Goal: Task Accomplishment & Management: Use online tool/utility

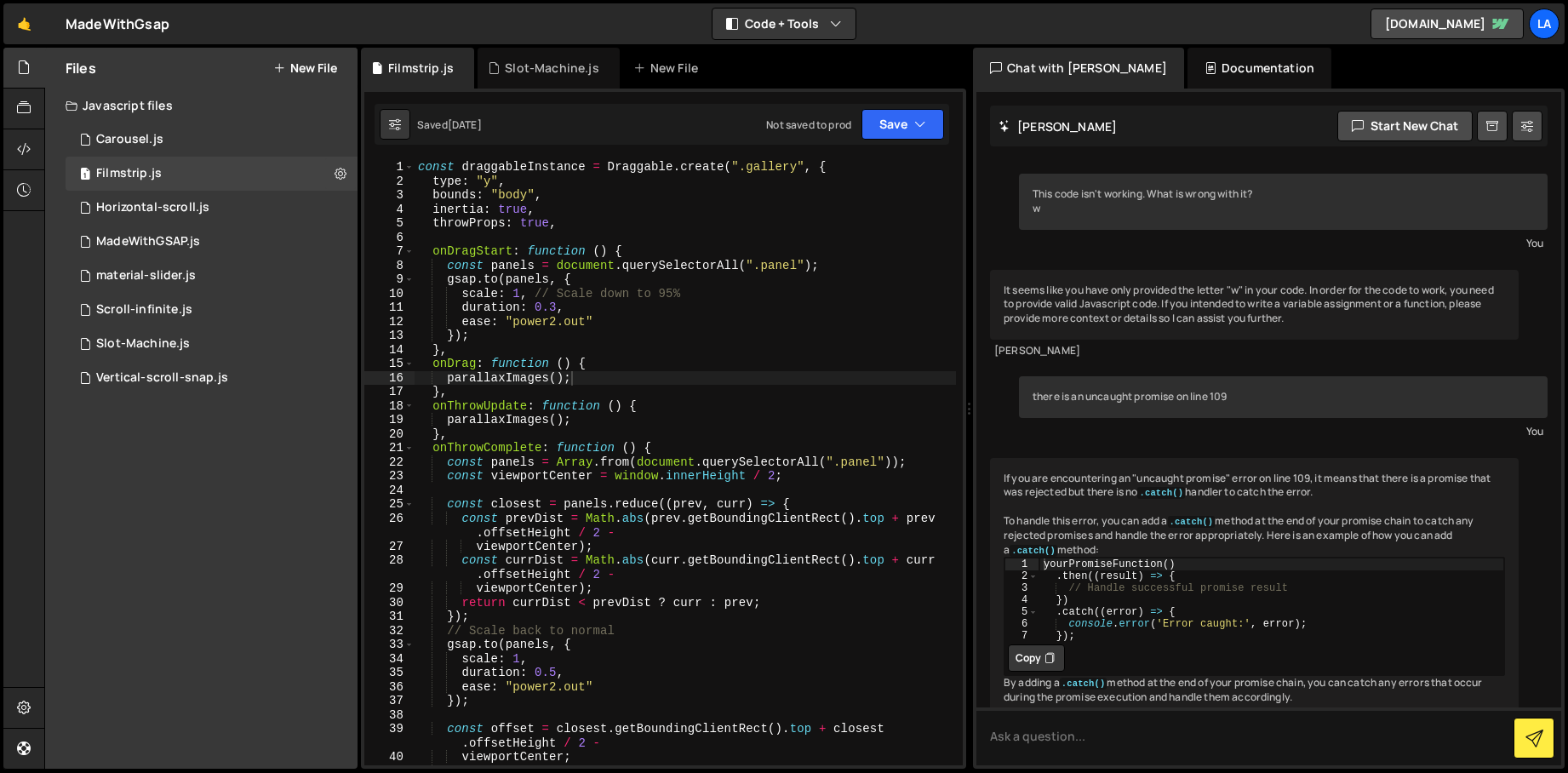
click at [722, 453] on div "const draggableInstance = Draggable . create ( ".gallery" , { type : "y" , boun…" at bounding box center [685, 476] width 542 height 634
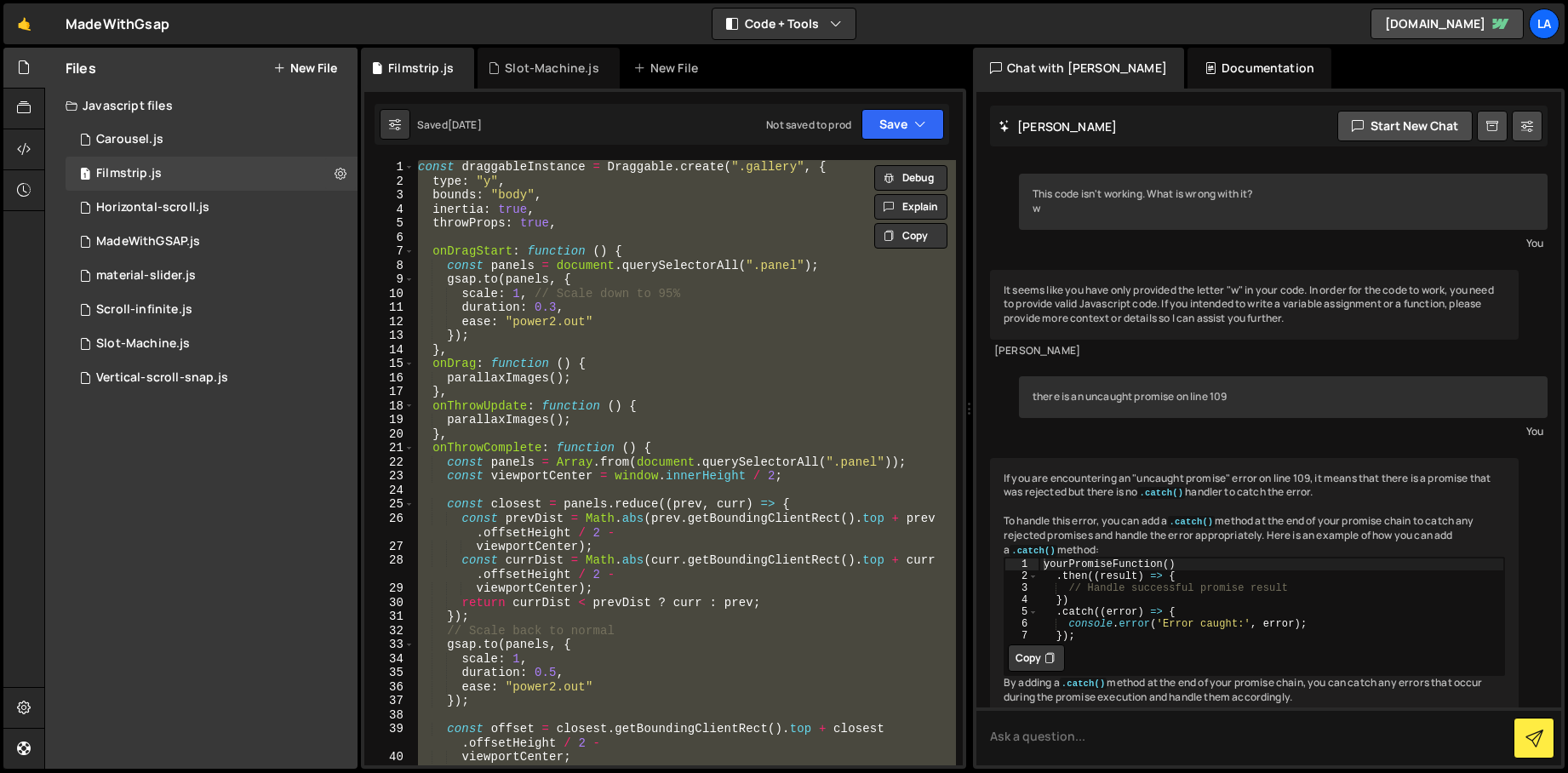
paste textarea "}"
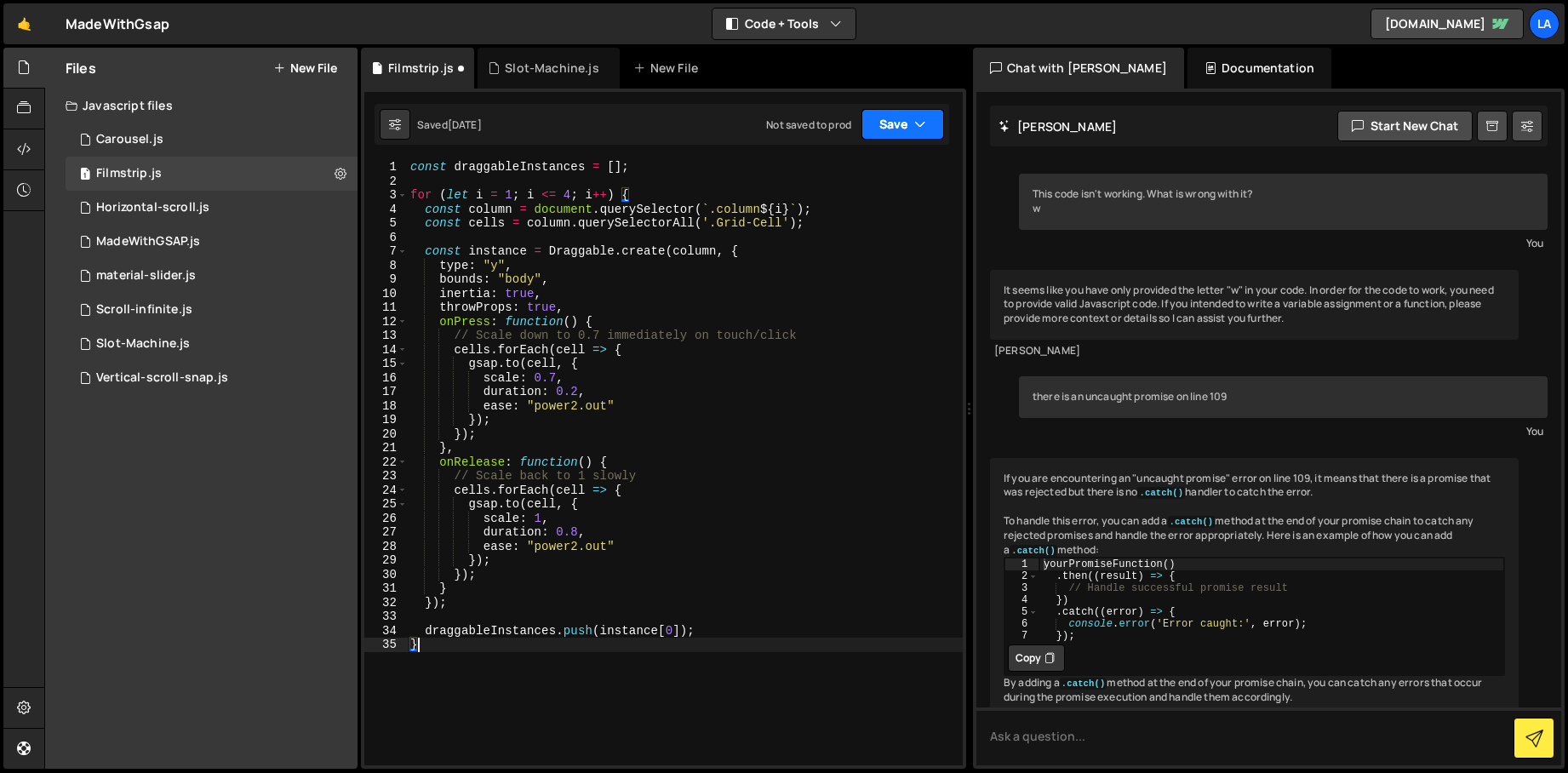
click at [905, 130] on button "Save" at bounding box center [903, 124] width 83 height 31
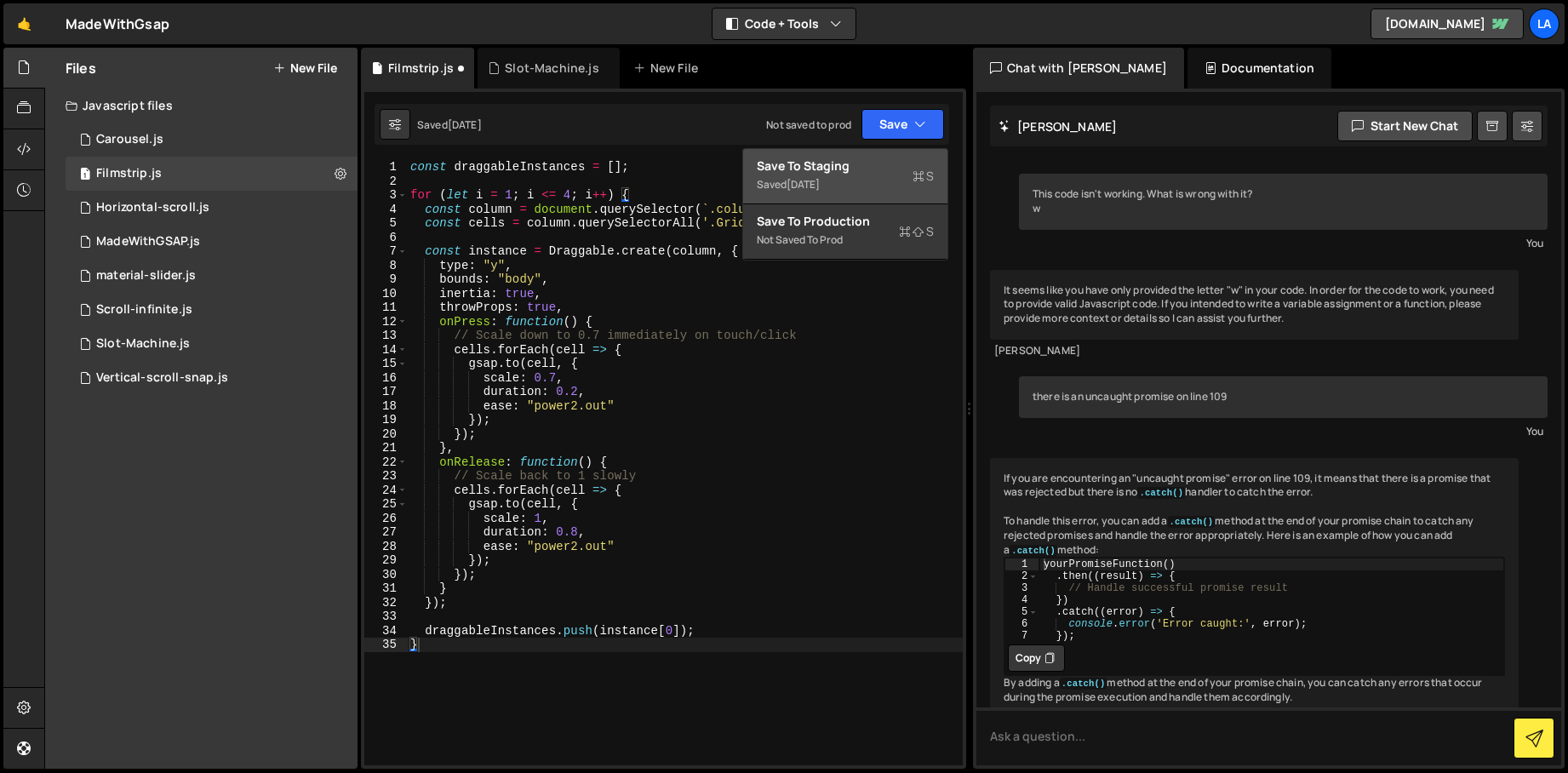
click at [846, 177] on div "Saved [DATE]" at bounding box center [846, 185] width 177 height 21
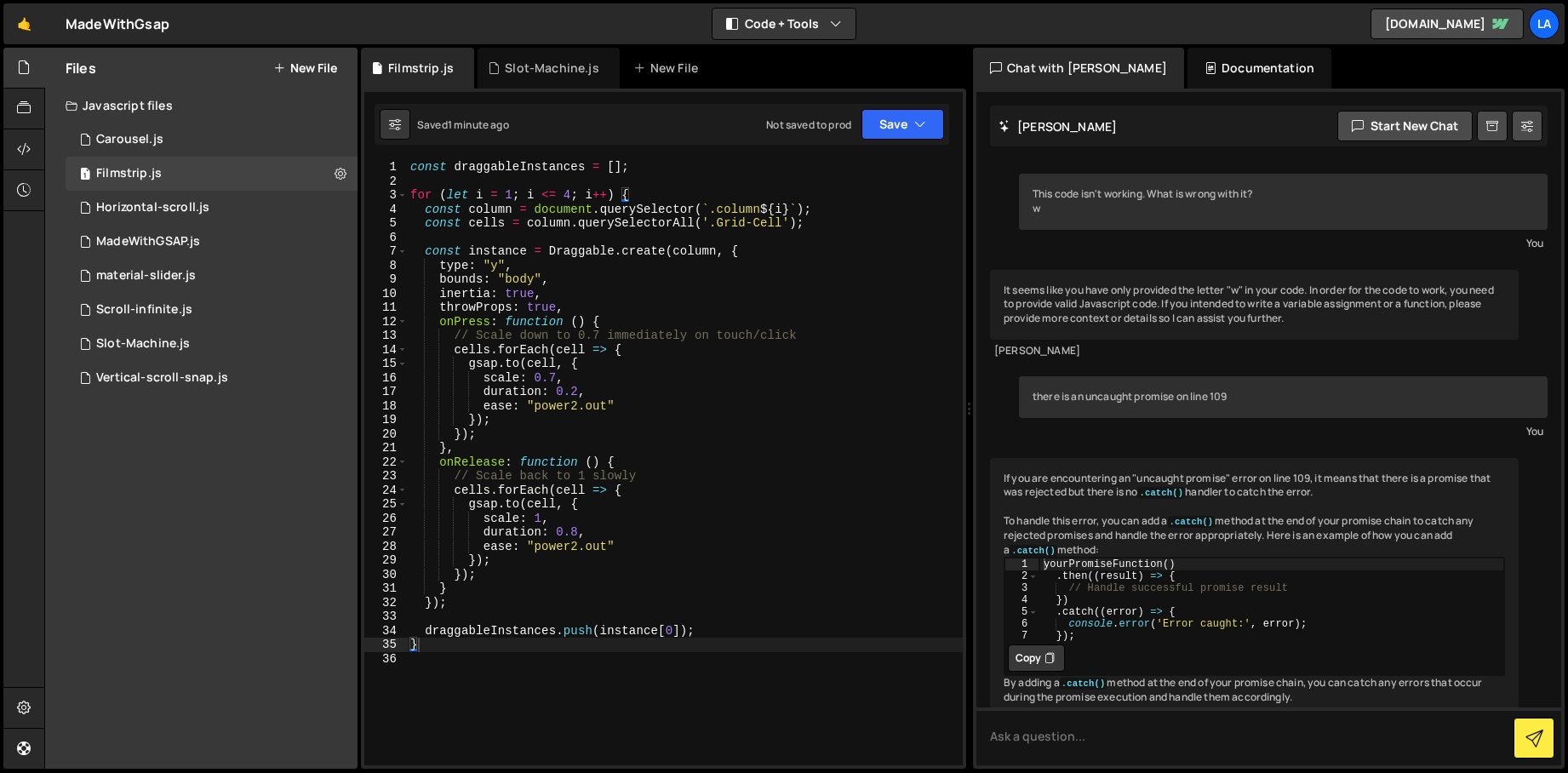
click at [834, 244] on div "const draggableInstances = [ ] ; for ( let i = 1 ; i <= 4 ; i ++ ) { const colu…" at bounding box center [685, 476] width 556 height 634
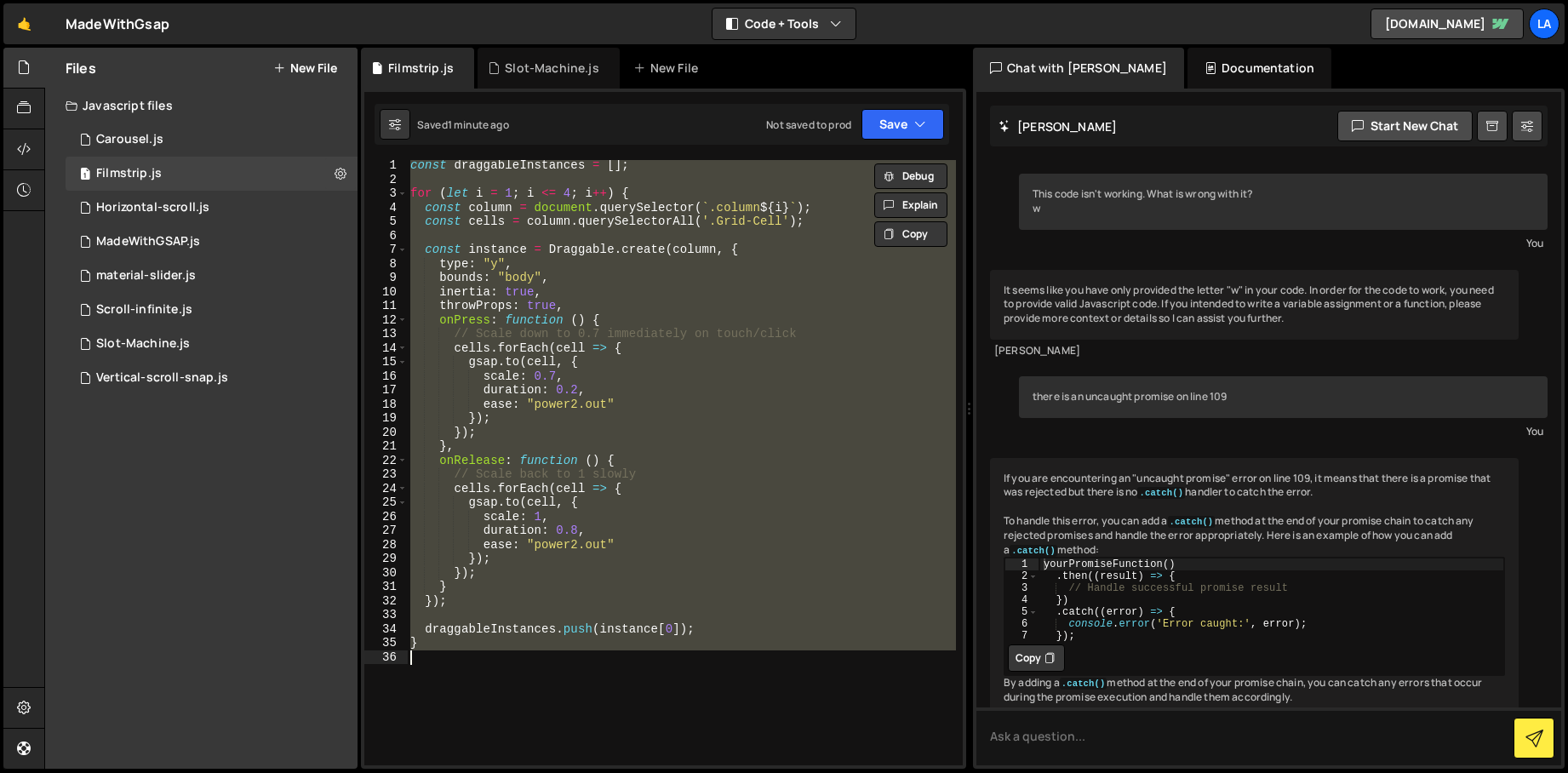
paste textarea
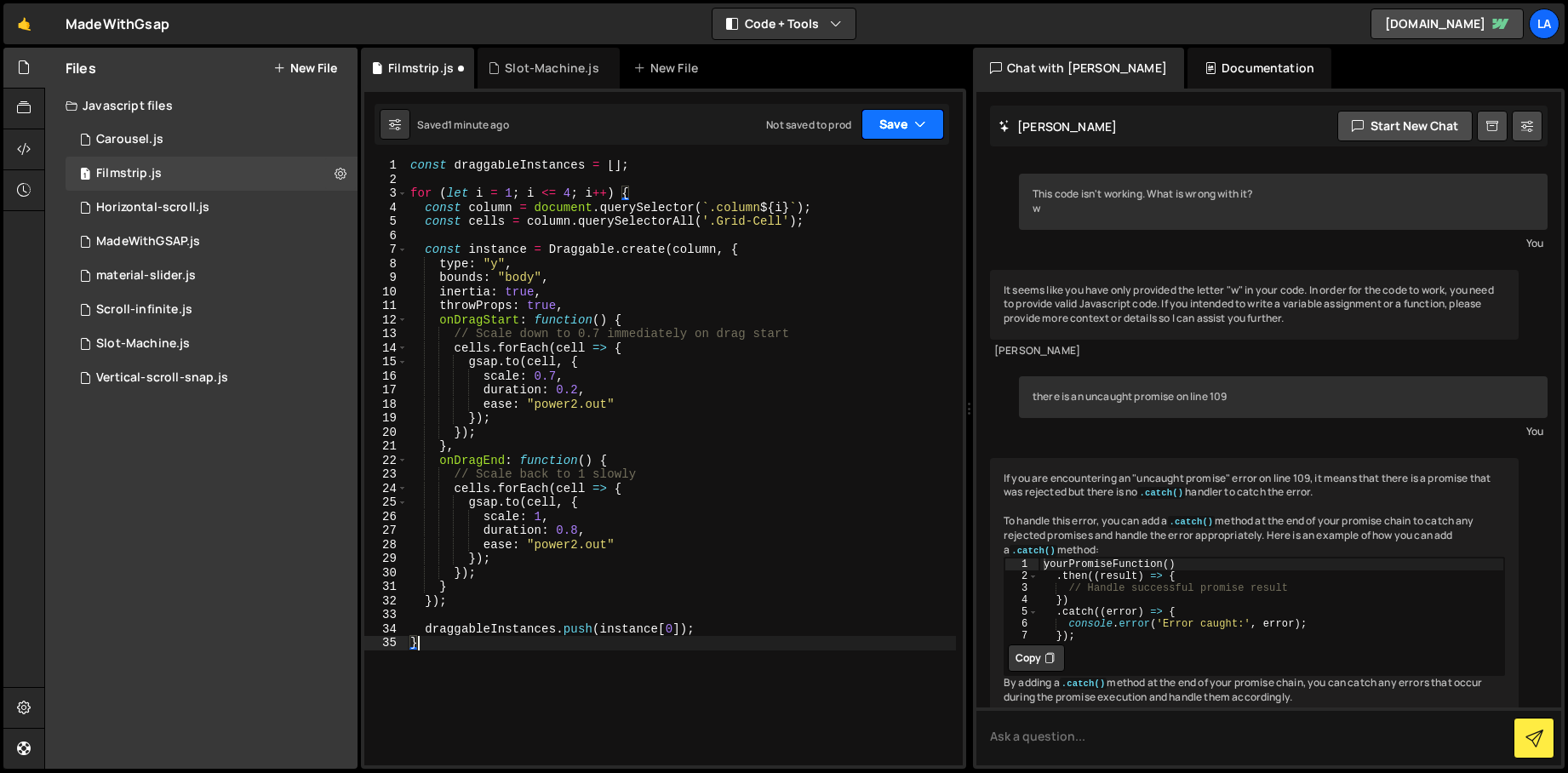
click at [897, 123] on button "Save" at bounding box center [903, 124] width 83 height 31
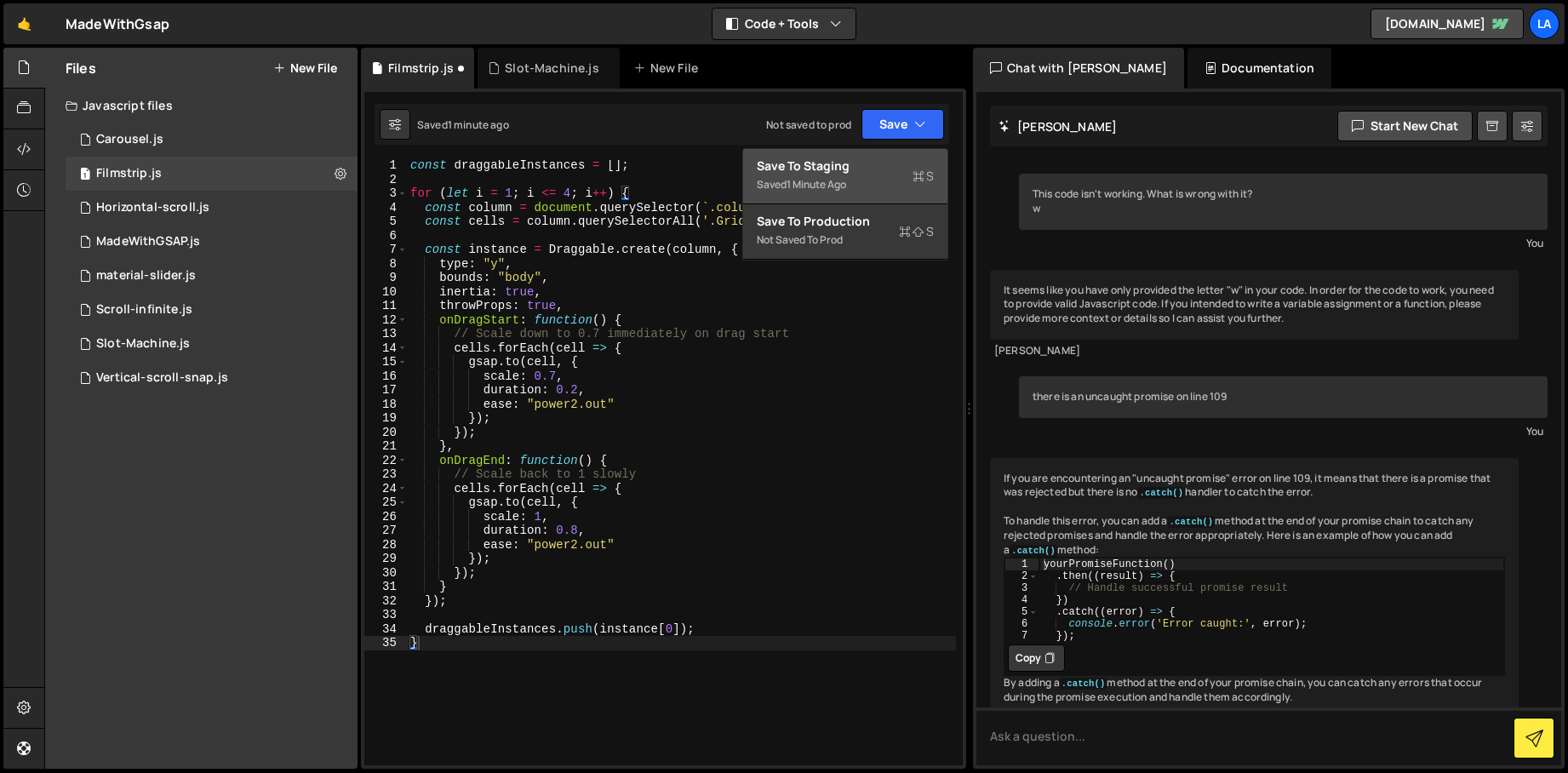
click at [892, 162] on div "Save to Staging S" at bounding box center [846, 166] width 177 height 17
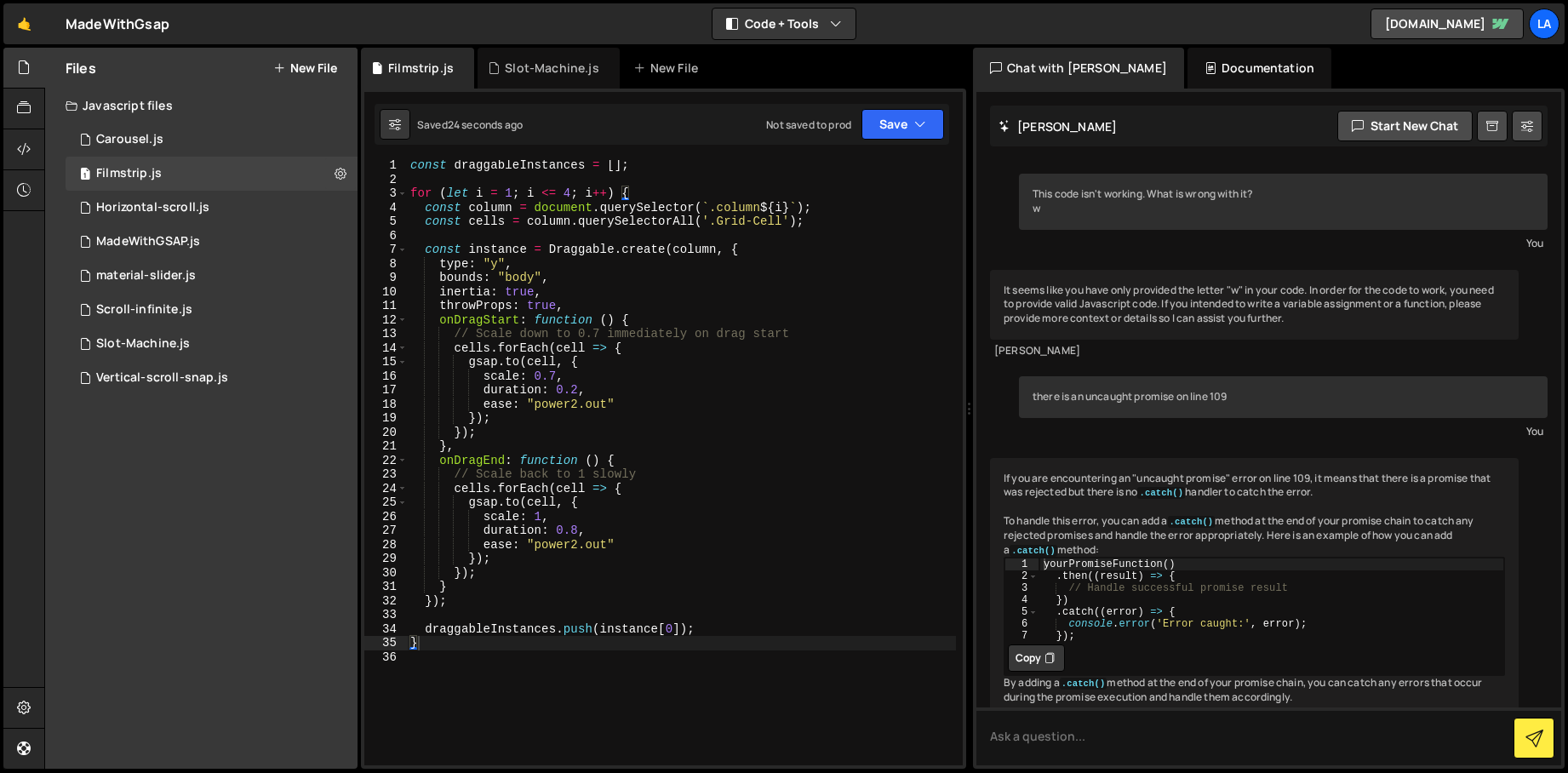
click at [656, 289] on div "const draggableInstances = [ ] ; for ( let i = 1 ; i <= 4 ; i ++ ) { const colu…" at bounding box center [681, 475] width 549 height 634
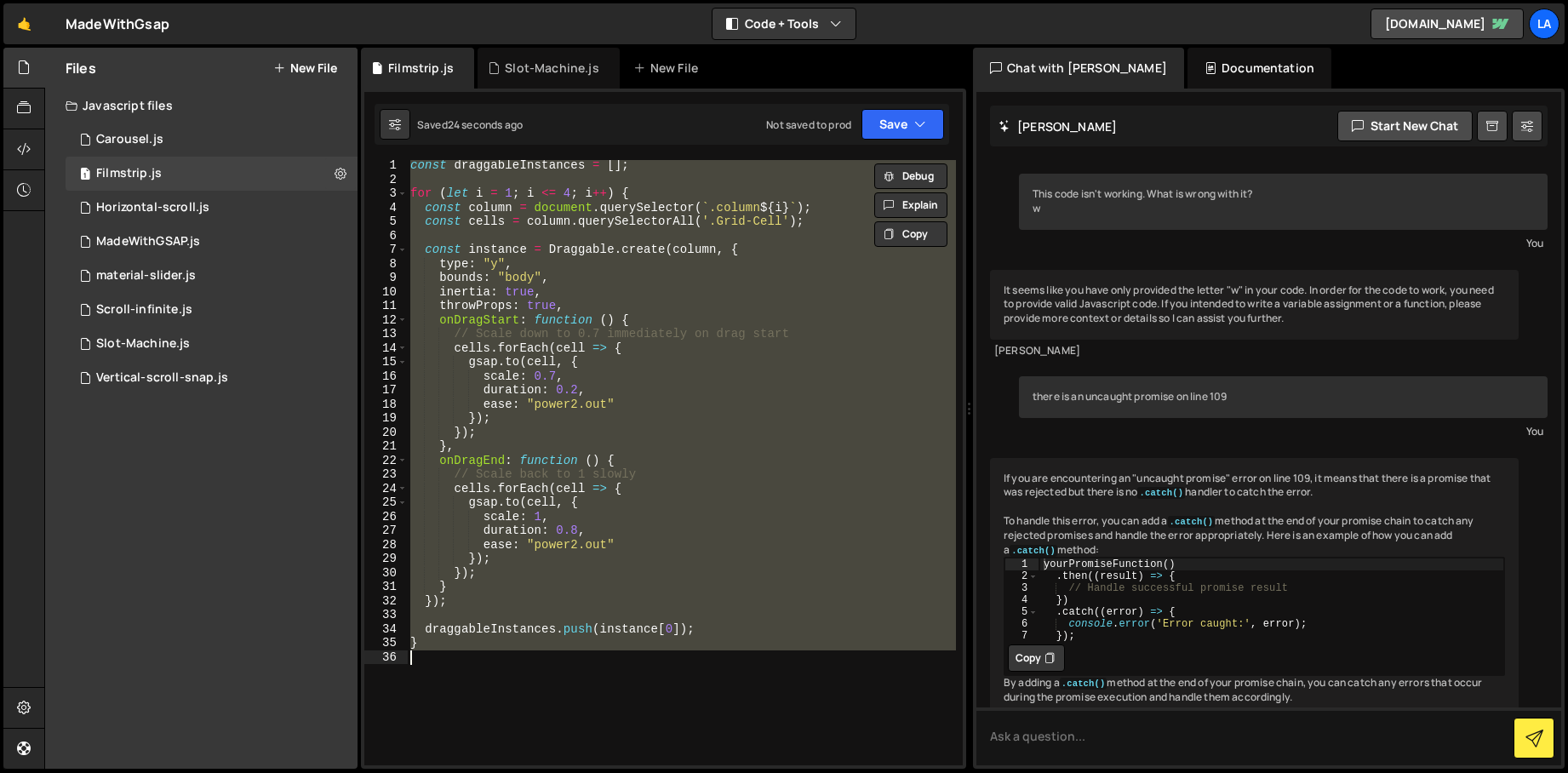
paste textarea
type textarea "}"
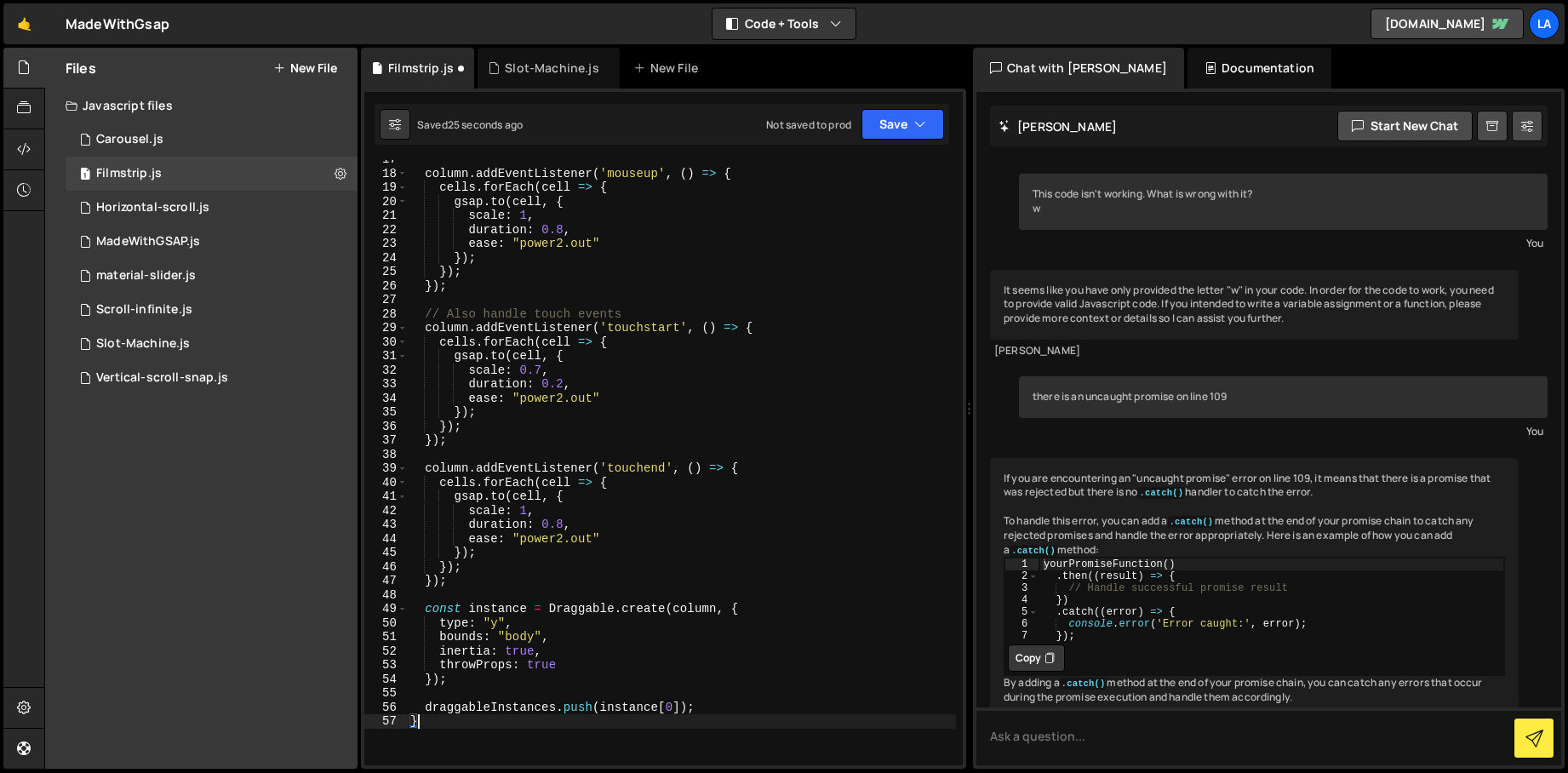
scroll to position [491, 0]
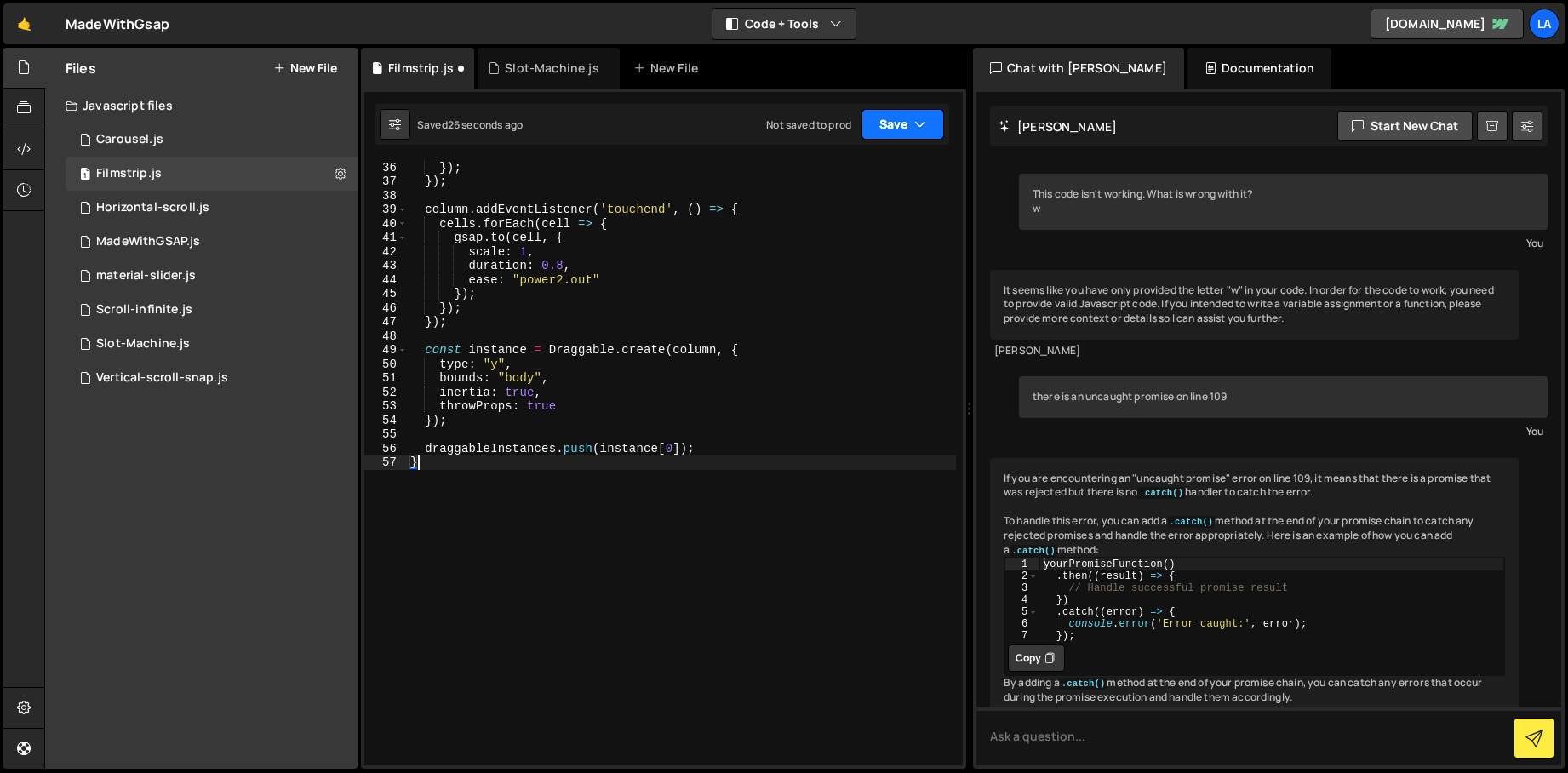
click at [898, 115] on button "Save" at bounding box center [903, 124] width 83 height 31
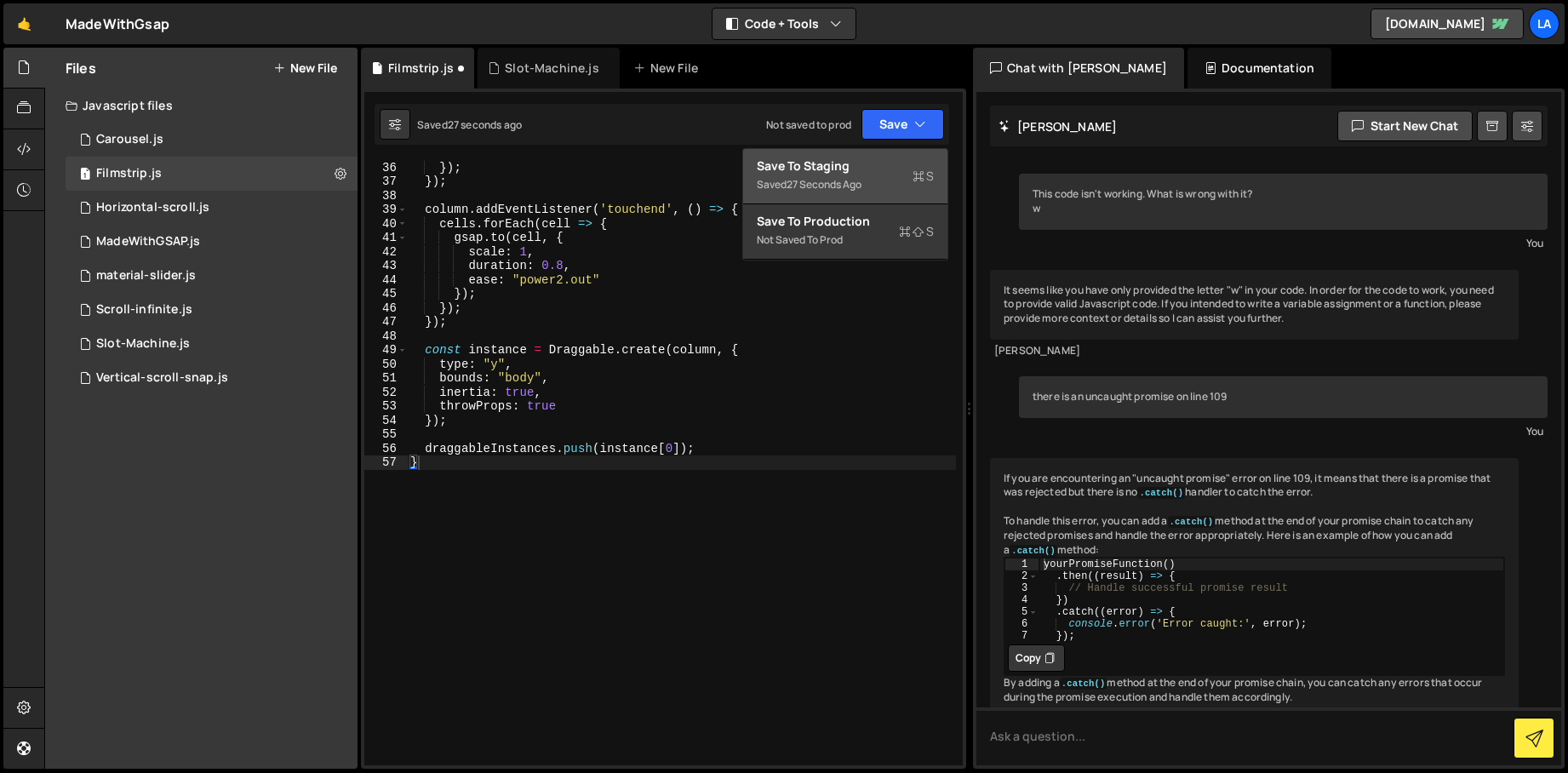
click at [878, 170] on div "Save to Staging S" at bounding box center [846, 166] width 177 height 17
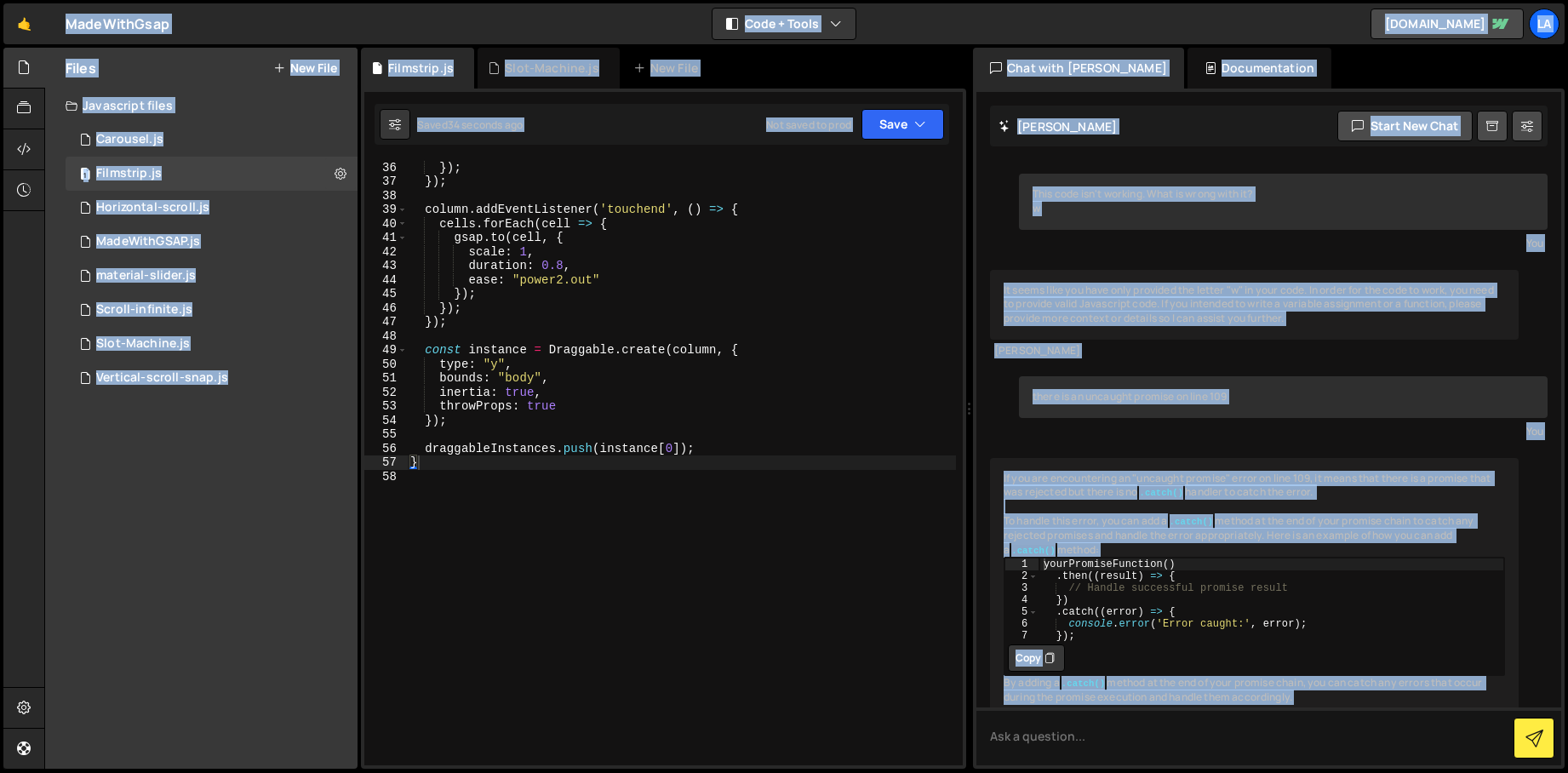
click at [788, 338] on div "}) ; }) ; }) ; column . addEventListener ( 'touchend' , ( ) => { cells . forEac…" at bounding box center [681, 462] width 549 height 634
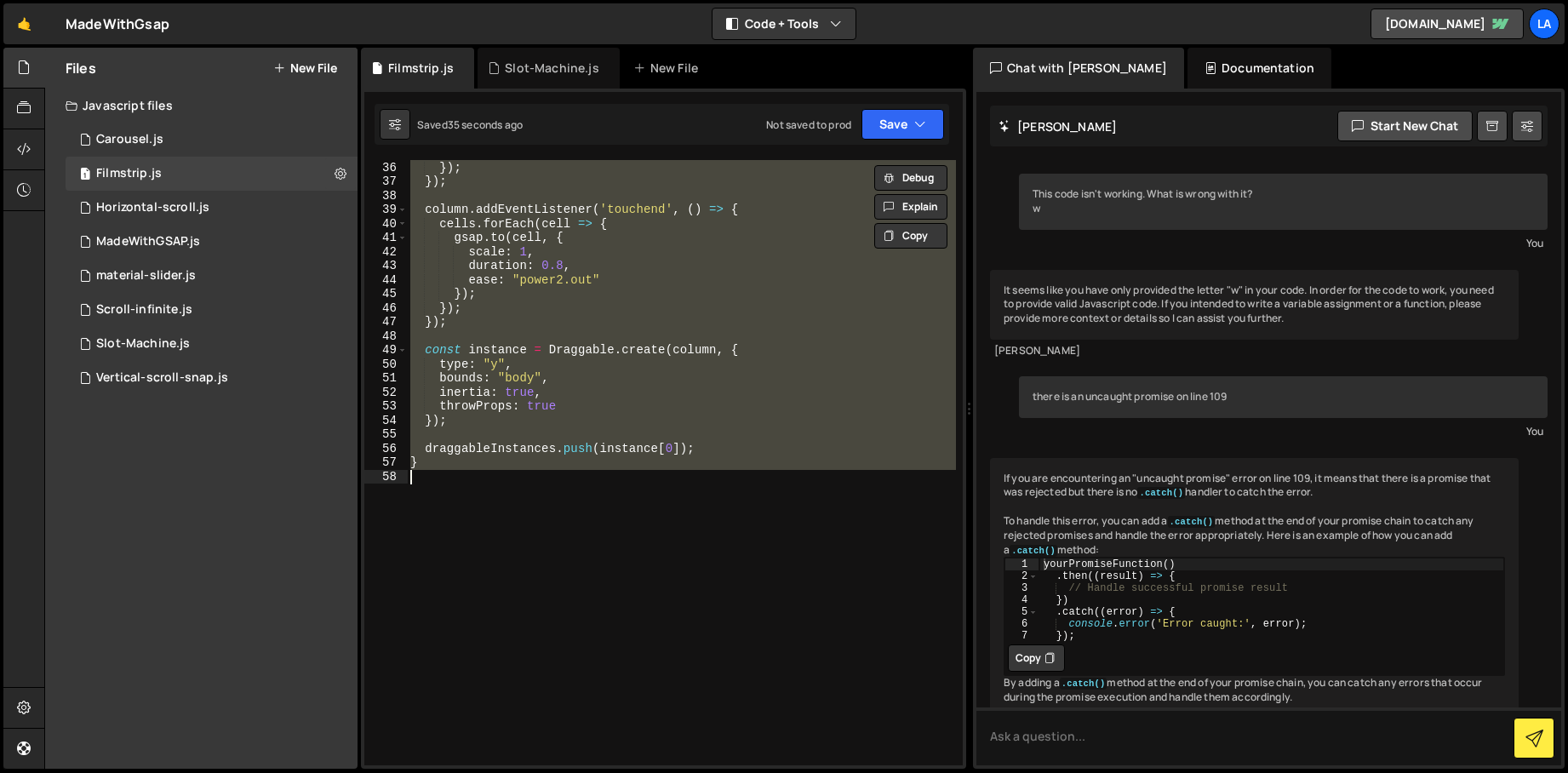
paste textarea
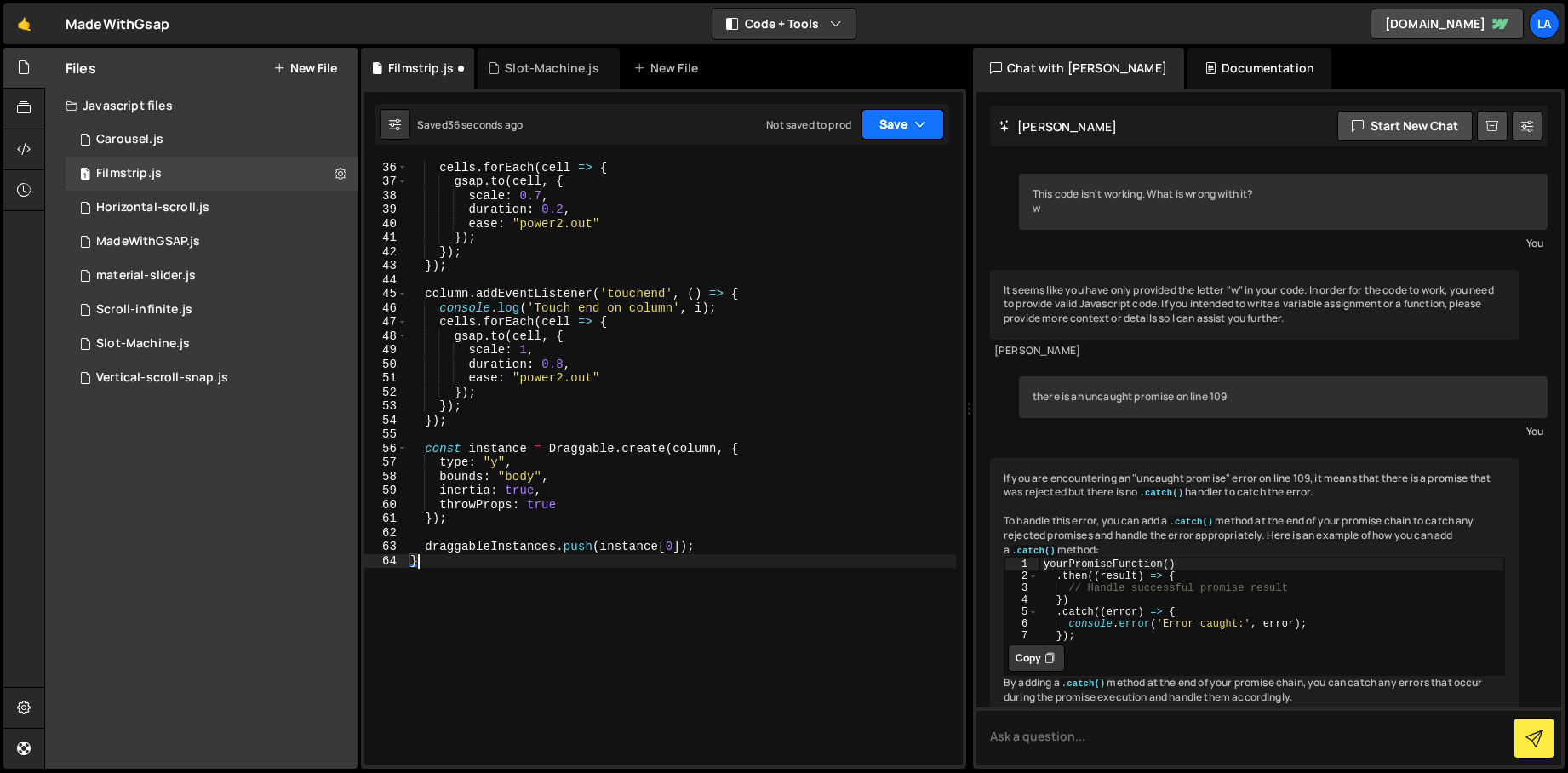
click at [893, 115] on button "Save" at bounding box center [903, 124] width 83 height 31
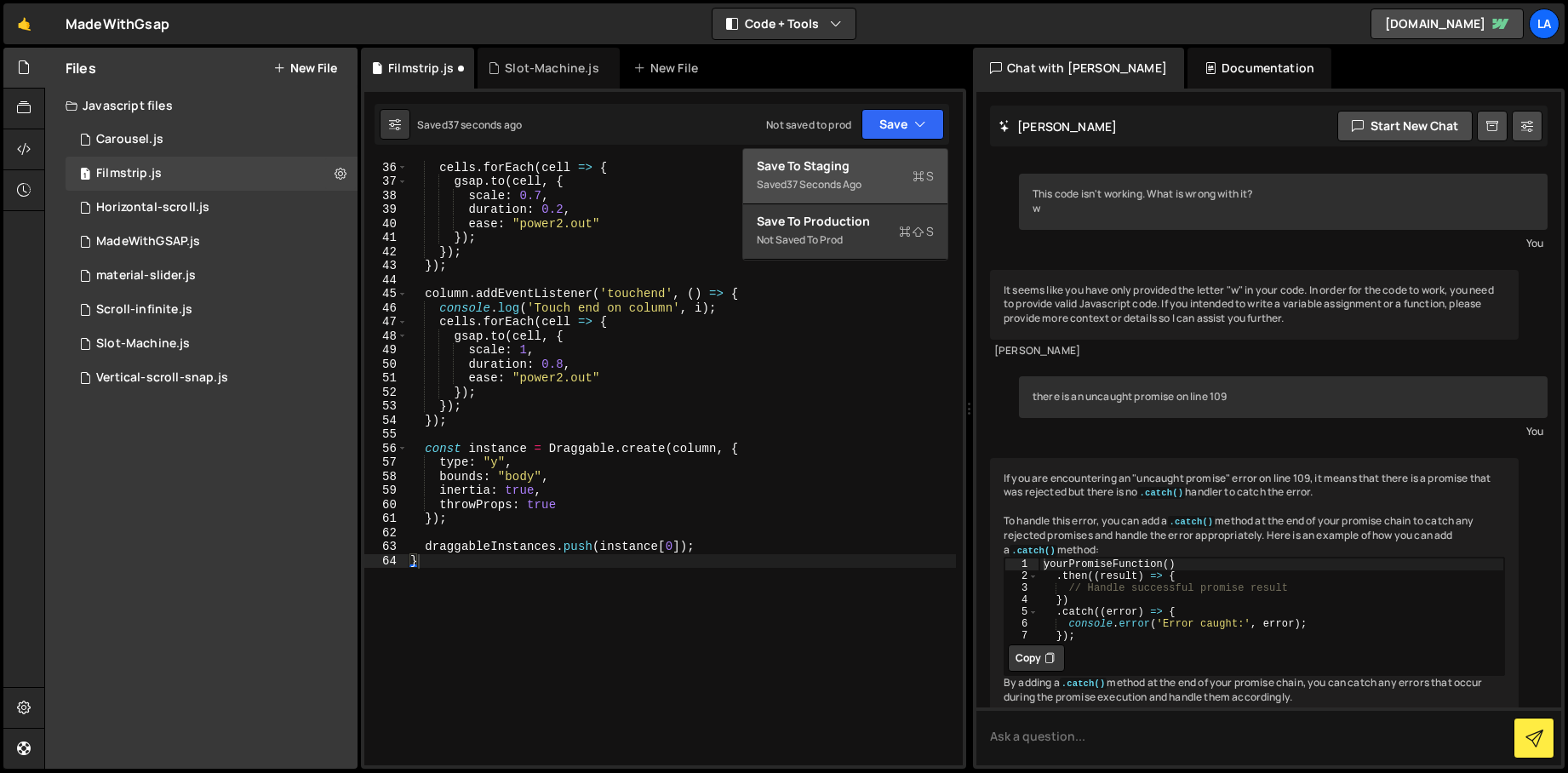
click at [884, 168] on div "Save to Staging S" at bounding box center [846, 166] width 177 height 17
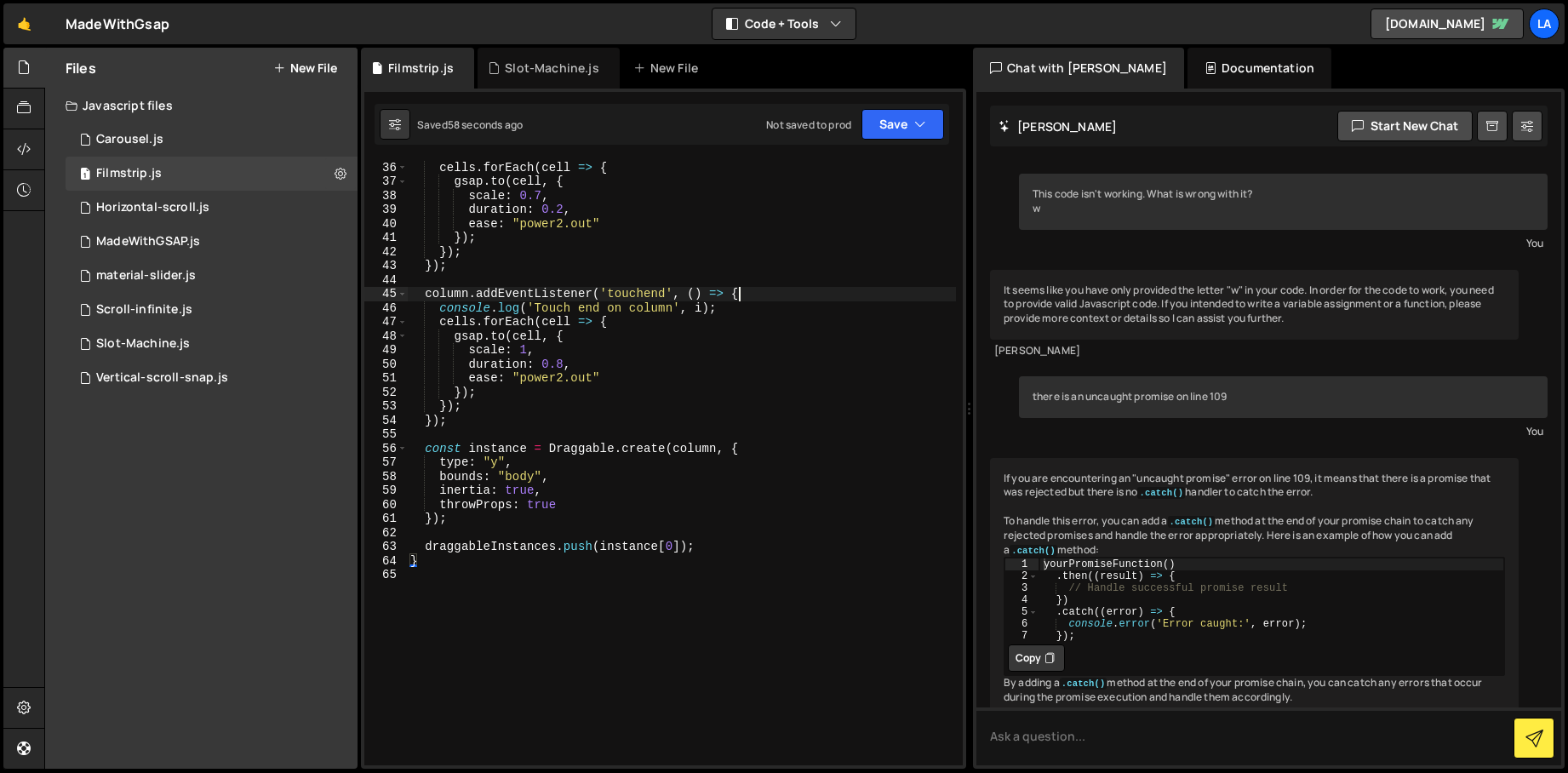
click at [850, 288] on div "console . log ( 'Touch start on column' , i ) ; cells . forEach ( cell => { gsa…" at bounding box center [681, 462] width 549 height 634
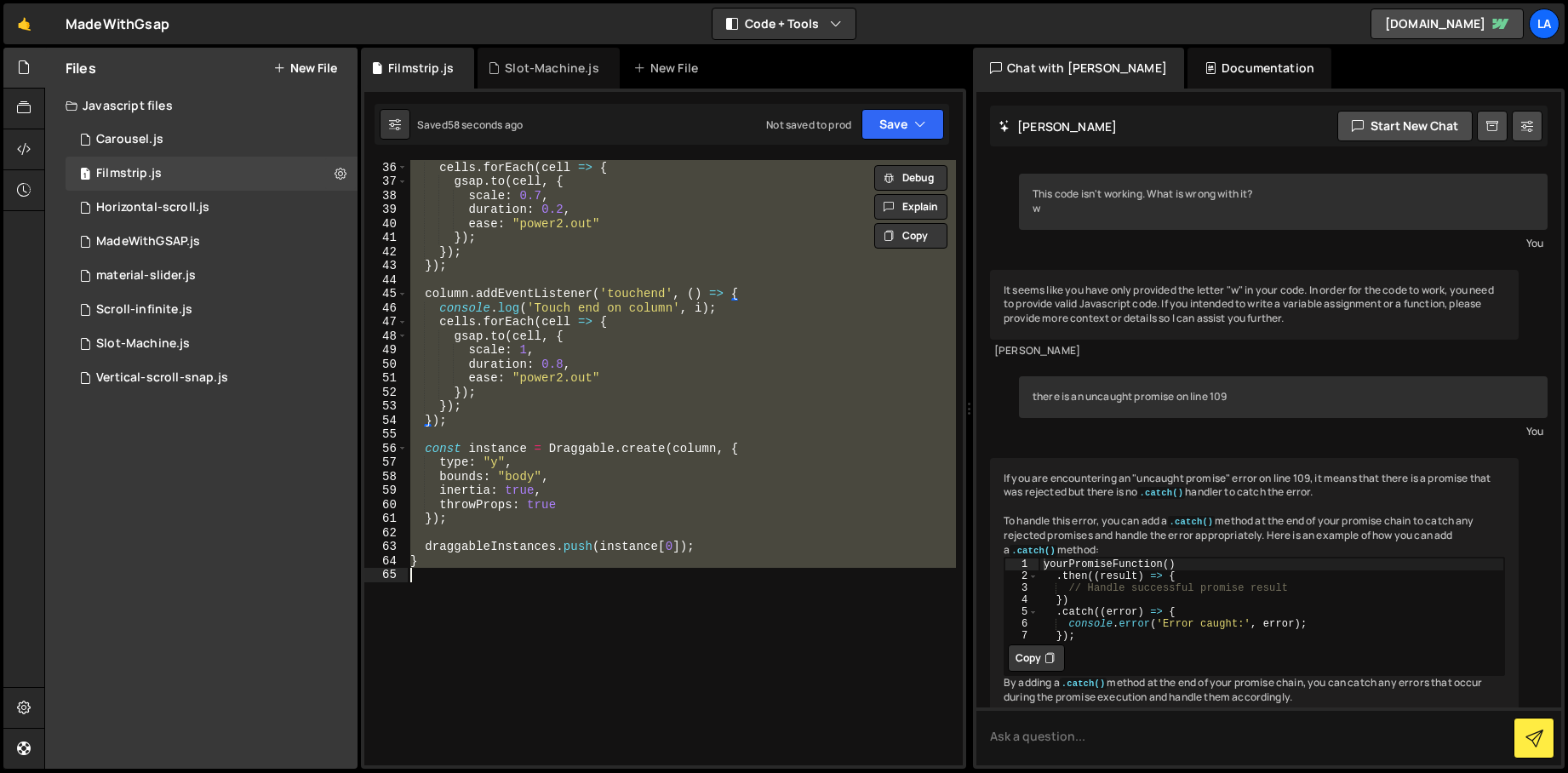
paste textarea
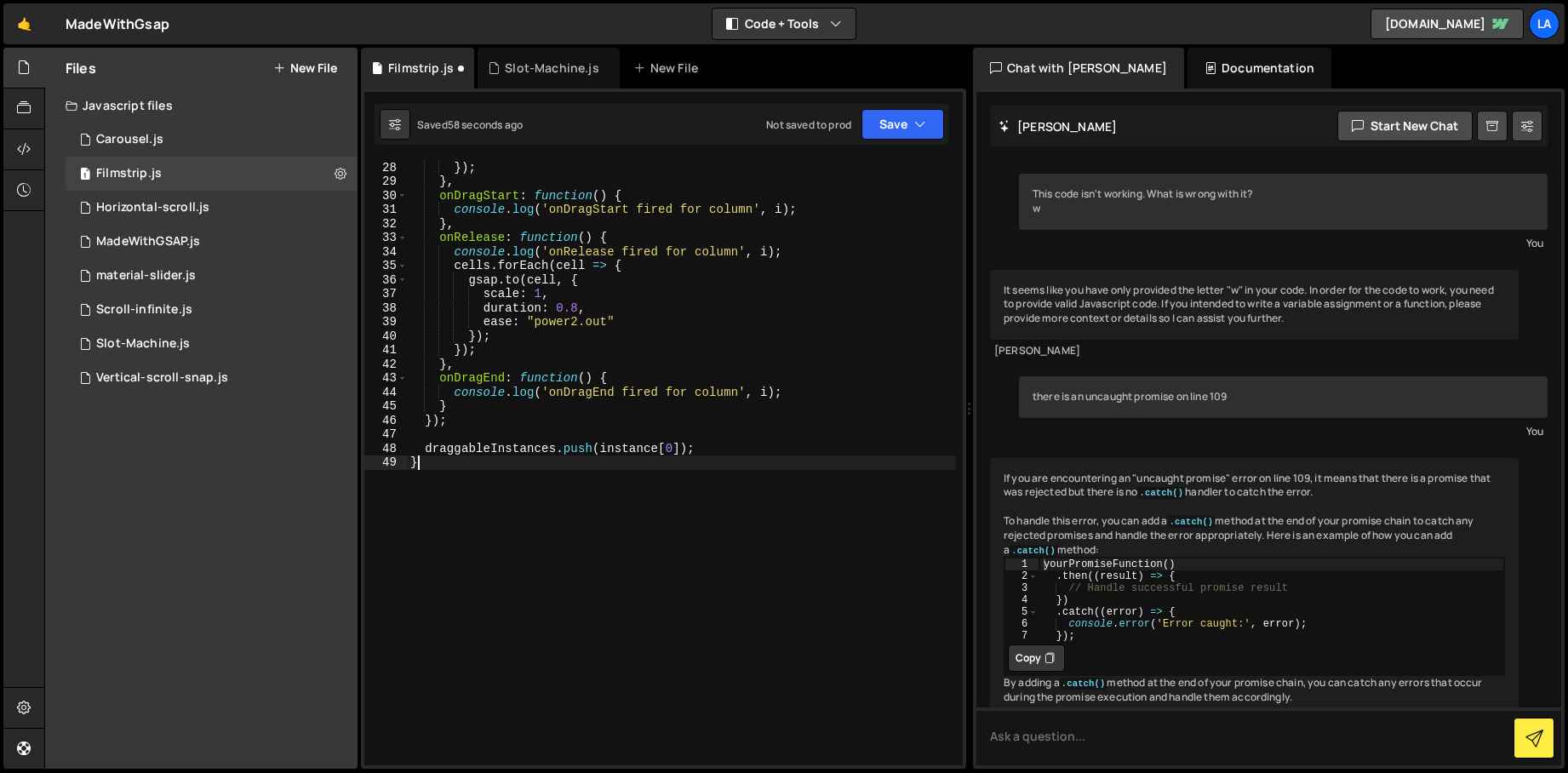
scroll to position [378, 0]
click at [882, 125] on button "Save" at bounding box center [903, 124] width 83 height 31
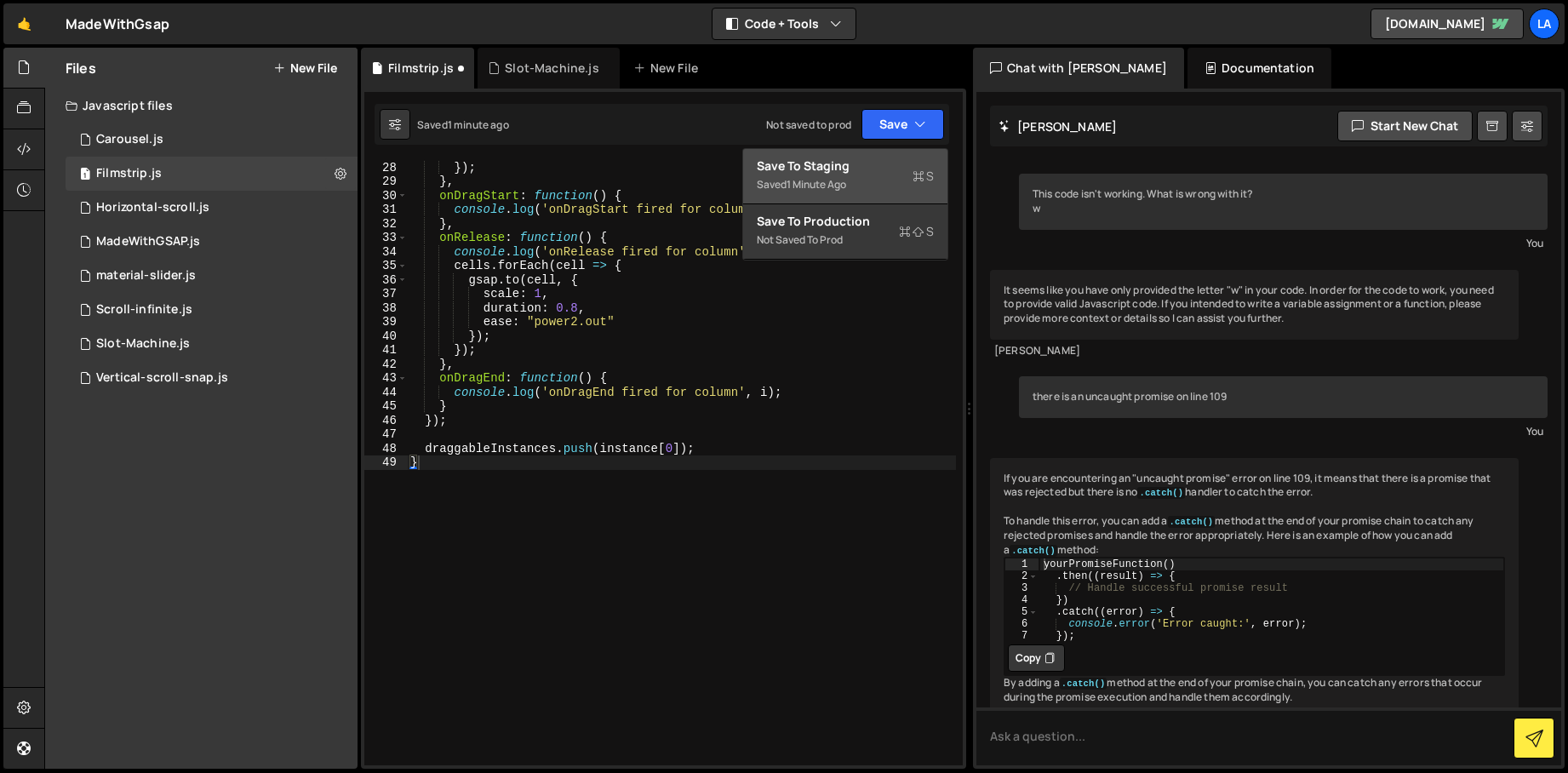
click at [865, 168] on div "Save to Staging S" at bounding box center [846, 166] width 177 height 17
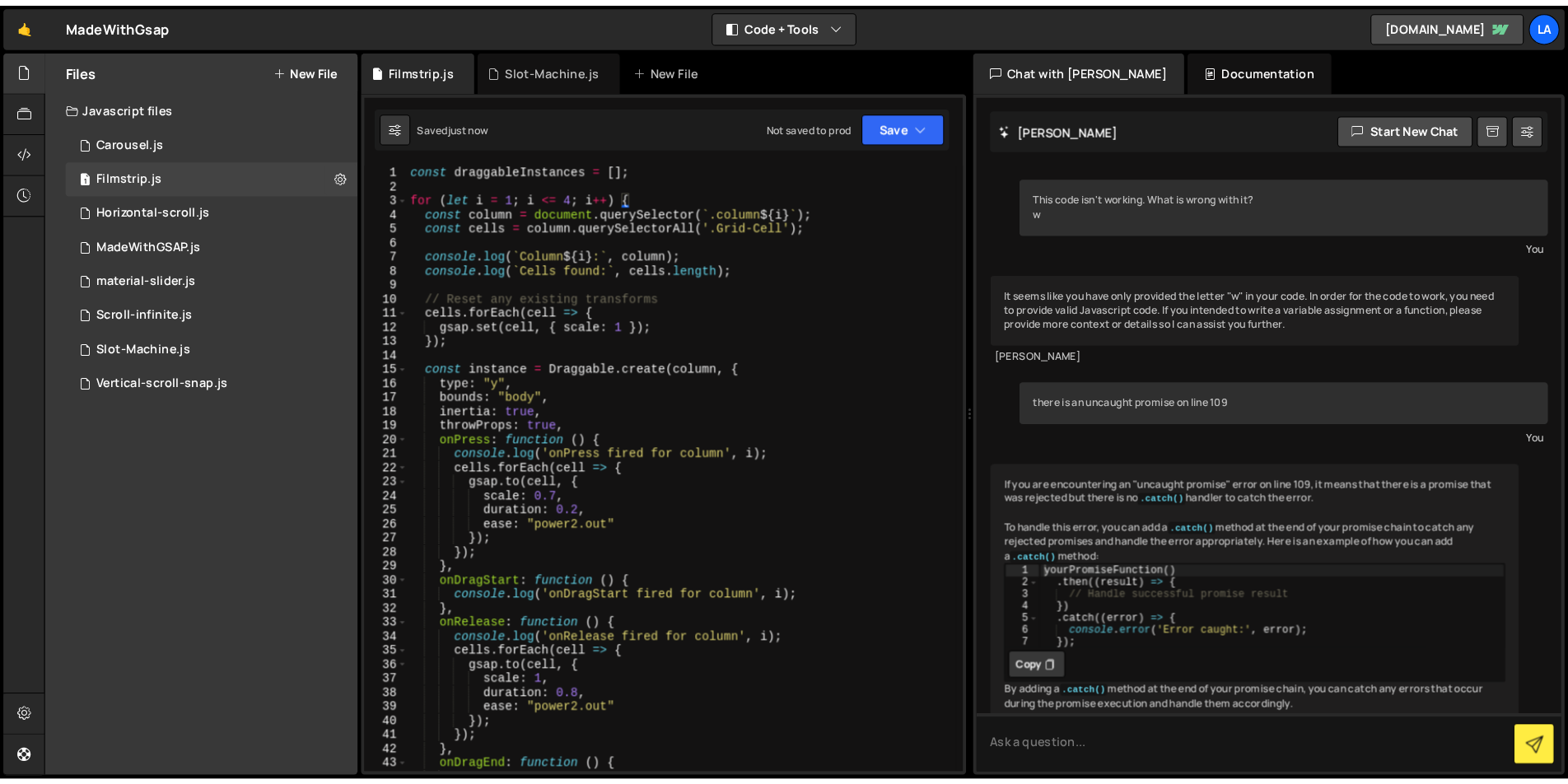
scroll to position [0, 0]
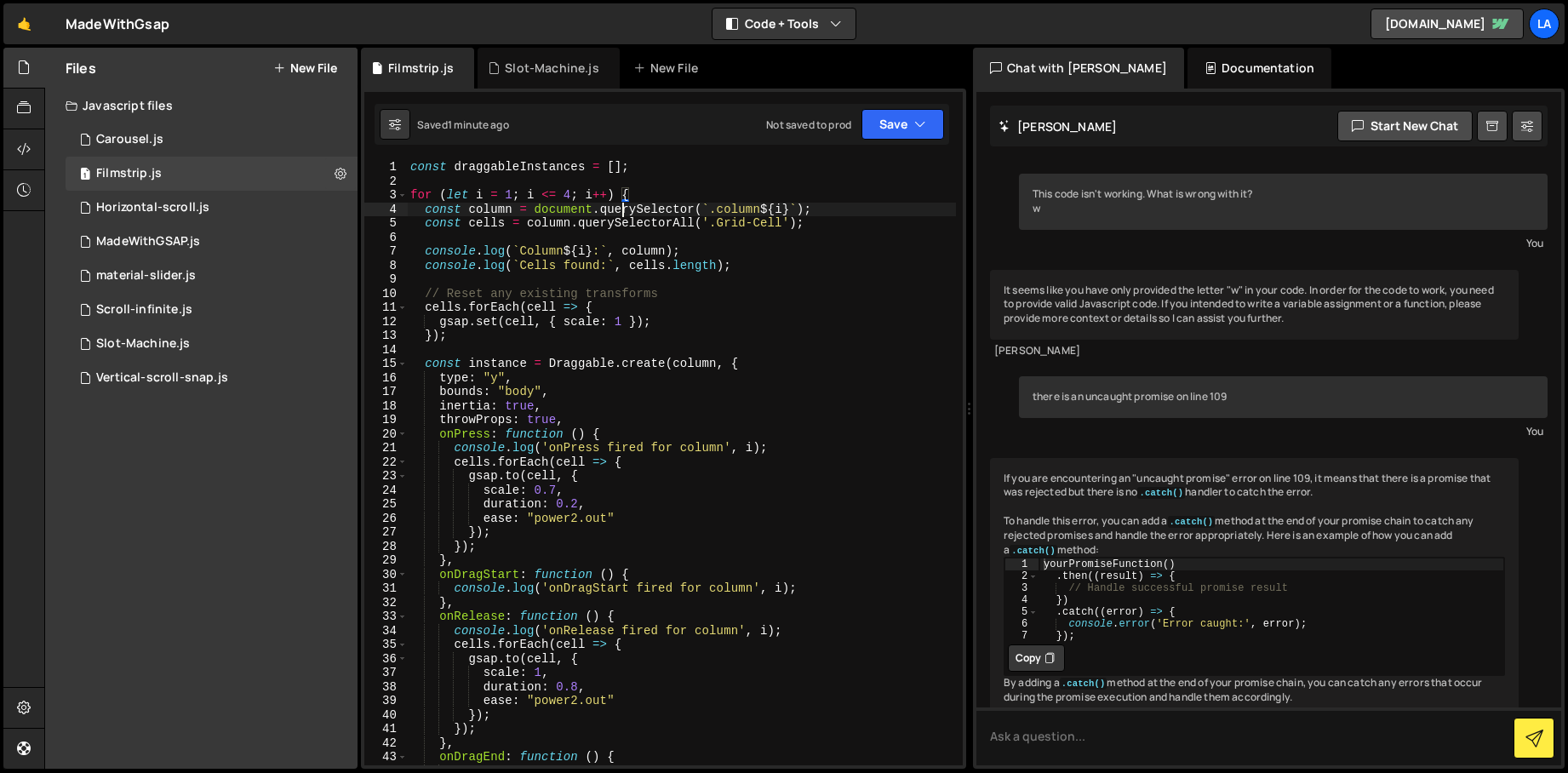
click at [621, 214] on div "const draggableInstances = [ ] ; for ( let i = 1 ; i <= 4 ; i ++ ) { const colu…" at bounding box center [681, 476] width 549 height 634
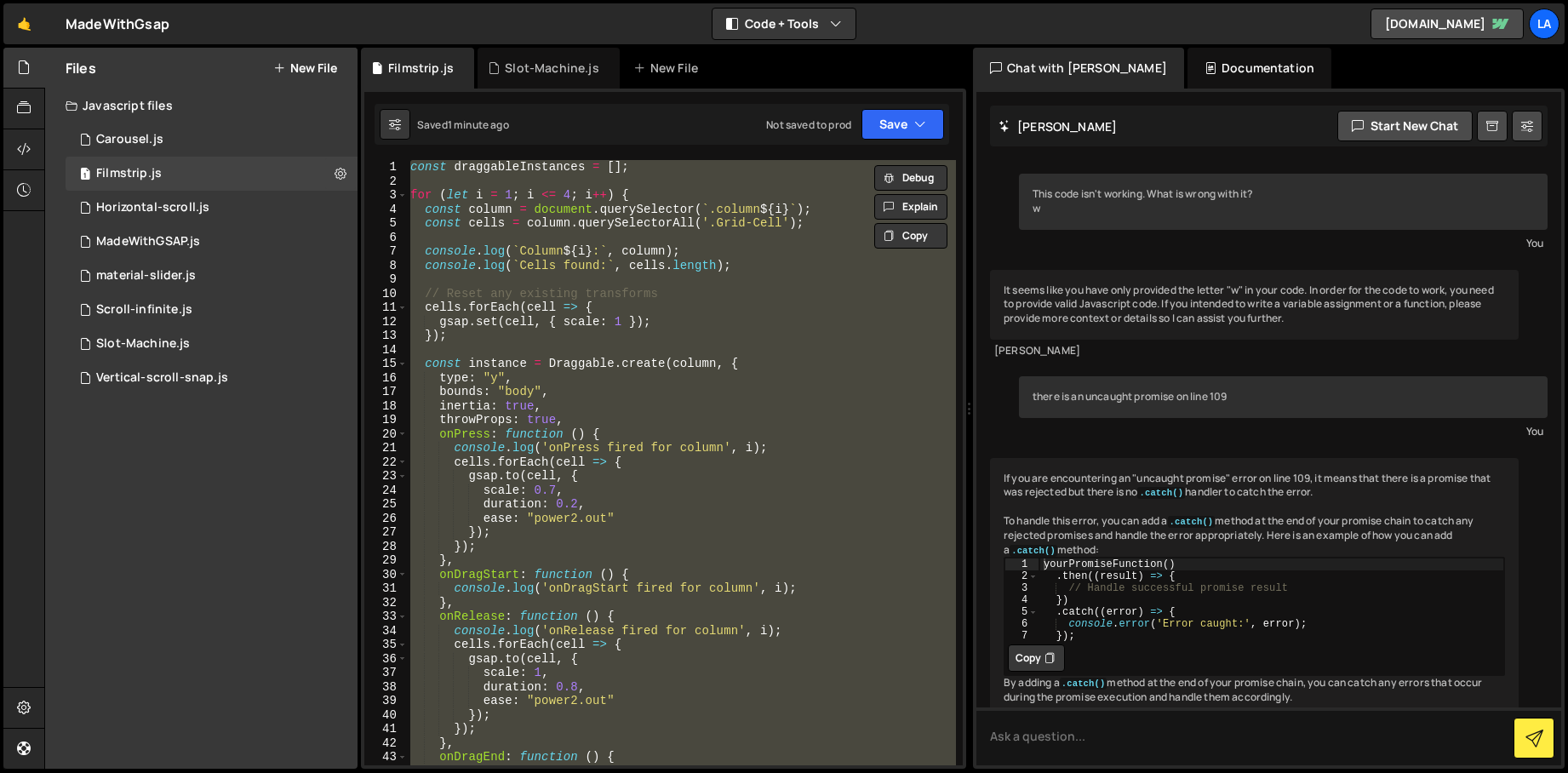
paste textarea ");"
type textarea "});"
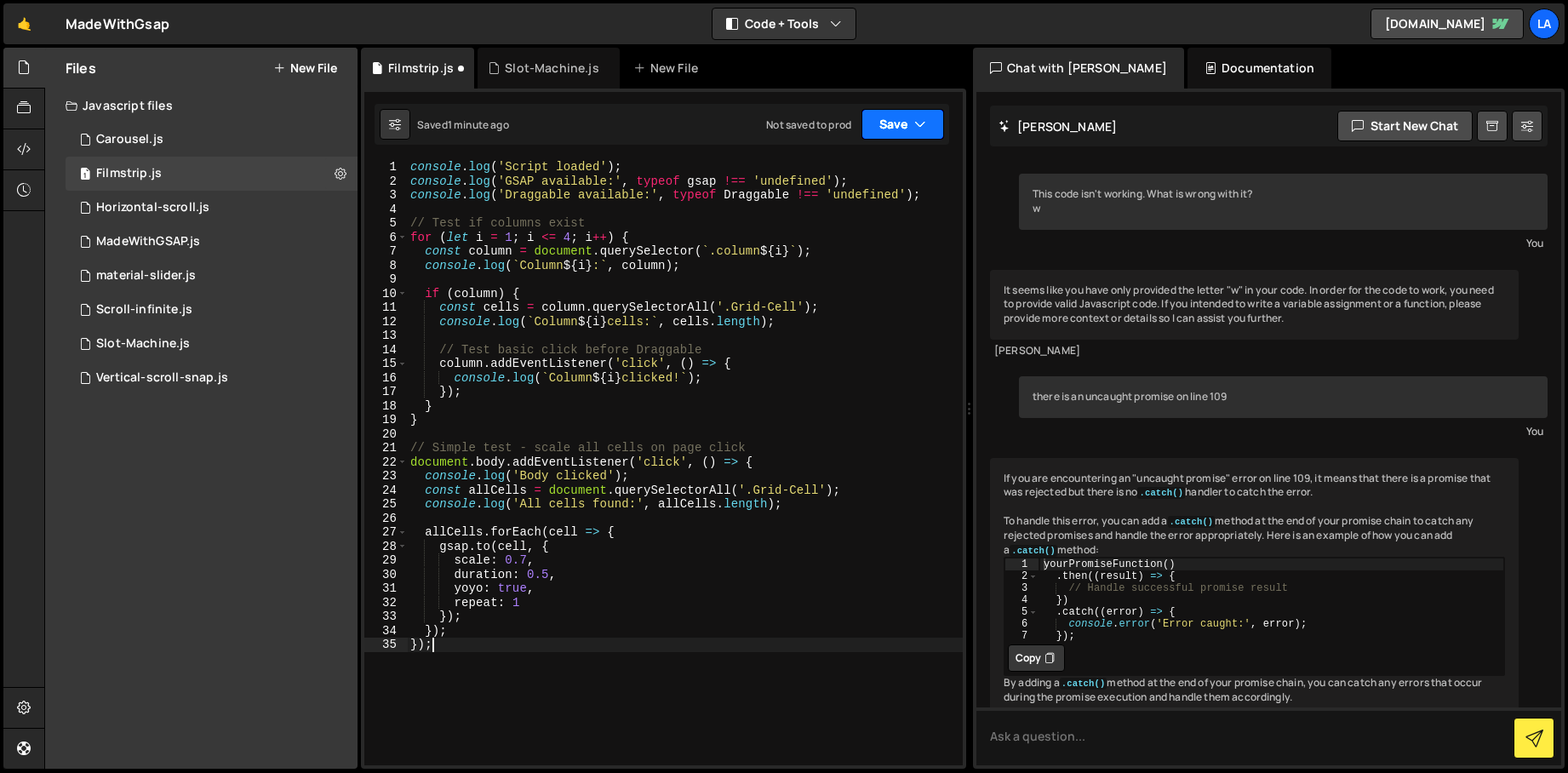
click at [889, 109] on button "Save" at bounding box center [903, 124] width 83 height 31
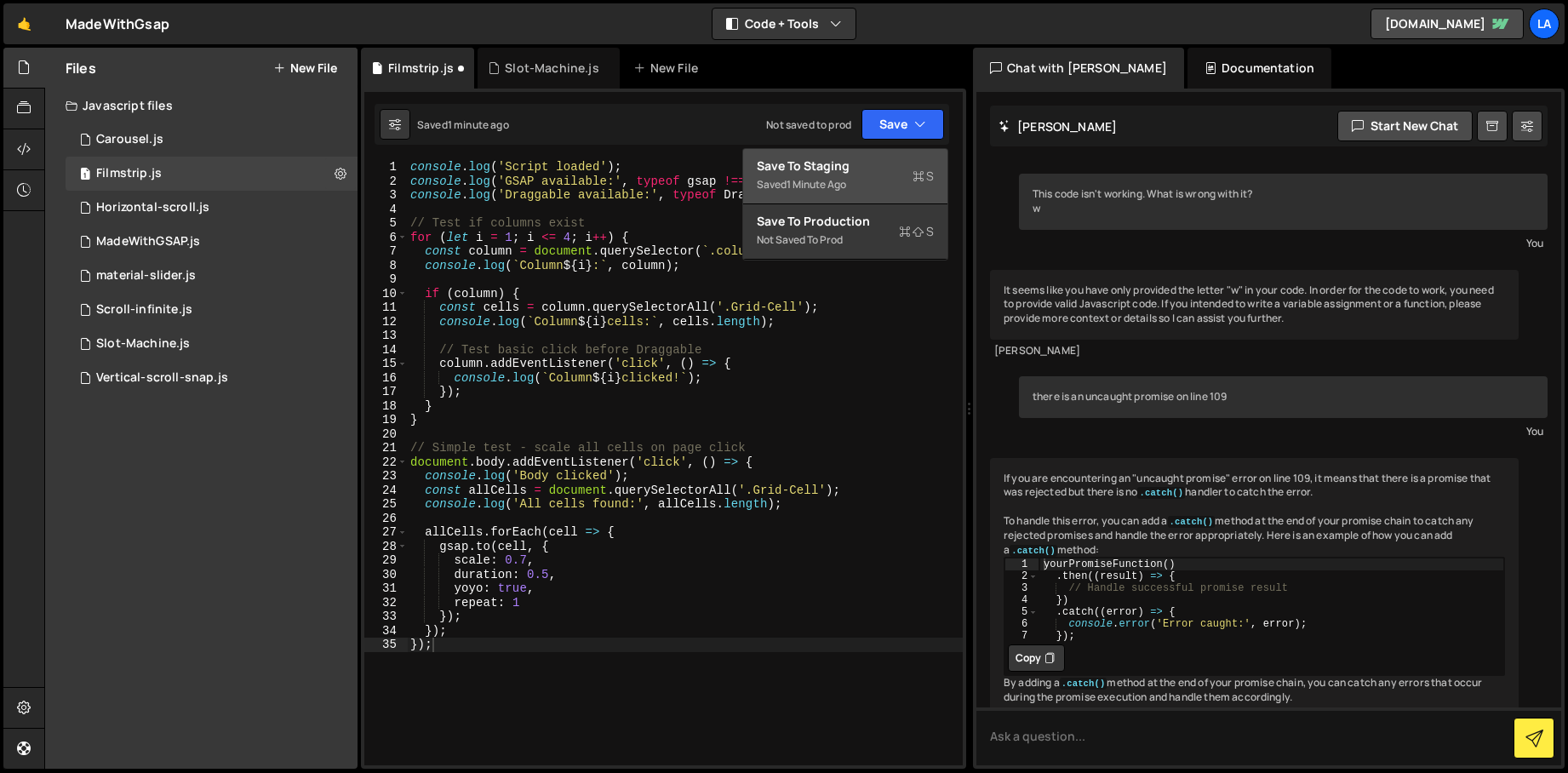
click at [878, 193] on div "Saved 1 minute ago" at bounding box center [846, 185] width 177 height 21
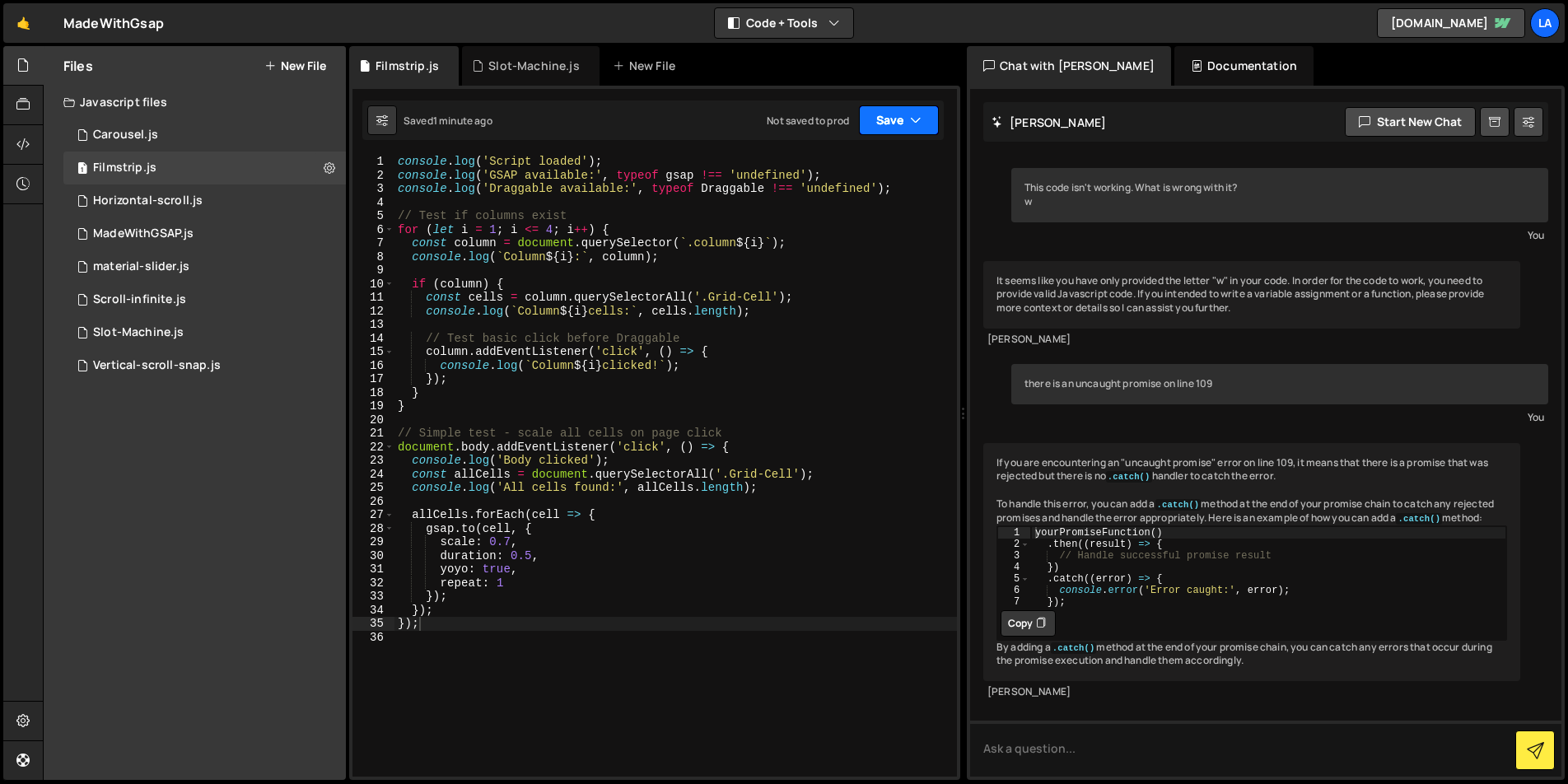
click at [879, 118] on button "Save" at bounding box center [899, 120] width 80 height 30
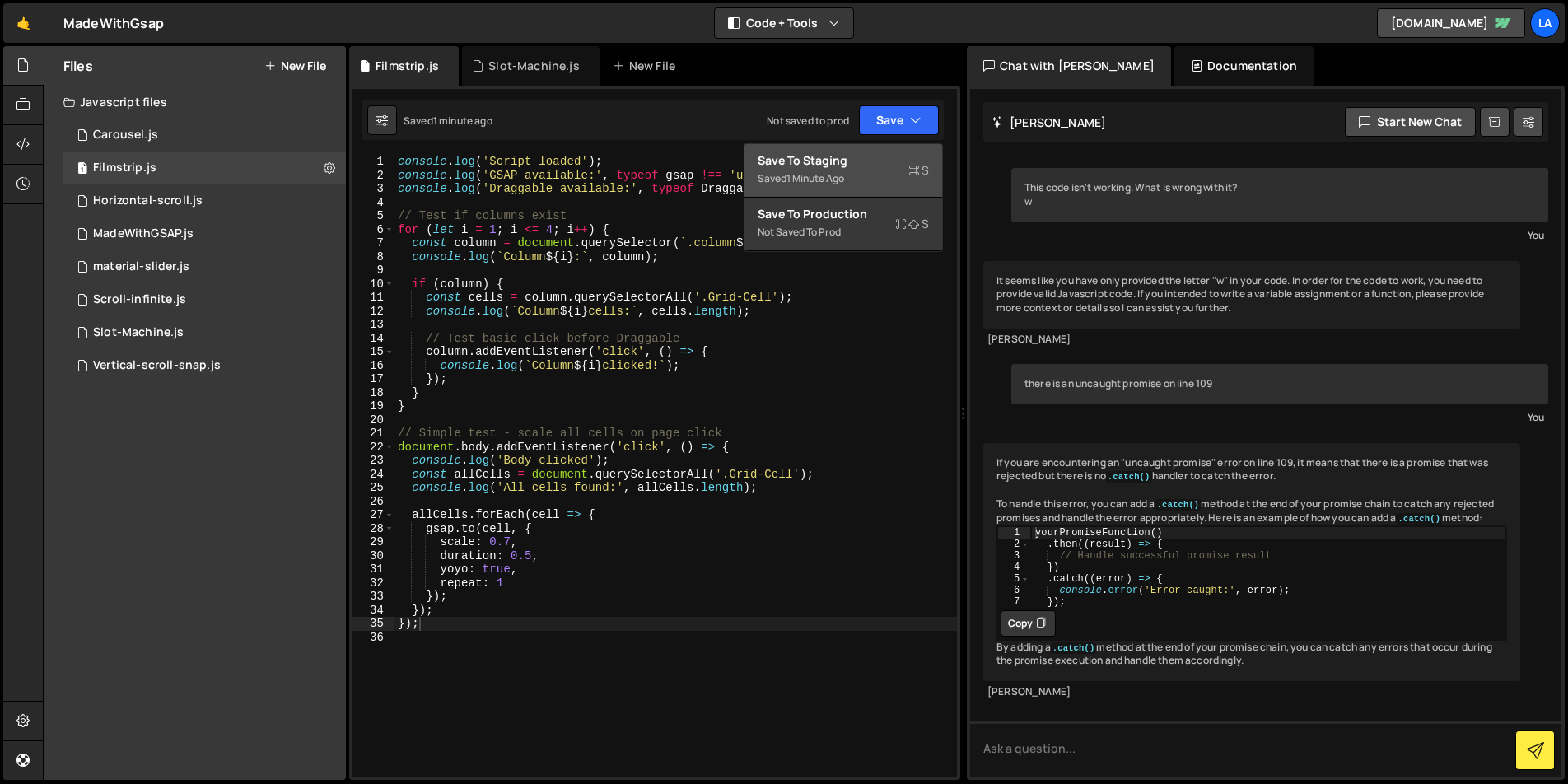
click at [863, 167] on div "Save to Staging S" at bounding box center [844, 160] width 171 height 16
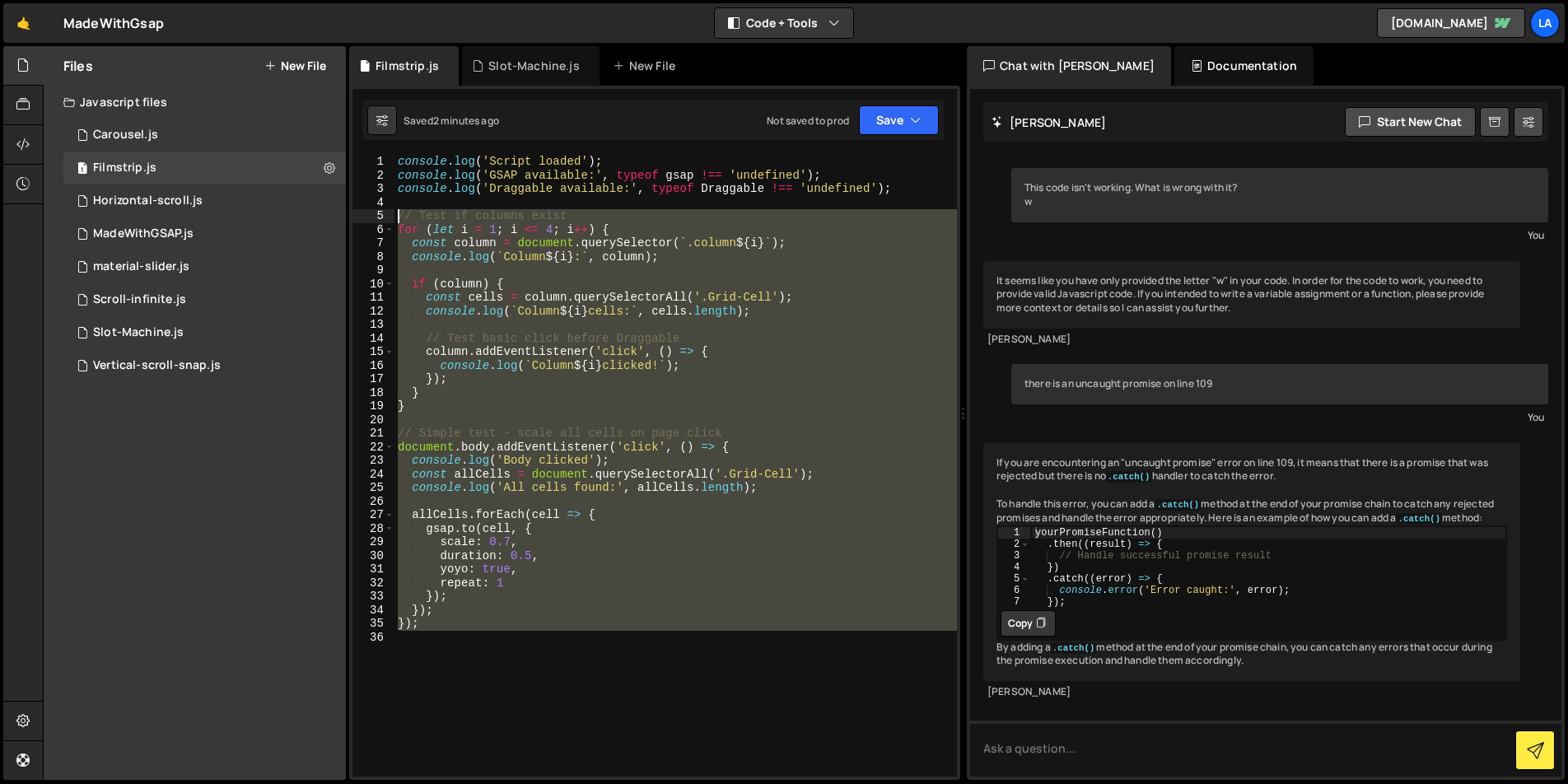
drag, startPoint x: 443, startPoint y: 626, endPoint x: 380, endPoint y: 210, distance: 420.7
click at [380, 210] on div "1 2 3 4 5 6 7 8 9 10 11 12 13 14 15 16 17 18 19 20 21 22 23 24 25 26 27 28 29 3…" at bounding box center [655, 465] width 605 height 622
type textarea "// Test if columns exist for (let i = 1; i <= 4; i++) {"
click at [879, 136] on div "Saved 2 minutes ago Not saved to prod Upgrade to Edit Save Save to Staging S Sa…" at bounding box center [653, 119] width 581 height 39
click at [886, 125] on button "Save" at bounding box center [899, 120] width 80 height 30
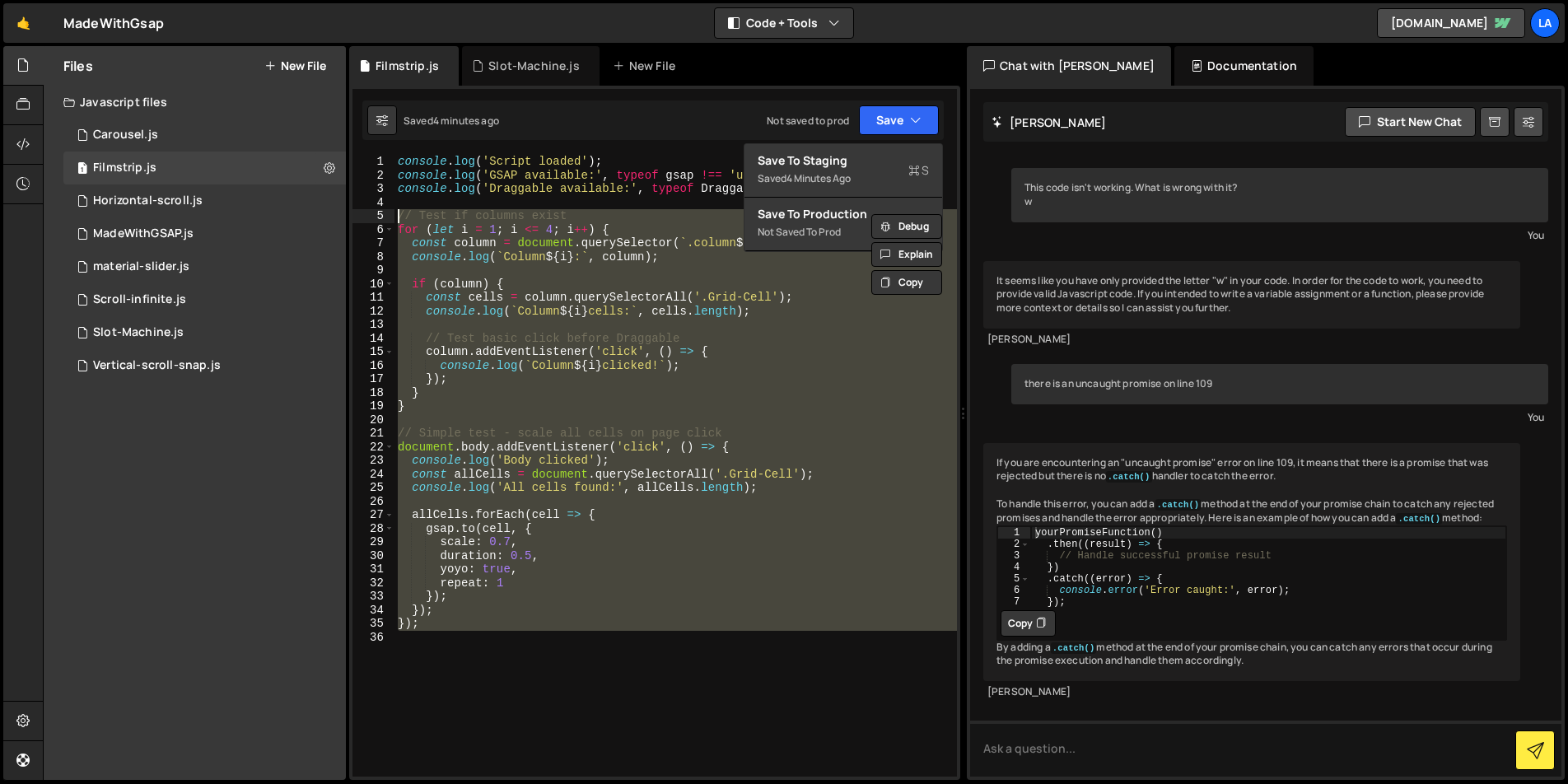
click at [733, 666] on div "console . log ( 'Script loaded' ) ; console . log ( 'GSAP available:' , typeof …" at bounding box center [675, 465] width 562 height 622
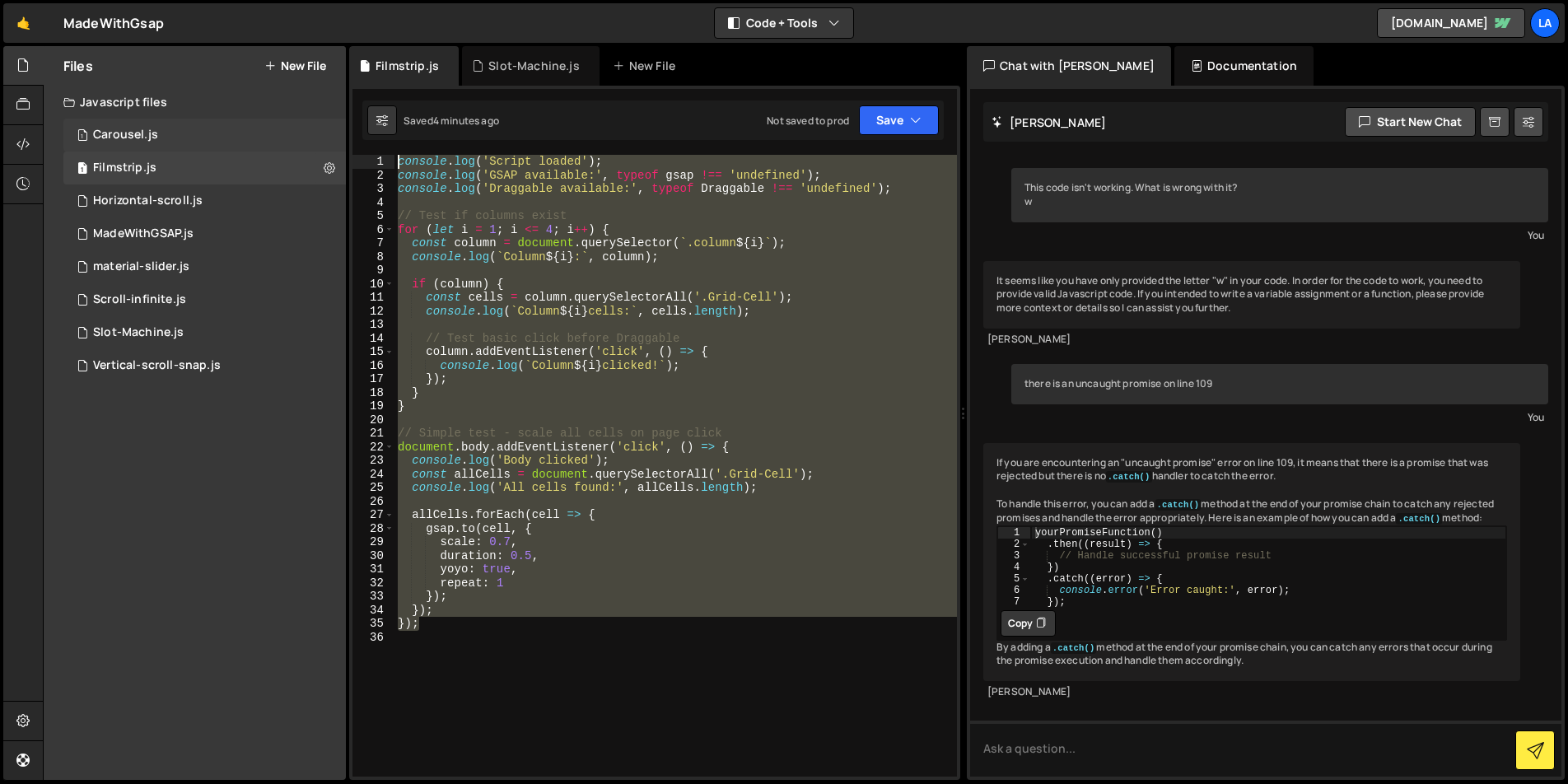
drag, startPoint x: 450, startPoint y: 605, endPoint x: 324, endPoint y: 148, distance: 474.1
click at [324, 148] on div "Files New File Javascript files 1 Carousel.js 0 1 Filmstrip.js 0 1 Horizontal-s…" at bounding box center [805, 413] width 1525 height 734
click at [594, 290] on div "console . log ( 'Script loaded' ) ; console . log ( 'GSAP available:' , typeof …" at bounding box center [675, 465] width 562 height 622
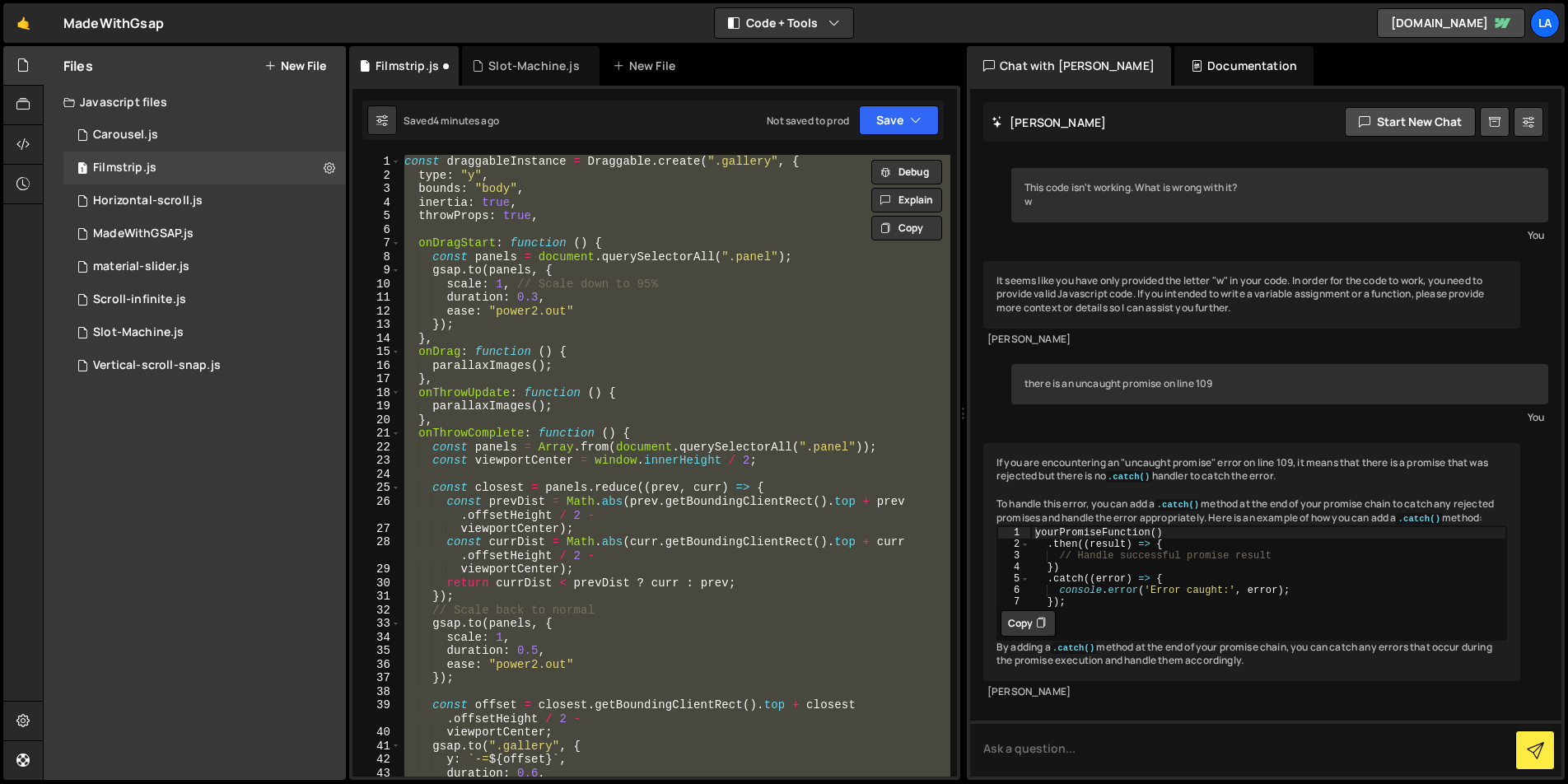
click at [598, 291] on div "const draggableInstance = Draggable . create ( ".gallery" , { type : "y" , boun…" at bounding box center [675, 465] width 549 height 622
type textarea "duration: 0.3,"
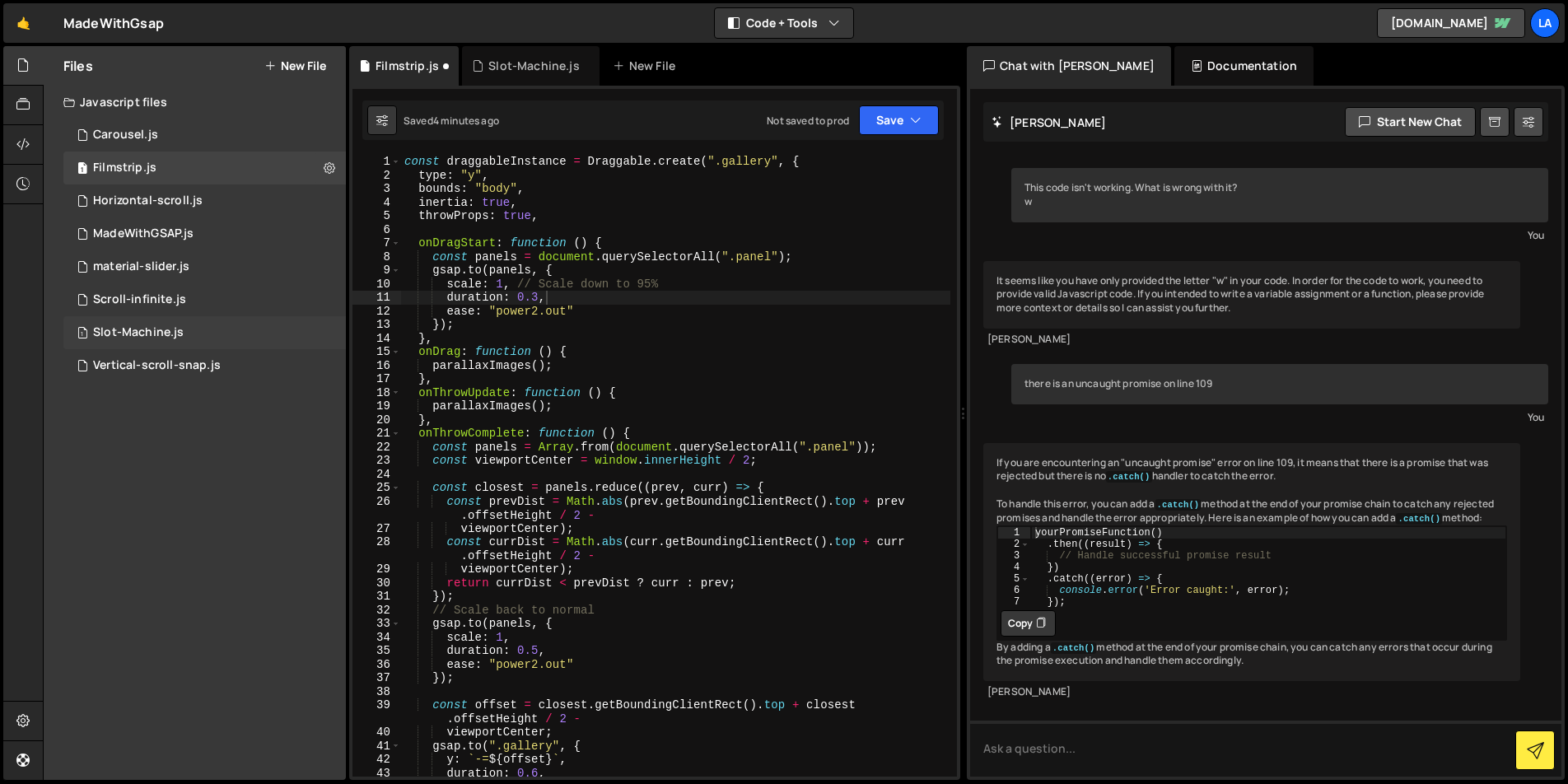
click at [123, 326] on div "Slot-Machine.js" at bounding box center [138, 332] width 90 height 15
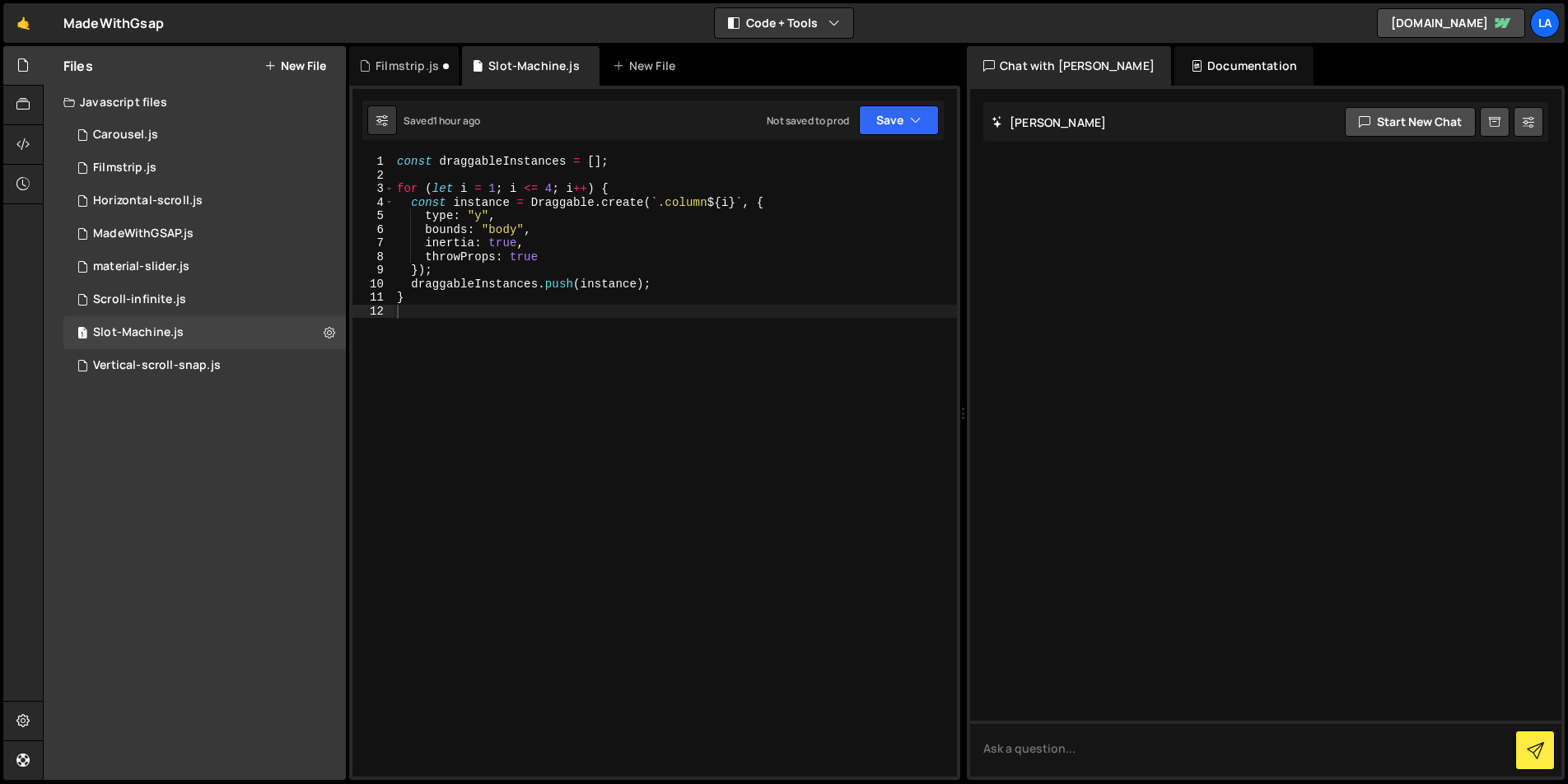
click at [457, 321] on div "const draggableInstances = [ ] ; for ( let i = 1 ; i <= 4 ; i ++ ) { const inst…" at bounding box center [675, 479] width 563 height 648
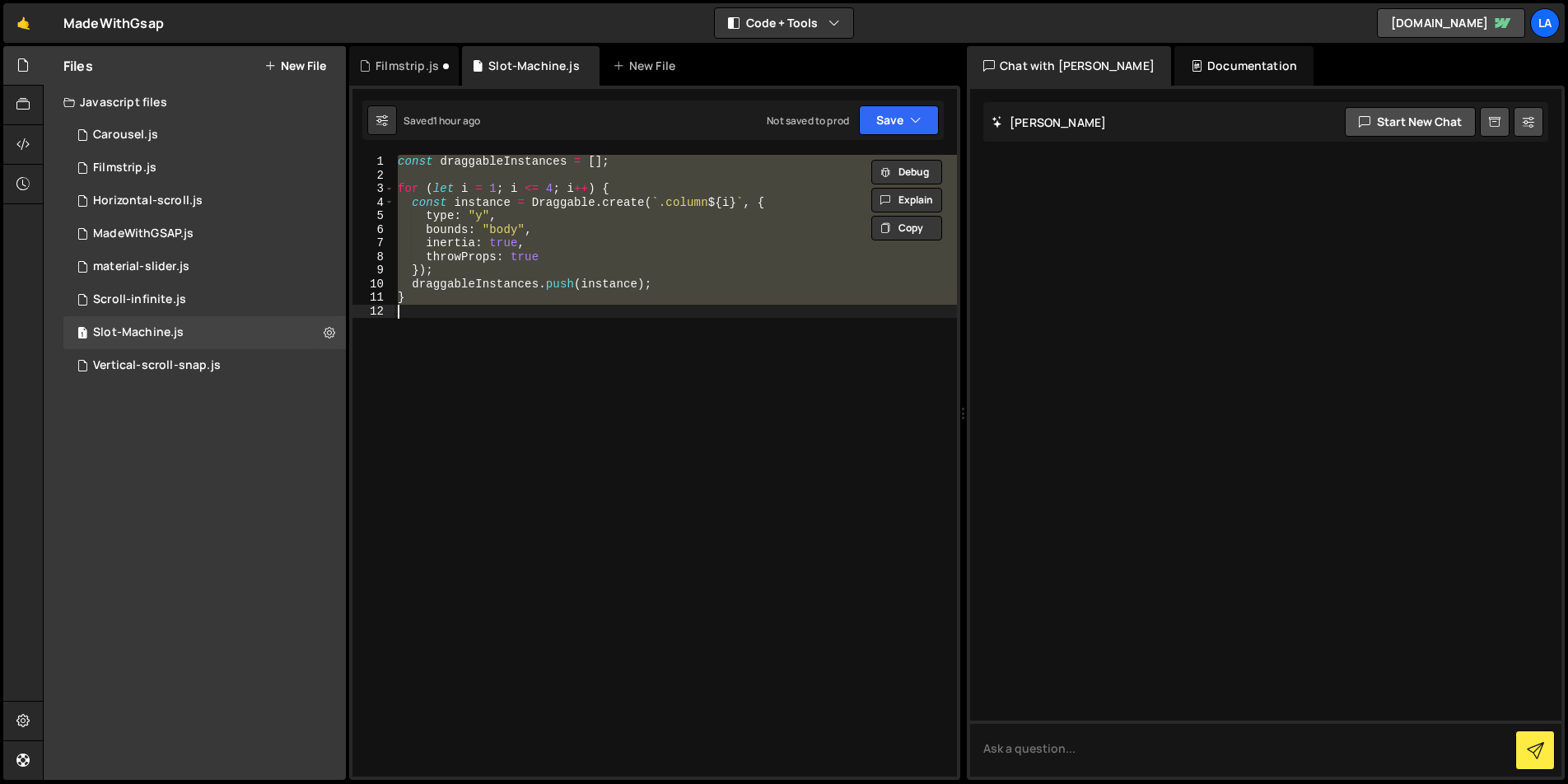
click at [641, 295] on div "const draggableInstances = [ ] ; for ( let i = 1 ; i <= 4 ; i ++ ) { const inst…" at bounding box center [675, 465] width 562 height 622
paste textarea
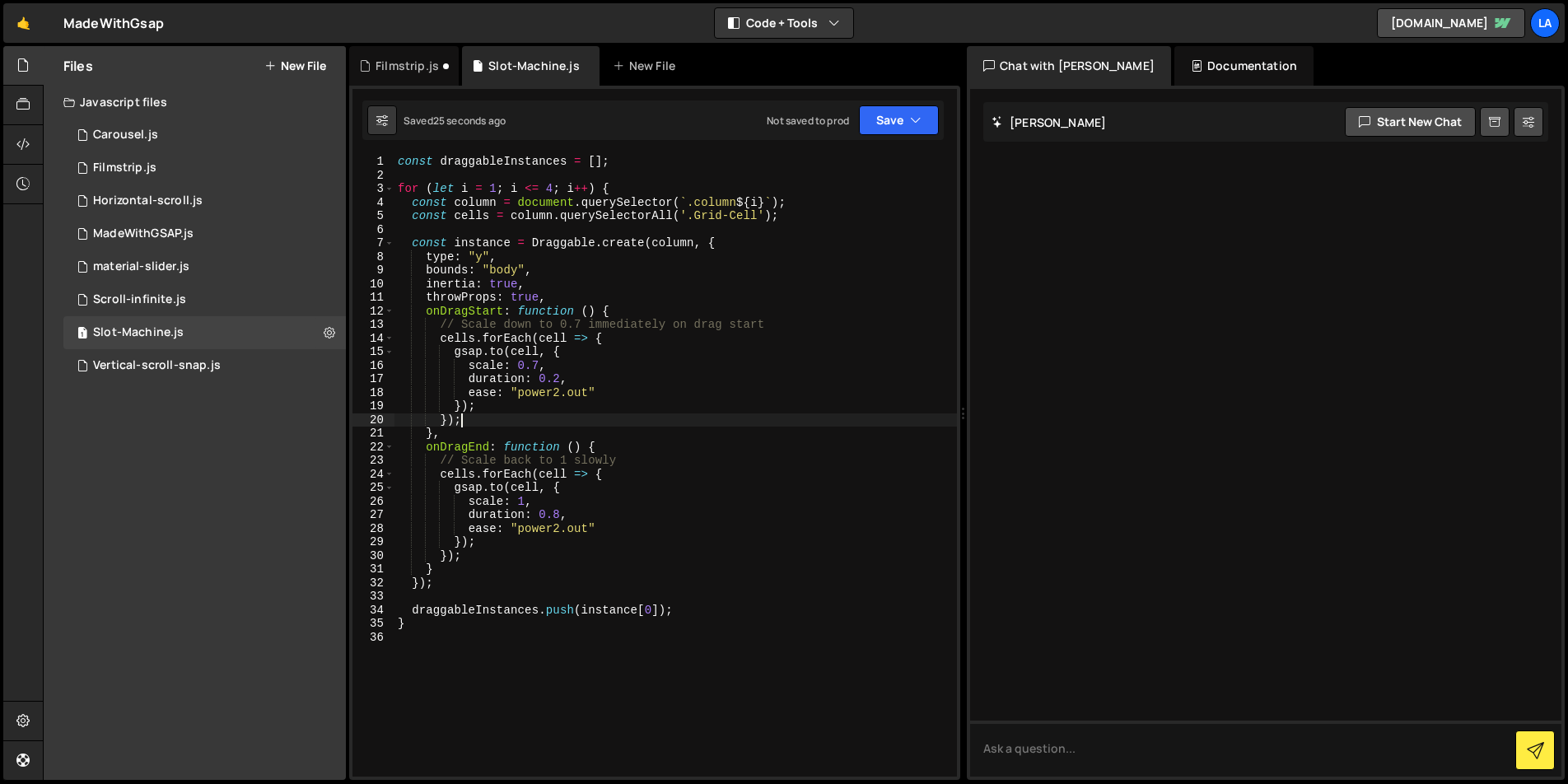
click at [882, 413] on div "const draggableInstances = [ ] ; for ( let i = 1 ; i <= 4 ; i ++ ) { const colu…" at bounding box center [675, 479] width 562 height 648
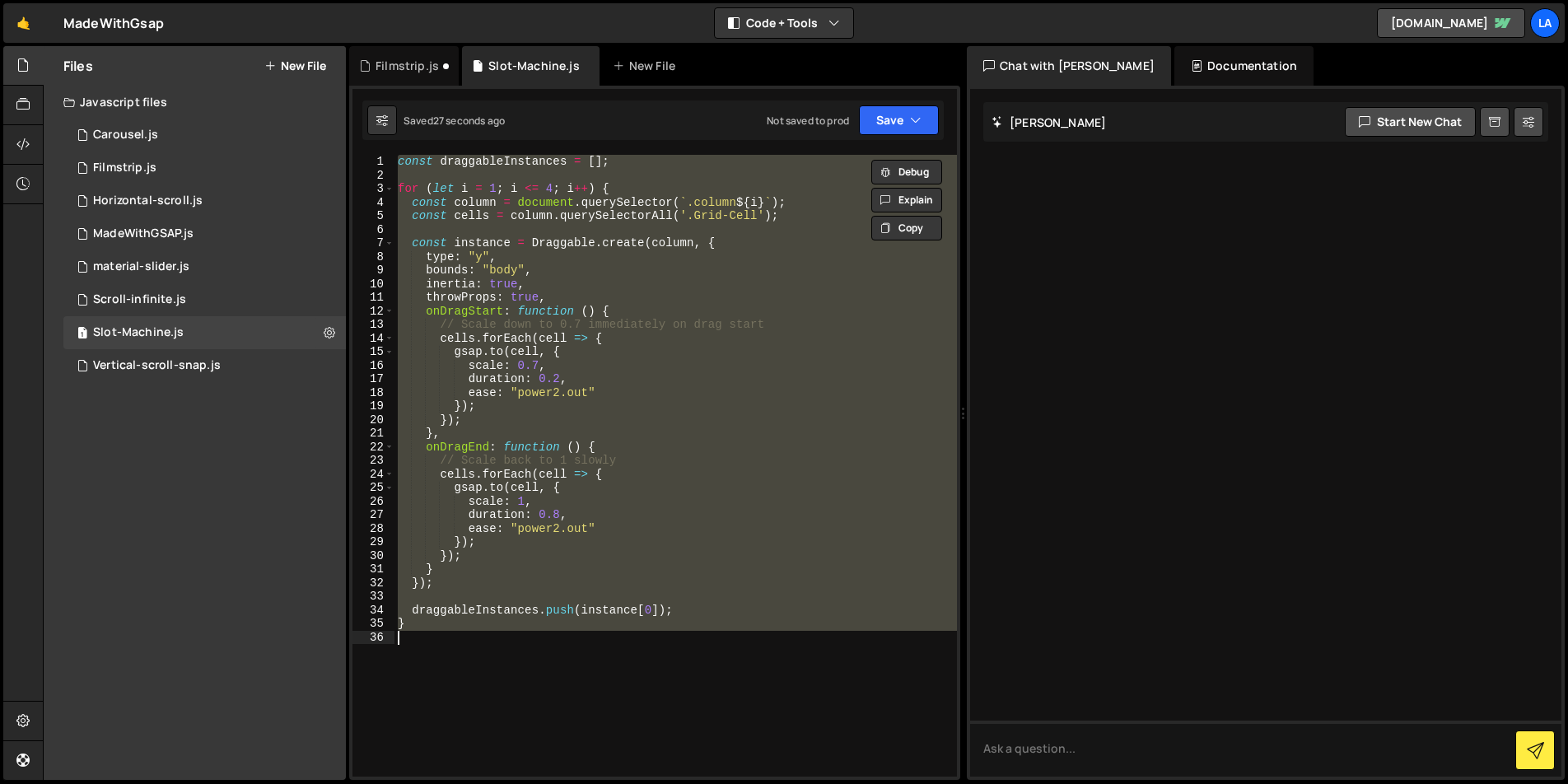
paste textarea
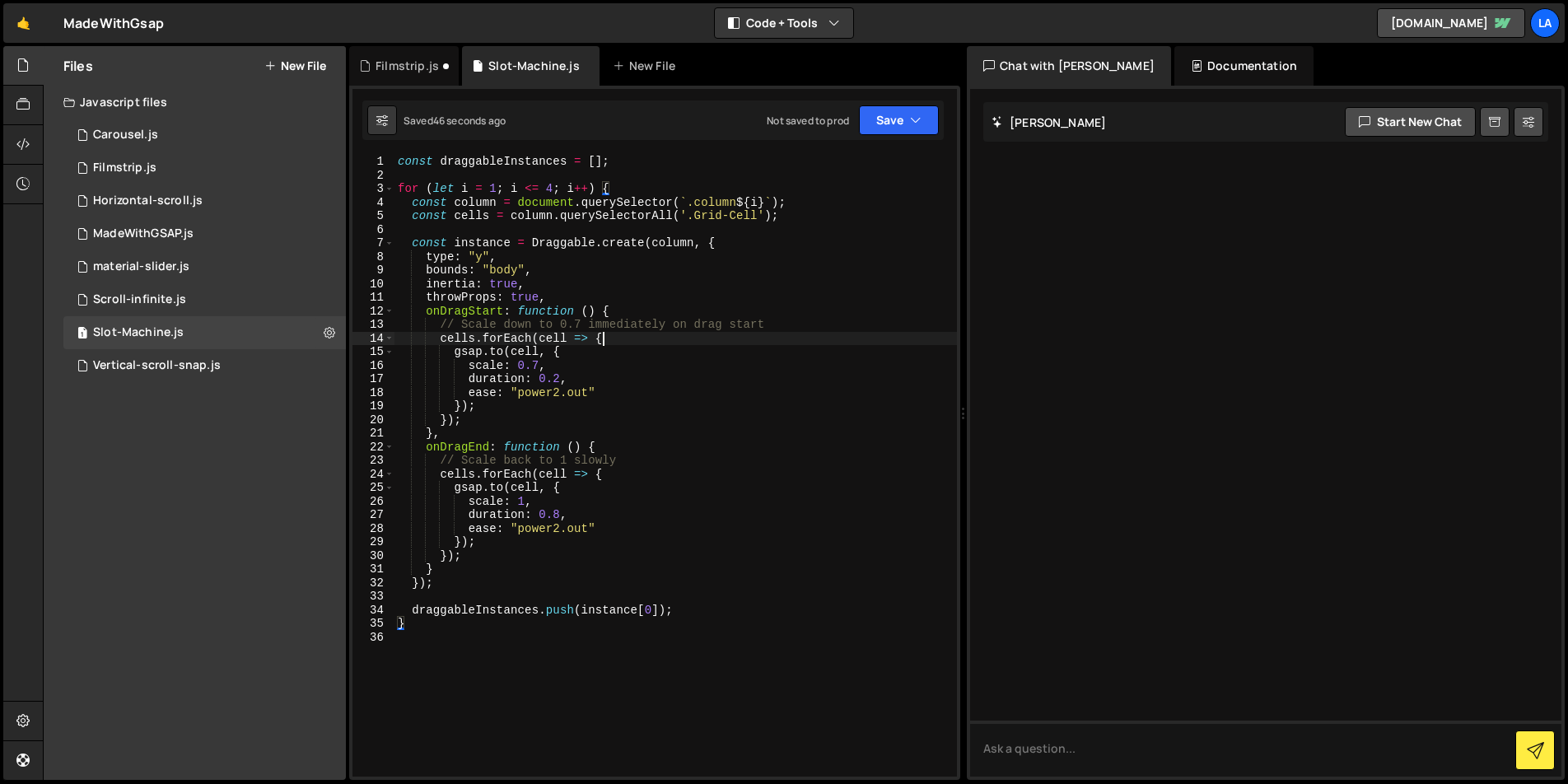
click at [665, 339] on div "const draggableInstances = [ ] ; for ( let i = 1 ; i <= 4 ; i ++ ) { const colu…" at bounding box center [675, 479] width 562 height 648
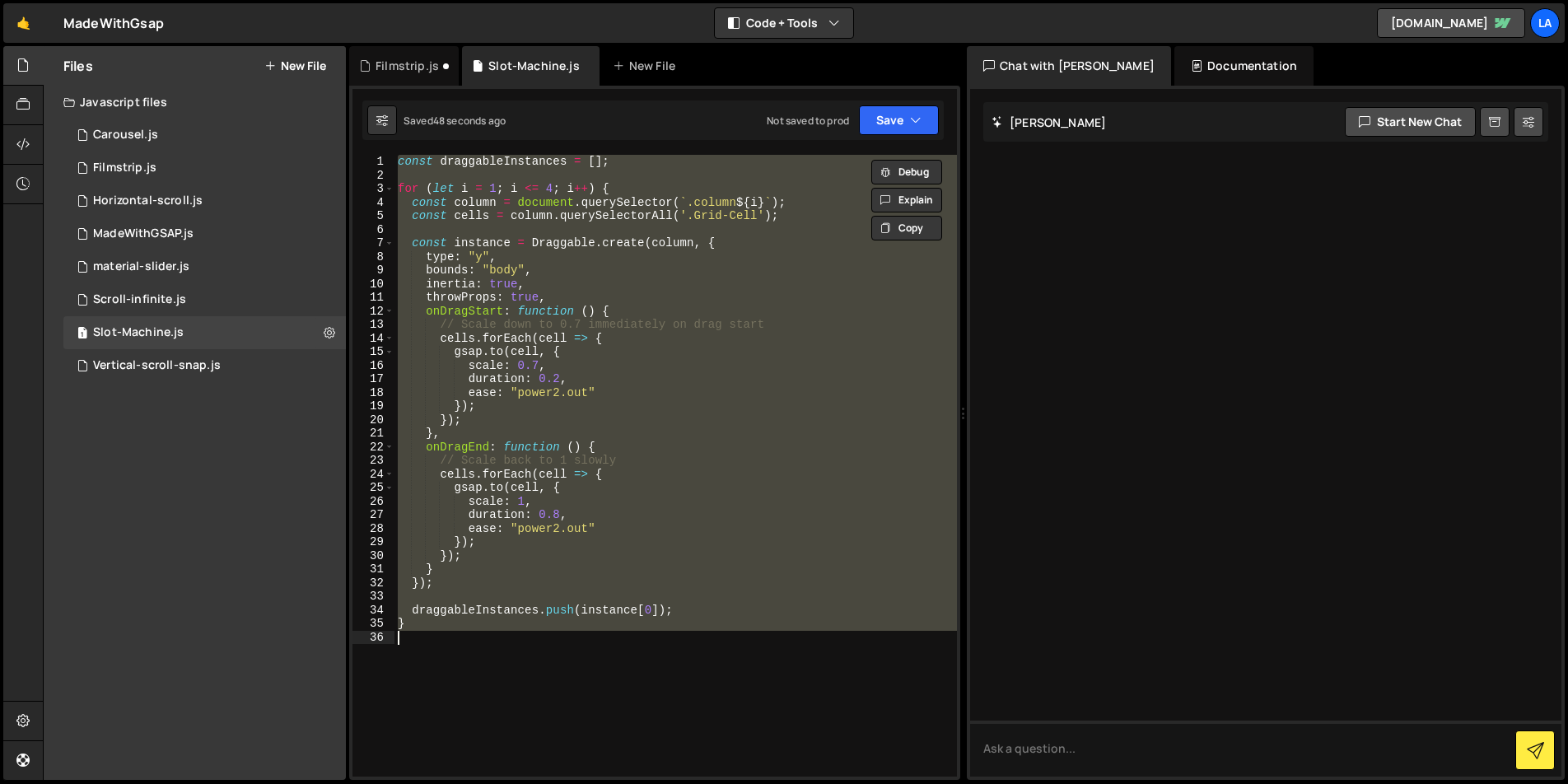
paste textarea
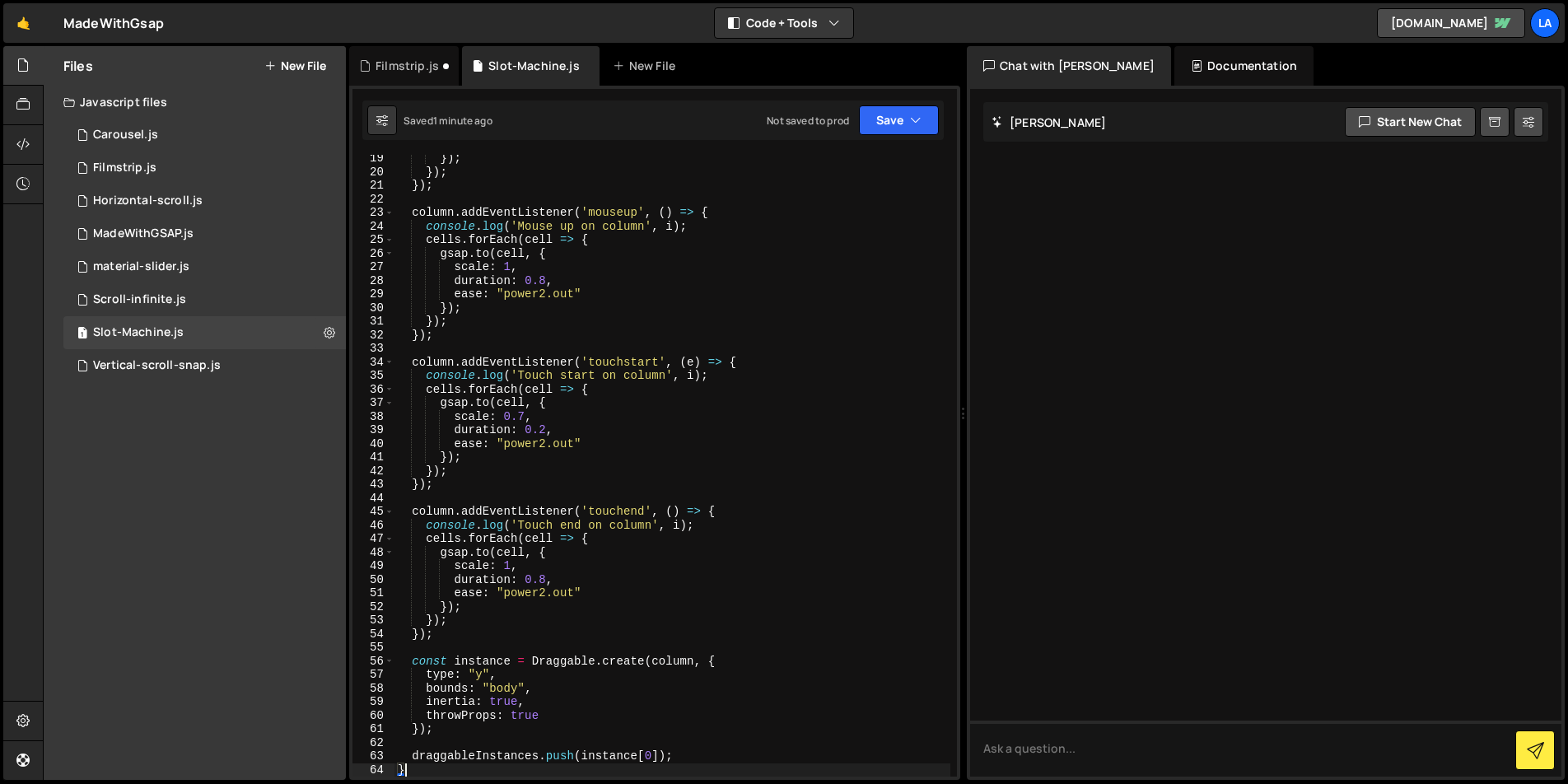
click at [599, 327] on div "}) ; }) ; }) ; column . addEventListener ( 'mouseup' , ( ) => { console . log (…" at bounding box center [672, 475] width 556 height 648
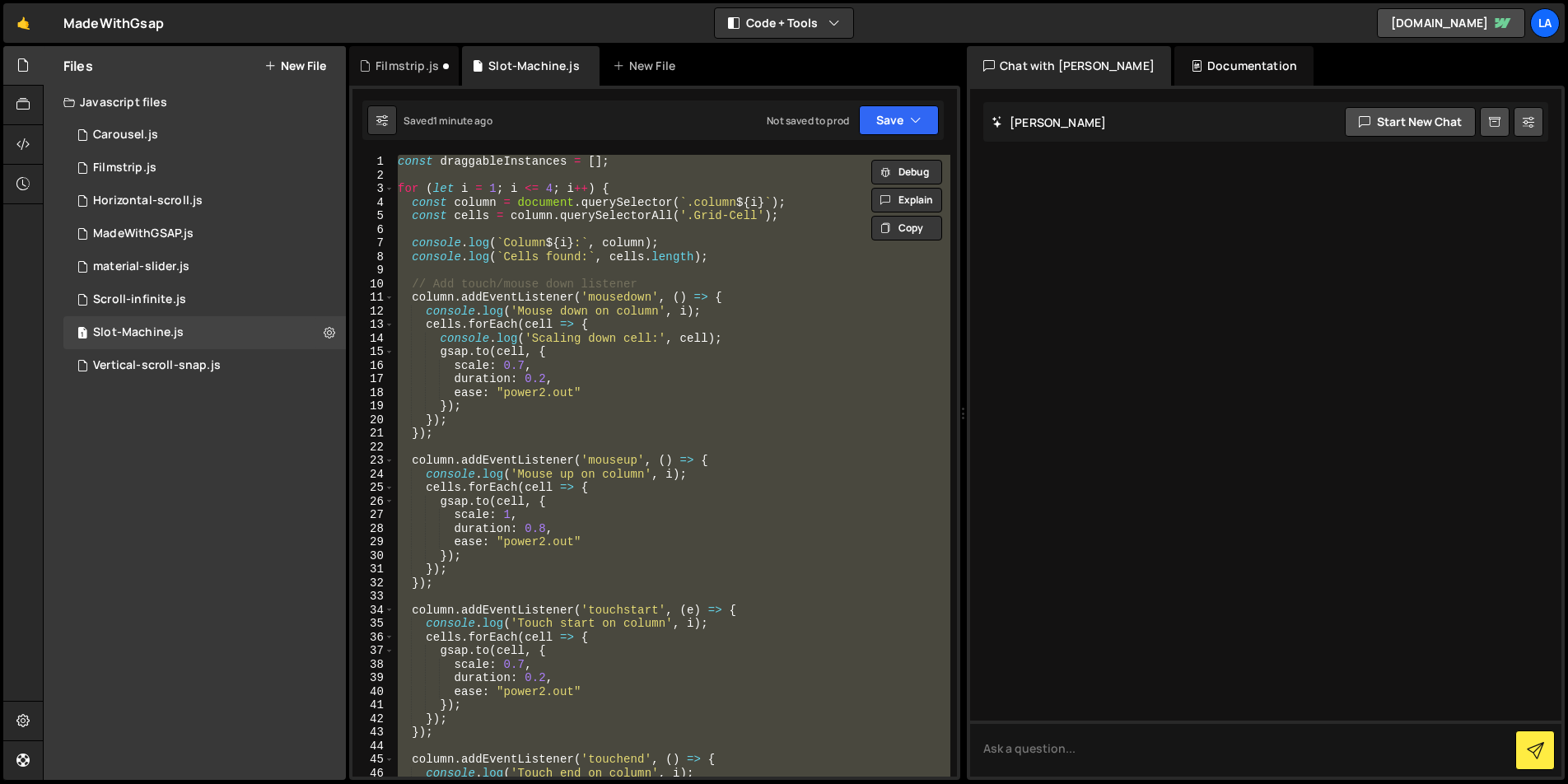
paste textarea
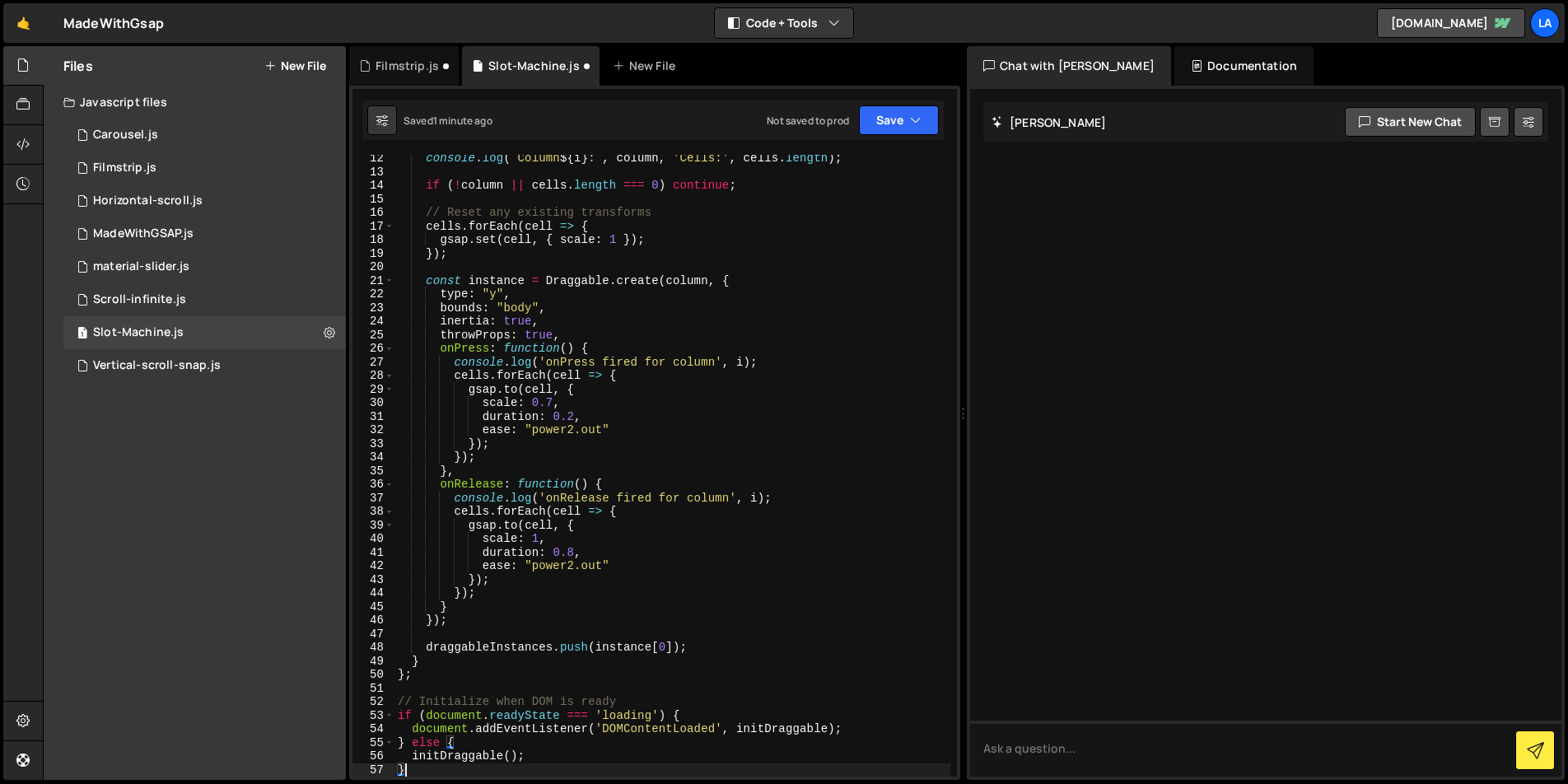
scroll to position [167, 0]
click at [888, 111] on button "Save" at bounding box center [899, 120] width 80 height 30
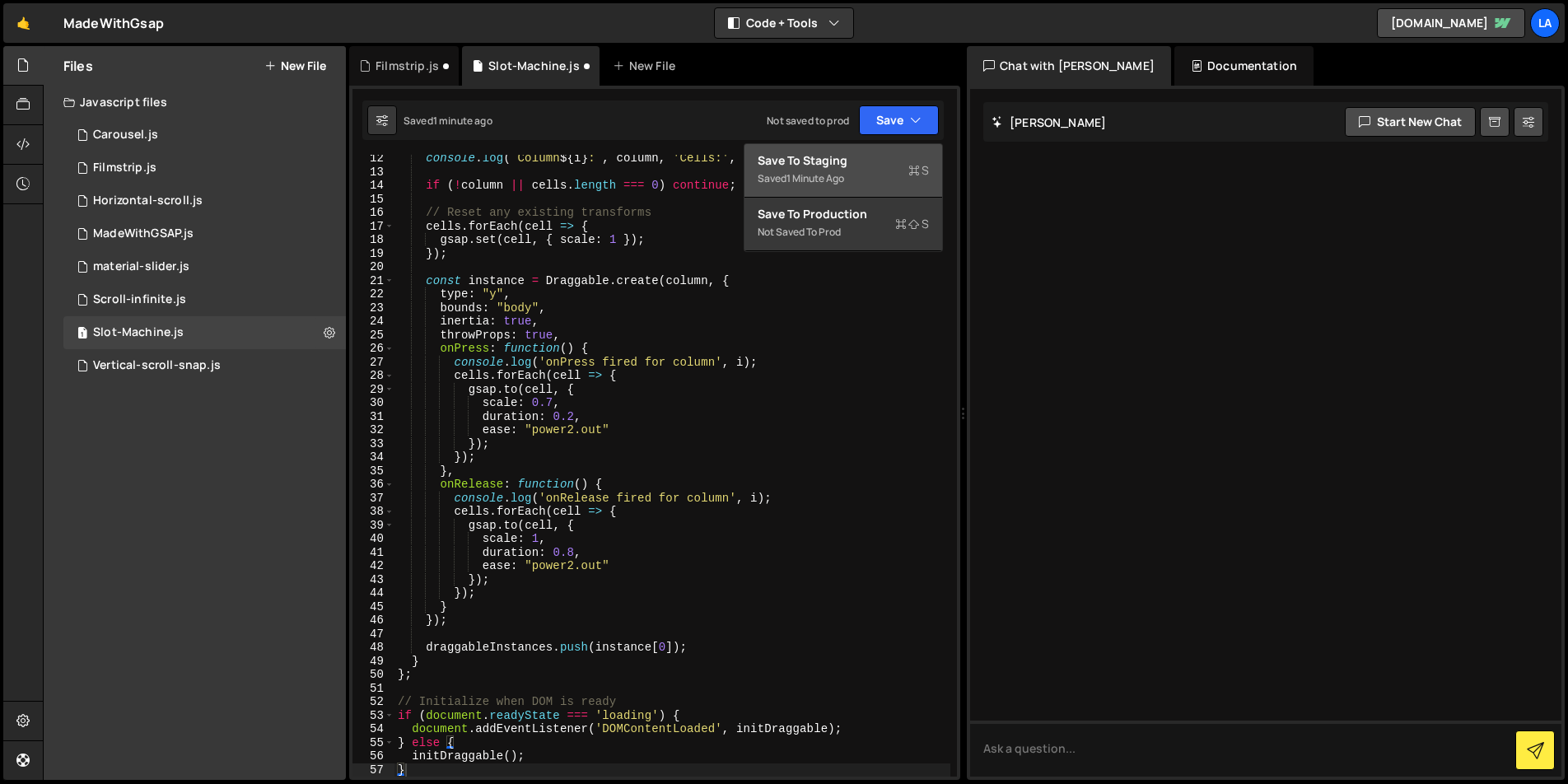
click at [854, 166] on div "Save to Staging S" at bounding box center [844, 160] width 171 height 16
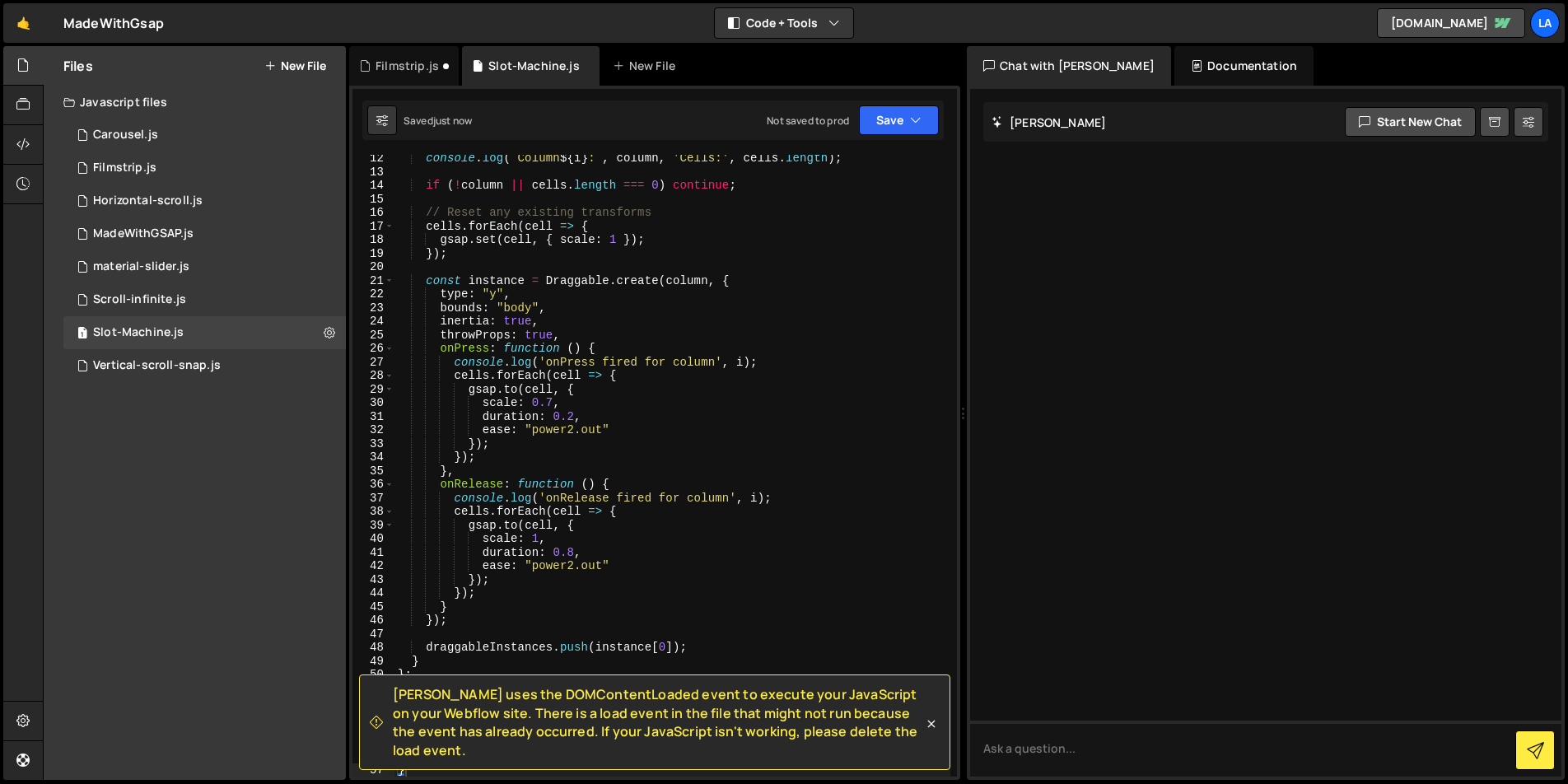
scroll to position [0, 0]
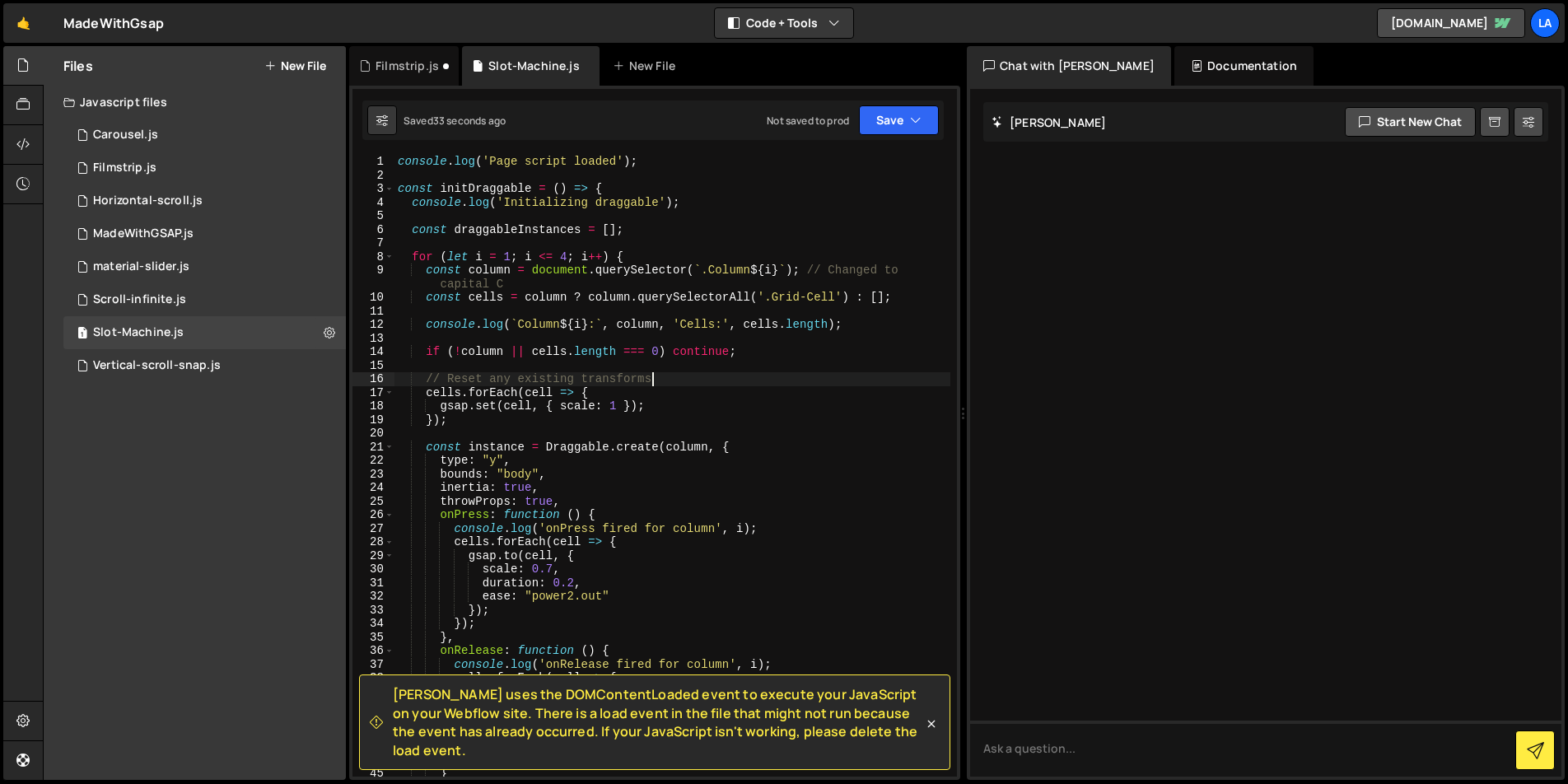
click at [724, 374] on div "console . log ( 'Page script loaded' ) ; const initDraggable = ( ) => { console…" at bounding box center [672, 479] width 556 height 648
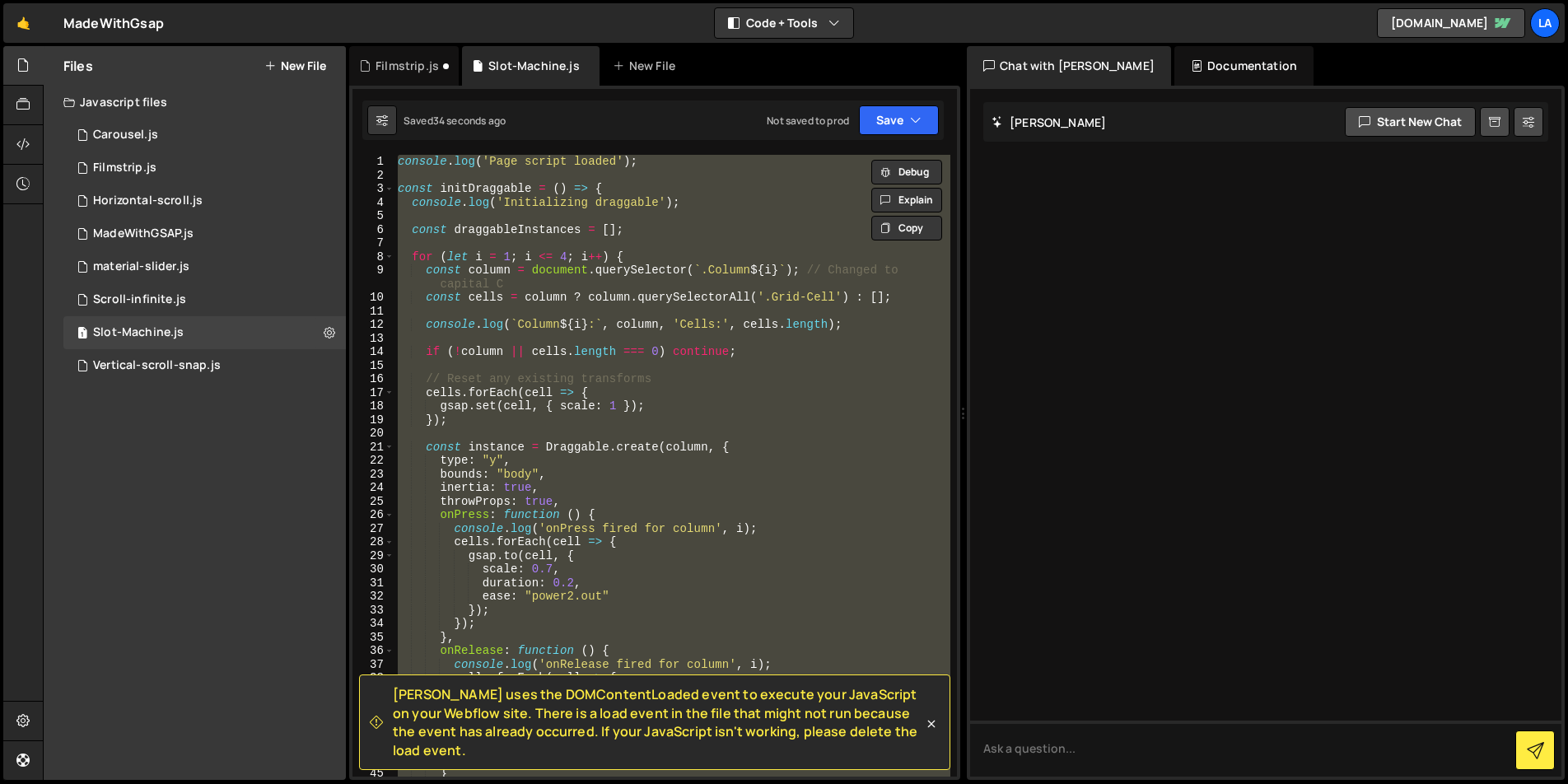
paste textarea
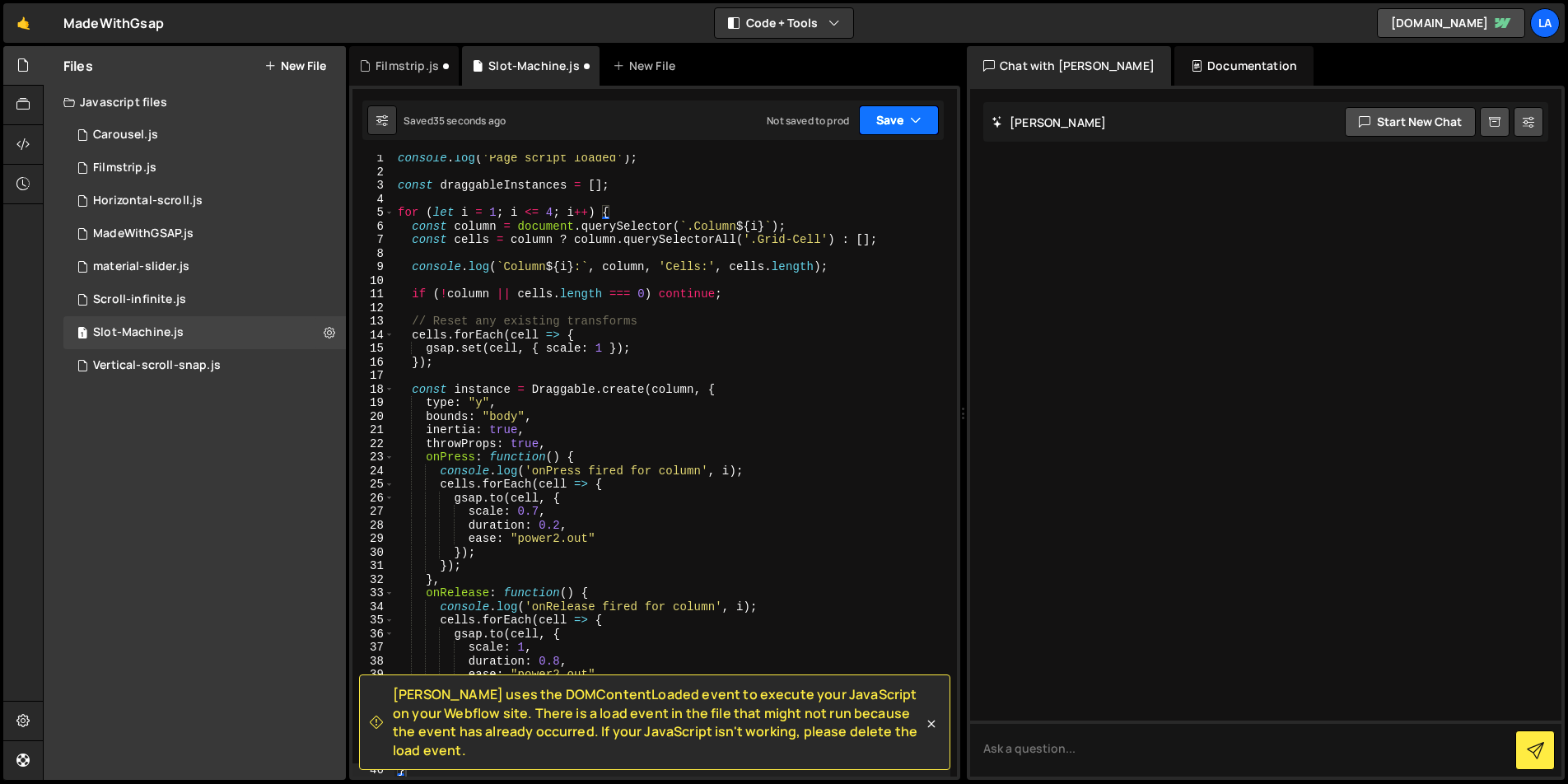
click at [917, 123] on icon "button" at bounding box center [916, 120] width 12 height 16
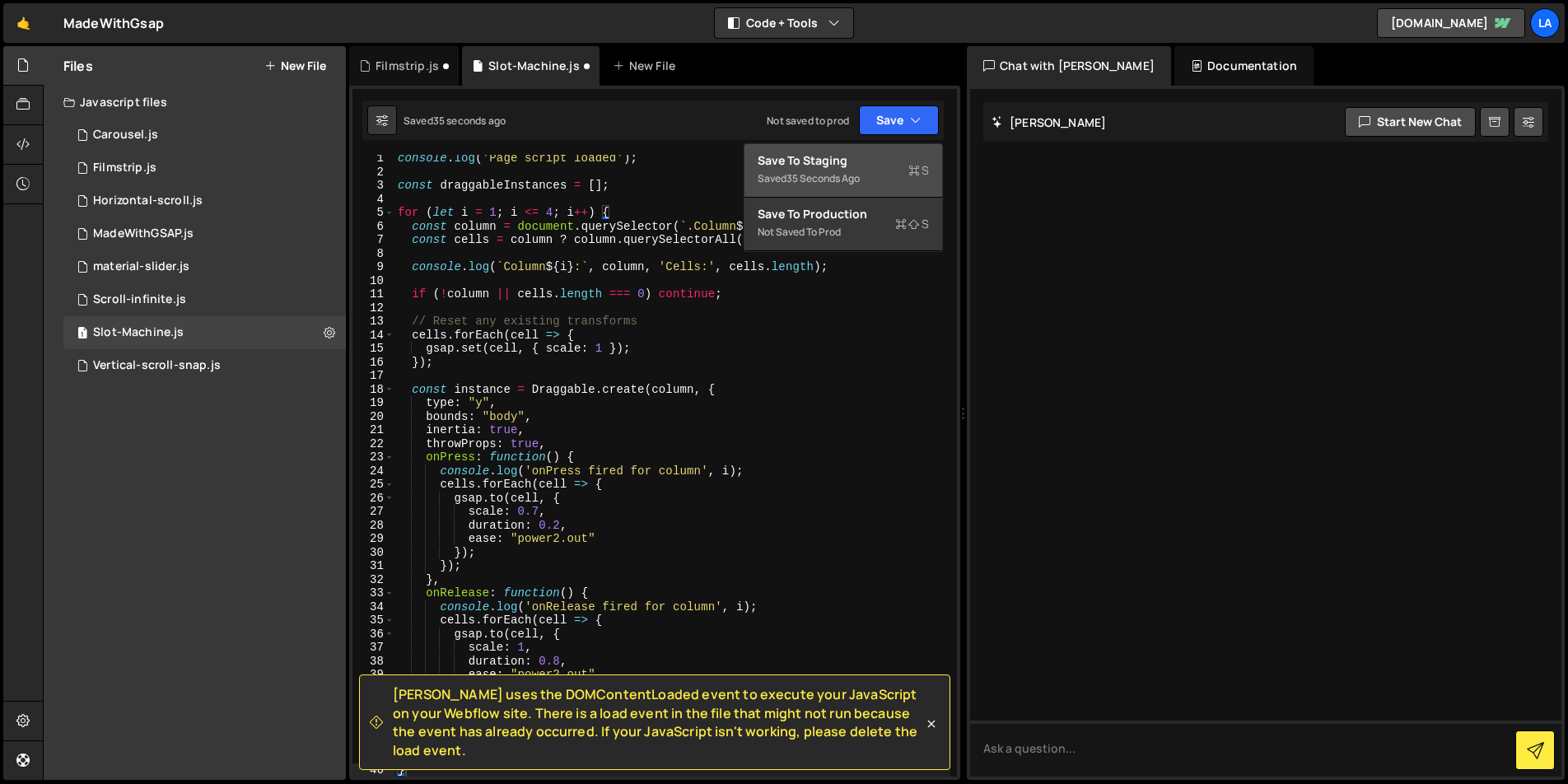
click at [893, 169] on div "Saved 35 seconds ago" at bounding box center [844, 178] width 171 height 20
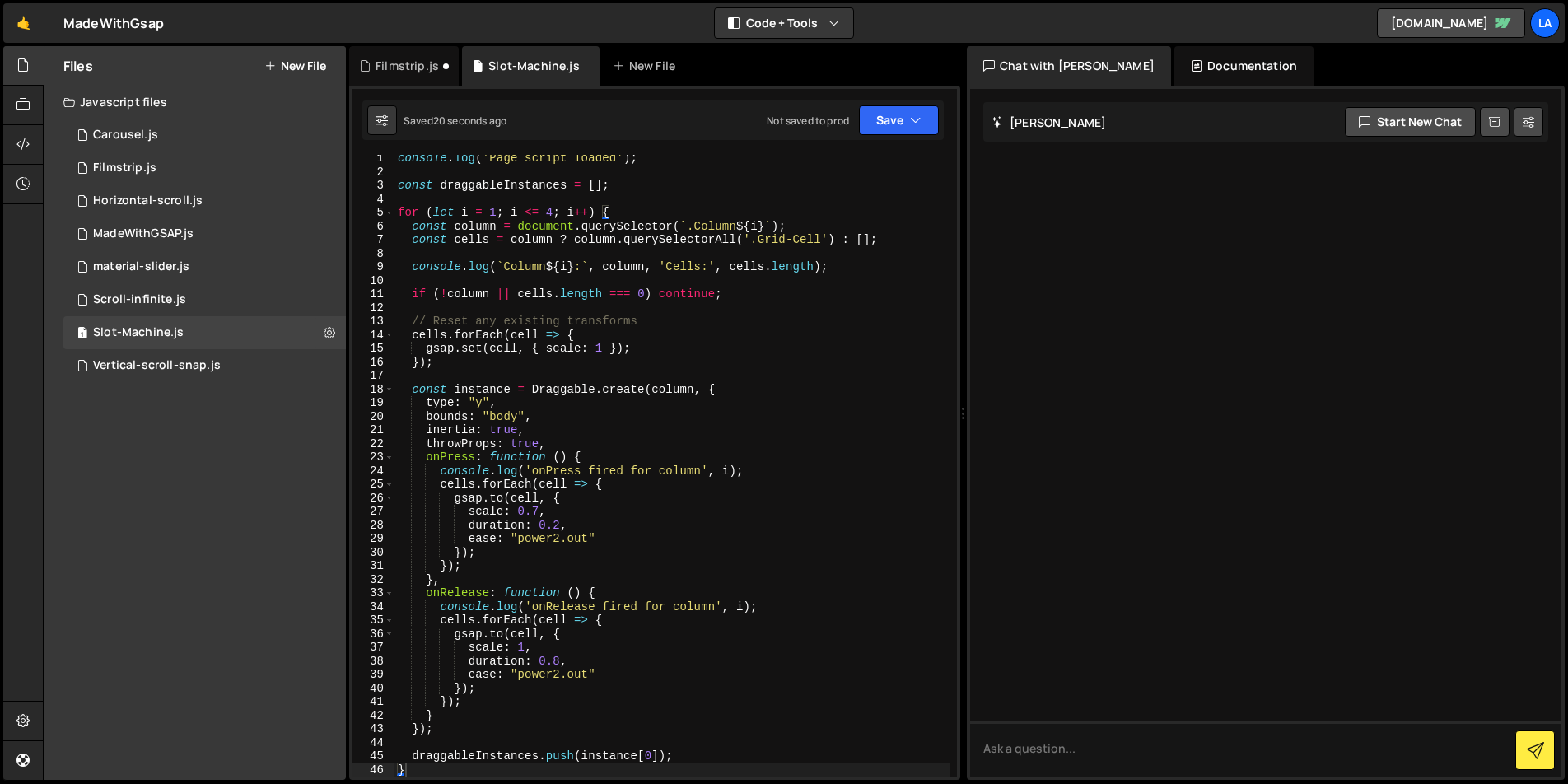
scroll to position [0, 0]
click at [718, 229] on div "console . log ( 'Page script loaded' ) ; const draggableInstances = [ ] ; for (…" at bounding box center [672, 479] width 556 height 648
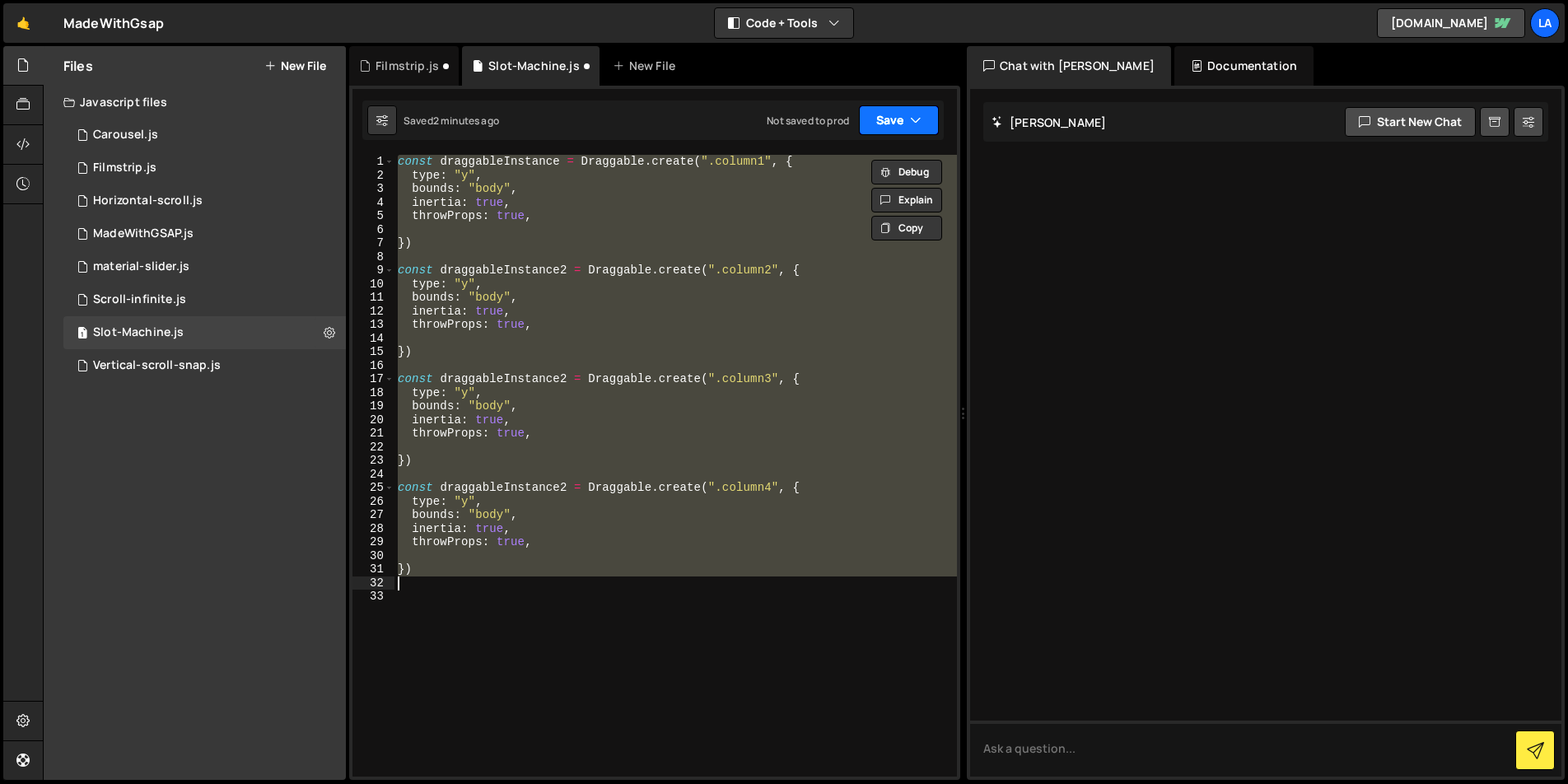
click at [874, 120] on button "Save" at bounding box center [899, 120] width 80 height 30
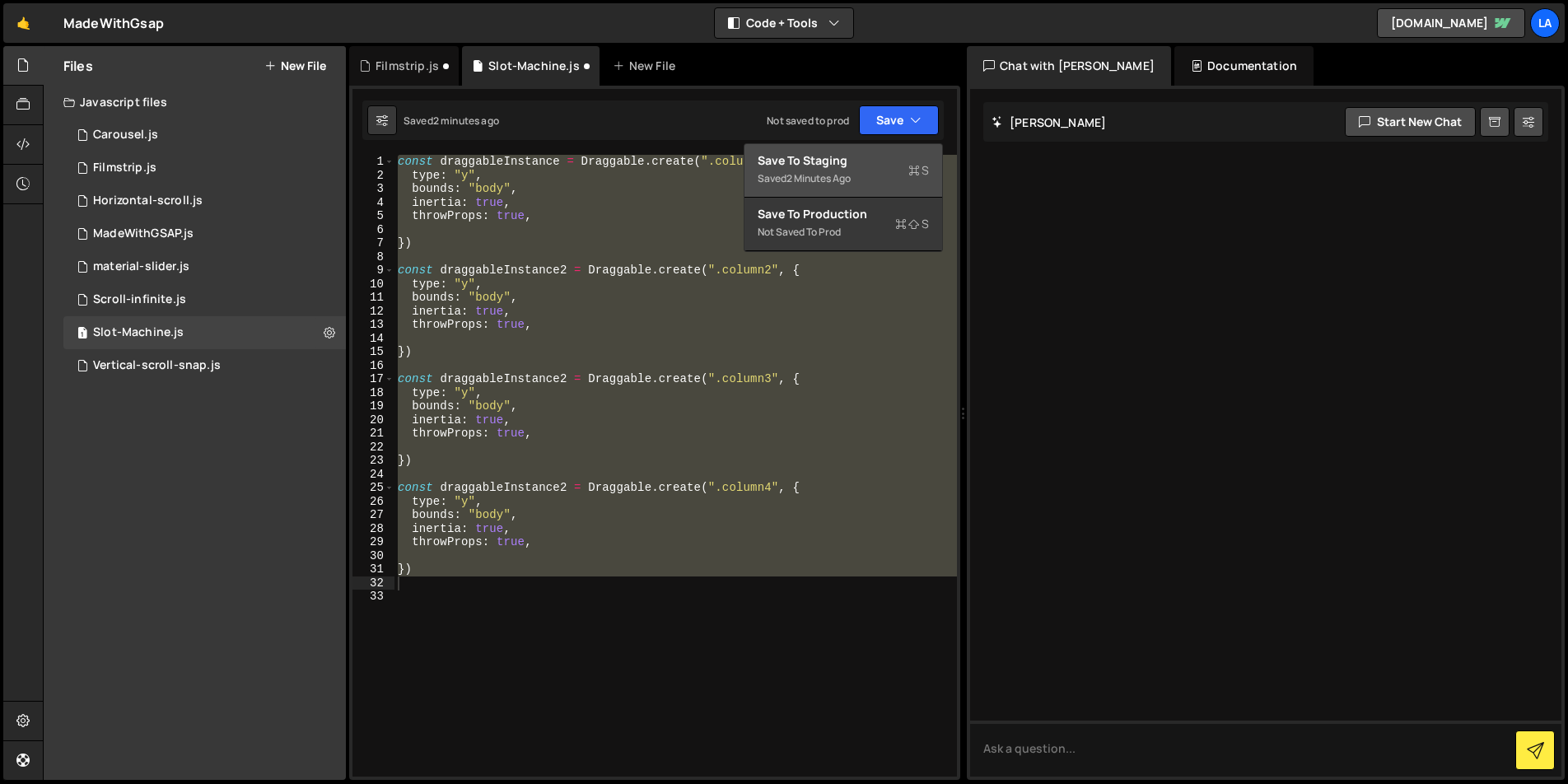
click at [881, 150] on button "Save to Staging S Saved 2 minutes ago" at bounding box center [843, 170] width 198 height 54
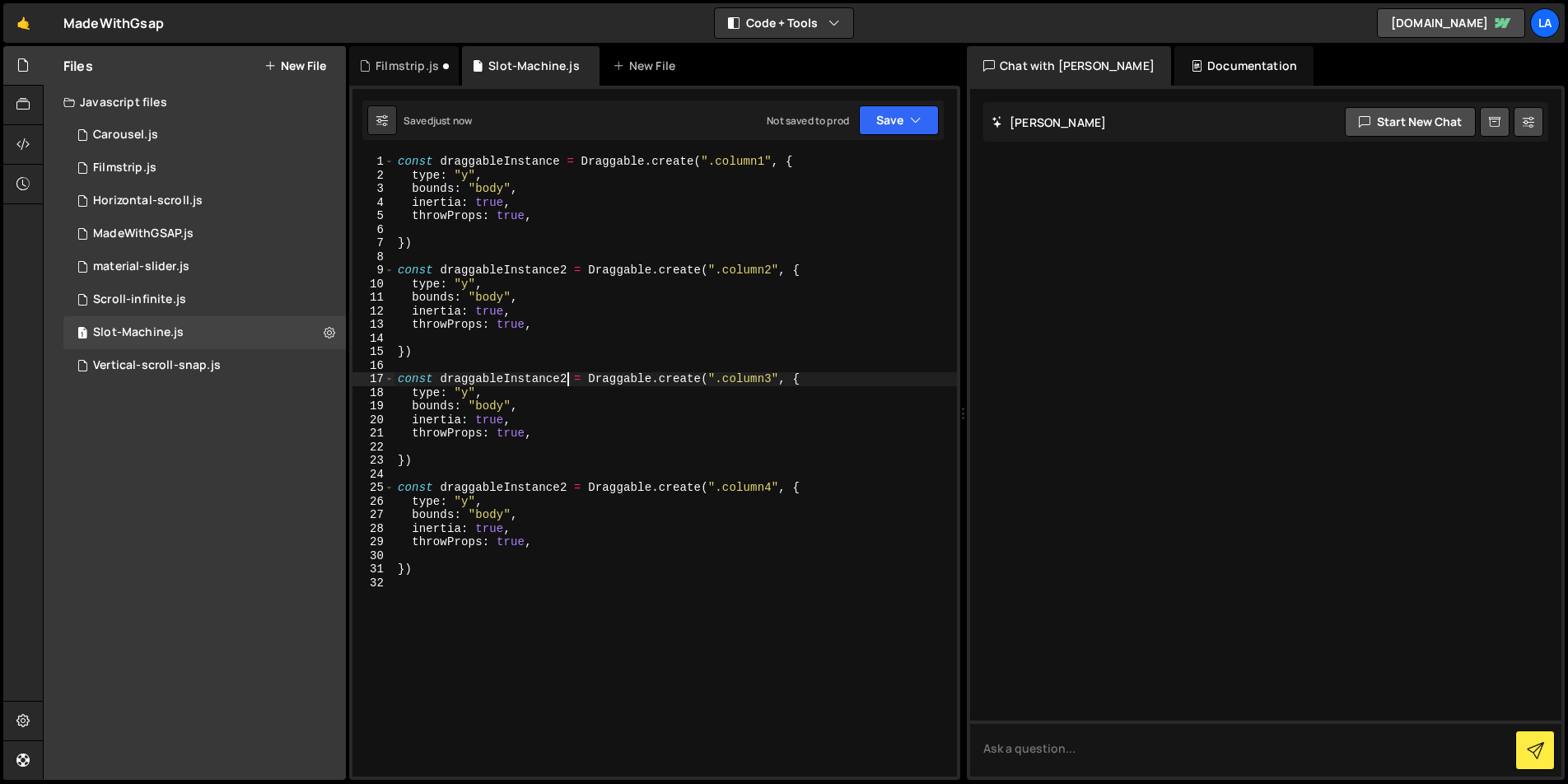
click at [565, 374] on div "const draggableInstance = Draggable . create ( ".column1" , { type : "y" , boun…" at bounding box center [675, 479] width 562 height 648
click at [565, 484] on div "const draggableInstance = Draggable . create ( ".column1" , { type : "y" , boun…" at bounding box center [675, 479] width 562 height 648
type textarea "const draggableInstance4 = Draggable.create(".column4", {"
click at [888, 127] on button "Save" at bounding box center [899, 120] width 80 height 30
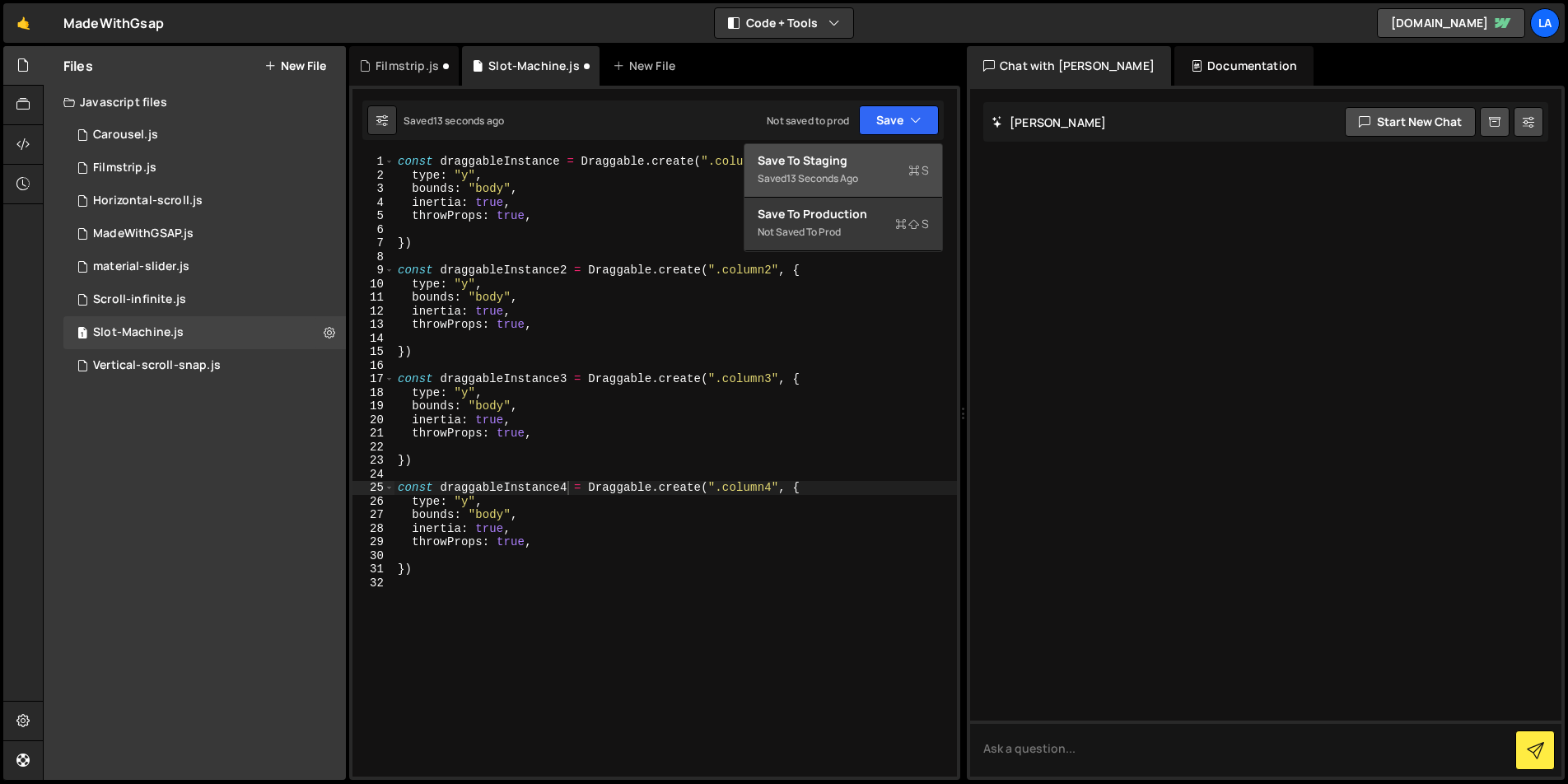
click at [866, 169] on div "Saved 13 seconds ago" at bounding box center [844, 178] width 171 height 20
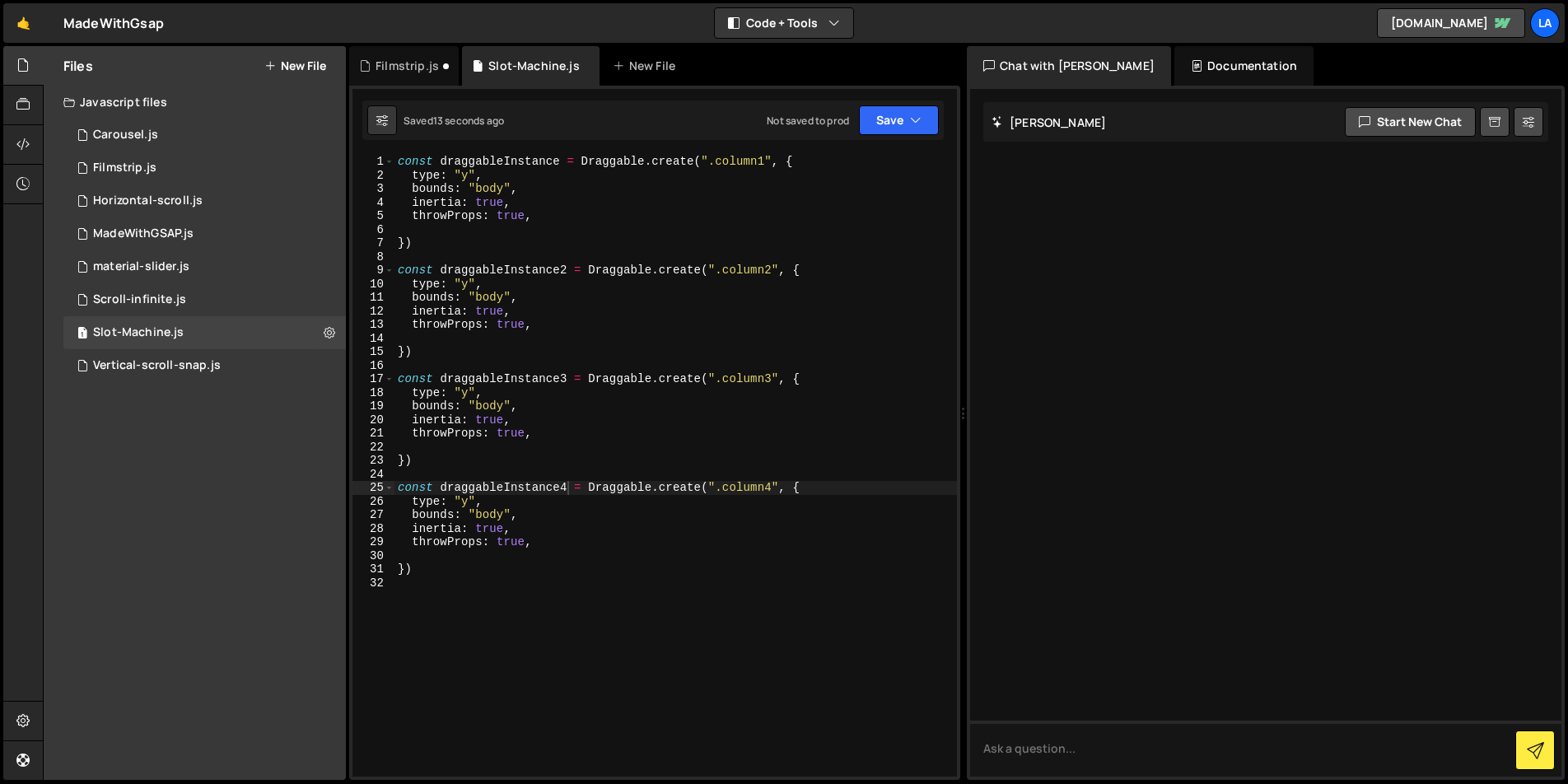
scroll to position [0, 0]
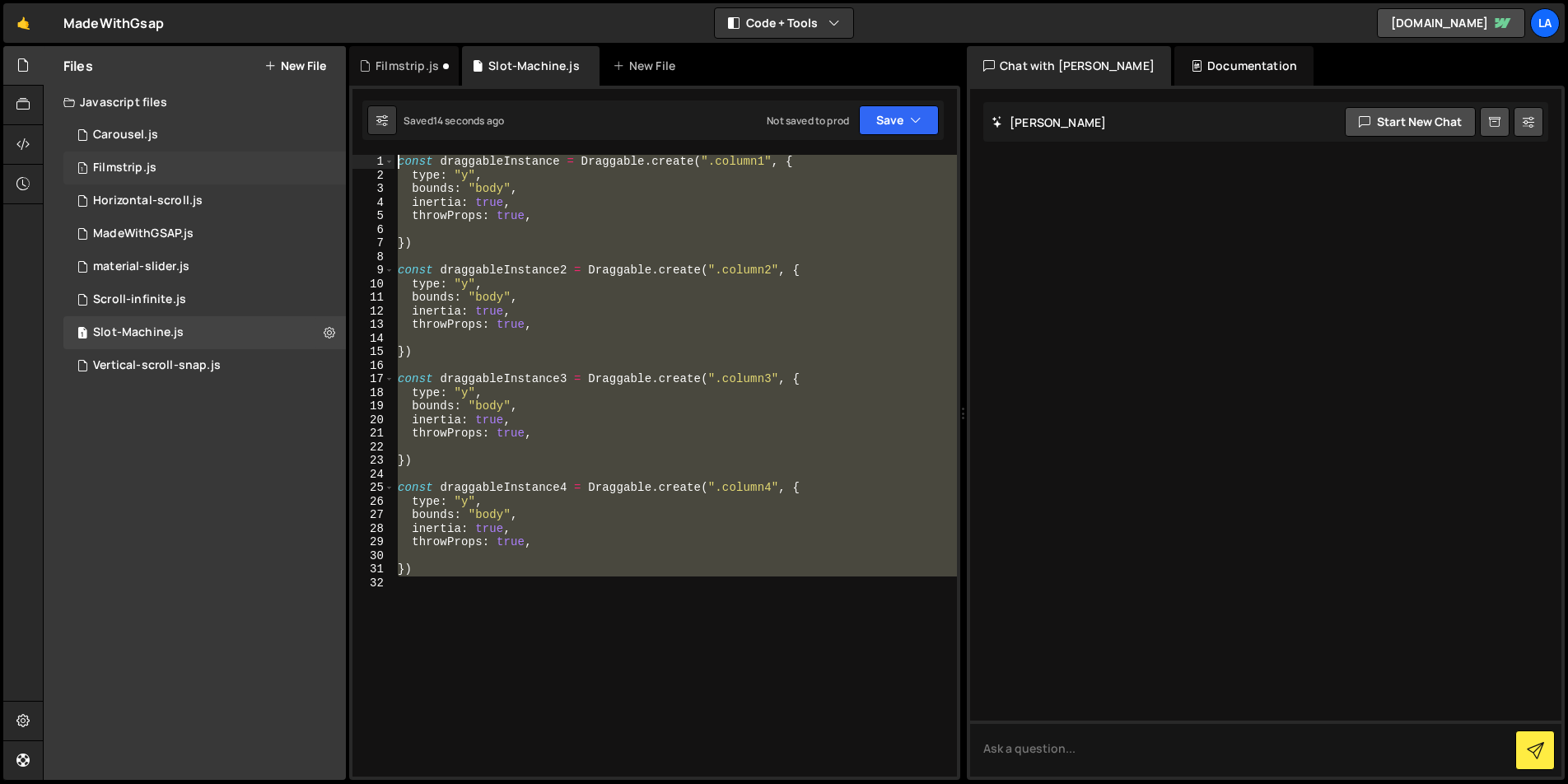
drag, startPoint x: 431, startPoint y: 576, endPoint x: 284, endPoint y: 158, distance: 443.1
click at [284, 158] on div "Files New File Javascript files 1 Carousel.js 0 1 Filmstrip.js 0 1 Horizontal-s…" at bounding box center [805, 413] width 1525 height 734
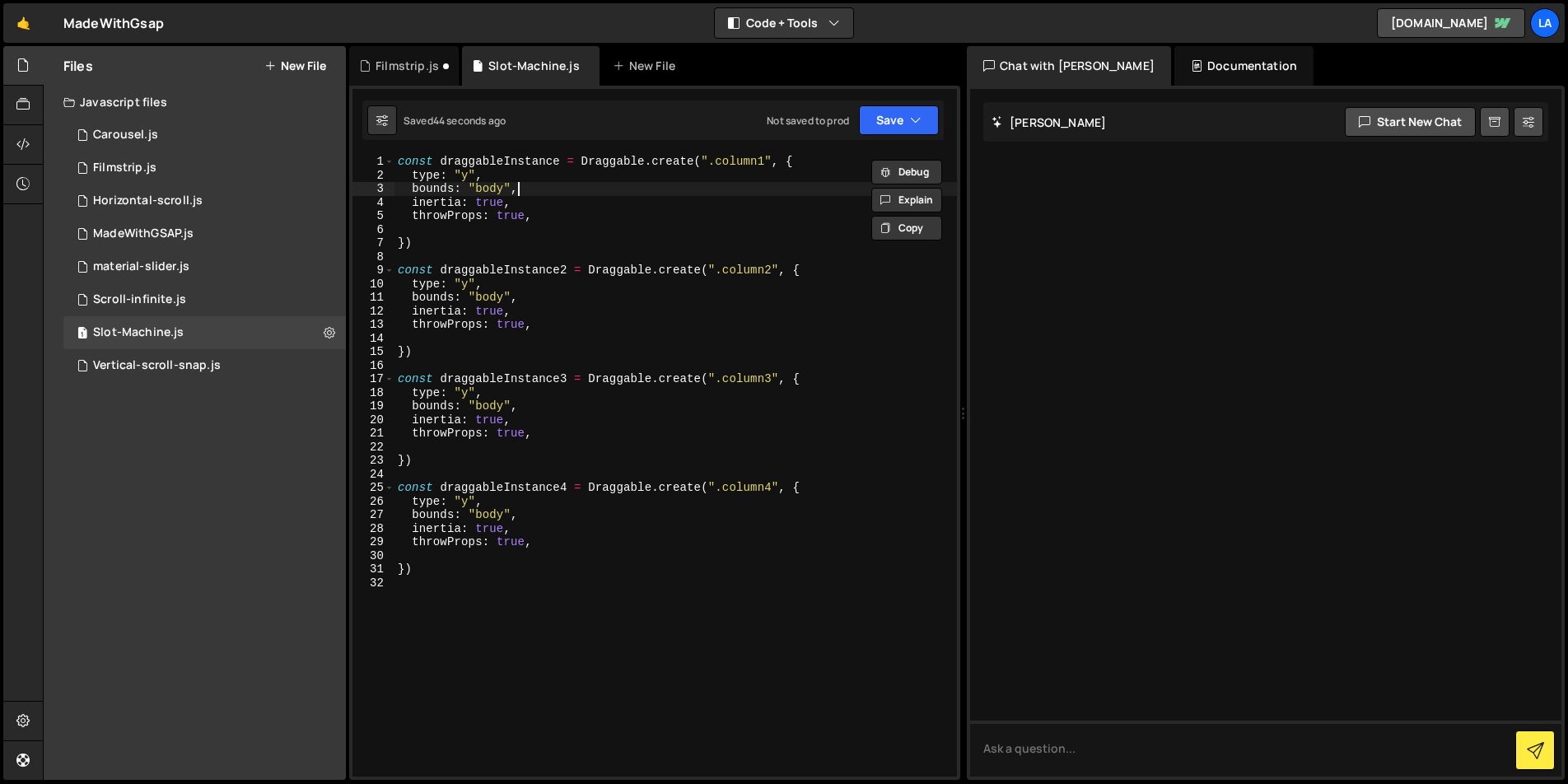
click at [724, 158] on div "const draggableInstance = Draggable . create ( ".column1" , { type : "y" , boun…" at bounding box center [675, 479] width 562 height 648
type textarea "const draggableInstance = Draggable.create(".Column1", {"
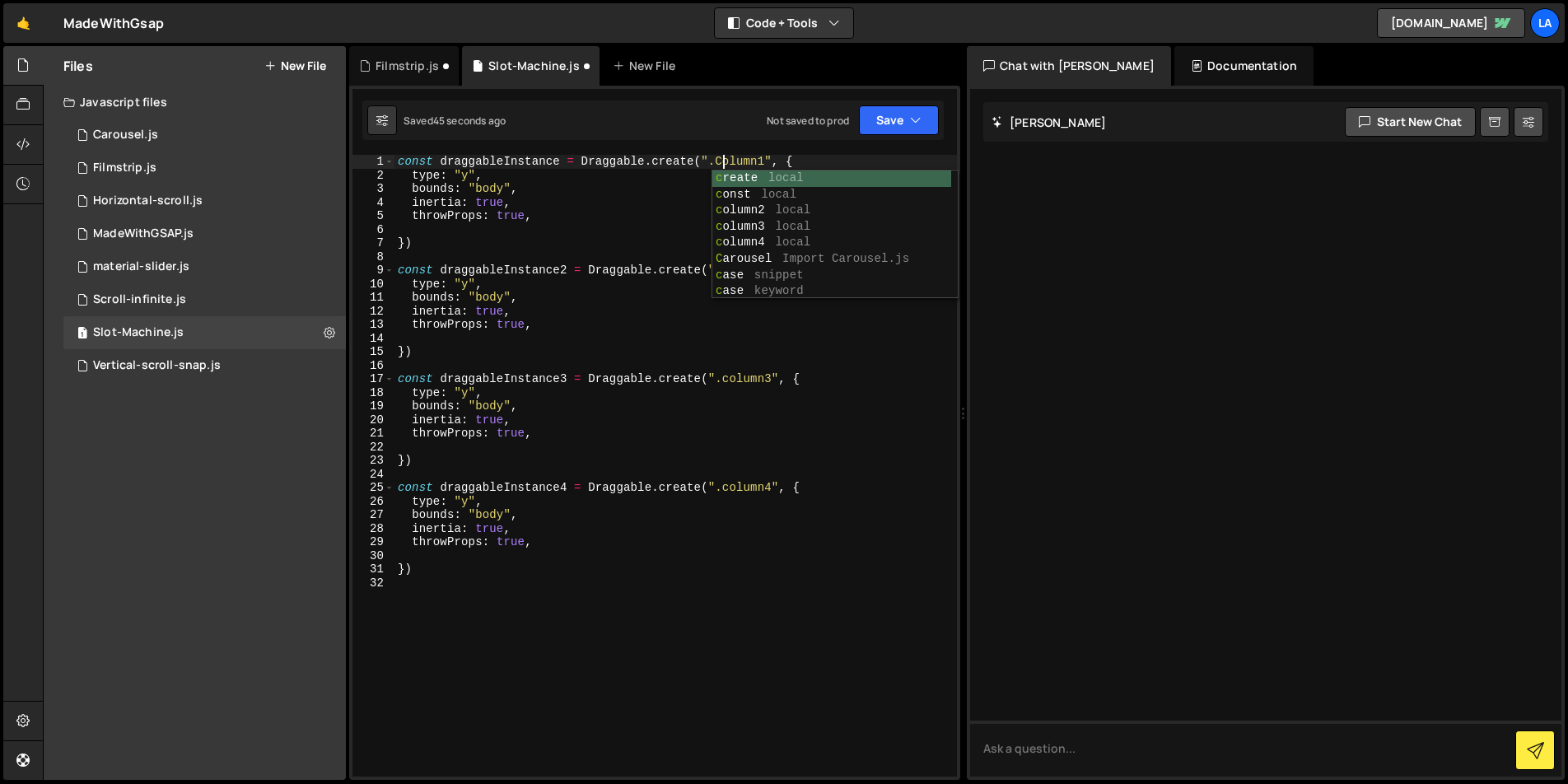
scroll to position [0, 22]
click at [664, 257] on div "const draggableInstance = Draggable . create ( ".Column1" , { type : "y" , boun…" at bounding box center [675, 479] width 562 height 648
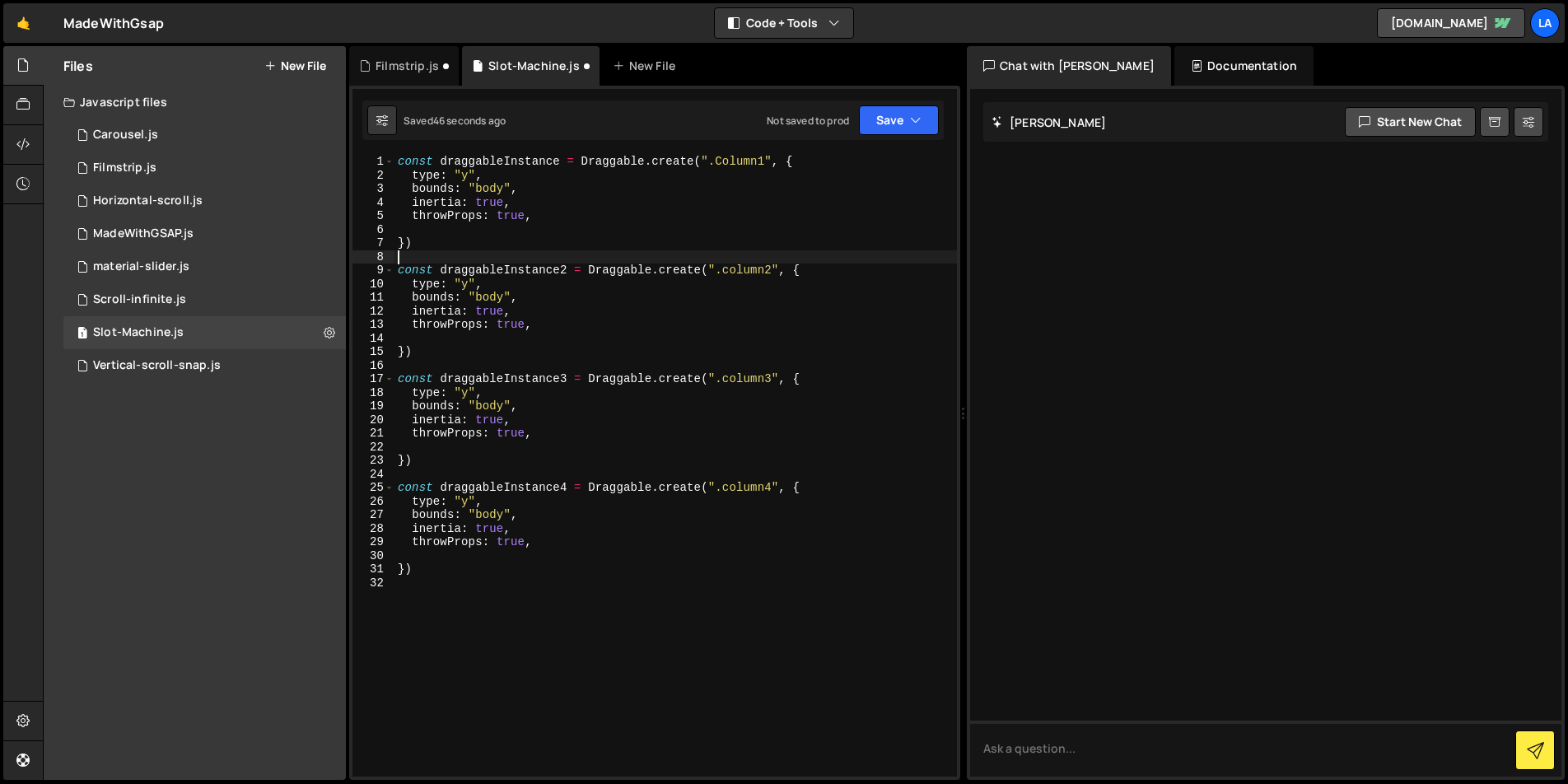
scroll to position [0, 0]
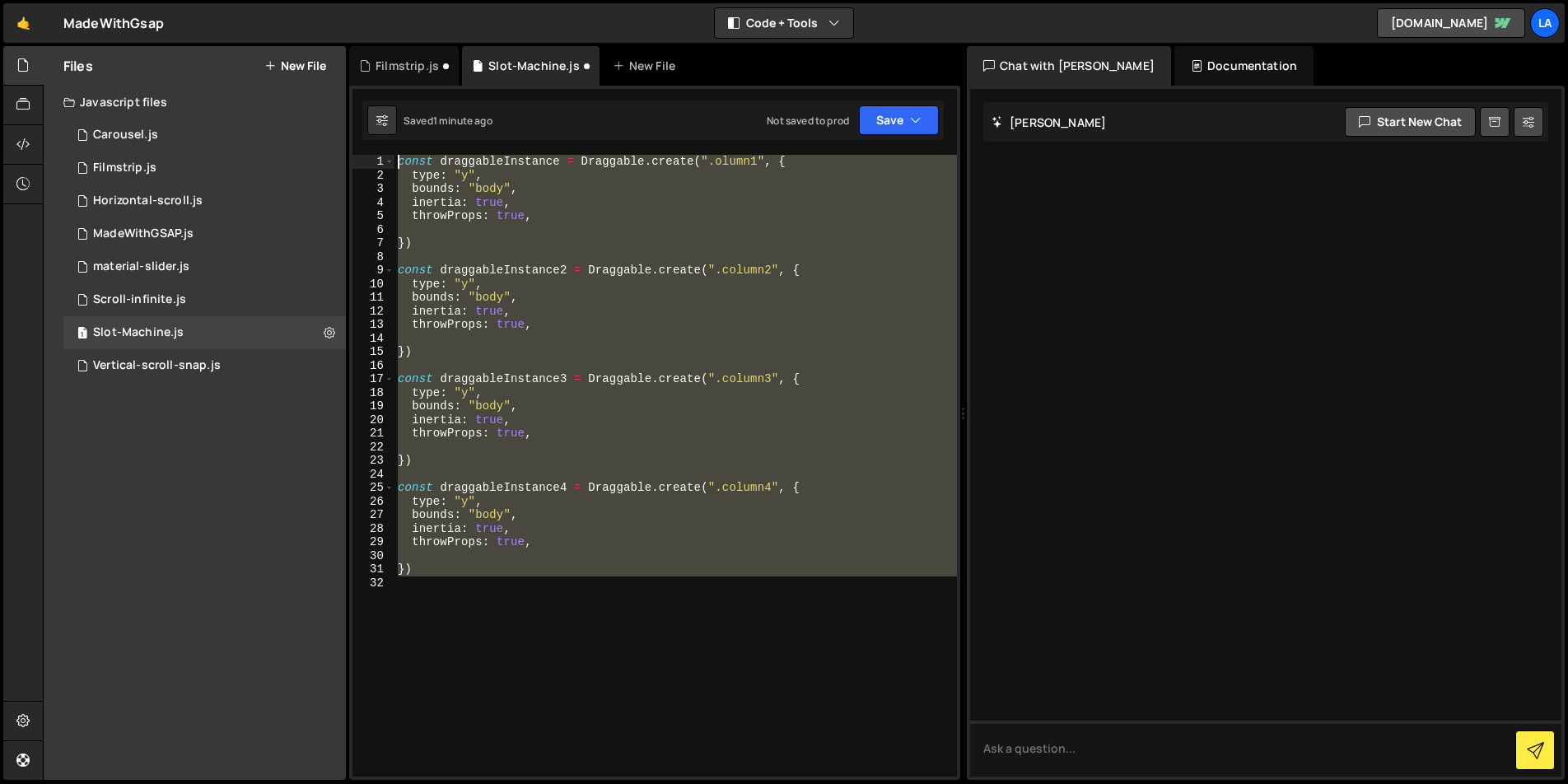
drag, startPoint x: 405, startPoint y: 418, endPoint x: 470, endPoint y: 101, distance: 323.6
click at [469, 100] on div "Debug Explain Copy Filmstrip.js Slot-Machine.js New File Saved 1 minute ago Not…" at bounding box center [654, 413] width 611 height 734
paste textarea "}"
type textarea "}"
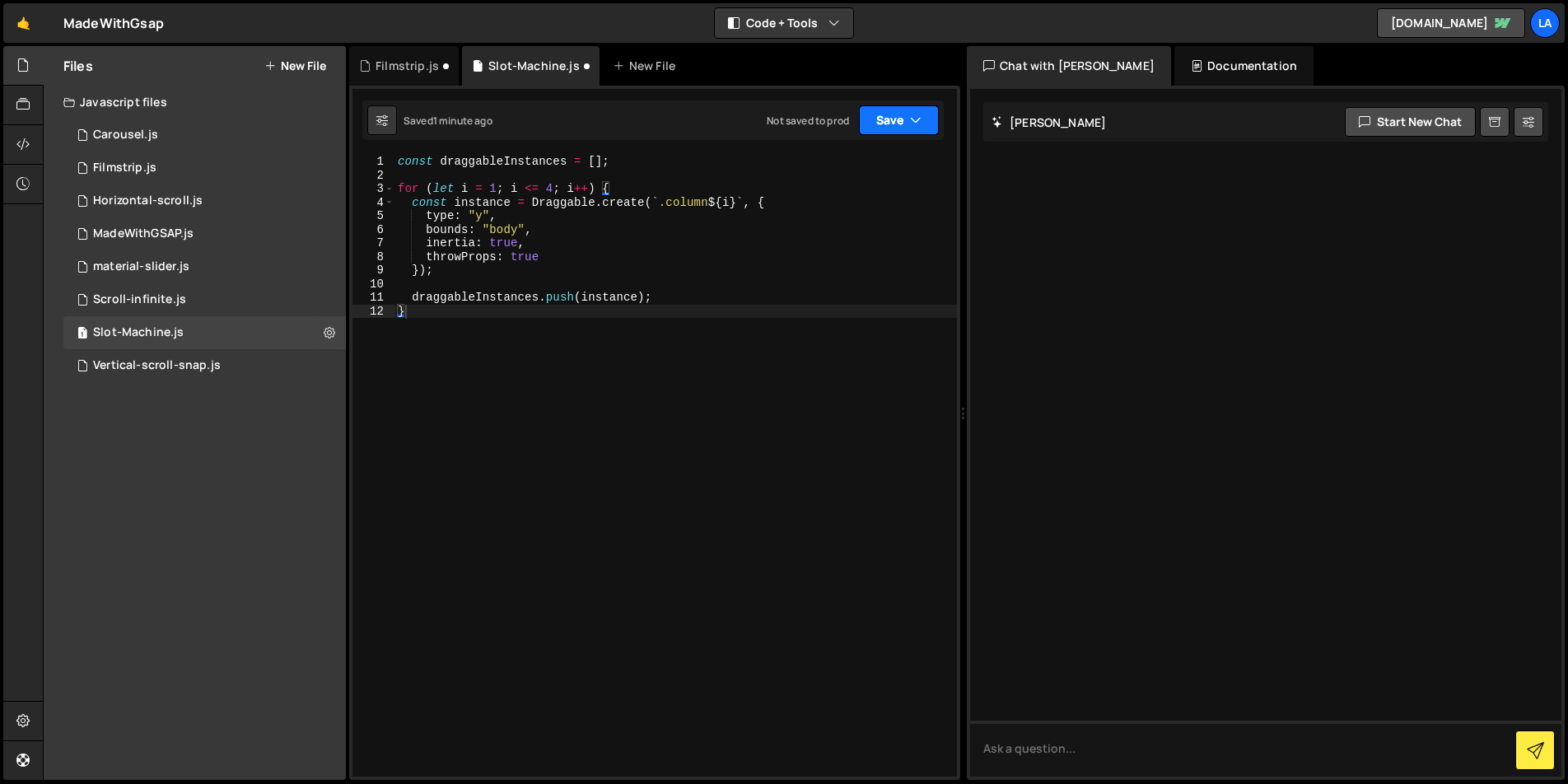
click at [887, 126] on button "Save" at bounding box center [899, 120] width 80 height 30
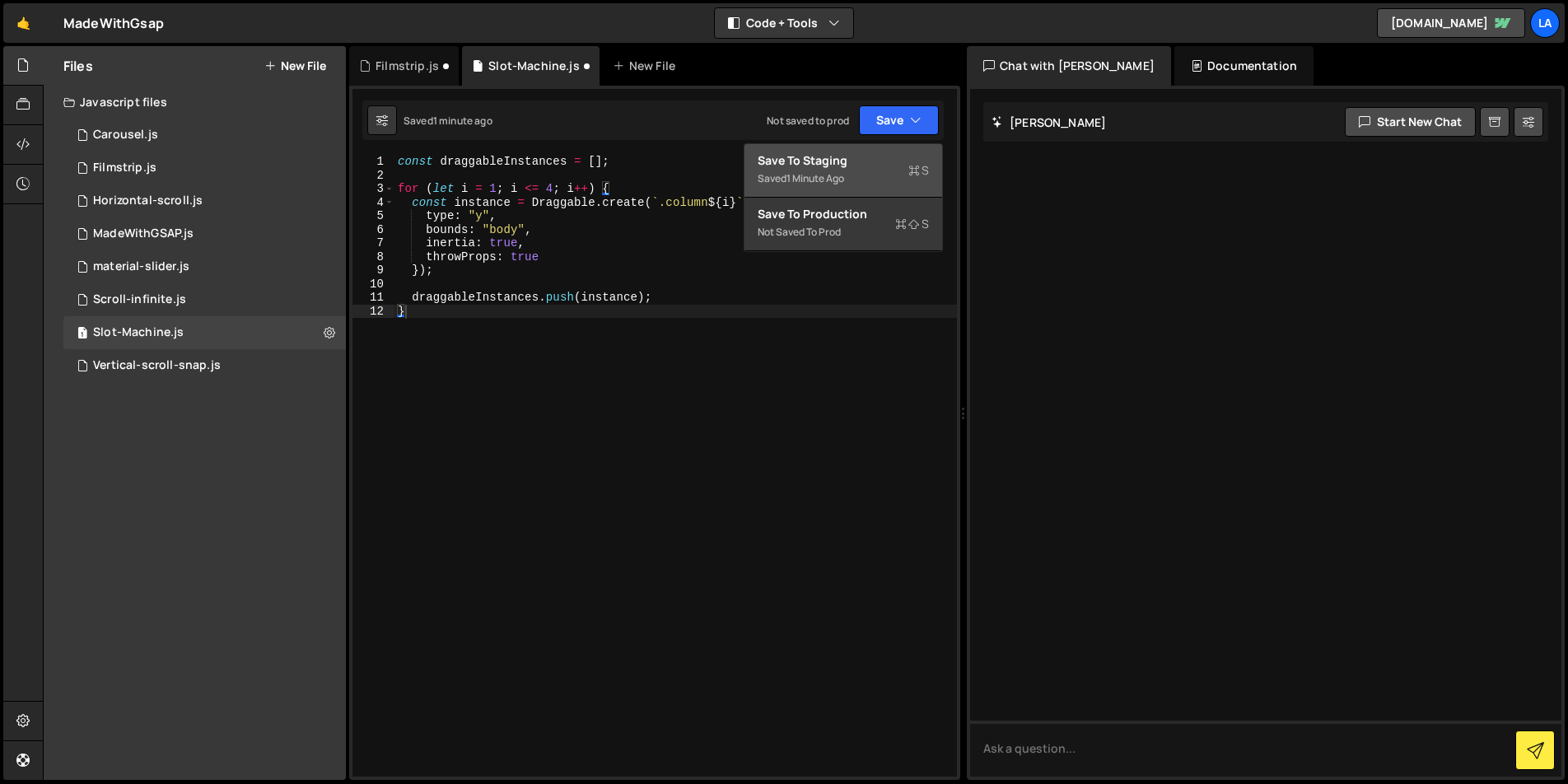
click at [851, 175] on div "Saved 1 minute ago" at bounding box center [844, 178] width 171 height 20
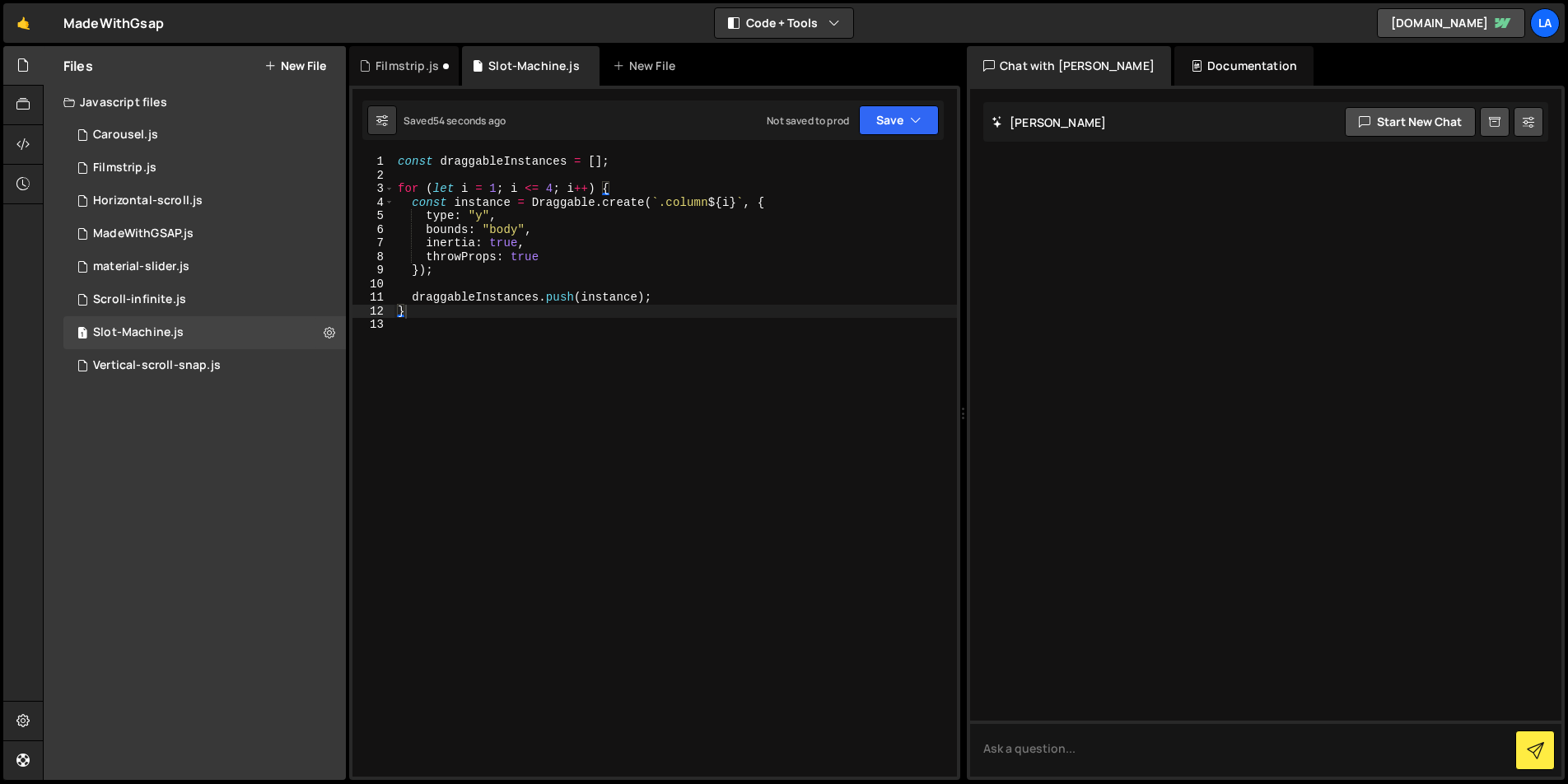
click at [641, 331] on div "const draggableInstances = [ ] ; for ( let i = 1 ; i <= 4 ; i ++ ) { const inst…" at bounding box center [675, 479] width 562 height 648
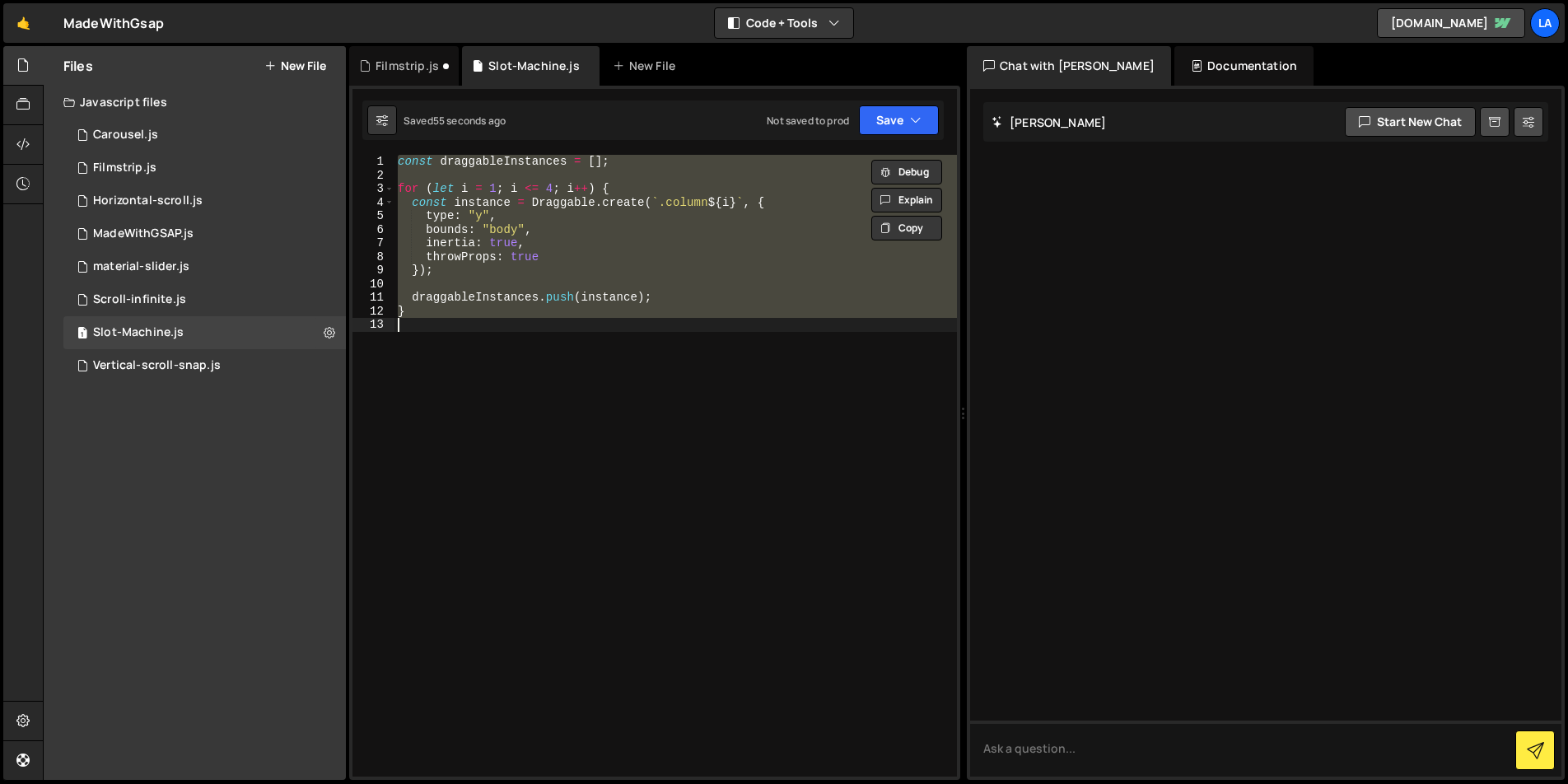
paste textarea "console.log('All draggable instances:', draggableInstances);"
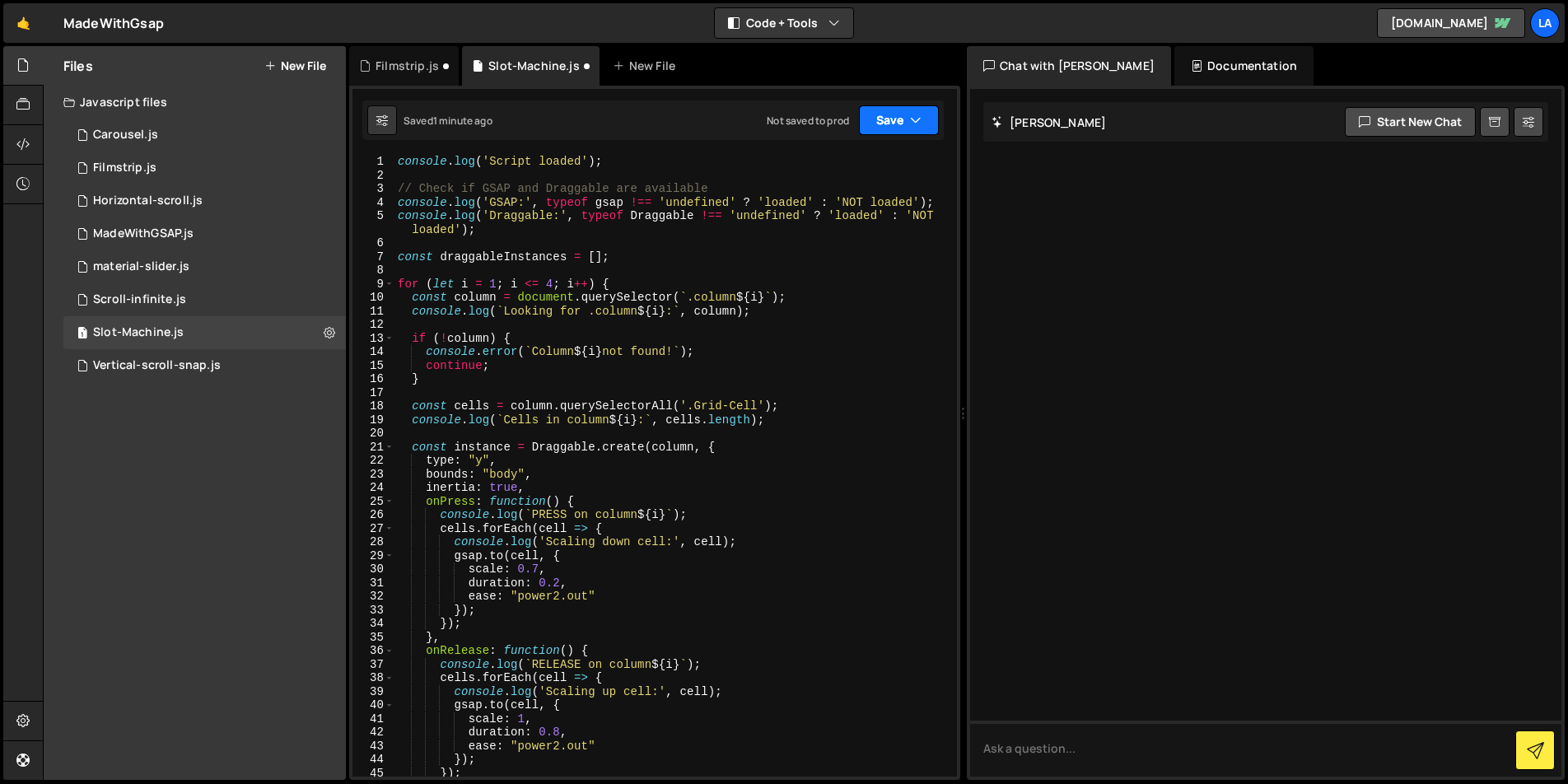
click at [897, 133] on button "Save" at bounding box center [899, 120] width 80 height 30
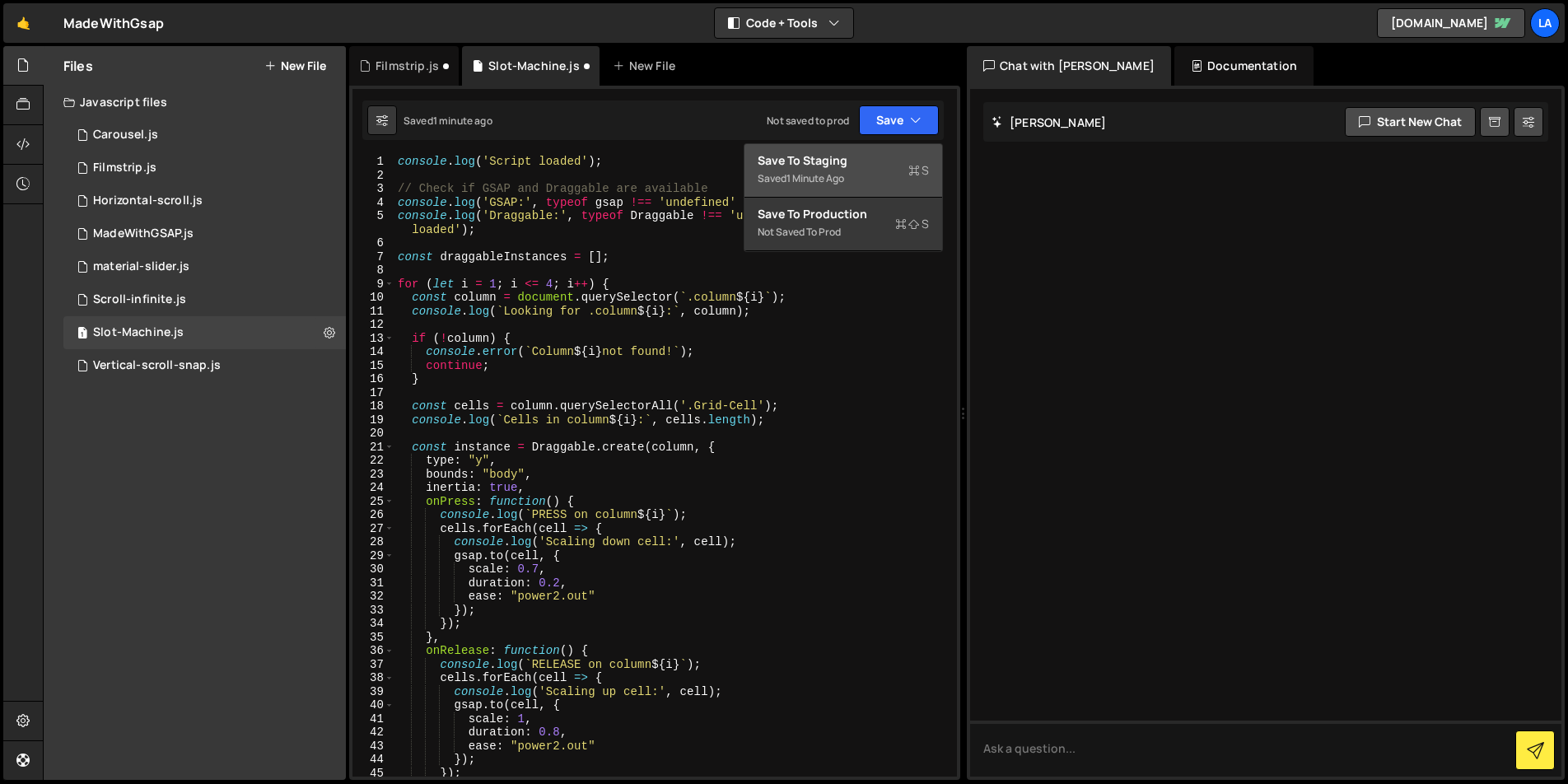
click at [823, 176] on div "1 minute ago" at bounding box center [815, 178] width 57 height 14
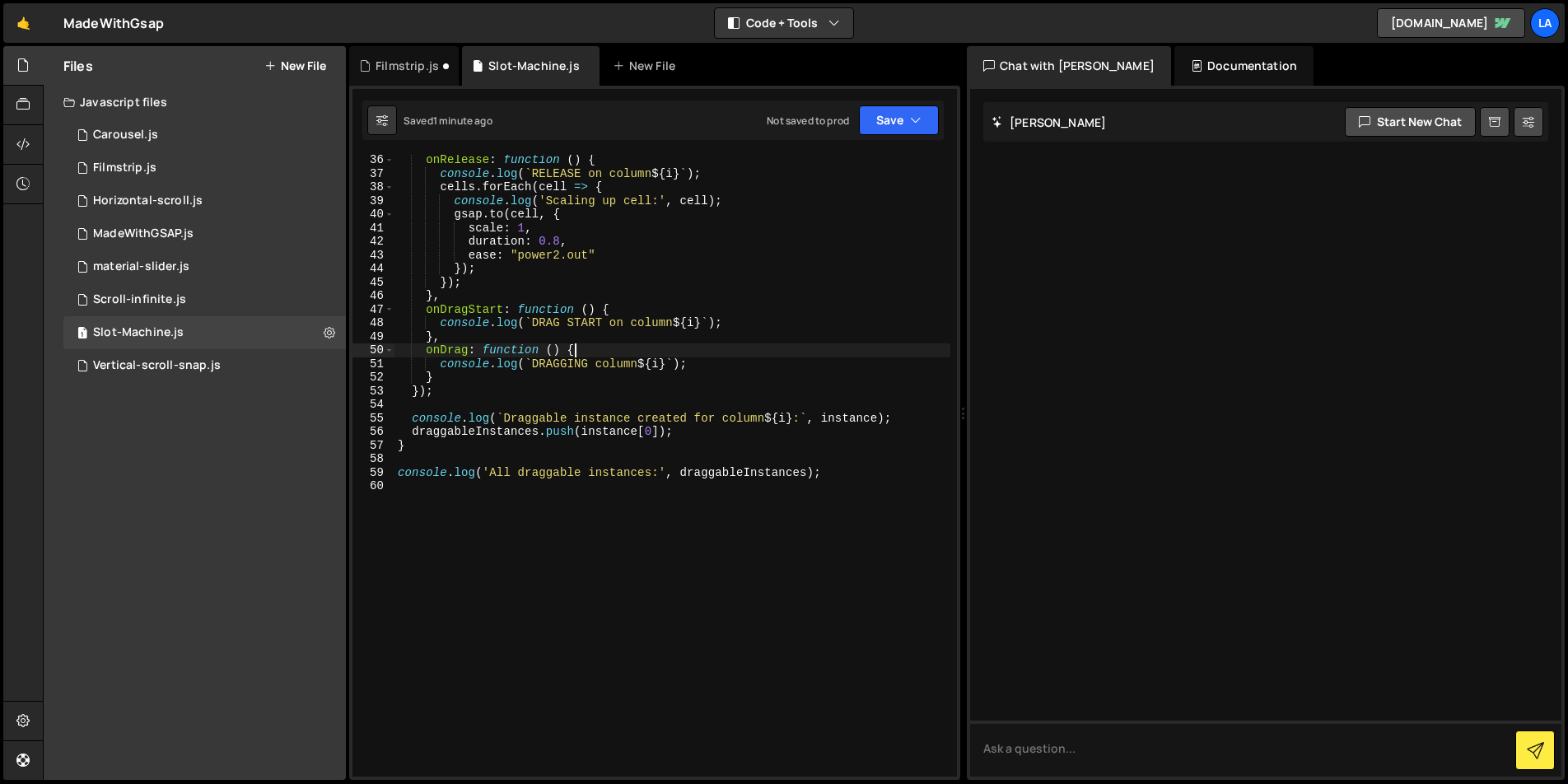
click at [673, 343] on div "onRelease : function ( ) { console . log ( ` RELEASE on column ${ i } ` ) ; cel…" at bounding box center [672, 477] width 556 height 648
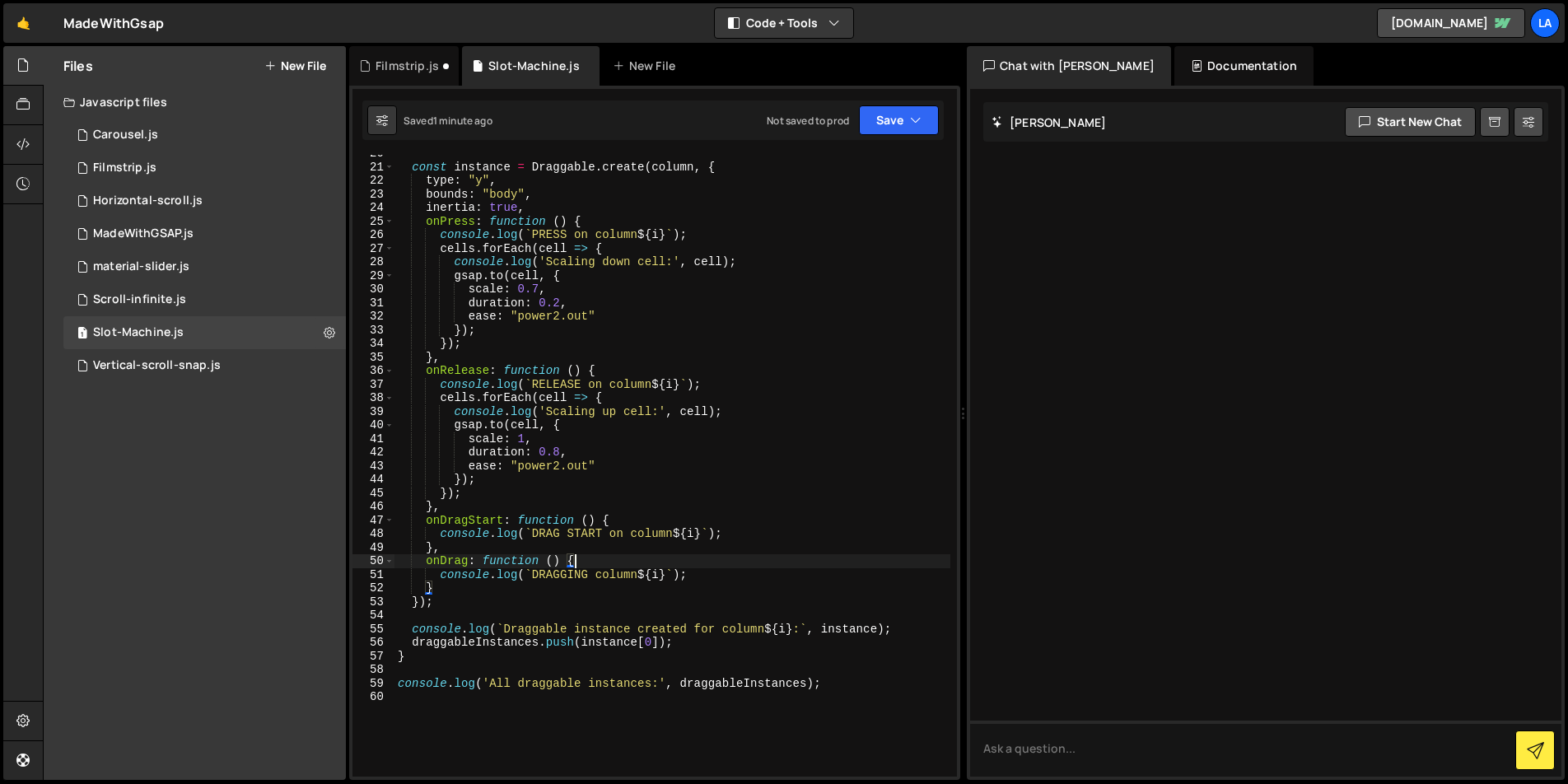
scroll to position [0, 0]
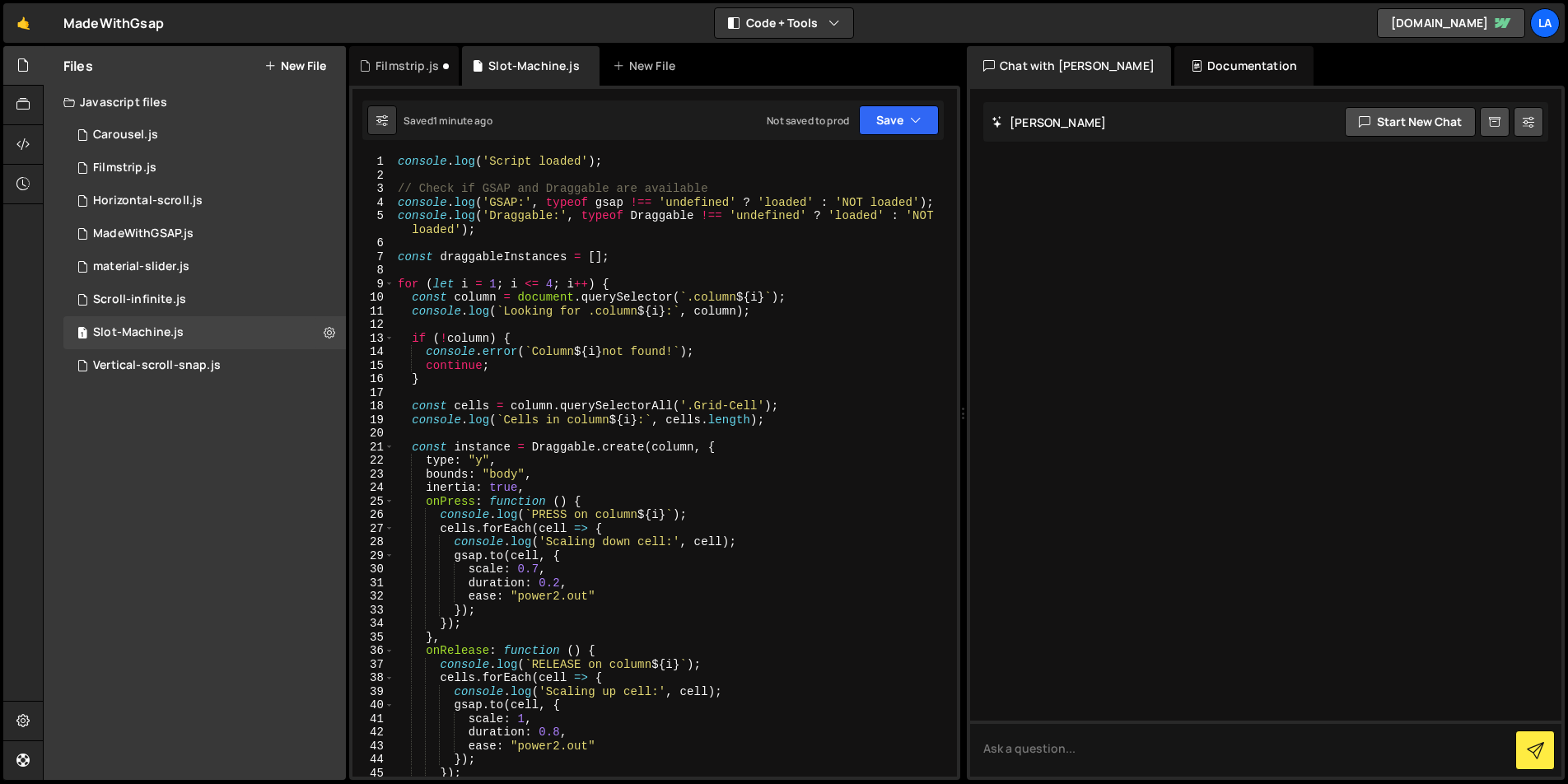
click at [673, 343] on div "console . log ( 'Script loaded' ) ; // Check if GSAP and Draggable are availabl…" at bounding box center [672, 479] width 556 height 648
type textarea "if (!column) {"
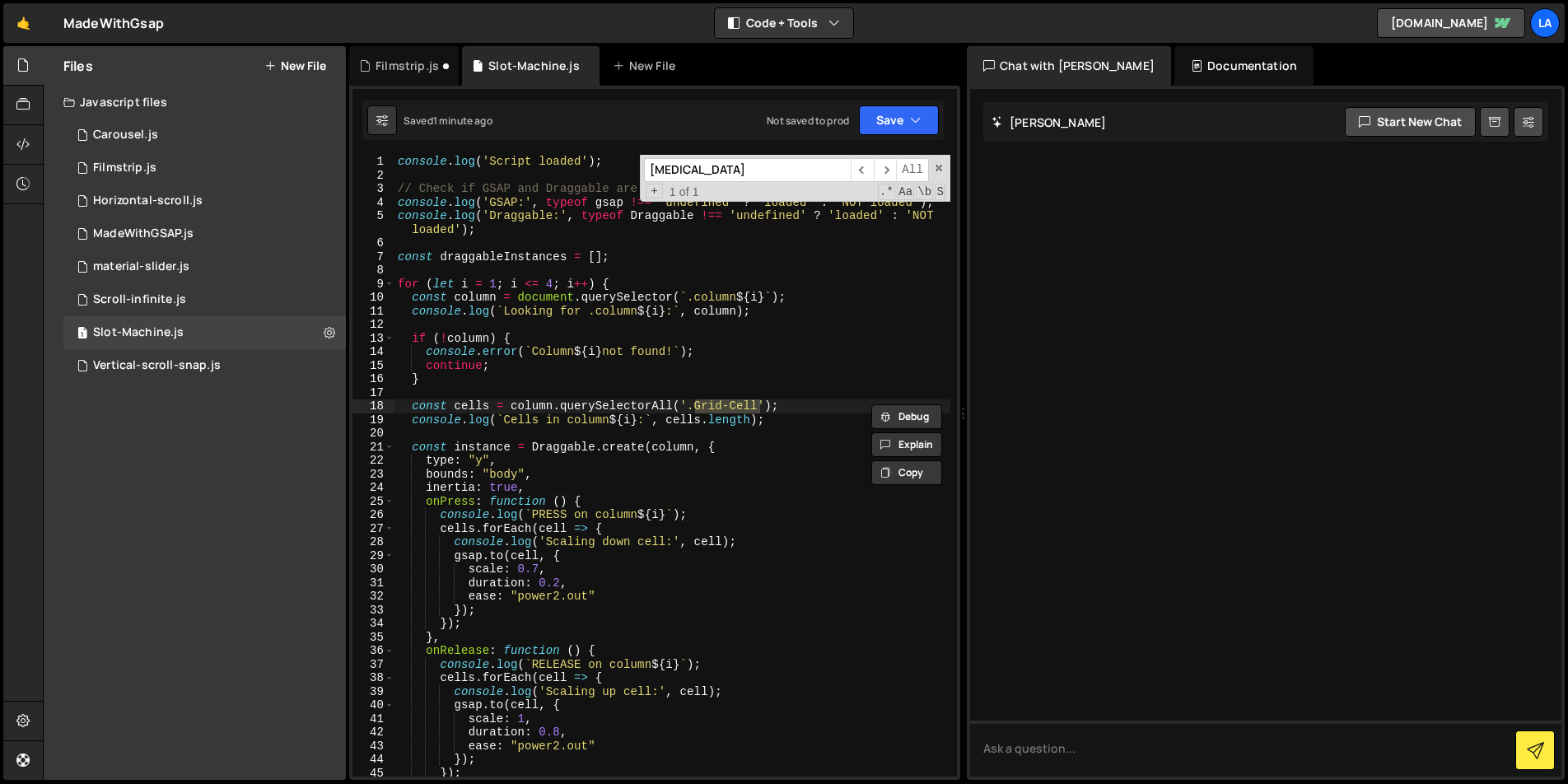
type input "[MEDICAL_DATA]"
drag, startPoint x: 699, startPoint y: 428, endPoint x: 761, endPoint y: 411, distance: 64.3
click at [700, 426] on div "console . log ( 'Script loaded' ) ; // Check if GSAP and Draggable are availabl…" at bounding box center [672, 479] width 556 height 648
drag, startPoint x: 758, startPoint y: 405, endPoint x: 696, endPoint y: 401, distance: 62.1
click at [696, 401] on div "console . log ( 'Script loaded' ) ; // Check if GSAP and Draggable are availabl…" at bounding box center [672, 479] width 556 height 648
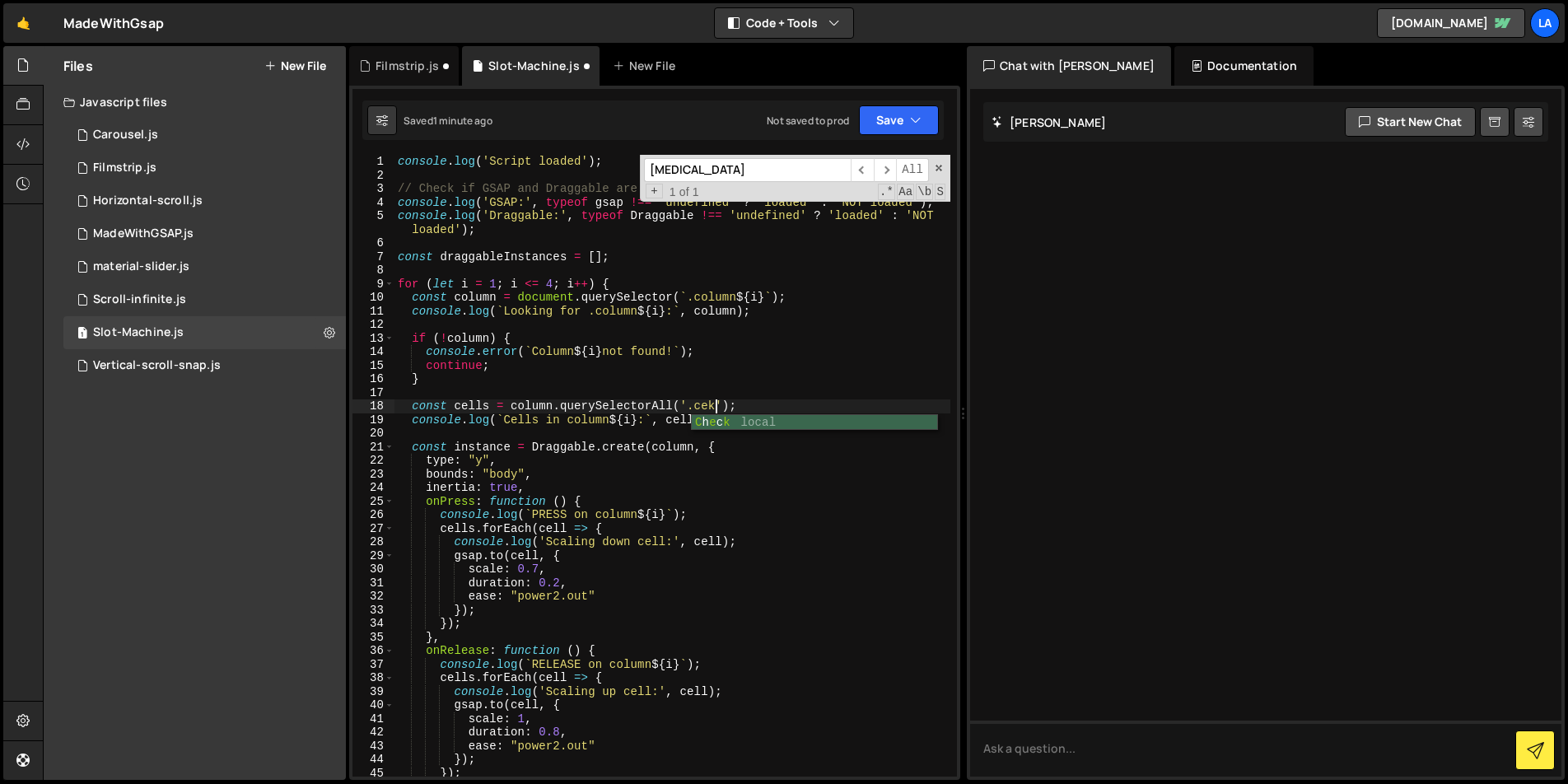
scroll to position [0, 22]
click at [743, 379] on div "console . log ( 'Script loaded' ) ; // Check if GSAP and Draggable are availabl…" at bounding box center [672, 479] width 556 height 648
type textarea "}"
click at [938, 168] on span at bounding box center [938, 168] width 12 height 12
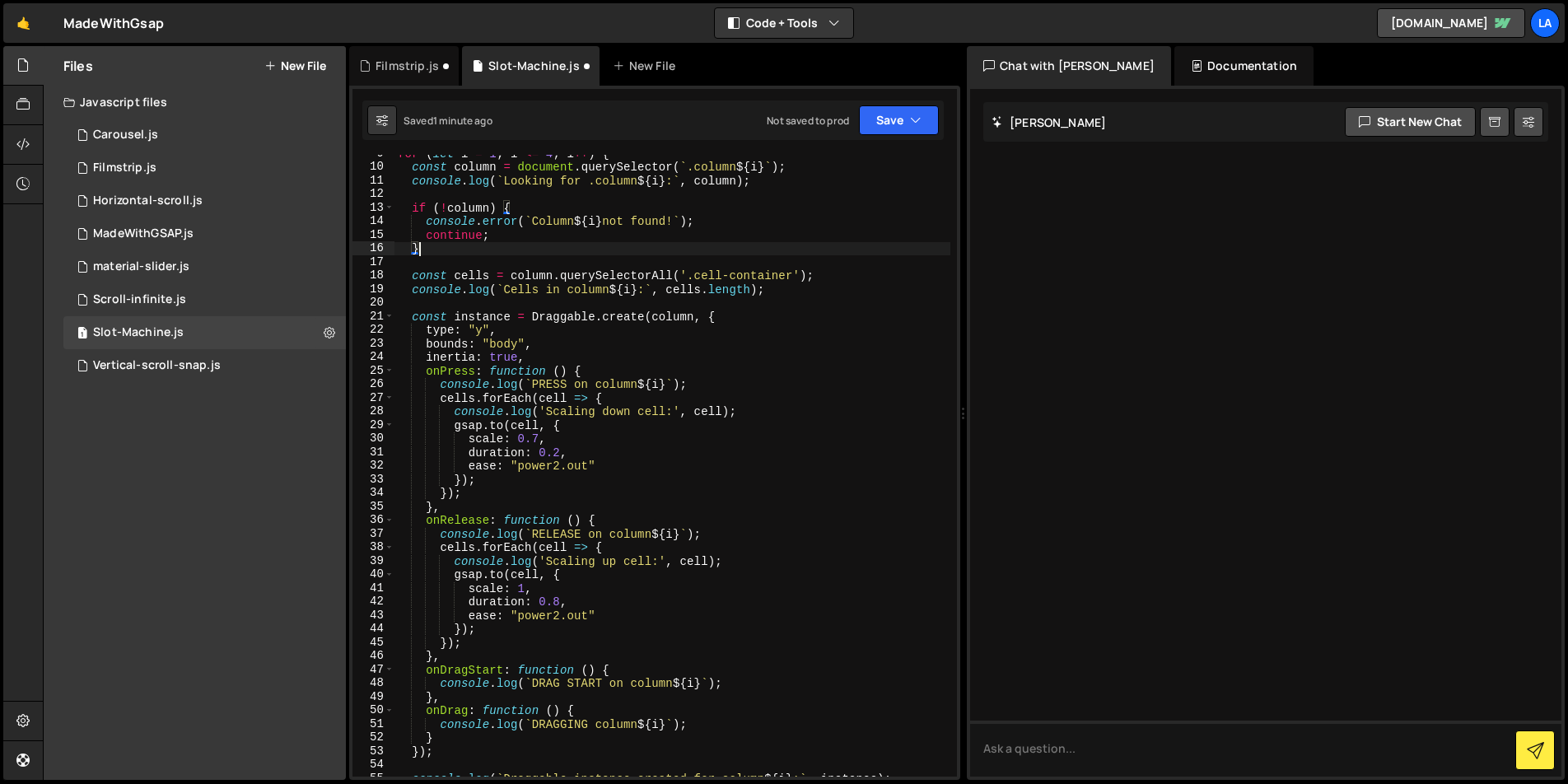
scroll to position [0, 0]
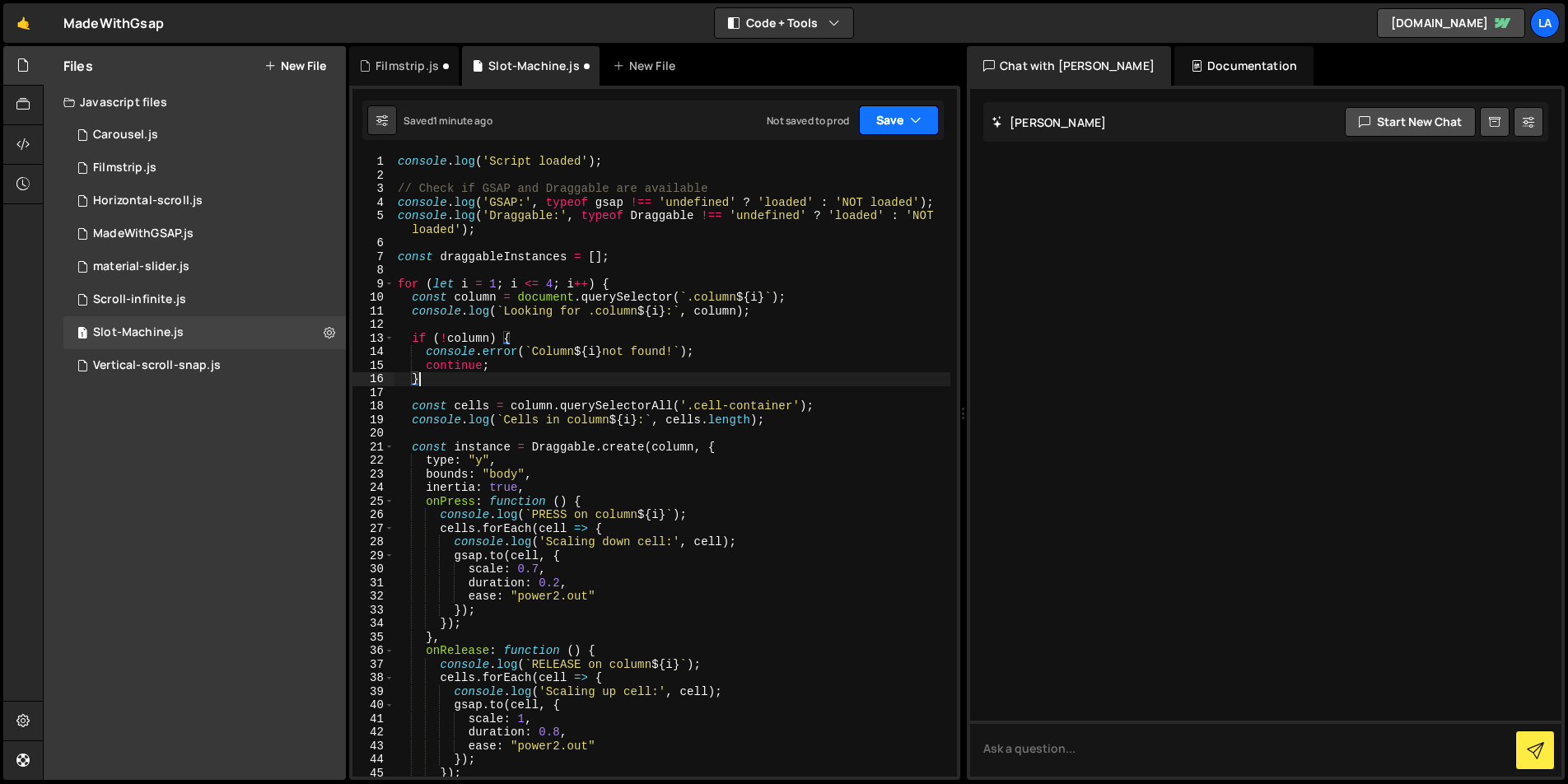
click at [897, 123] on button "Save" at bounding box center [899, 120] width 80 height 30
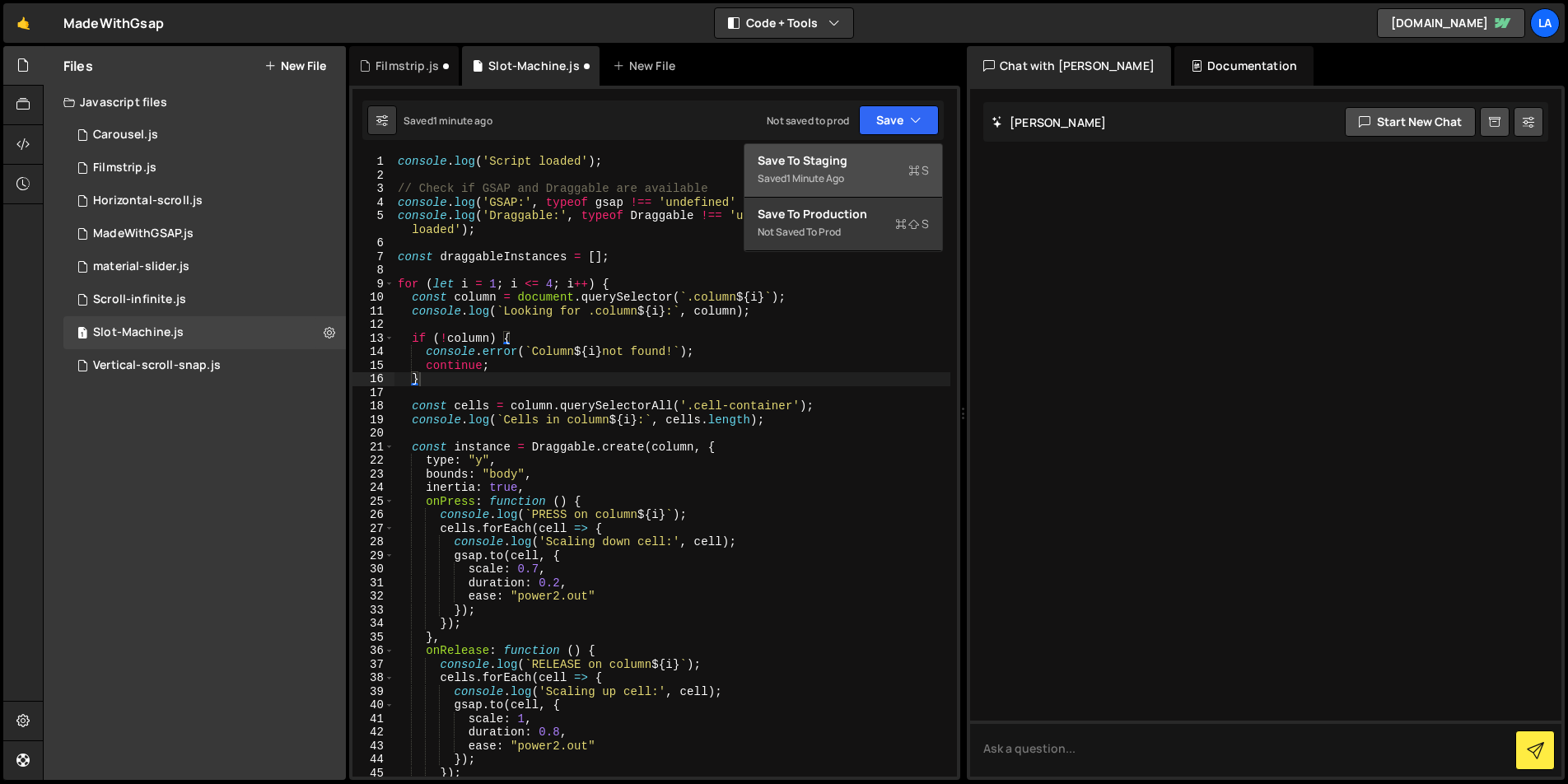
click at [881, 165] on div "Save to Staging S" at bounding box center [844, 160] width 171 height 16
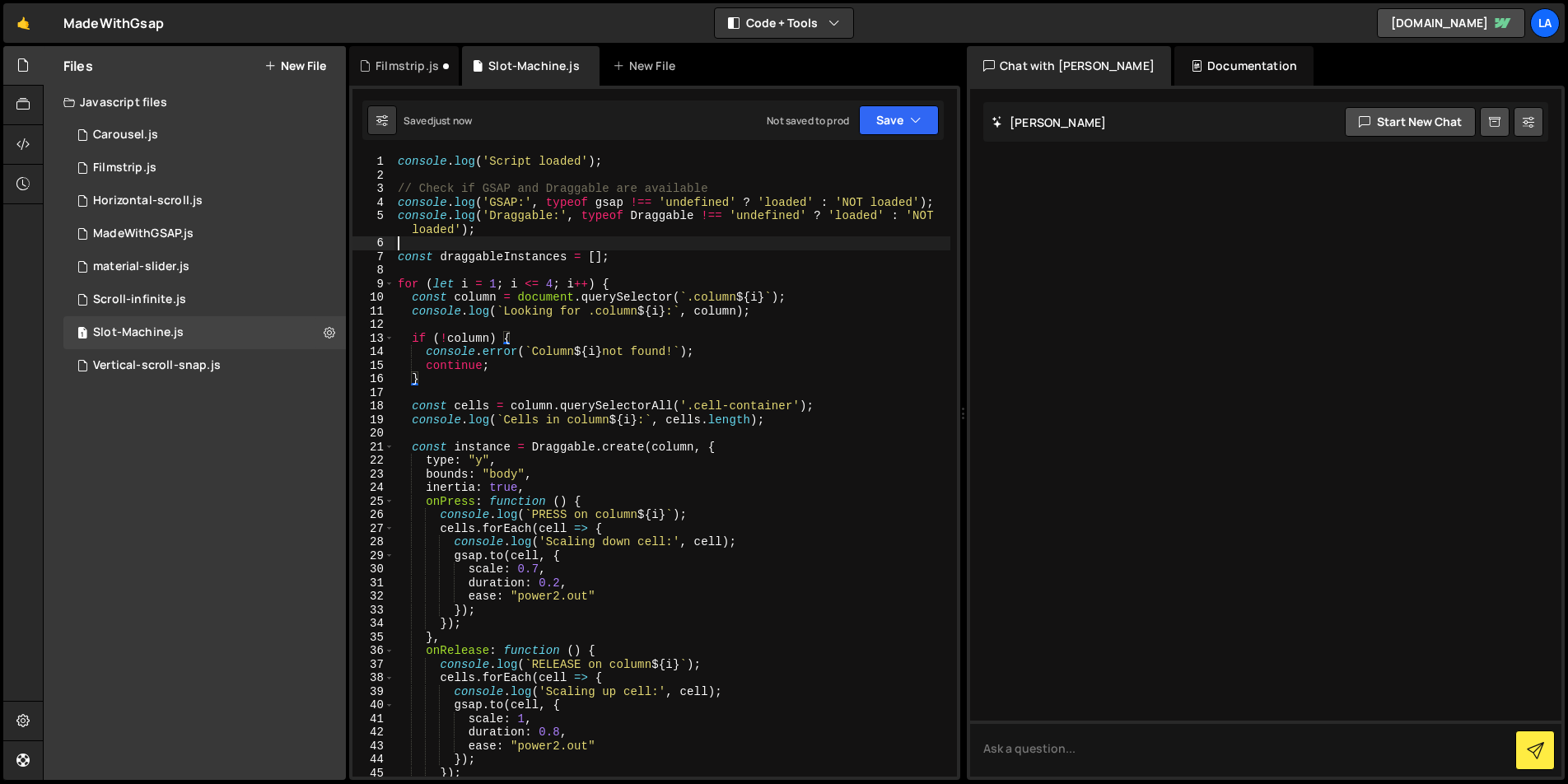
click at [705, 239] on div "console . log ( 'Script loaded' ) ; // Check if GSAP and Draggable are availabl…" at bounding box center [672, 479] width 556 height 648
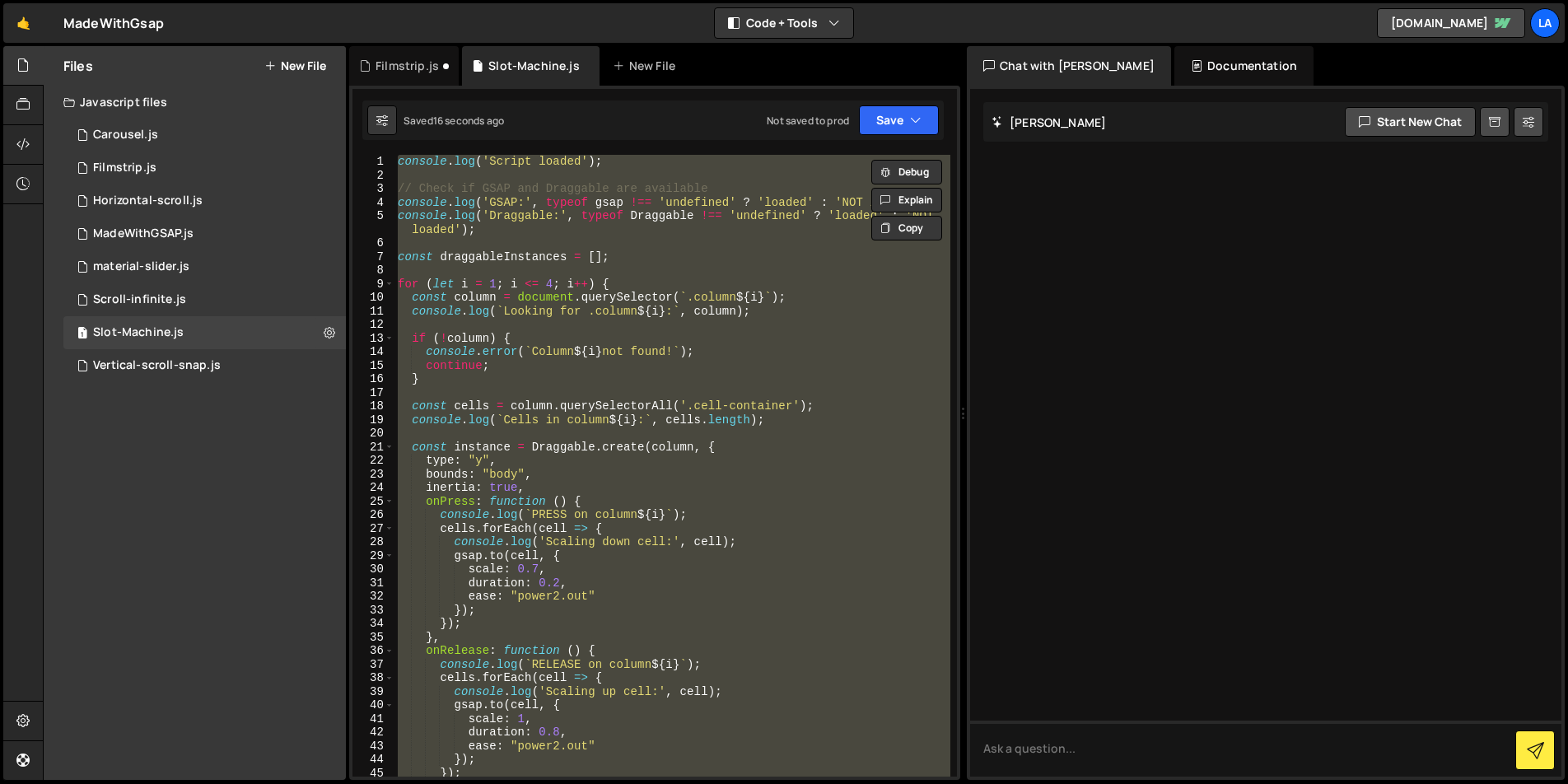
click at [856, 365] on div "console . log ( 'Script loaded' ) ; // Check if GSAP and Draggable are availabl…" at bounding box center [672, 465] width 556 height 622
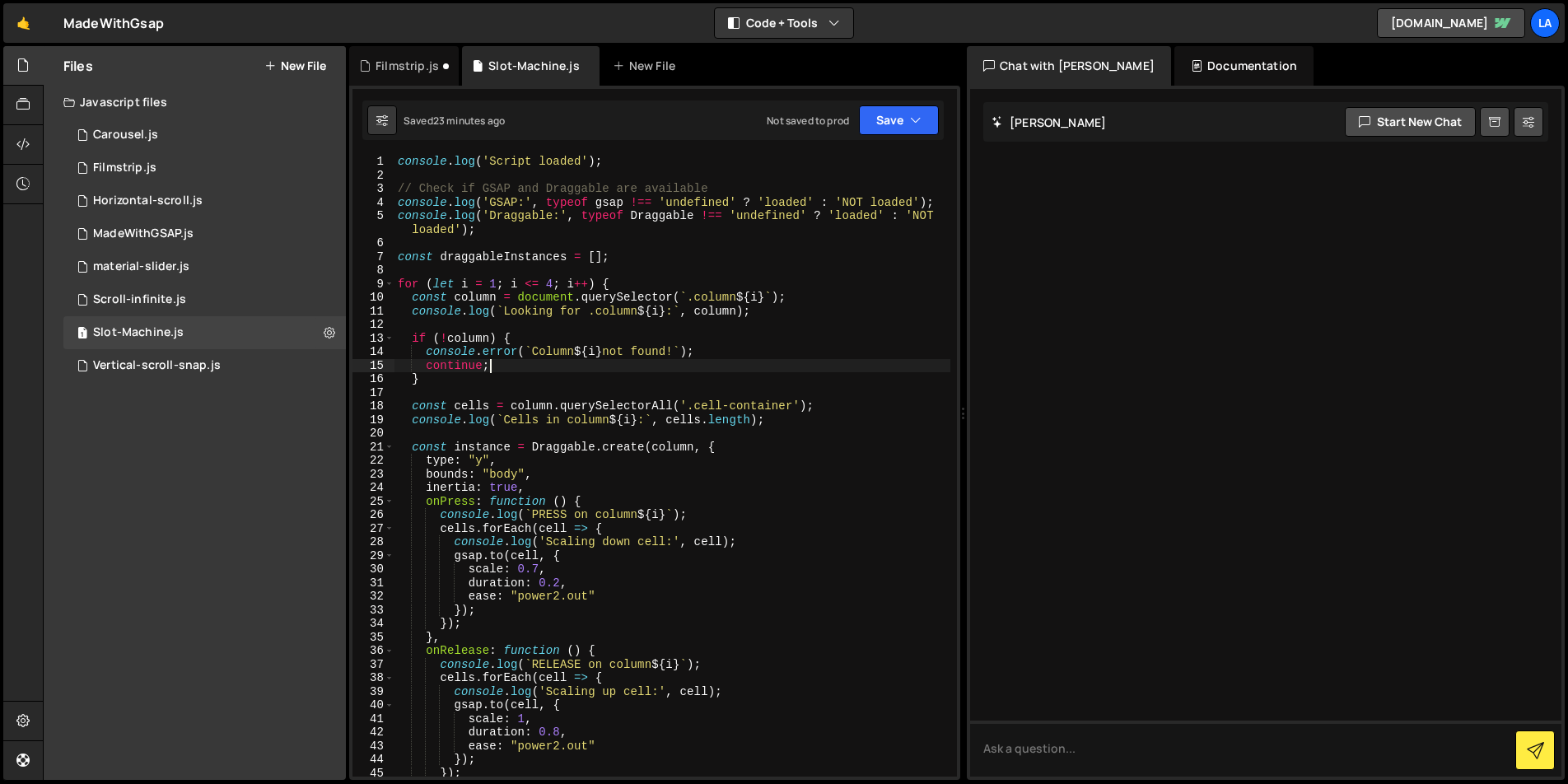
click at [547, 294] on div "console . log ( 'Script loaded' ) ; // Check if GSAP and Draggable are availabl…" at bounding box center [672, 479] width 556 height 648
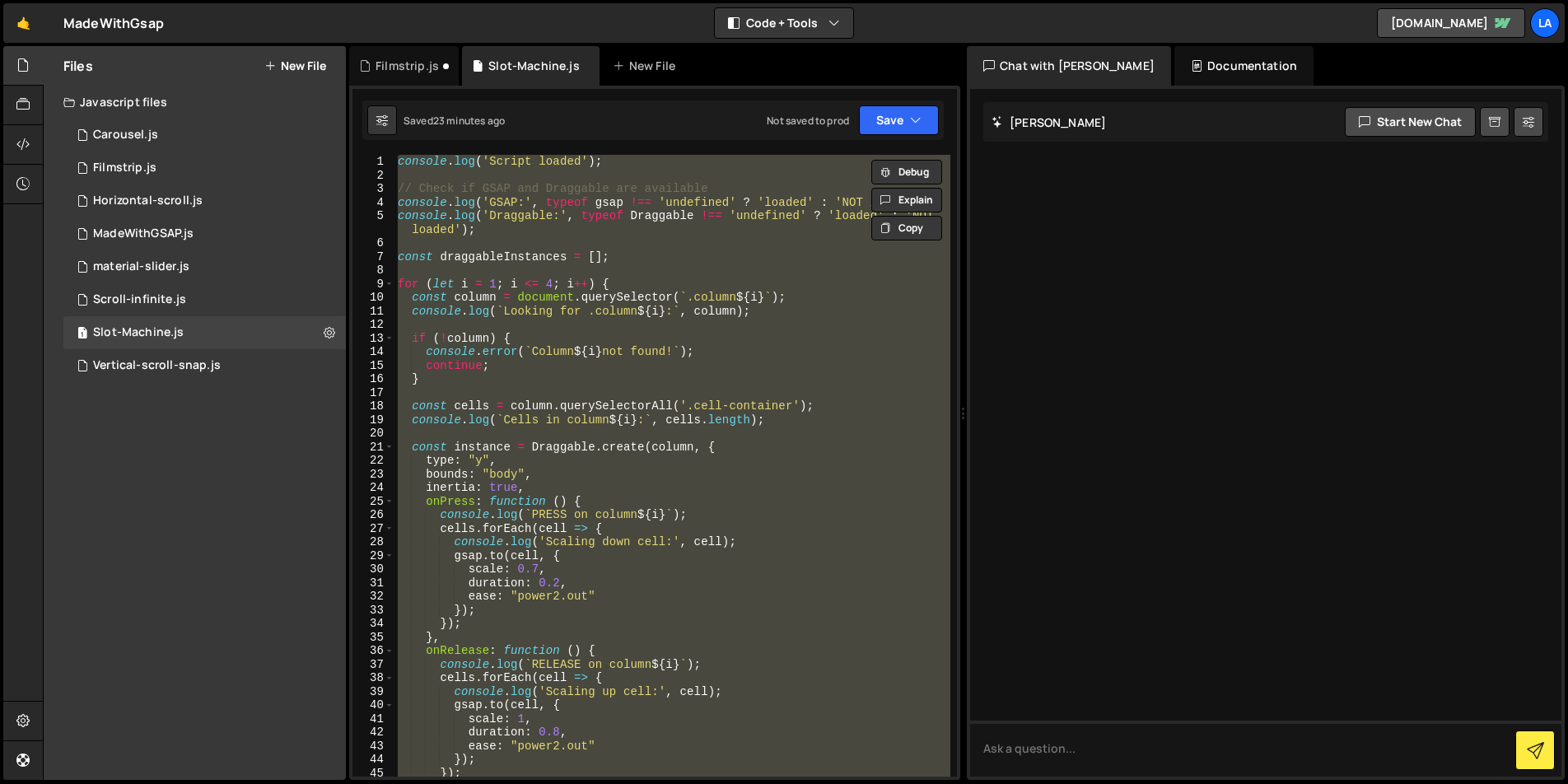
paste textarea "}"
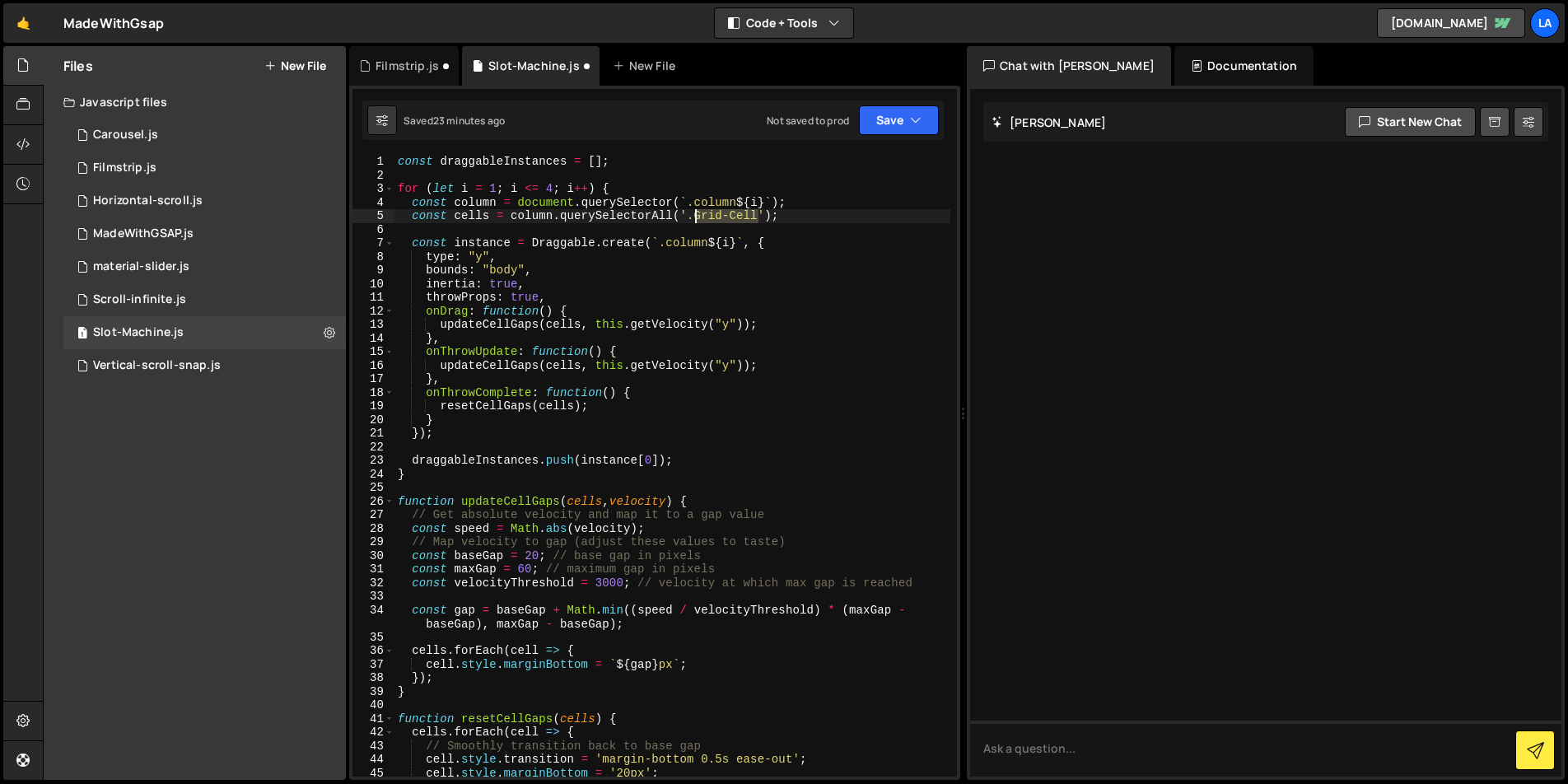
drag, startPoint x: 750, startPoint y: 214, endPoint x: 697, endPoint y: 214, distance: 53.0
click at [697, 214] on div "const draggableInstances = [ ] ; for ( let i = 1 ; i <= 4 ; i ++ ) { const colu…" at bounding box center [672, 479] width 556 height 648
click at [866, 122] on button "Save" at bounding box center [899, 120] width 80 height 30
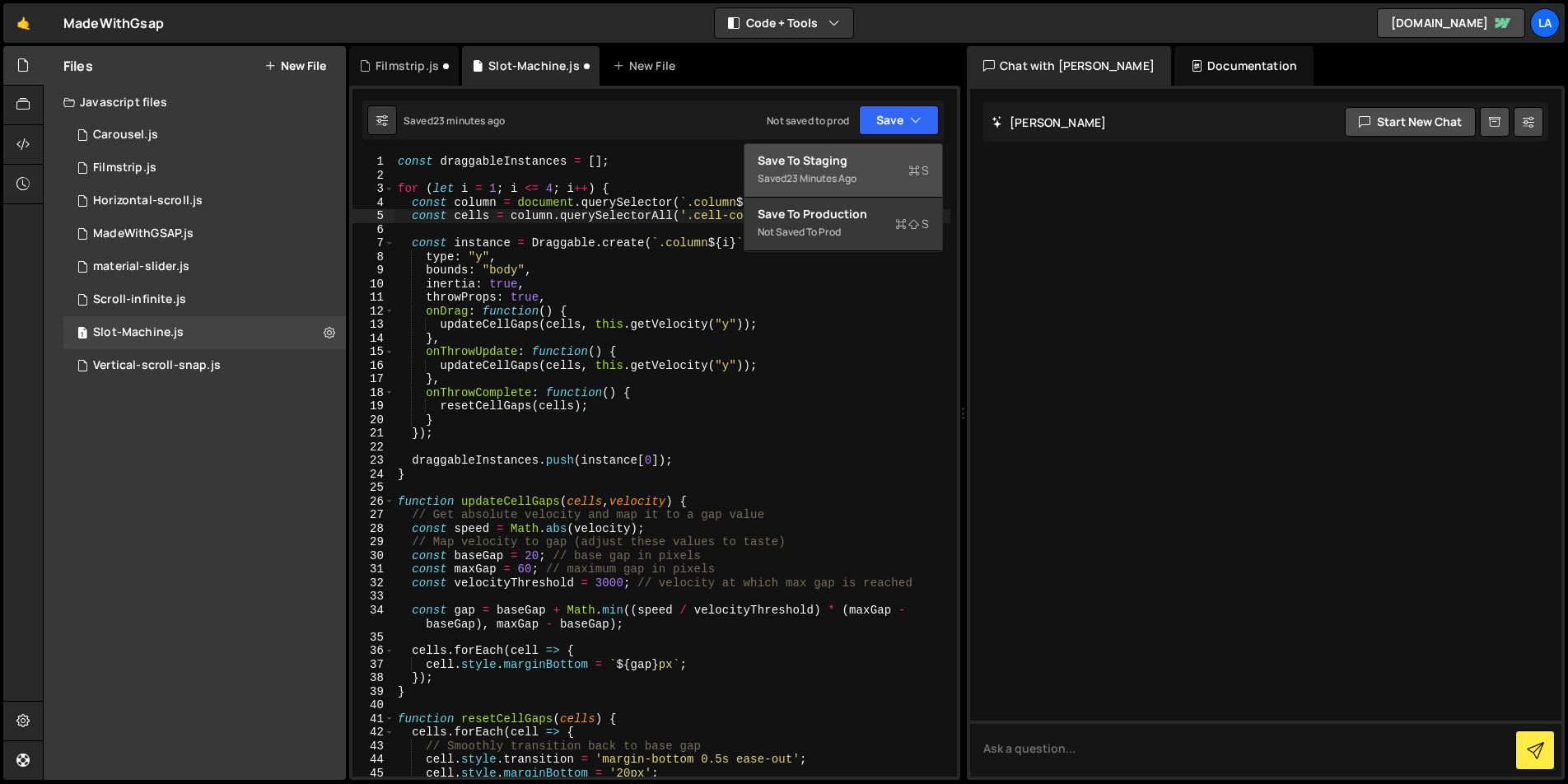
click at [846, 175] on div "23 minutes ago" at bounding box center [821, 178] width 70 height 14
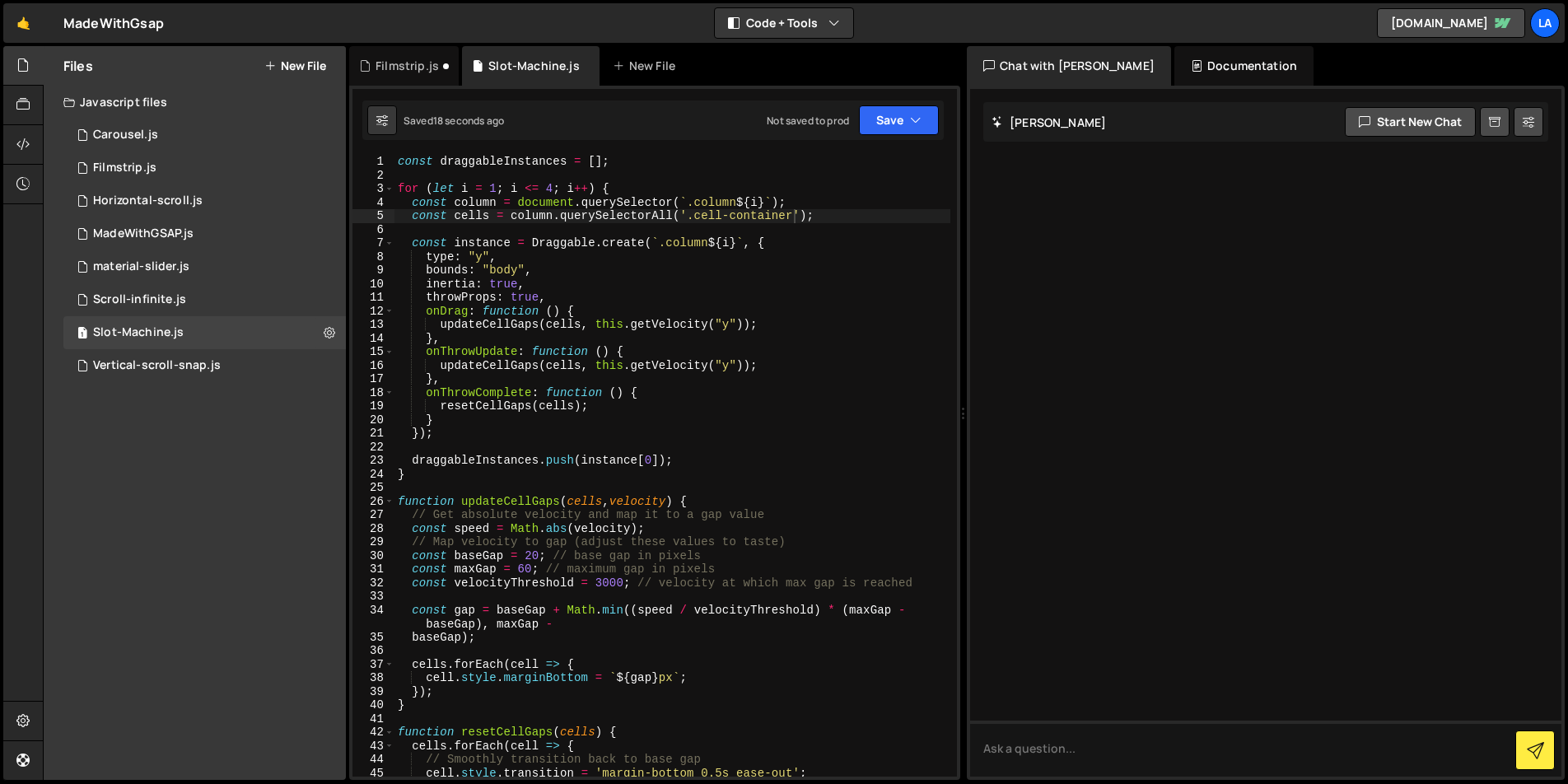
click at [739, 273] on div "const draggableInstances = [ ] ; for ( let i = 1 ; i <= 4 ; i ++ ) { const colu…" at bounding box center [672, 479] width 556 height 648
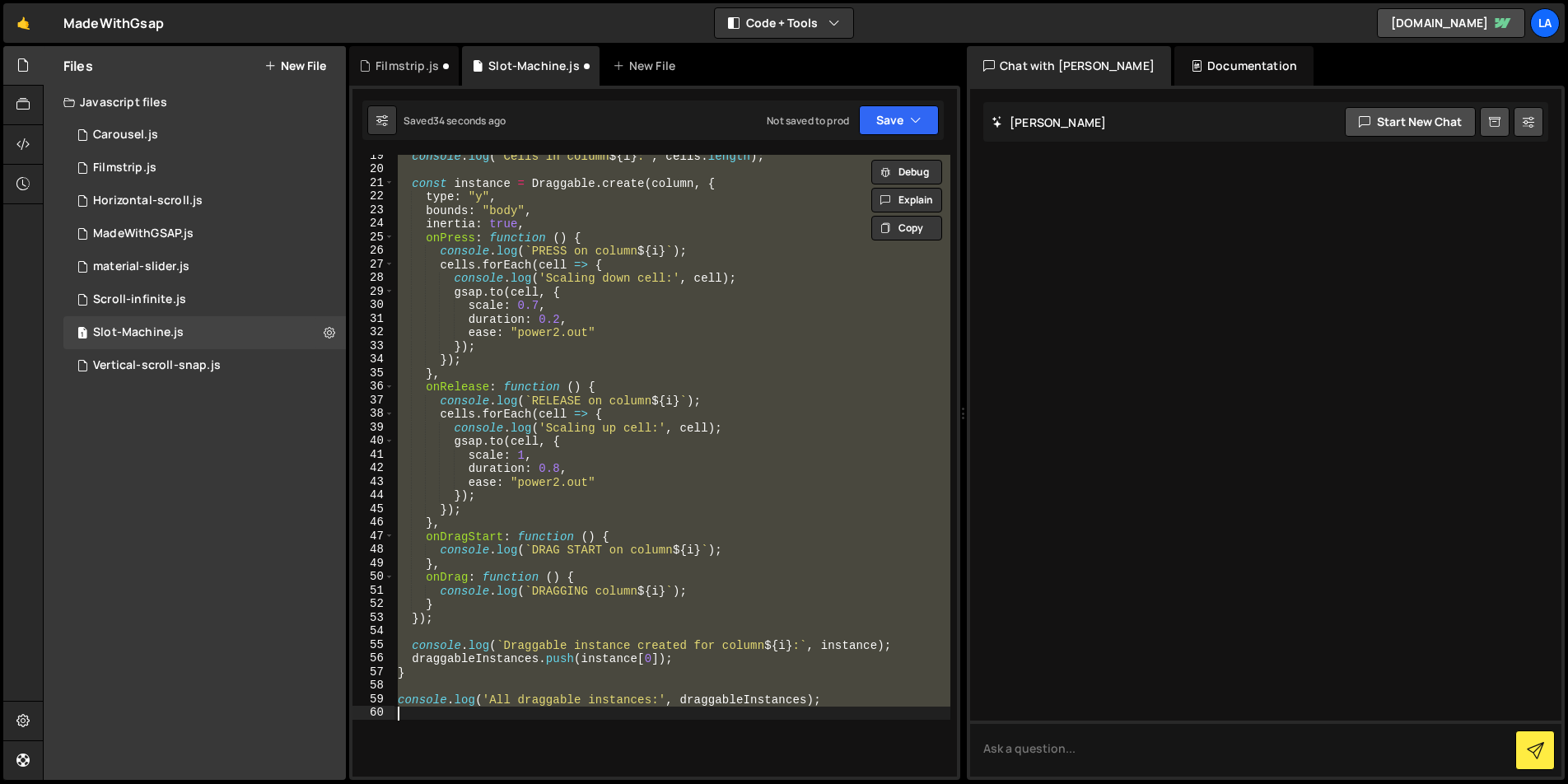
scroll to position [264, 0]
drag, startPoint x: 491, startPoint y: 311, endPoint x: 543, endPoint y: 303, distance: 52.6
click at [491, 311] on div "console . log ( ` Cells in column ${ i } : ` , cells . length ) ; const instanc…" at bounding box center [672, 465] width 556 height 622
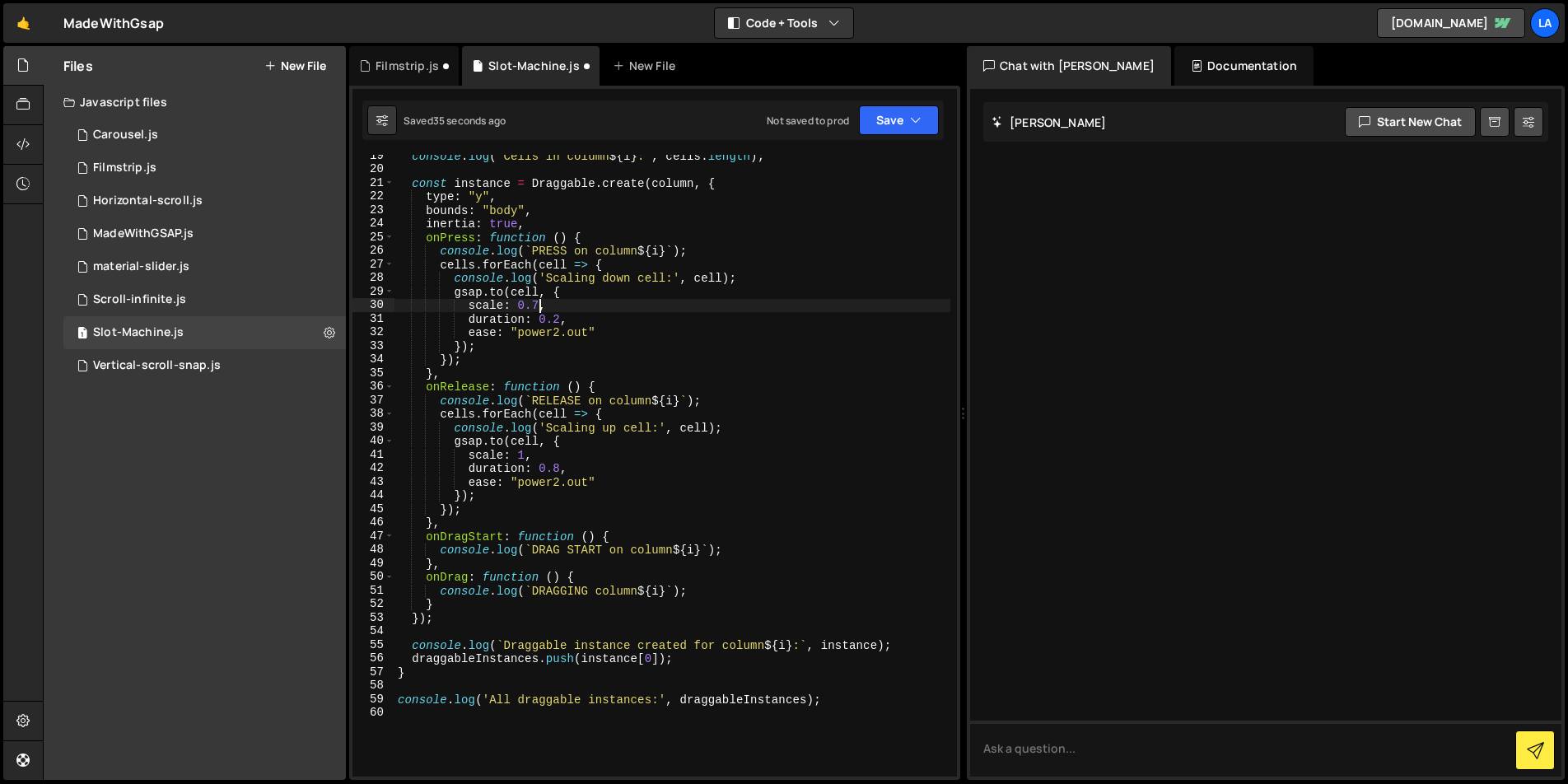
click at [537, 304] on div "console . log ( ` Cells in column ${ i } : ` , cells . length ) ; const instanc…" at bounding box center [672, 473] width 556 height 648
click at [893, 134] on button "Save" at bounding box center [899, 120] width 80 height 30
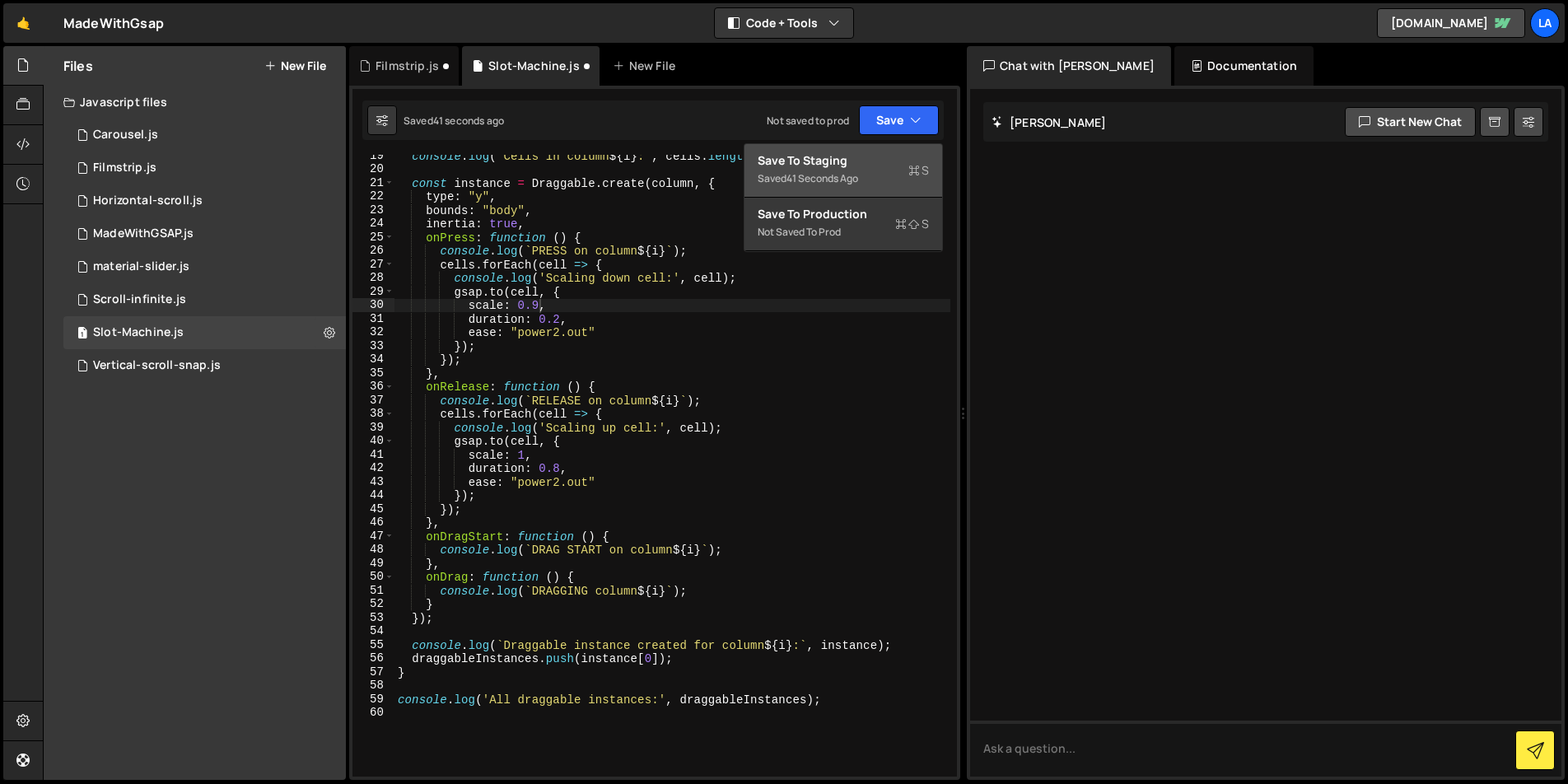
click at [873, 177] on div "Saved 41 seconds ago" at bounding box center [844, 178] width 171 height 20
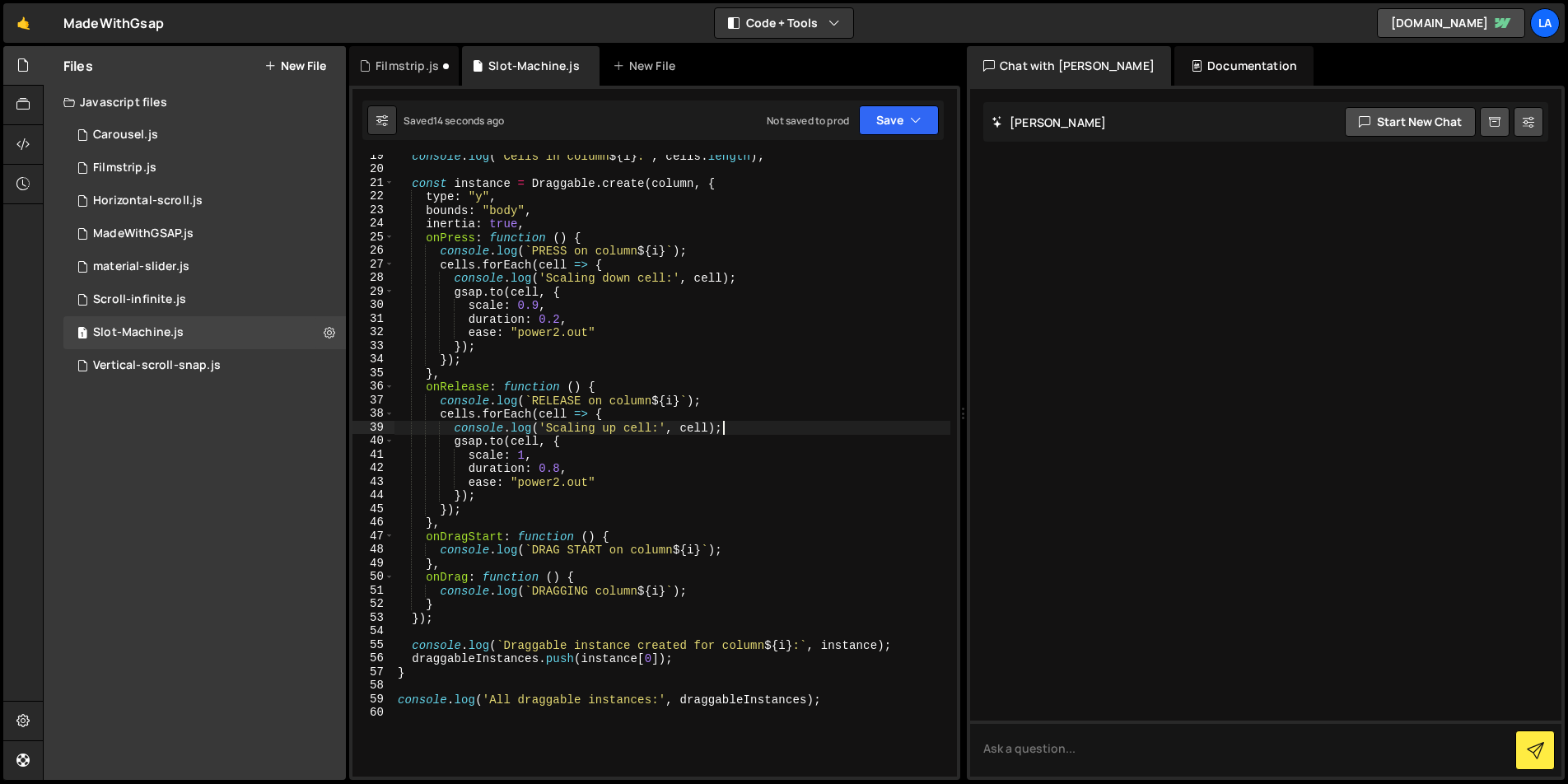
click at [733, 433] on div "console . log ( ` Cells in column ${ i } : ` , cells . length ) ; const instanc…" at bounding box center [672, 473] width 556 height 648
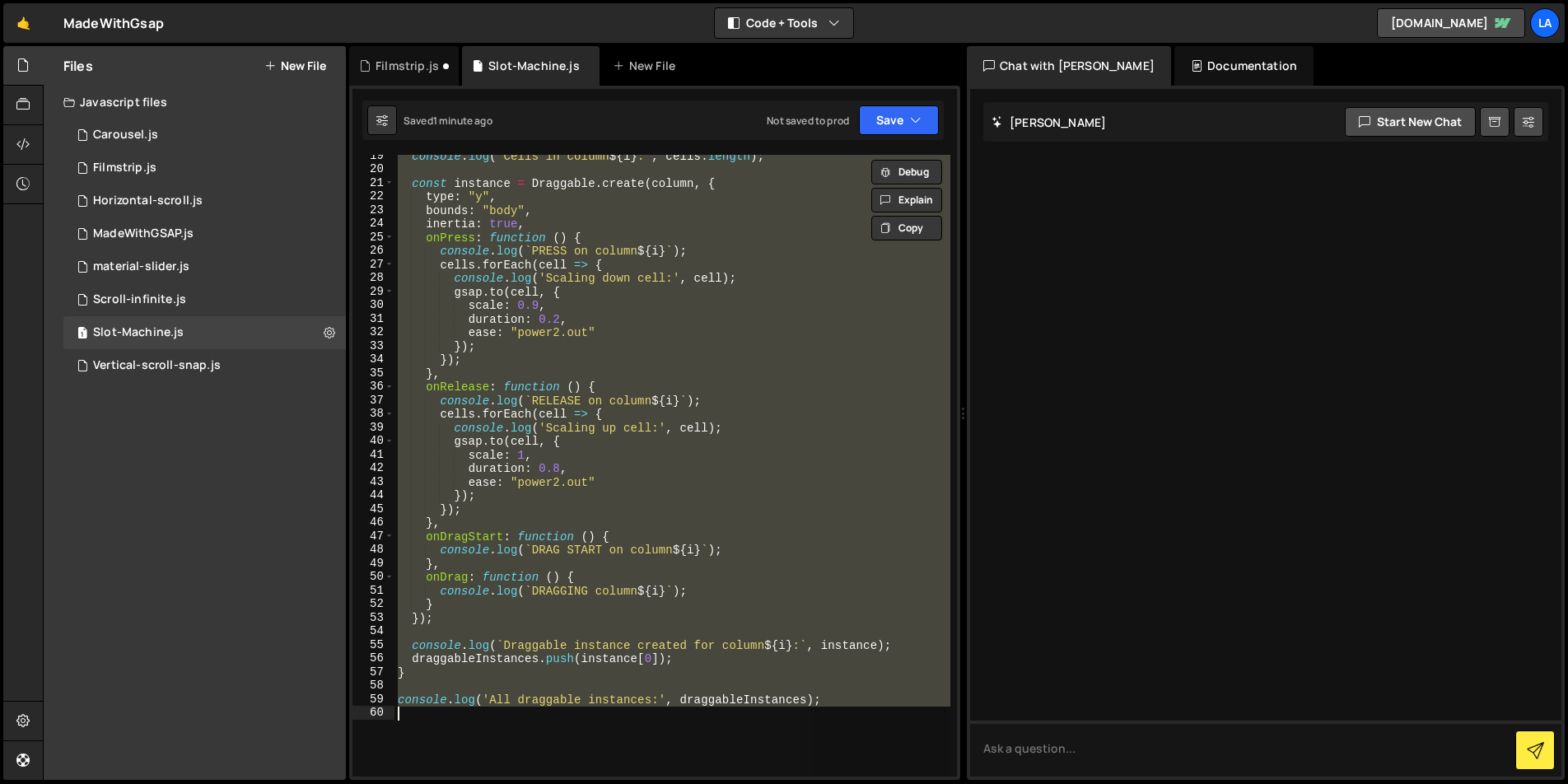
click at [849, 368] on div "console . log ( ` Cells in column ${ i } : ` , cells . length ) ; const instanc…" at bounding box center [672, 465] width 556 height 622
paste textarea
type textarea "console.log('All draggable instances:', draggableInstances);"
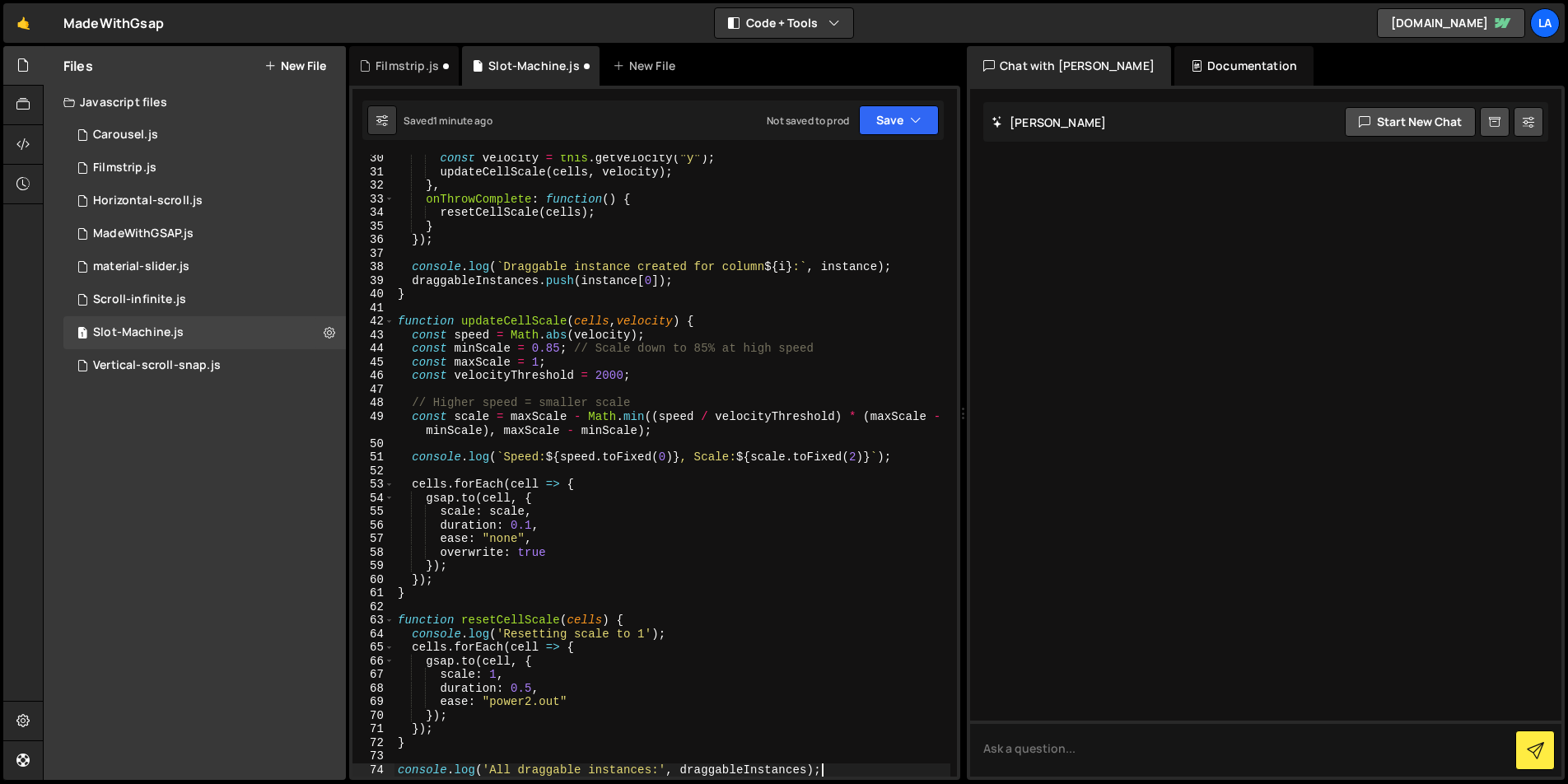
scroll to position [411, 0]
click at [902, 124] on button "Save" at bounding box center [899, 120] width 80 height 30
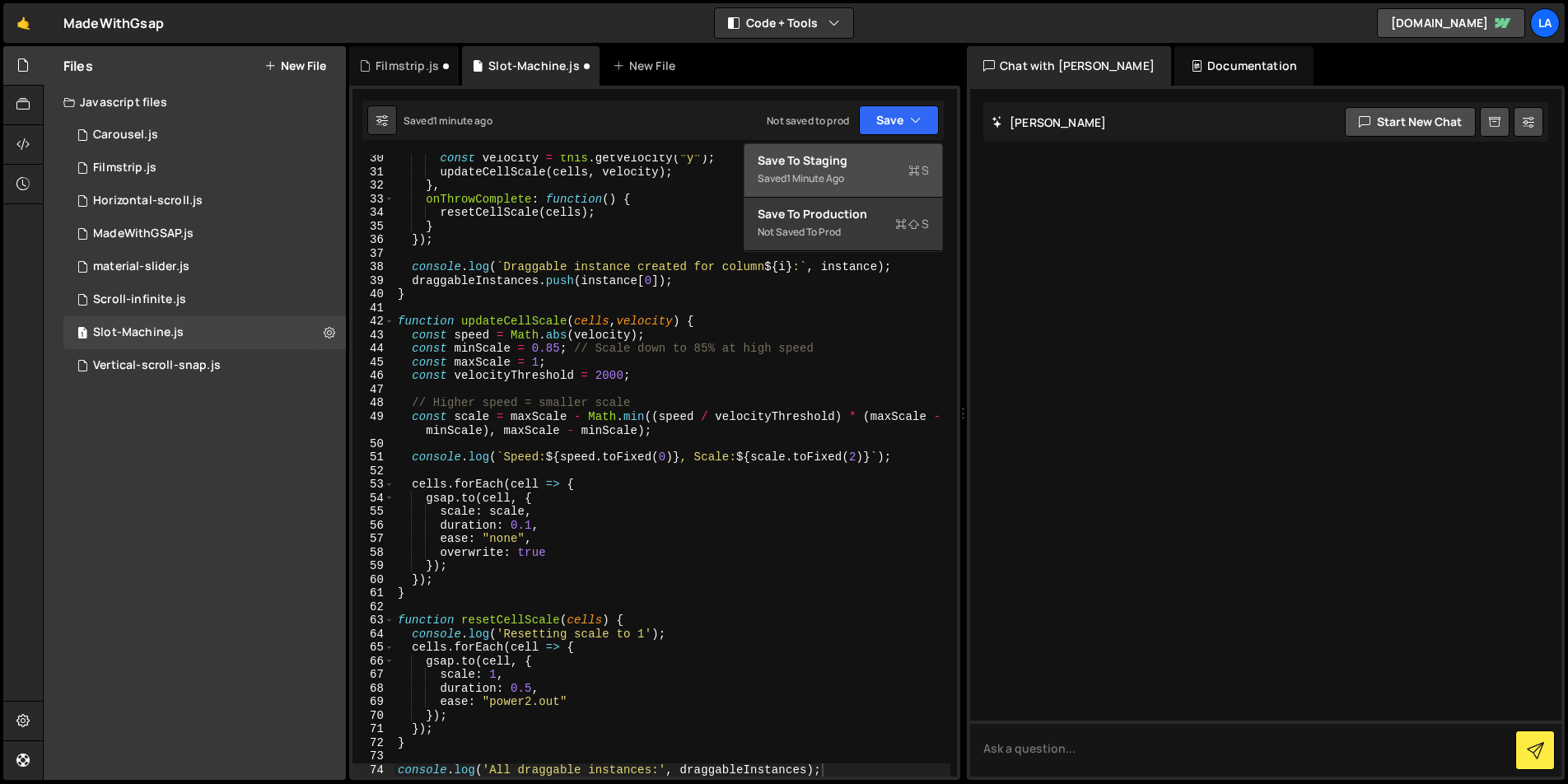
click at [896, 158] on div "Save to Staging S" at bounding box center [844, 160] width 171 height 16
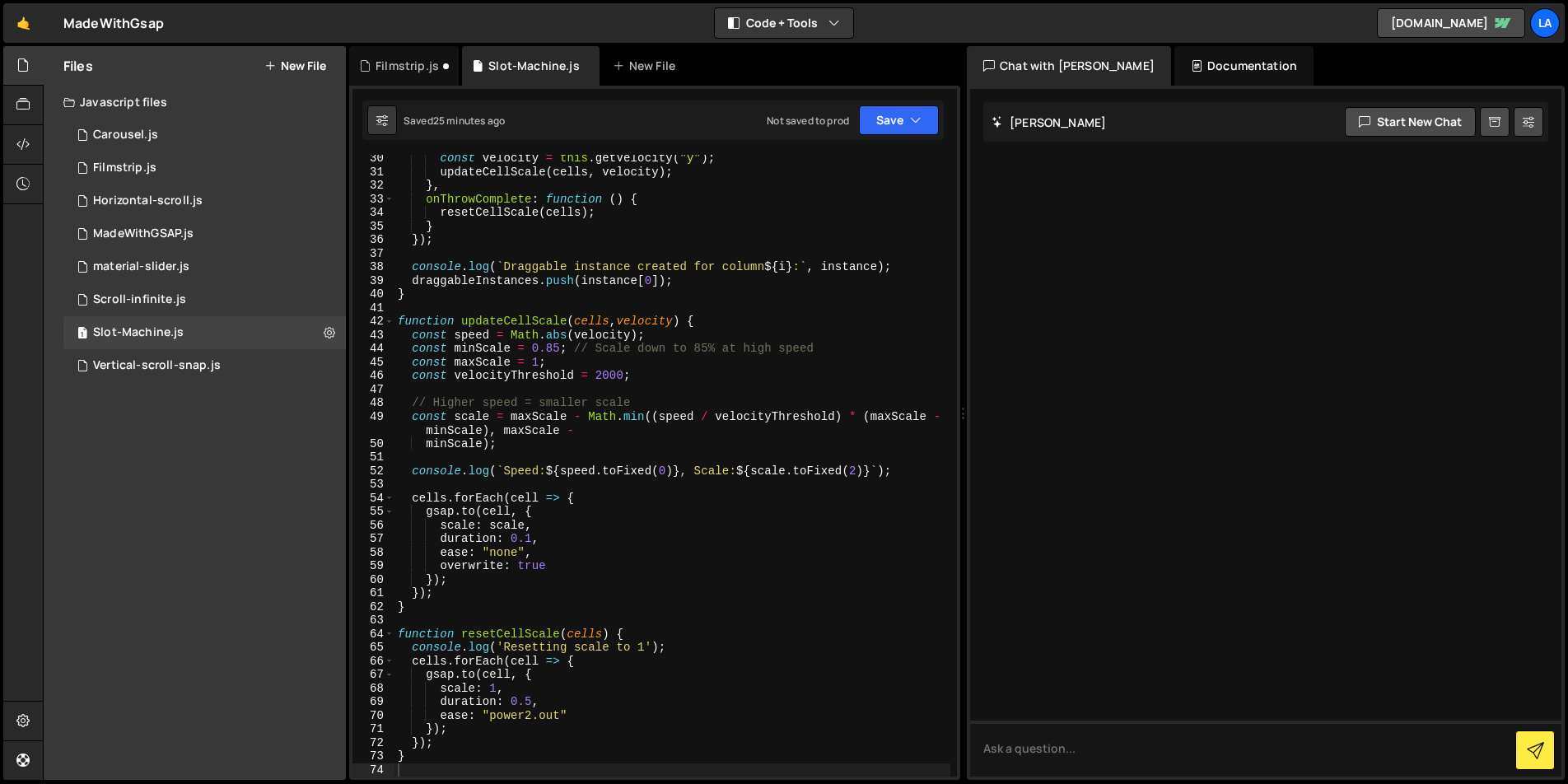
scroll to position [0, 0]
click at [622, 259] on div "const velocity = this . getVelocity ( "y" ) ; updateCellScale ( cells , velocit…" at bounding box center [672, 475] width 556 height 648
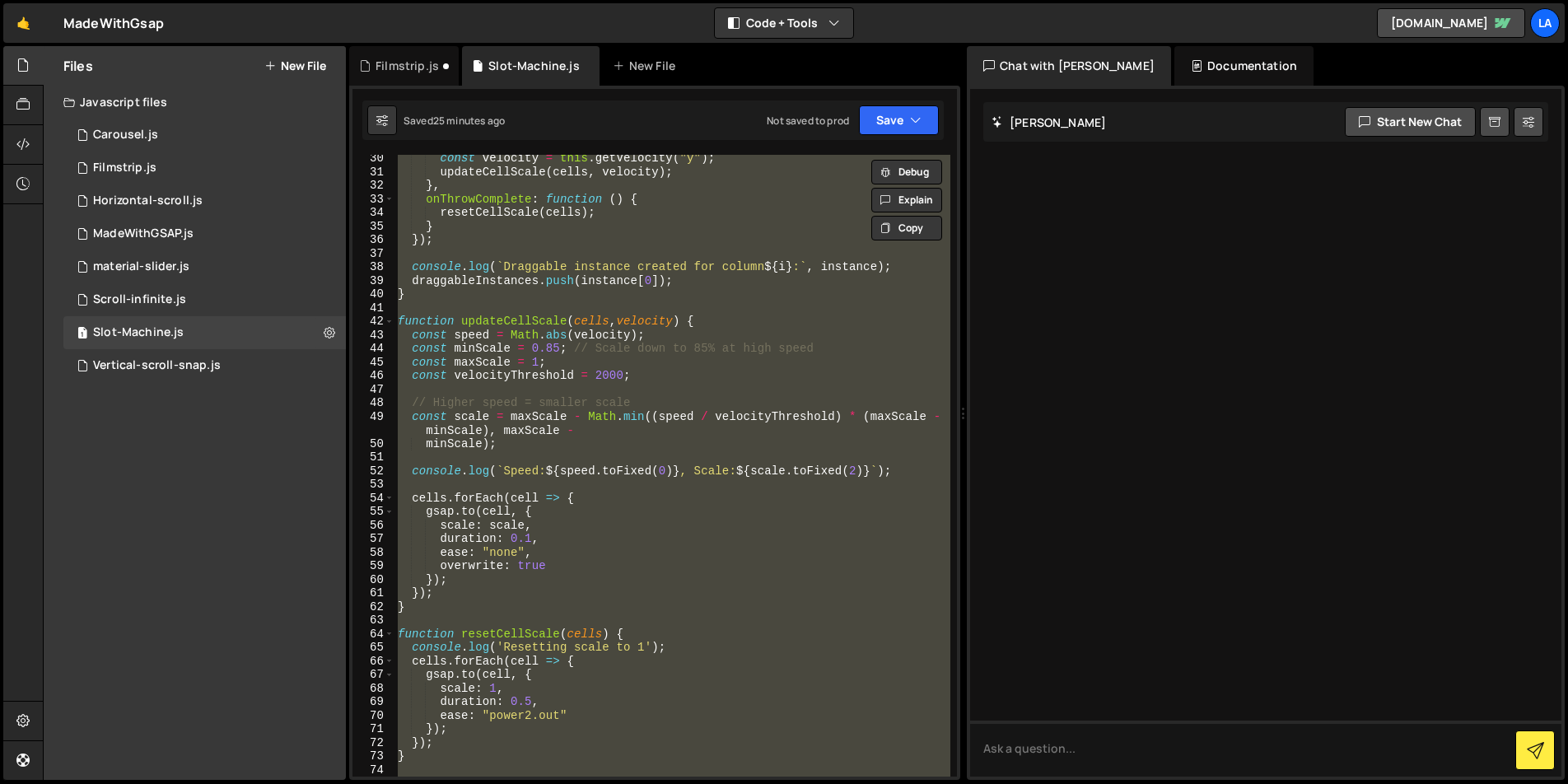
paste textarea
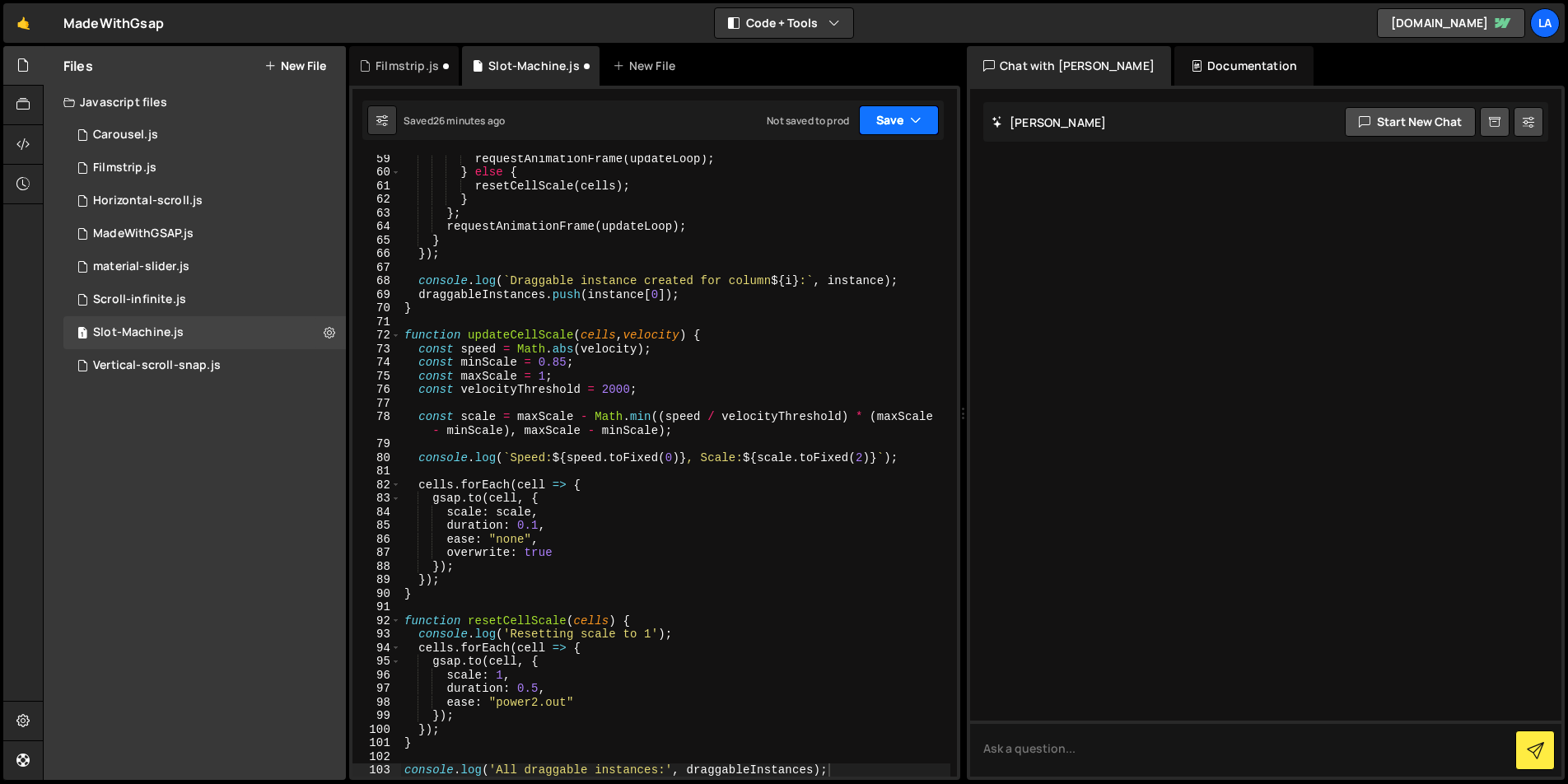
click at [892, 125] on button "Save" at bounding box center [899, 120] width 80 height 30
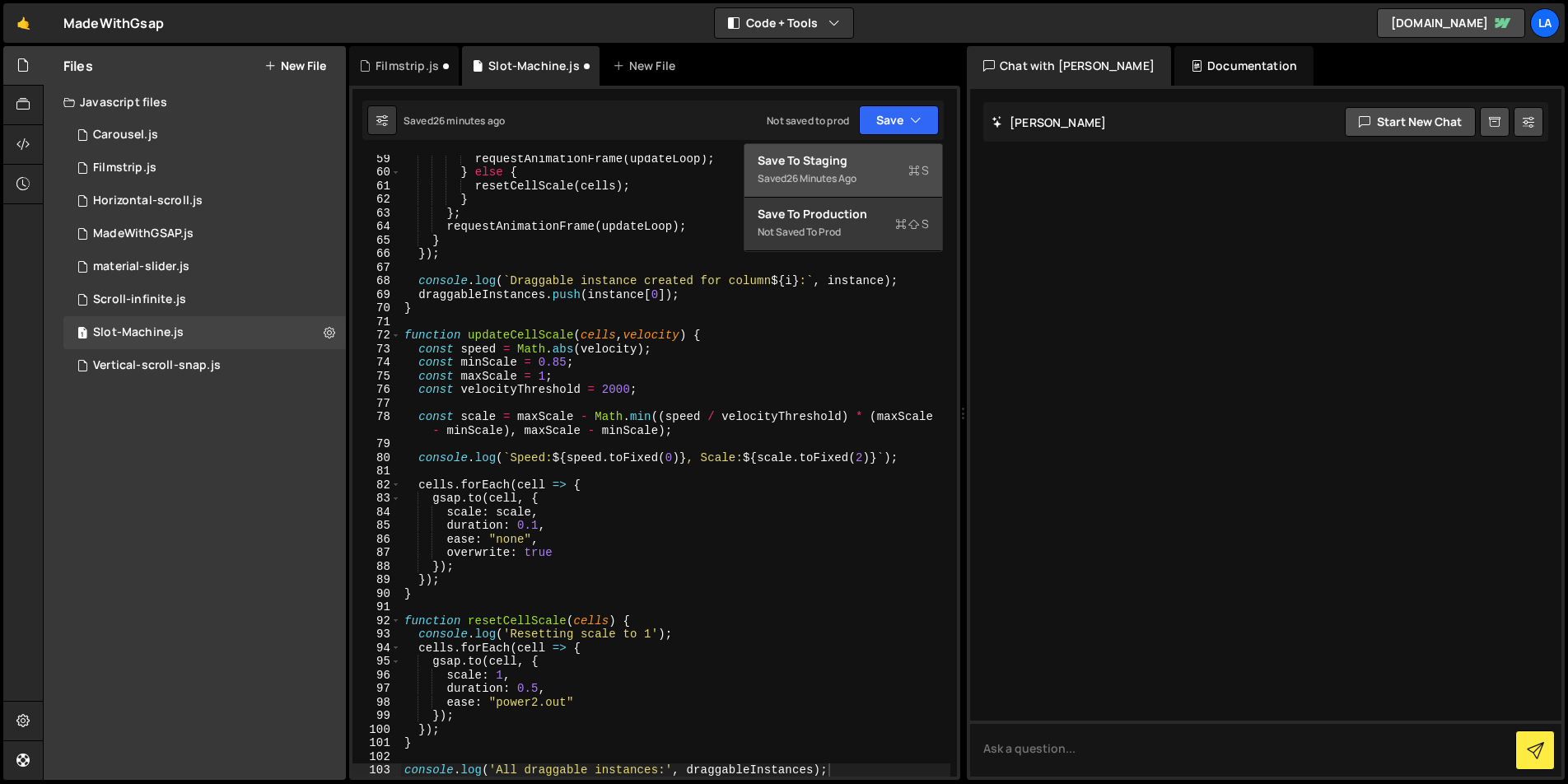
click at [857, 170] on div "Saved 26 minutes ago" at bounding box center [844, 178] width 171 height 20
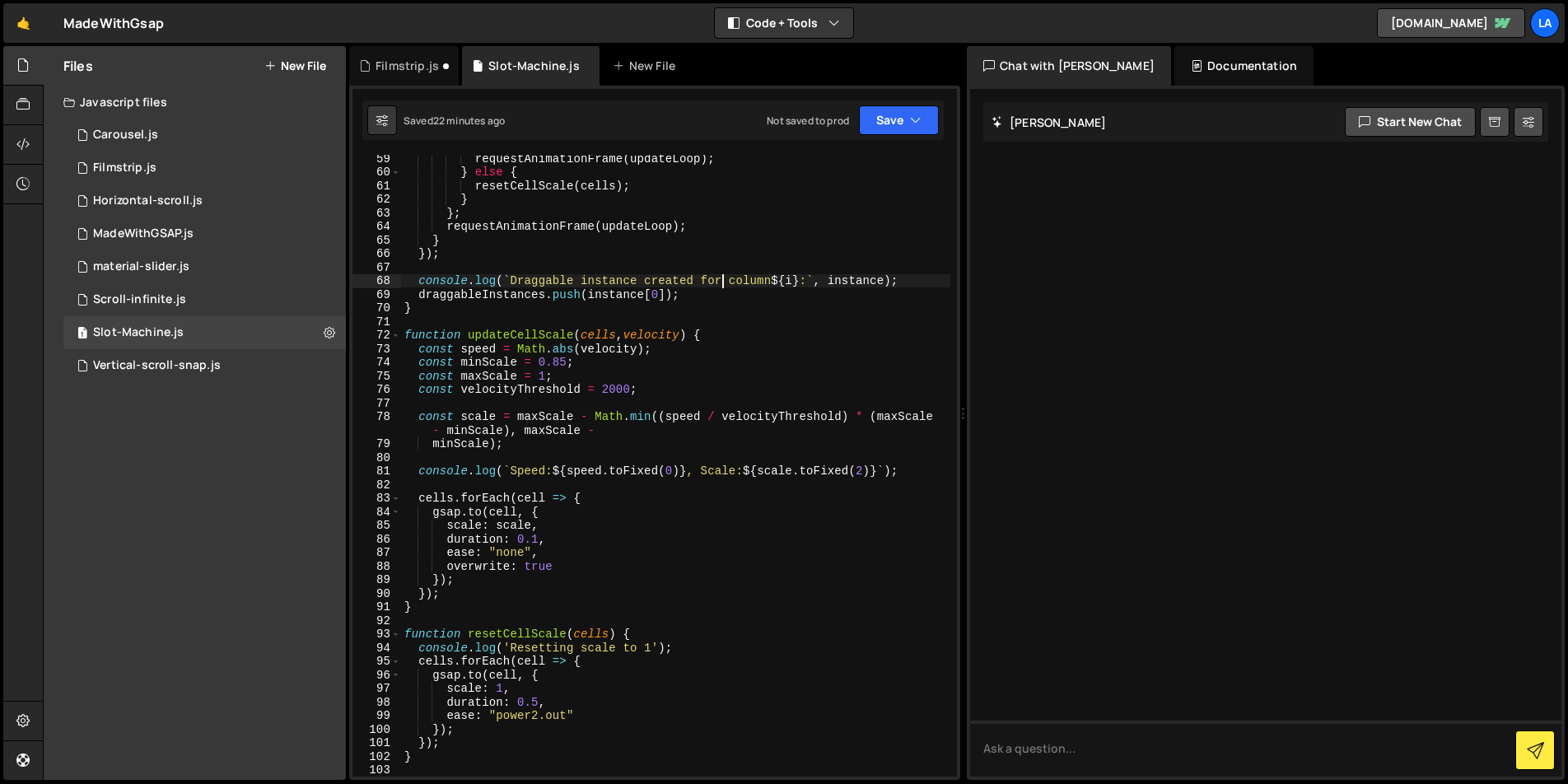
click at [725, 275] on div "requestAnimationFrame ( updateLoop ) ; } else { resetCellScale ( cells ) ; } } …" at bounding box center [675, 475] width 549 height 648
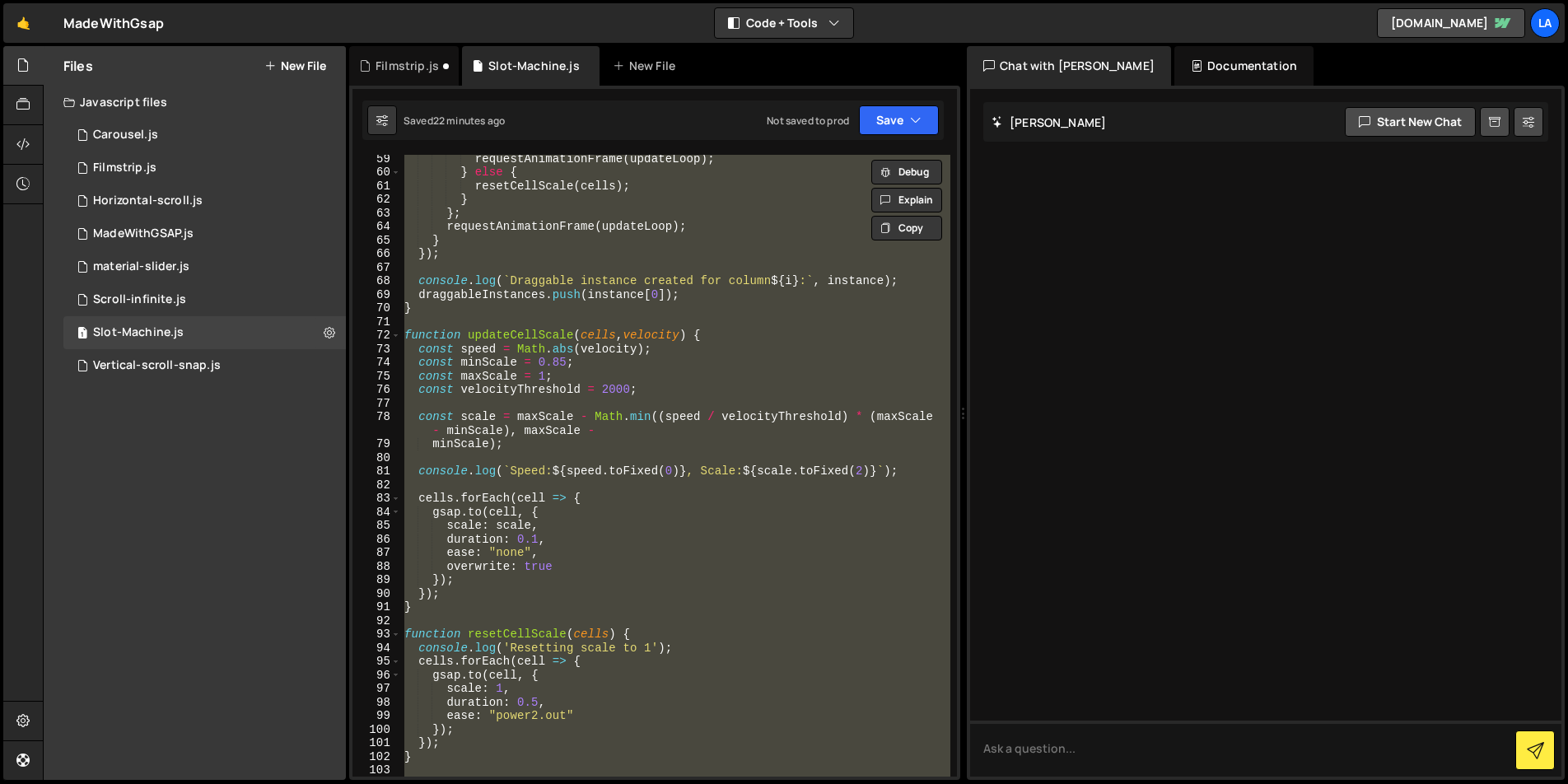
paste textarea "});"
type textarea "});"
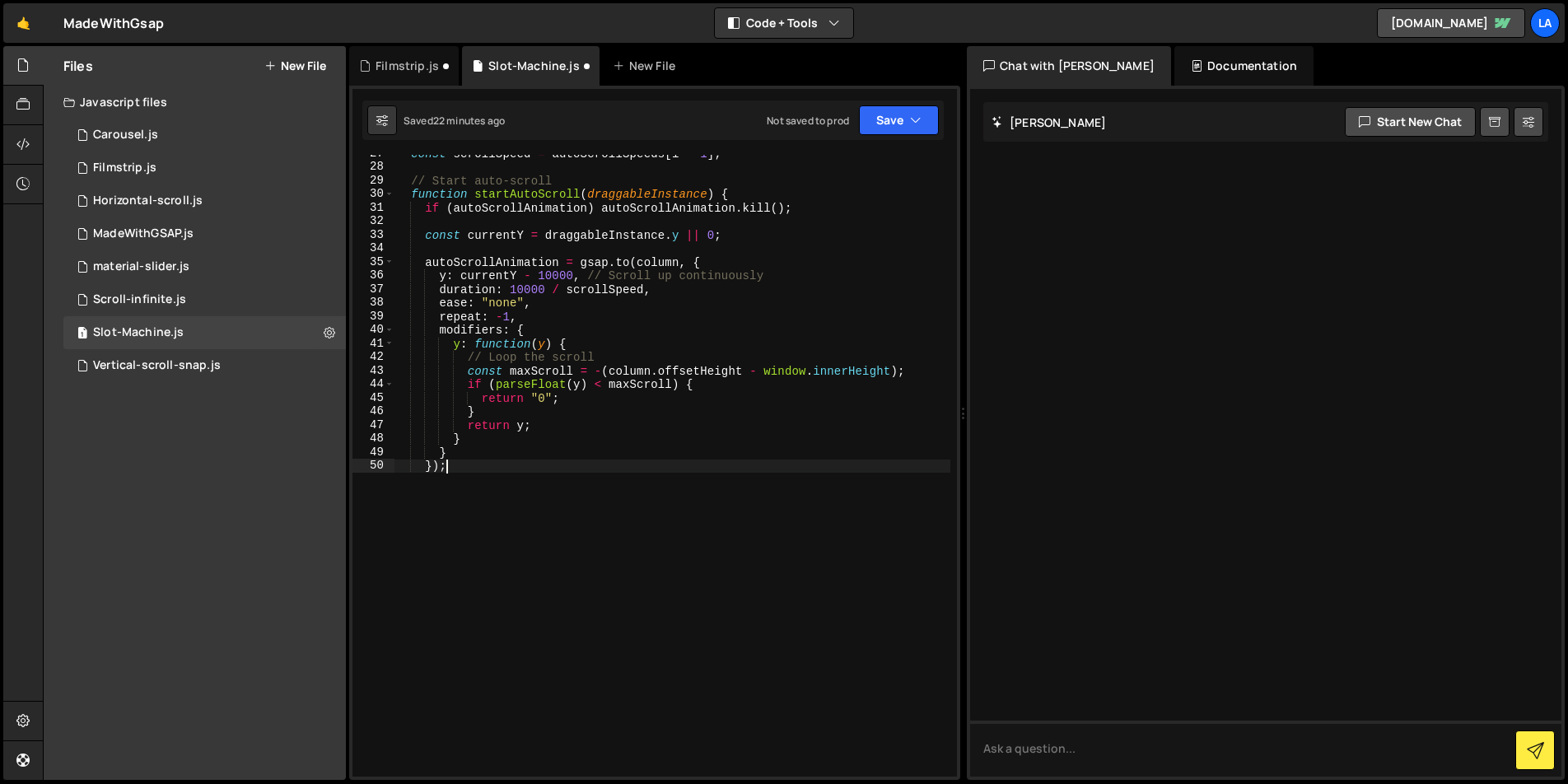
scroll to position [375, 0]
click at [906, 121] on button "Save" at bounding box center [899, 120] width 80 height 30
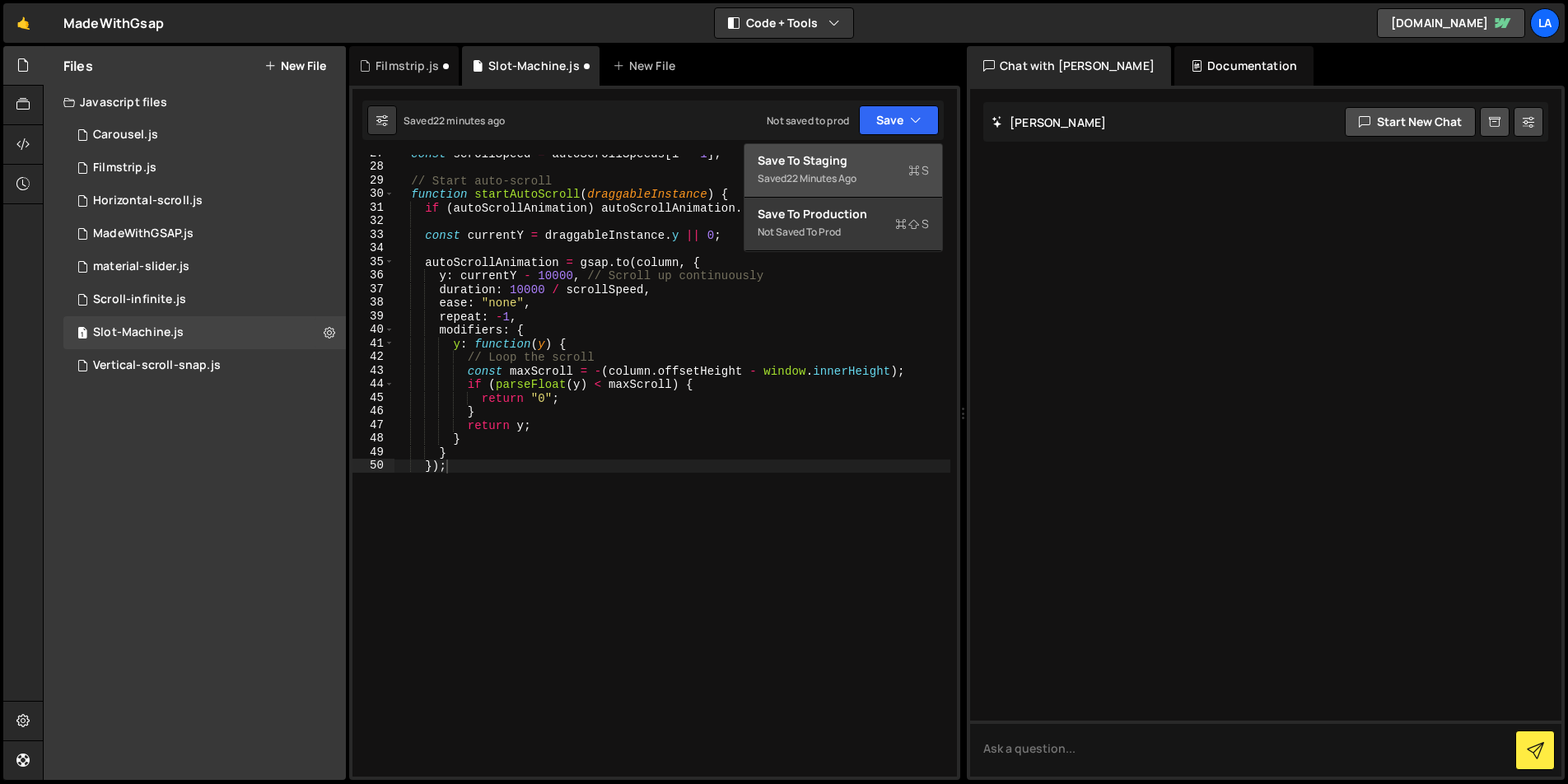
click at [886, 160] on div "Save to Staging S" at bounding box center [844, 160] width 171 height 16
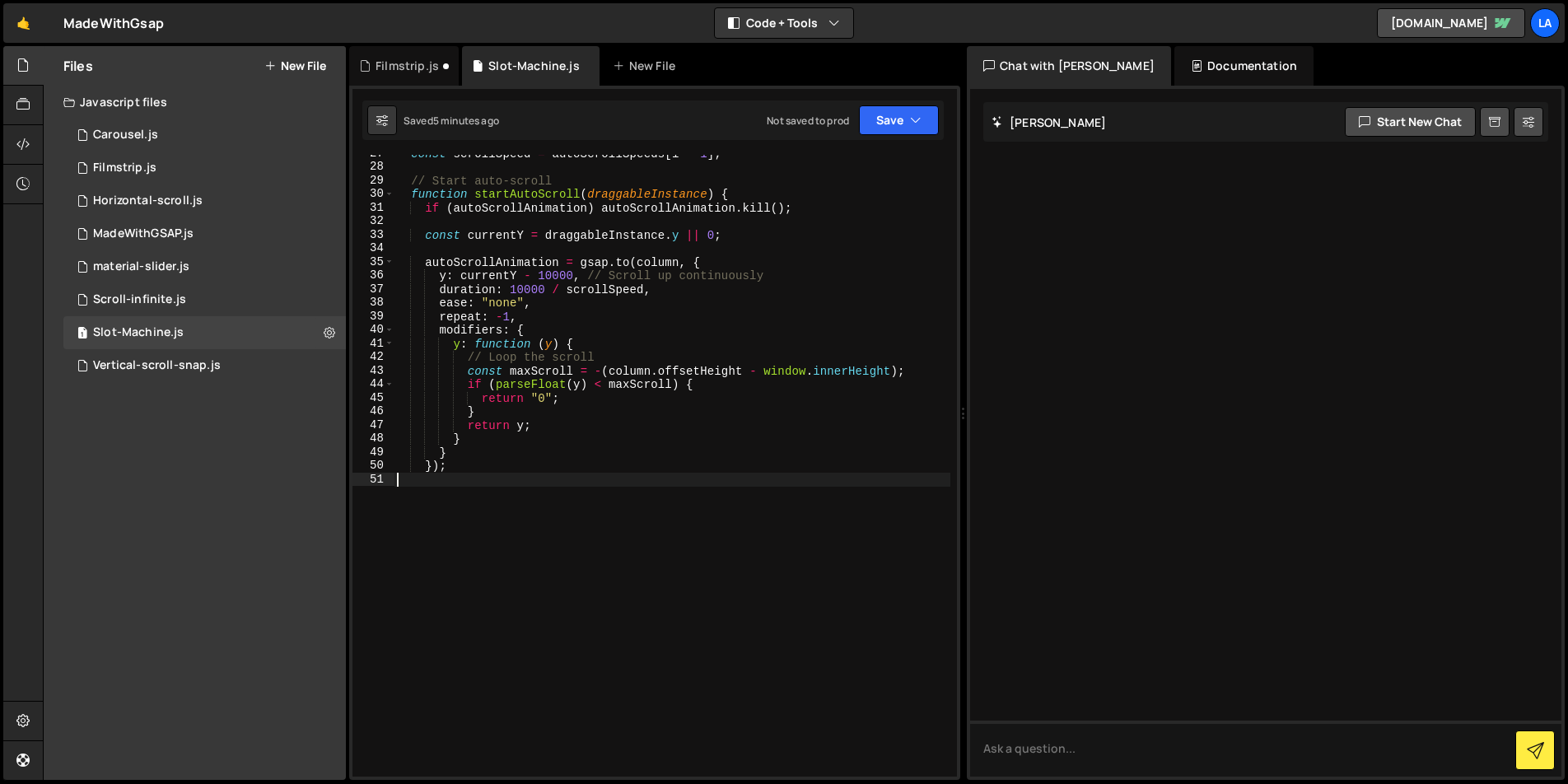
click at [500, 494] on div "const scrollSpeed = autoScrollSpeeds [ i - 1 ] ; // Start auto-scroll function …" at bounding box center [671, 471] width 557 height 648
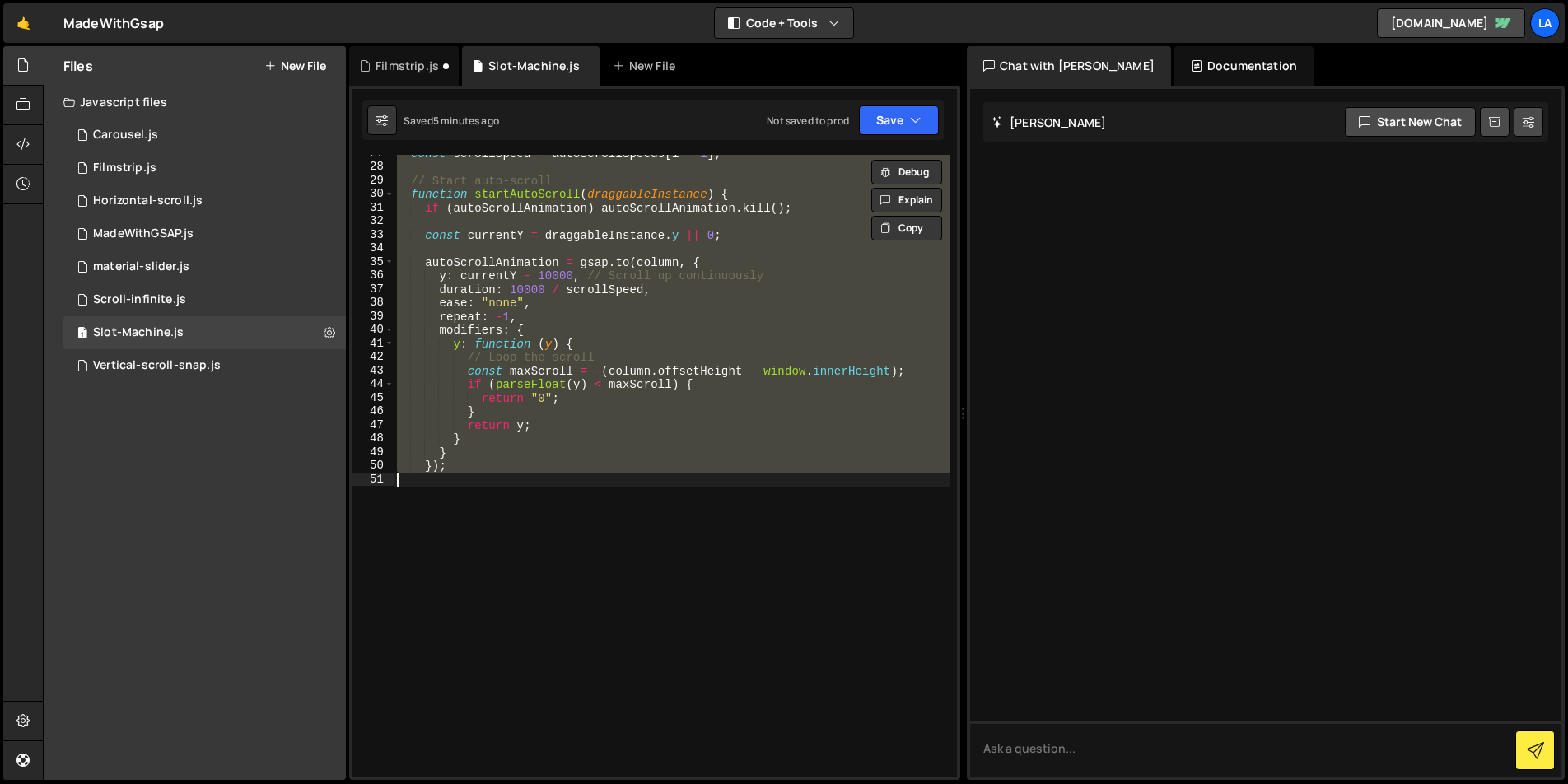
paste textarea "console.log('All draggable instances:', draggableInstances);"
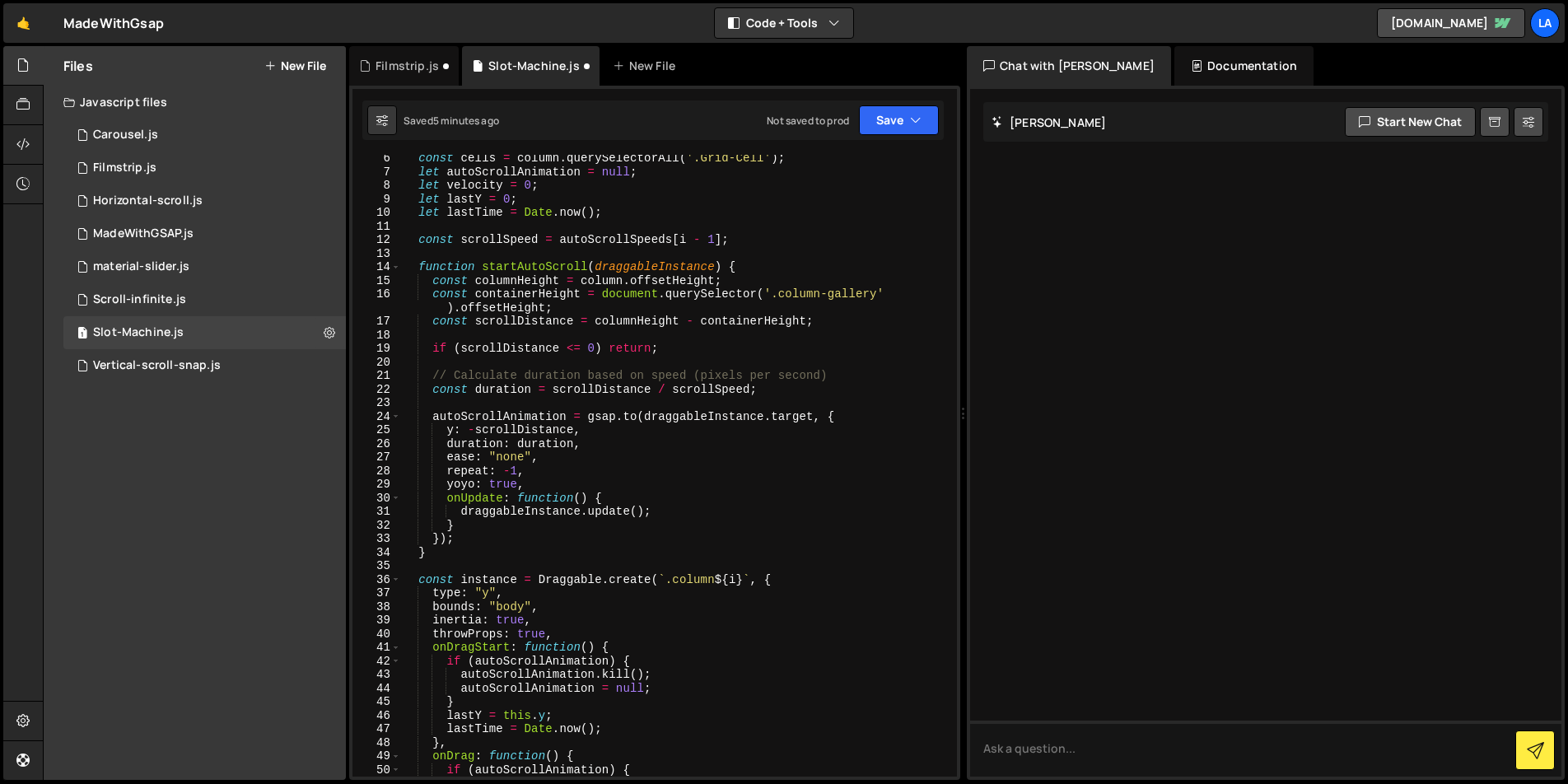
scroll to position [0, 0]
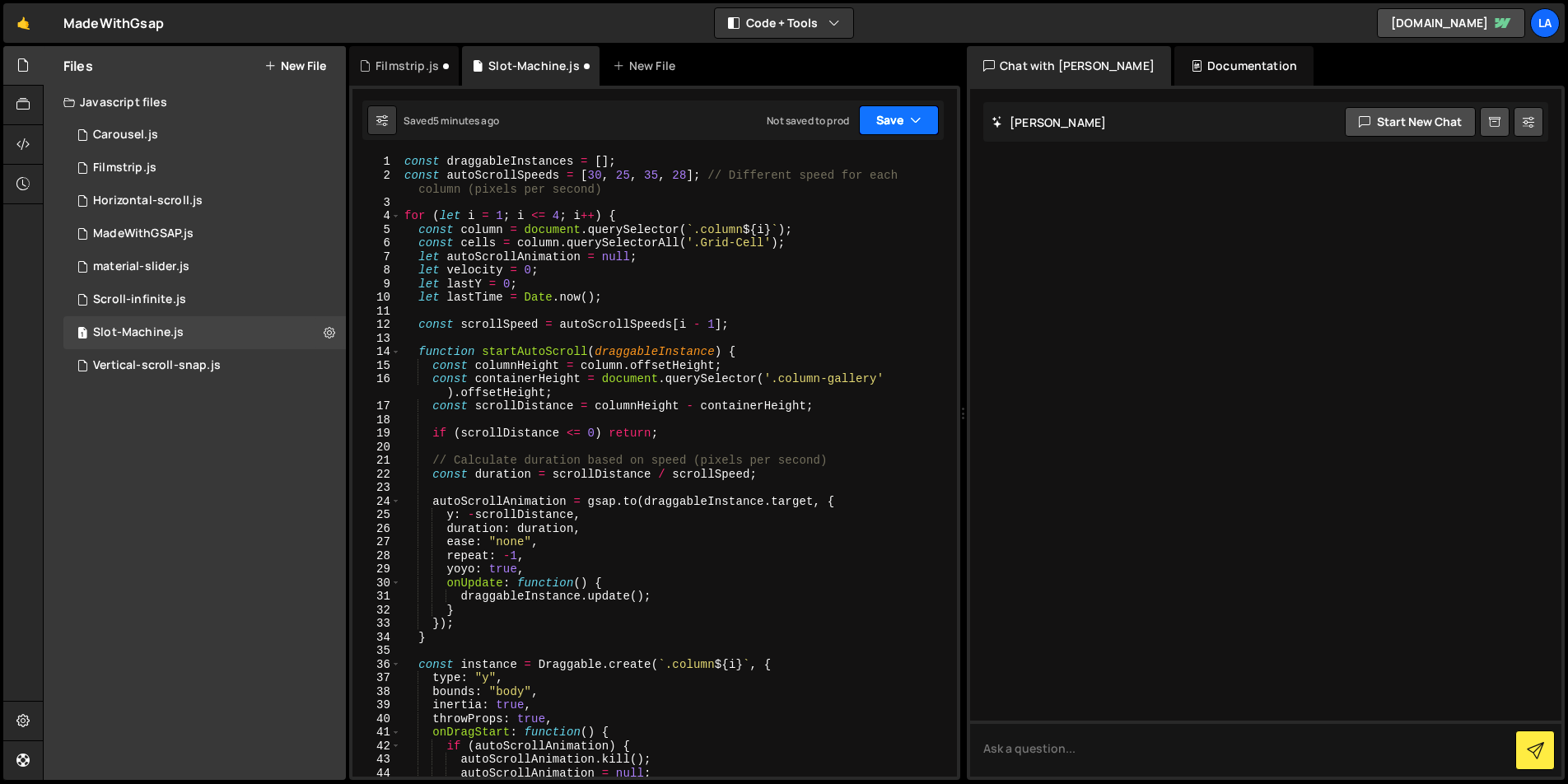
click at [871, 123] on button "Save" at bounding box center [899, 120] width 80 height 30
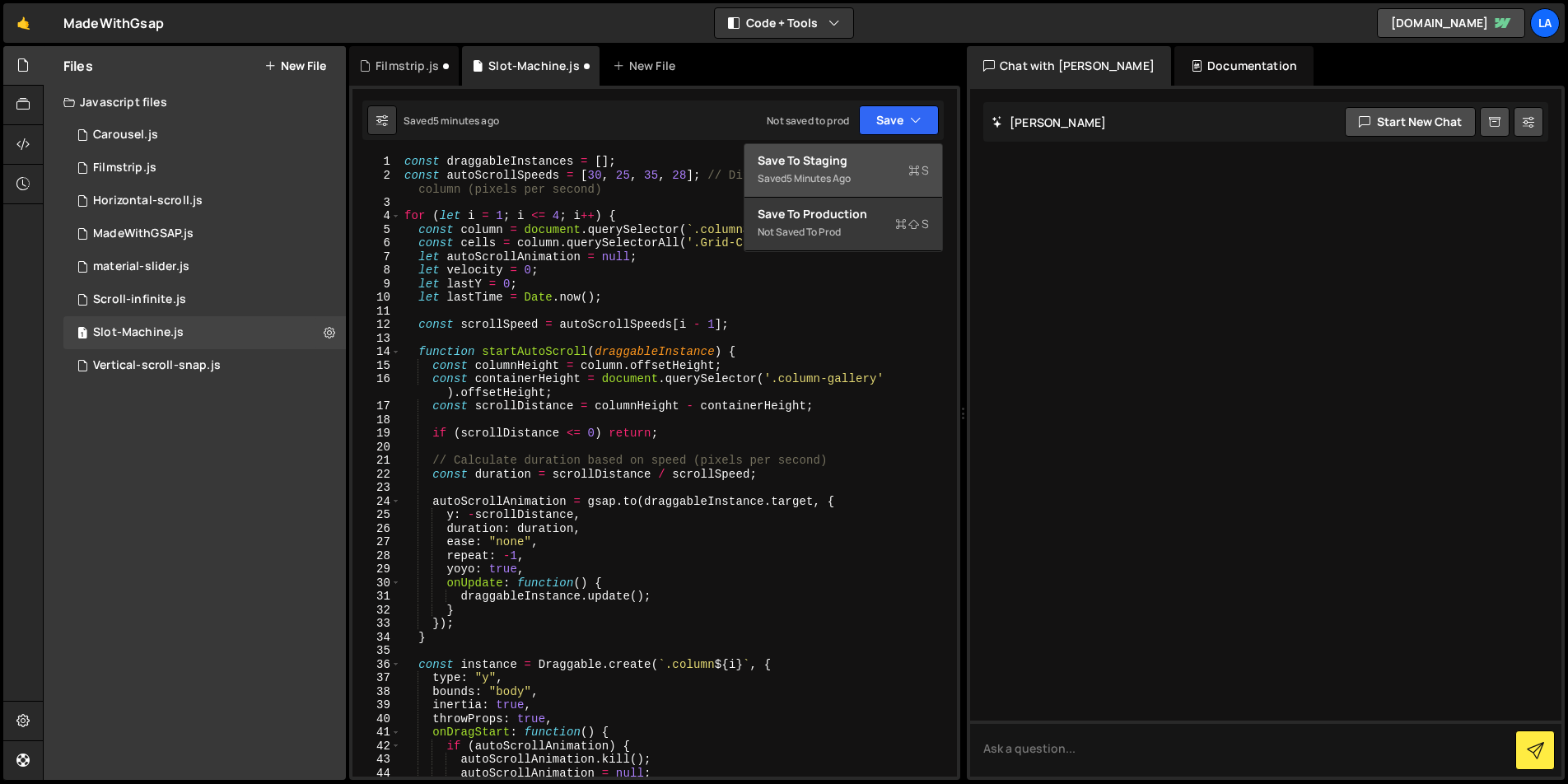
click at [825, 183] on div "5 minutes ago" at bounding box center [818, 178] width 65 height 14
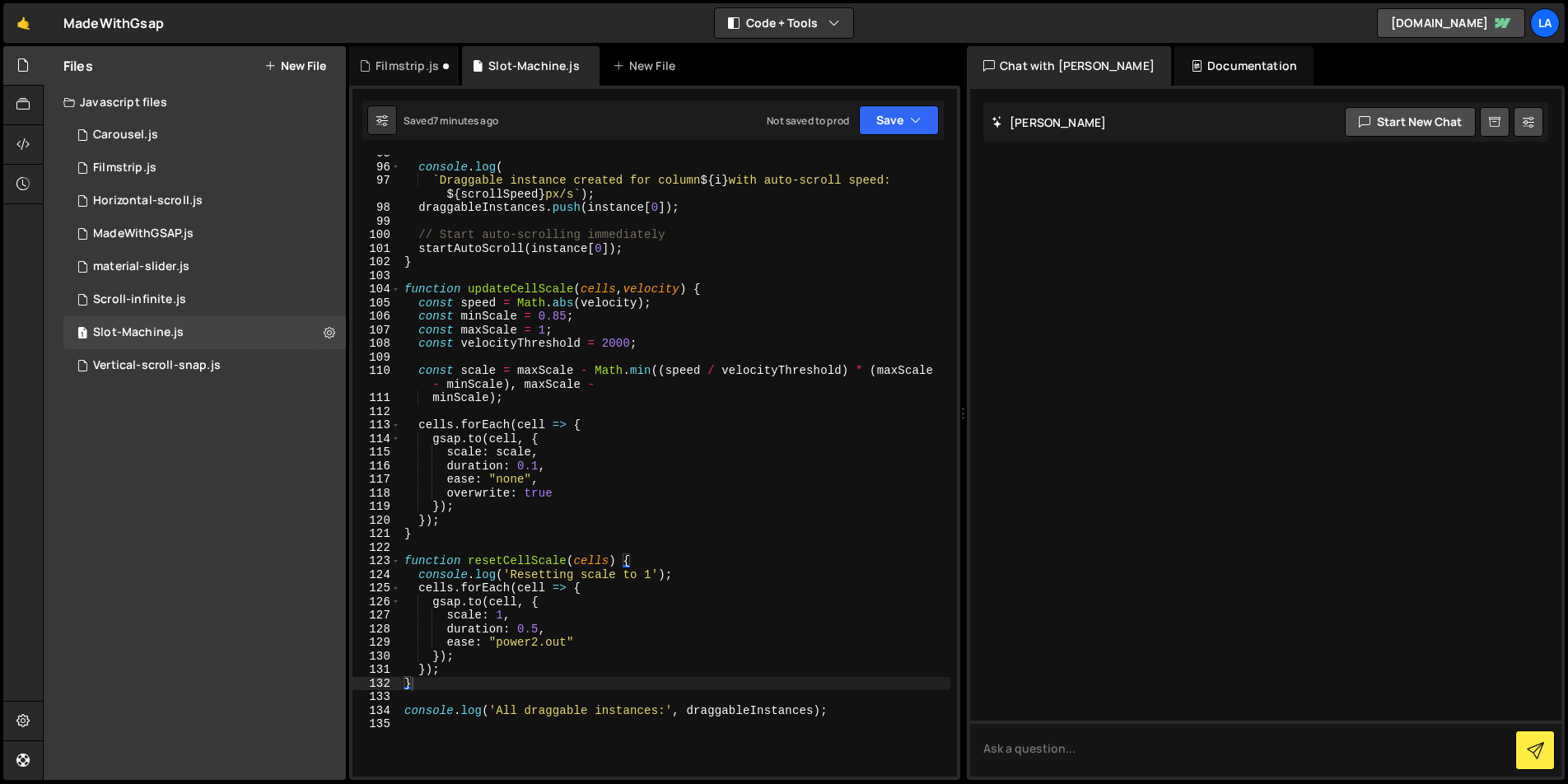
scroll to position [1317, 0]
click at [757, 386] on div "console . log ( ` Draggable instance created for column ${ i } with auto-scroll…" at bounding box center [675, 465] width 549 height 648
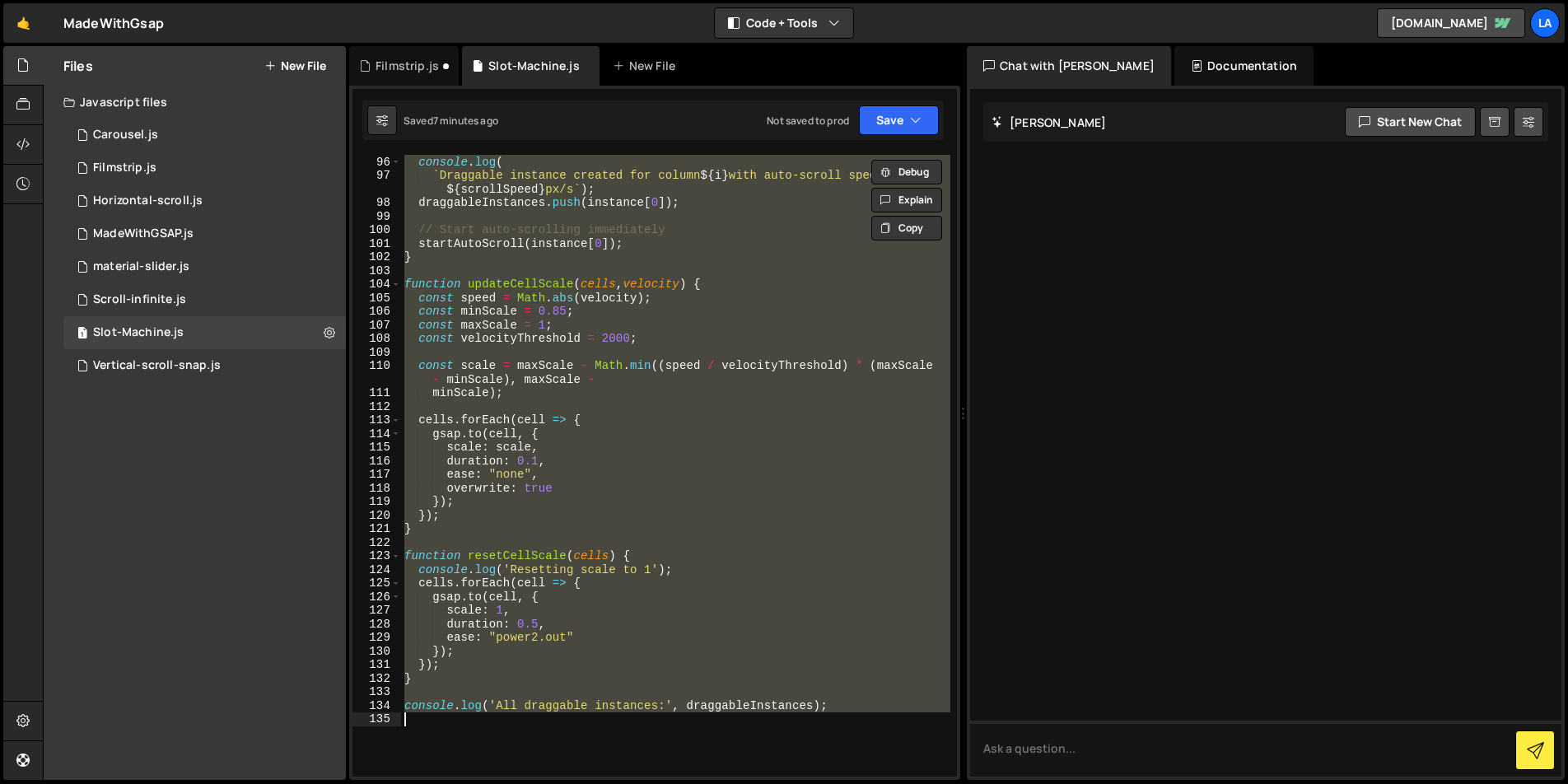
paste textarea
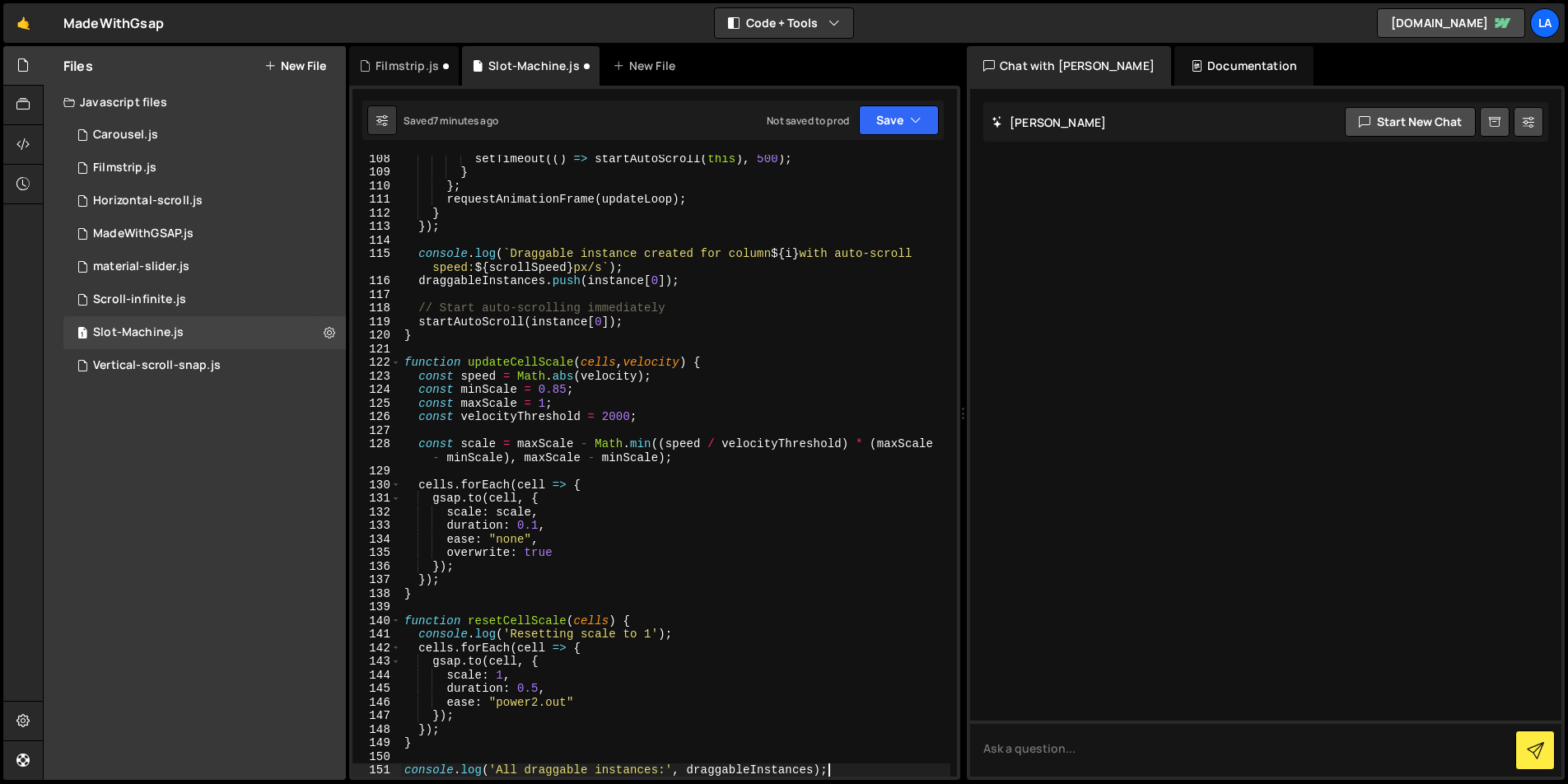
scroll to position [1483, 0]
click at [858, 120] on div "Not saved to prod Upgrade to Edit Save Save to Staging S Saved 7 minutes ago Sa…" at bounding box center [853, 120] width 172 height 30
click at [865, 123] on button "Save" at bounding box center [899, 120] width 80 height 30
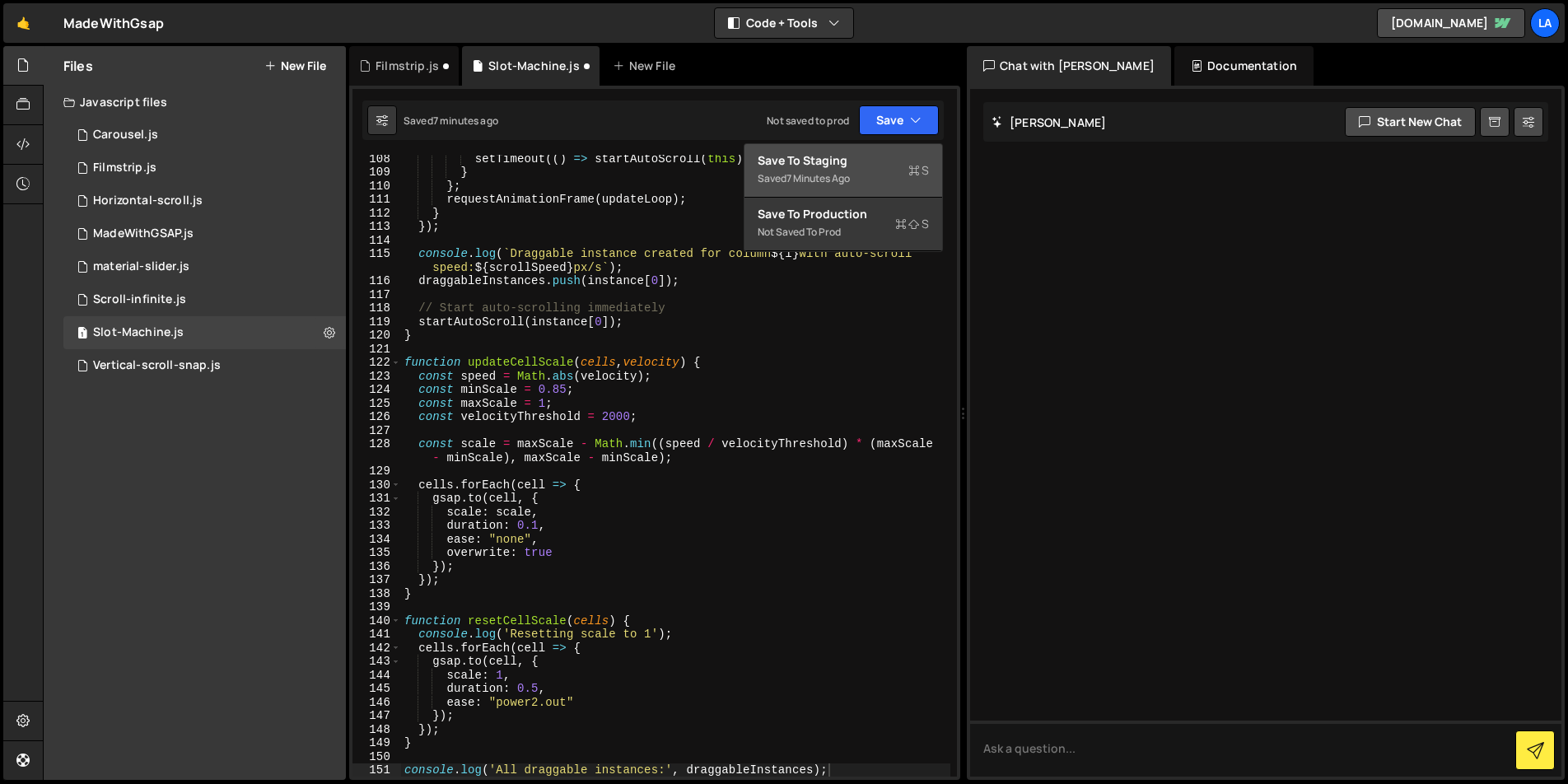
click at [849, 189] on button "Save to Staging S Saved 7 minutes ago" at bounding box center [843, 170] width 198 height 54
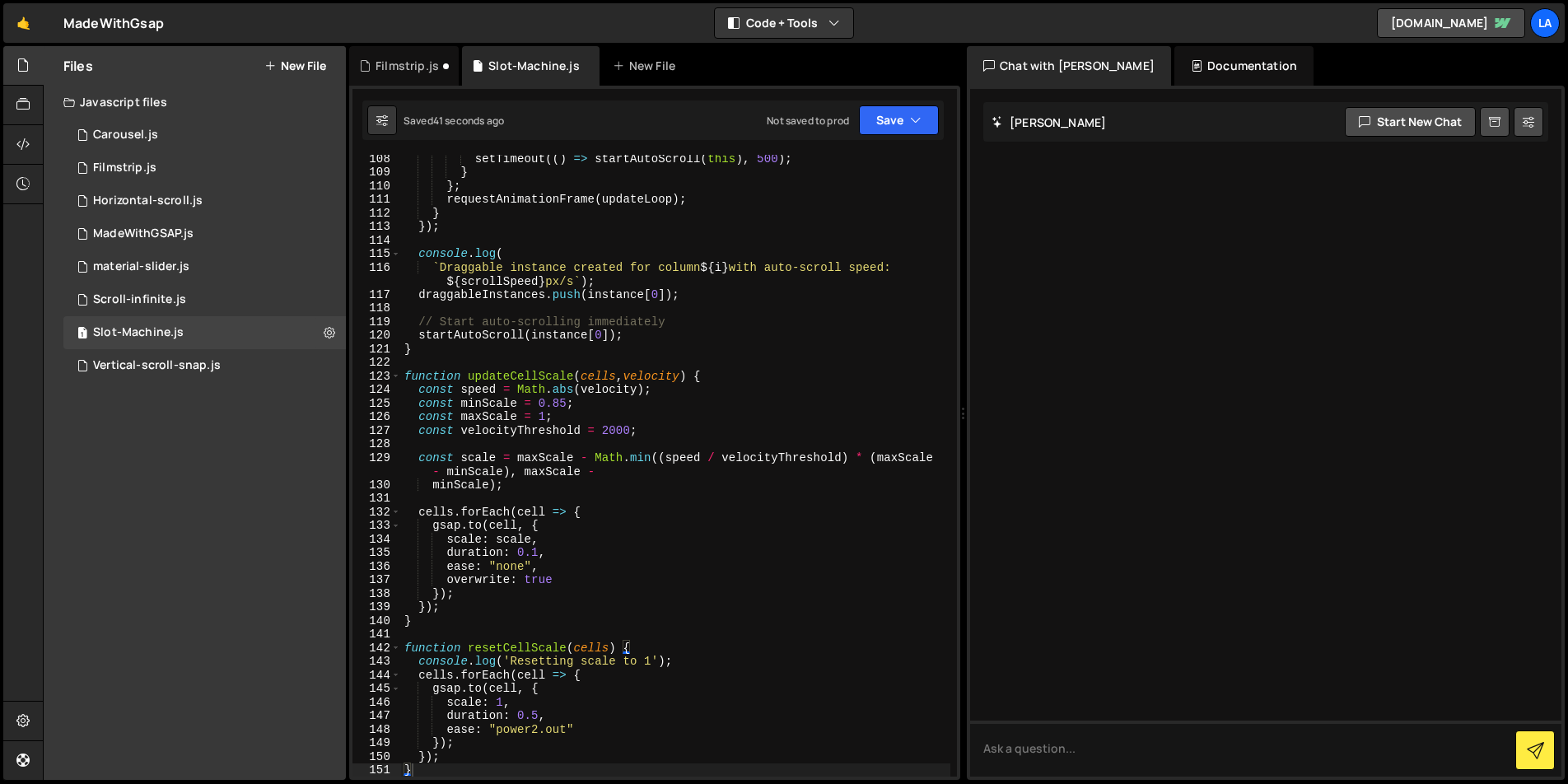
click at [490, 259] on div "setTimeout (( ) => startAutoScroll ( this ) , 500 ) ; } } ; requestAnimationFra…" at bounding box center [675, 475] width 549 height 648
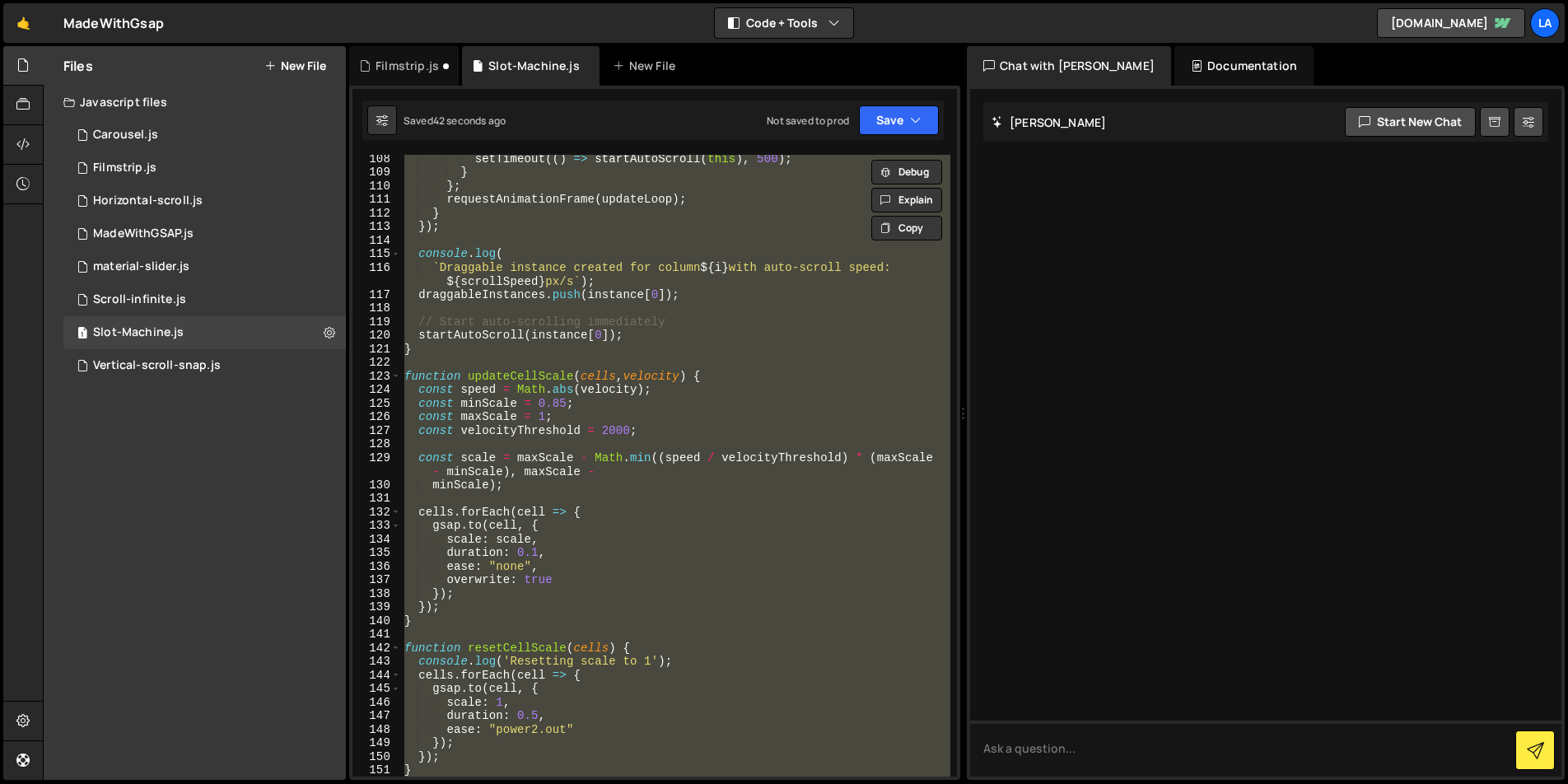
paste textarea
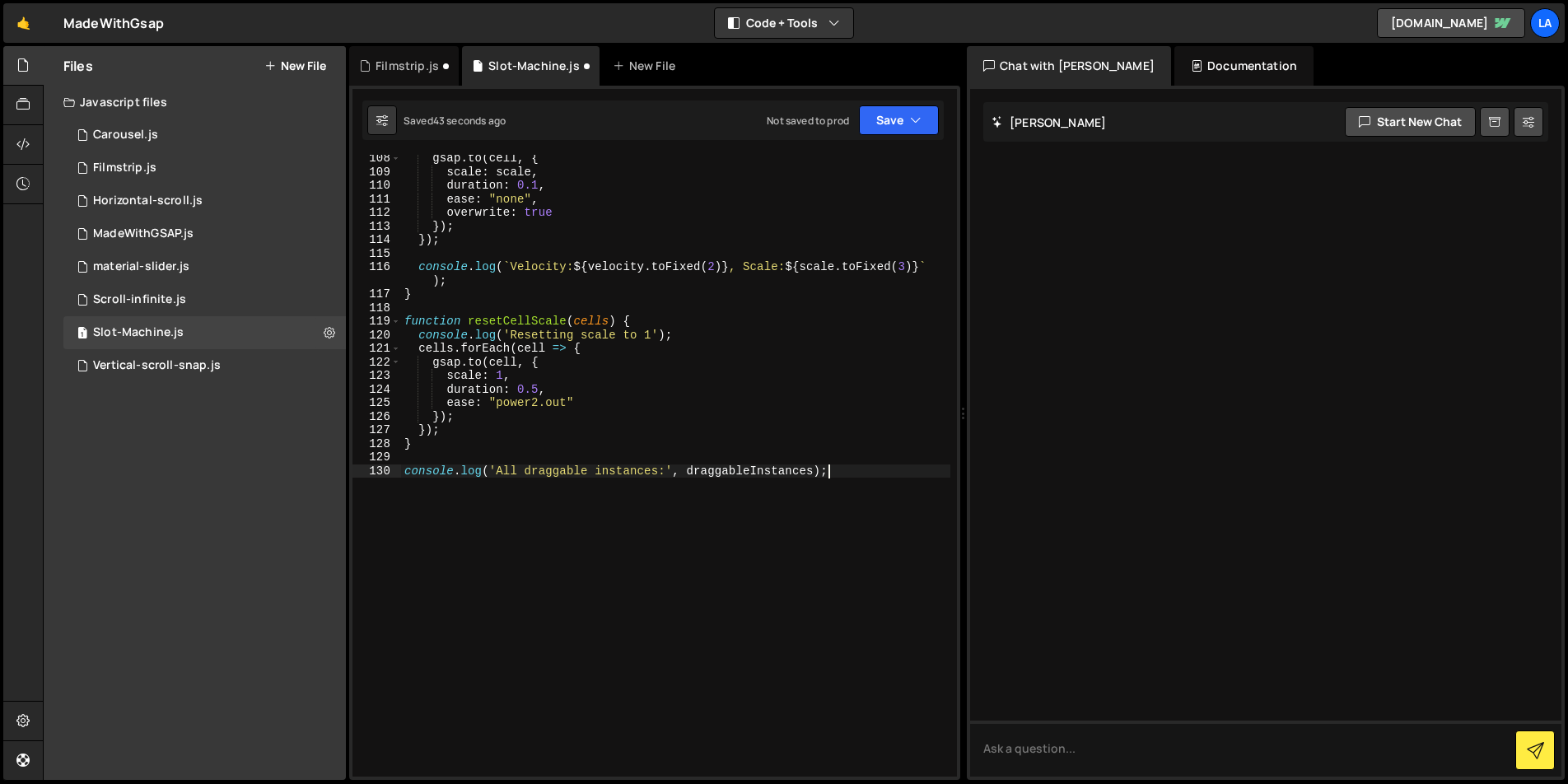
click at [877, 136] on div "Saved 43 seconds ago Not saved to prod Upgrade to Edit Save Save to Staging S S…" at bounding box center [653, 119] width 581 height 39
click at [876, 126] on button "Save" at bounding box center [899, 120] width 80 height 30
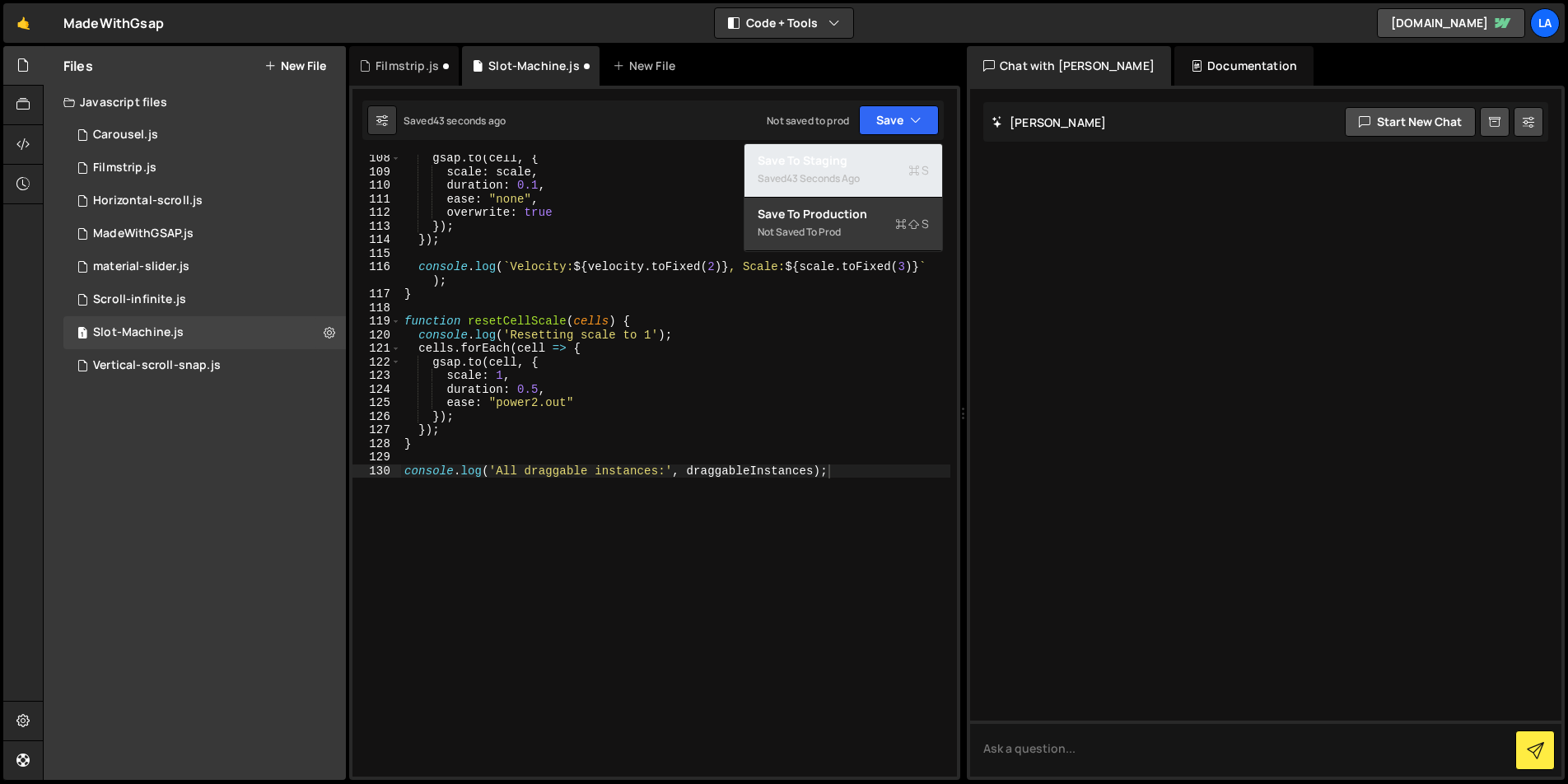
click at [848, 168] on div "Saved 43 seconds ago" at bounding box center [844, 178] width 171 height 20
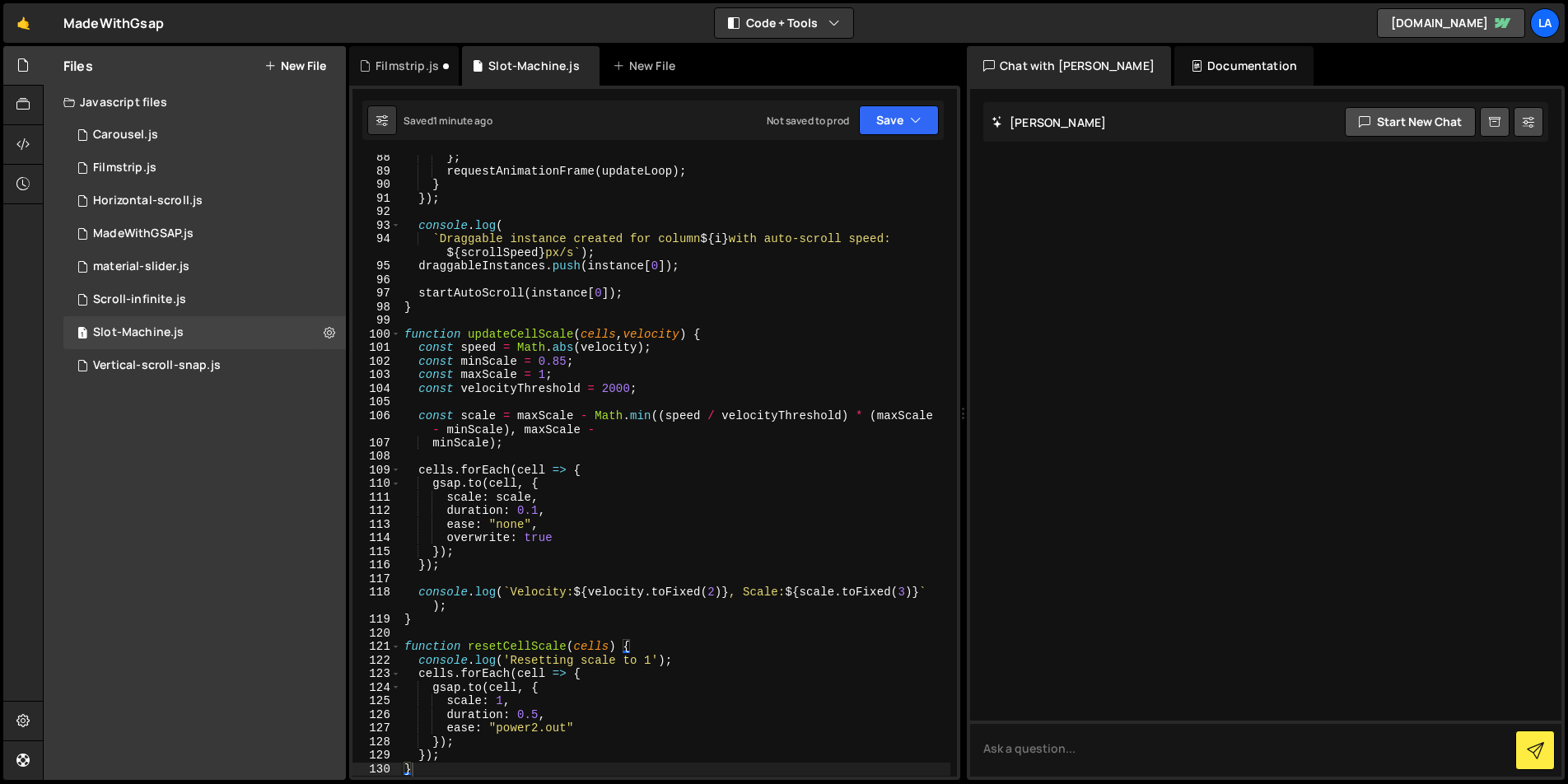
scroll to position [1199, 0]
drag, startPoint x: 608, startPoint y: 389, endPoint x: 645, endPoint y: 385, distance: 37.2
click at [609, 389] on div "} ; requestAnimationFrame ( updateLoop ) ; } }) ; console . log ( ` Draggable i…" at bounding box center [675, 474] width 549 height 648
click at [758, 288] on div "} ; requestAnimationFrame ( updateLoop ) ; } }) ; console . log ( ` Draggable i…" at bounding box center [675, 474] width 549 height 648
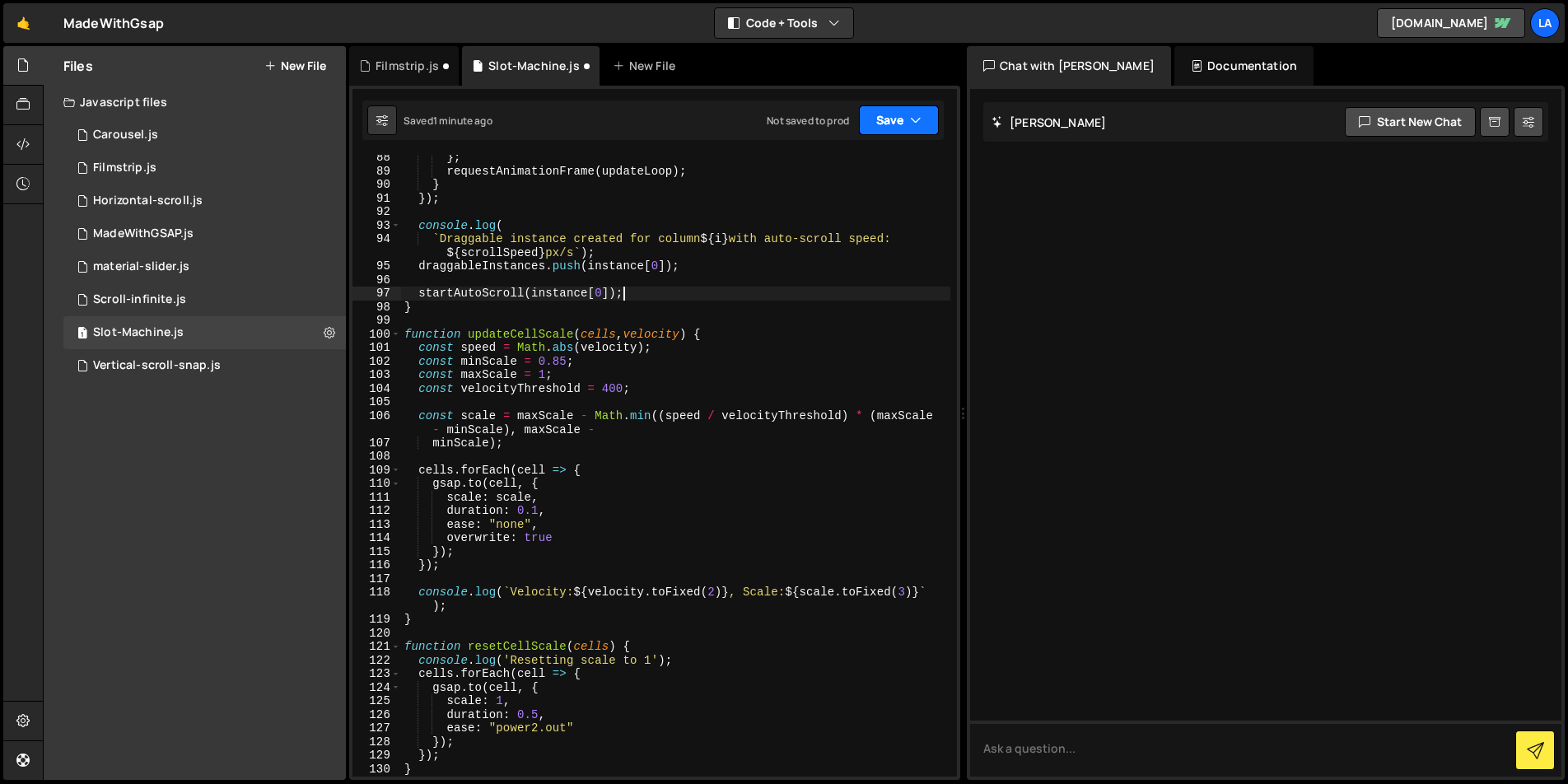
click at [910, 110] on button "Save" at bounding box center [899, 120] width 80 height 30
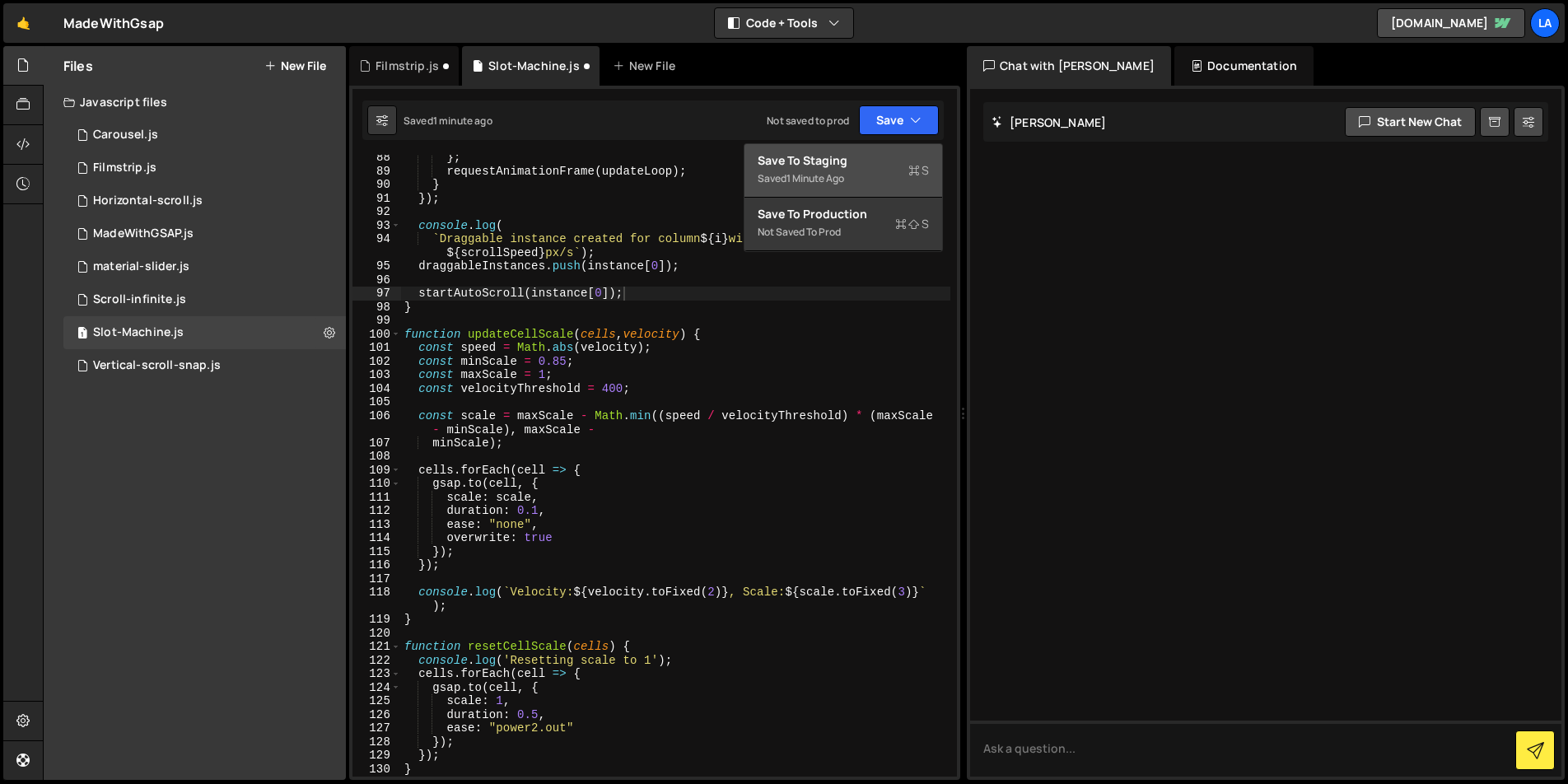
click at [860, 185] on div "Saved 1 minute ago" at bounding box center [844, 178] width 171 height 20
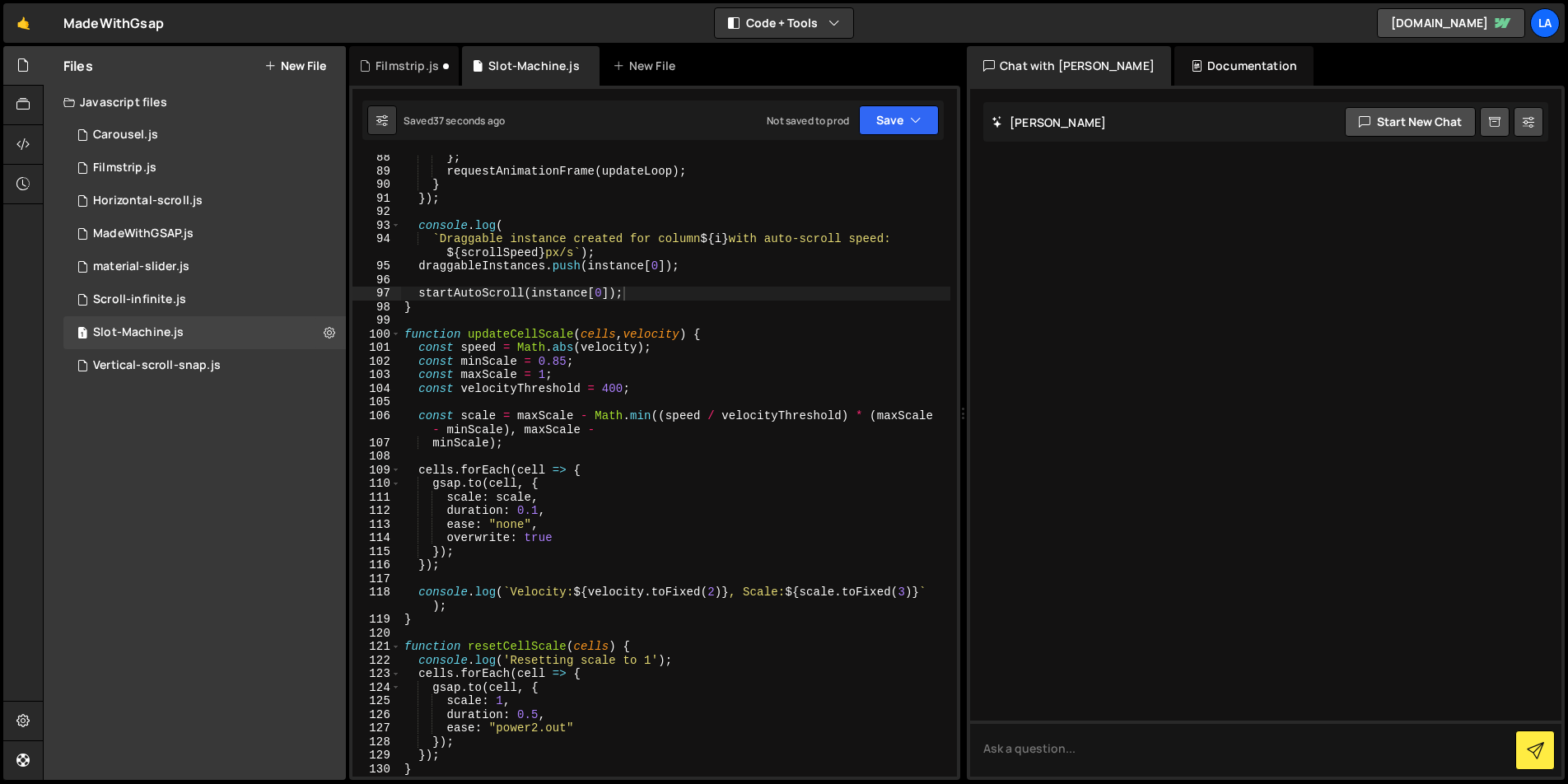
click at [567, 357] on div "} ; requestAnimationFrame ( updateLoop ) ; } }) ; console . log ( ` Draggable i…" at bounding box center [675, 474] width 549 height 648
click at [875, 107] on button "Save" at bounding box center [899, 120] width 80 height 30
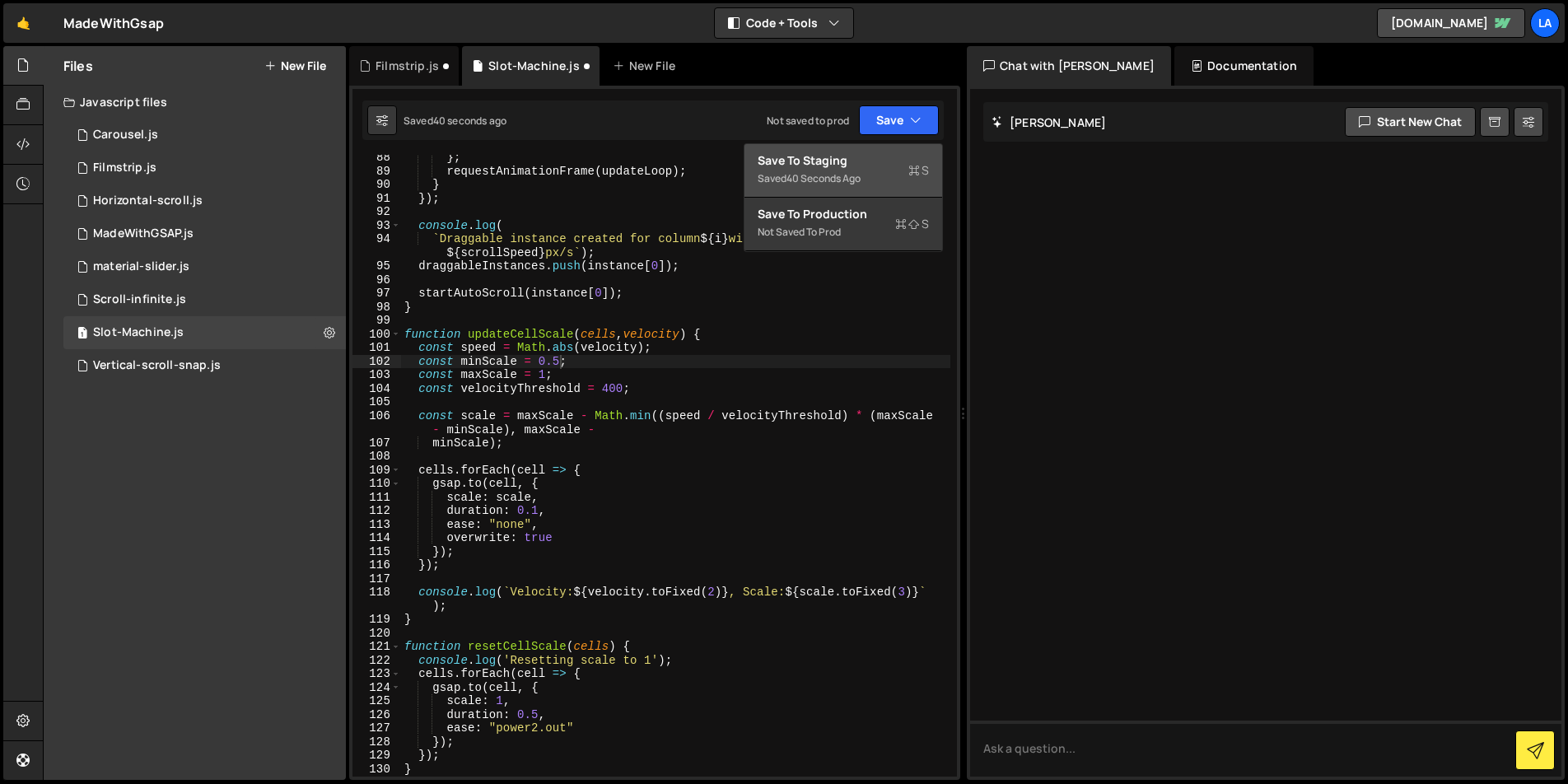
click at [874, 170] on div "Saved 40 seconds ago" at bounding box center [844, 178] width 171 height 20
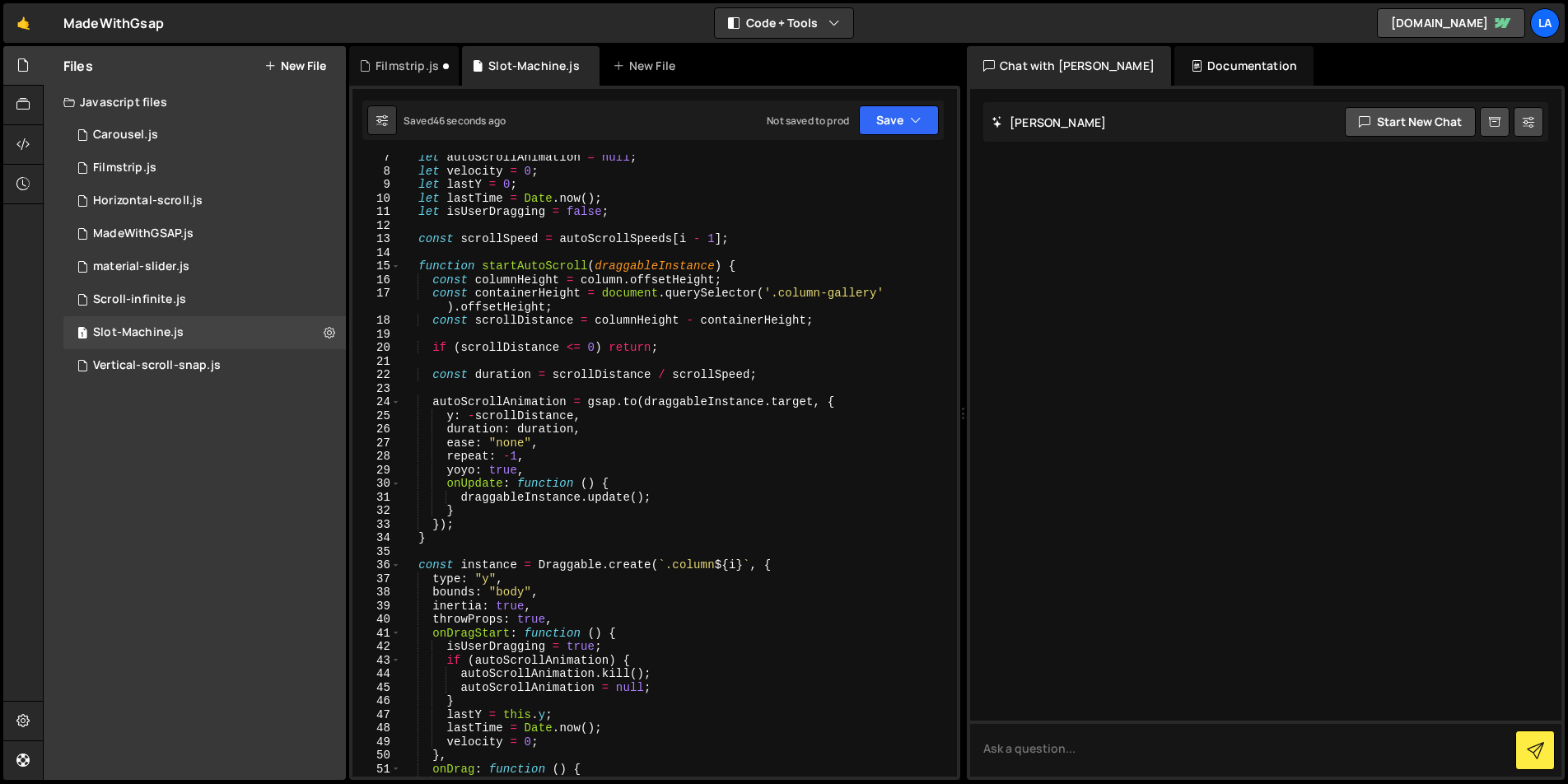
scroll to position [0, 0]
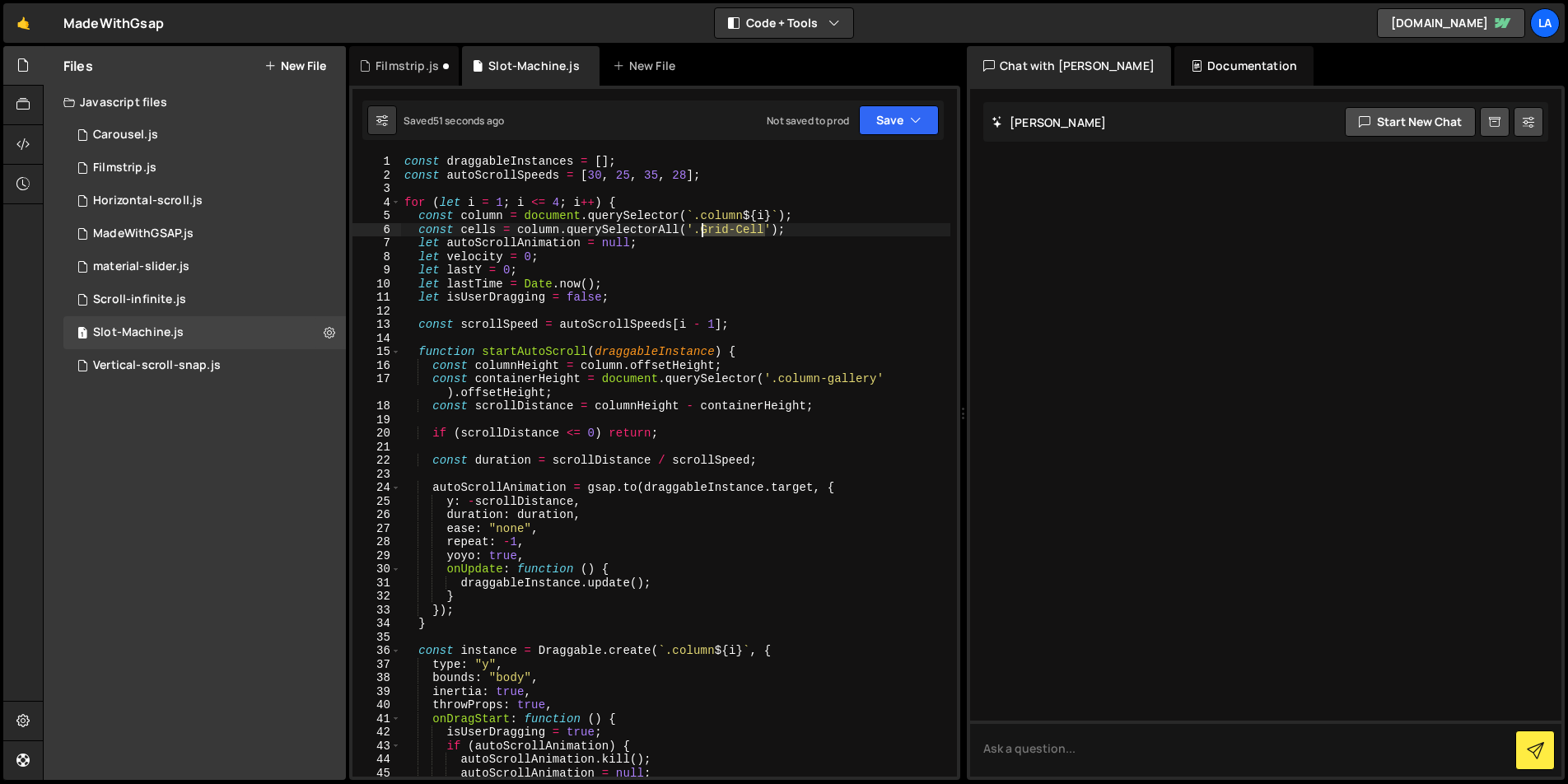
drag, startPoint x: 764, startPoint y: 229, endPoint x: 703, endPoint y: 229, distance: 61.0
click at [702, 229] on div "const draggableInstances = [ ] ; const autoScrollSpeeds = [ 30 , 25 , 35 , 28 ]…" at bounding box center [675, 479] width 549 height 648
click at [895, 123] on button "Save" at bounding box center [899, 120] width 80 height 30
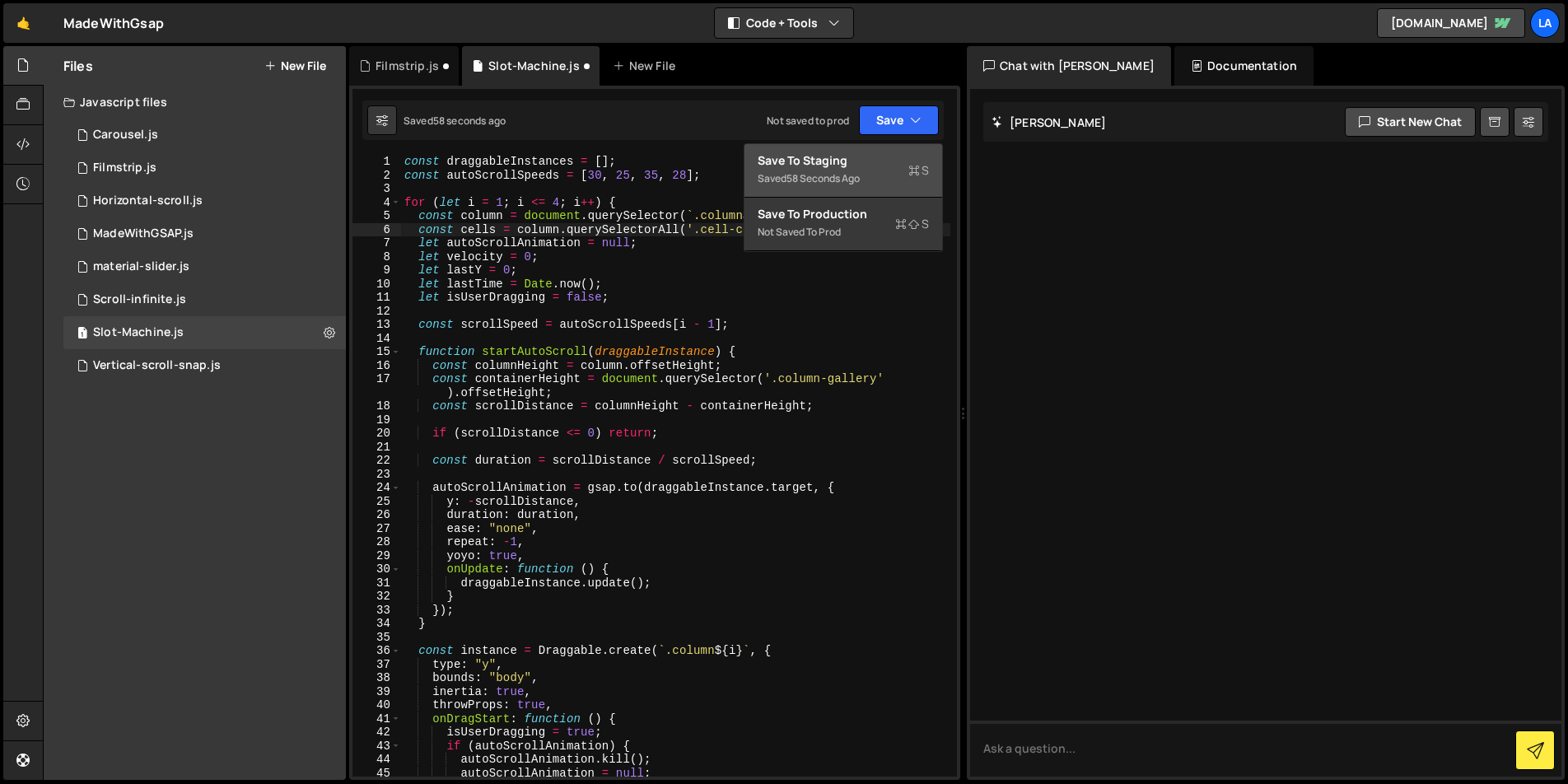
click at [855, 162] on div "Save to Staging S" at bounding box center [844, 160] width 171 height 16
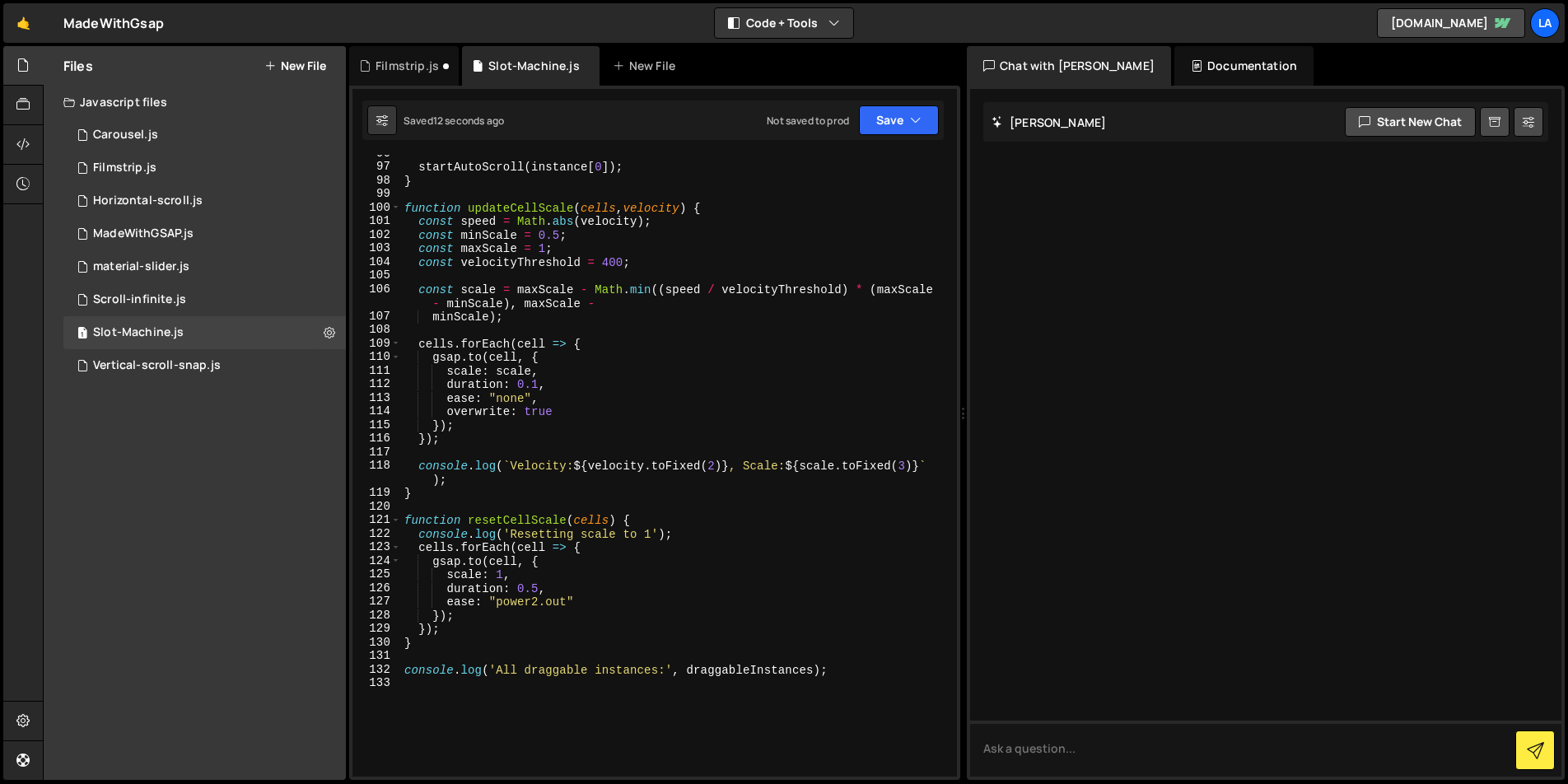
scroll to position [1289, 0]
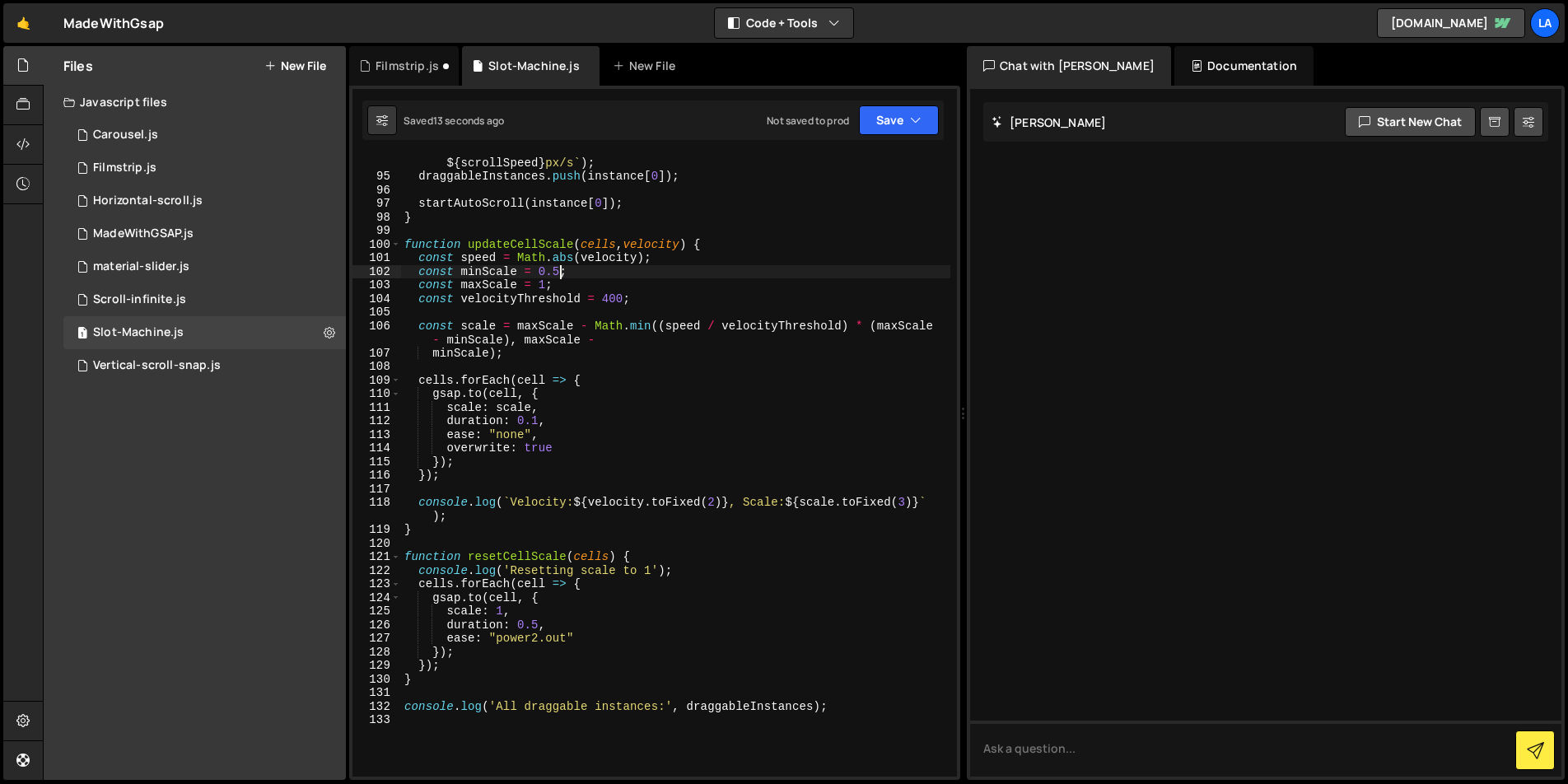
drag, startPoint x: 560, startPoint y: 271, endPoint x: 572, endPoint y: 274, distance: 12.4
click at [561, 271] on div "` Draggable instance created for column ${ i } with auto-scroll speed: ${ scrol…" at bounding box center [675, 473] width 549 height 663
drag, startPoint x: 619, startPoint y: 296, endPoint x: 599, endPoint y: 298, distance: 20.1
click at [599, 298] on div "` Draggable instance created for column ${ i } with auto-scroll speed: ${ scrol…" at bounding box center [675, 473] width 549 height 663
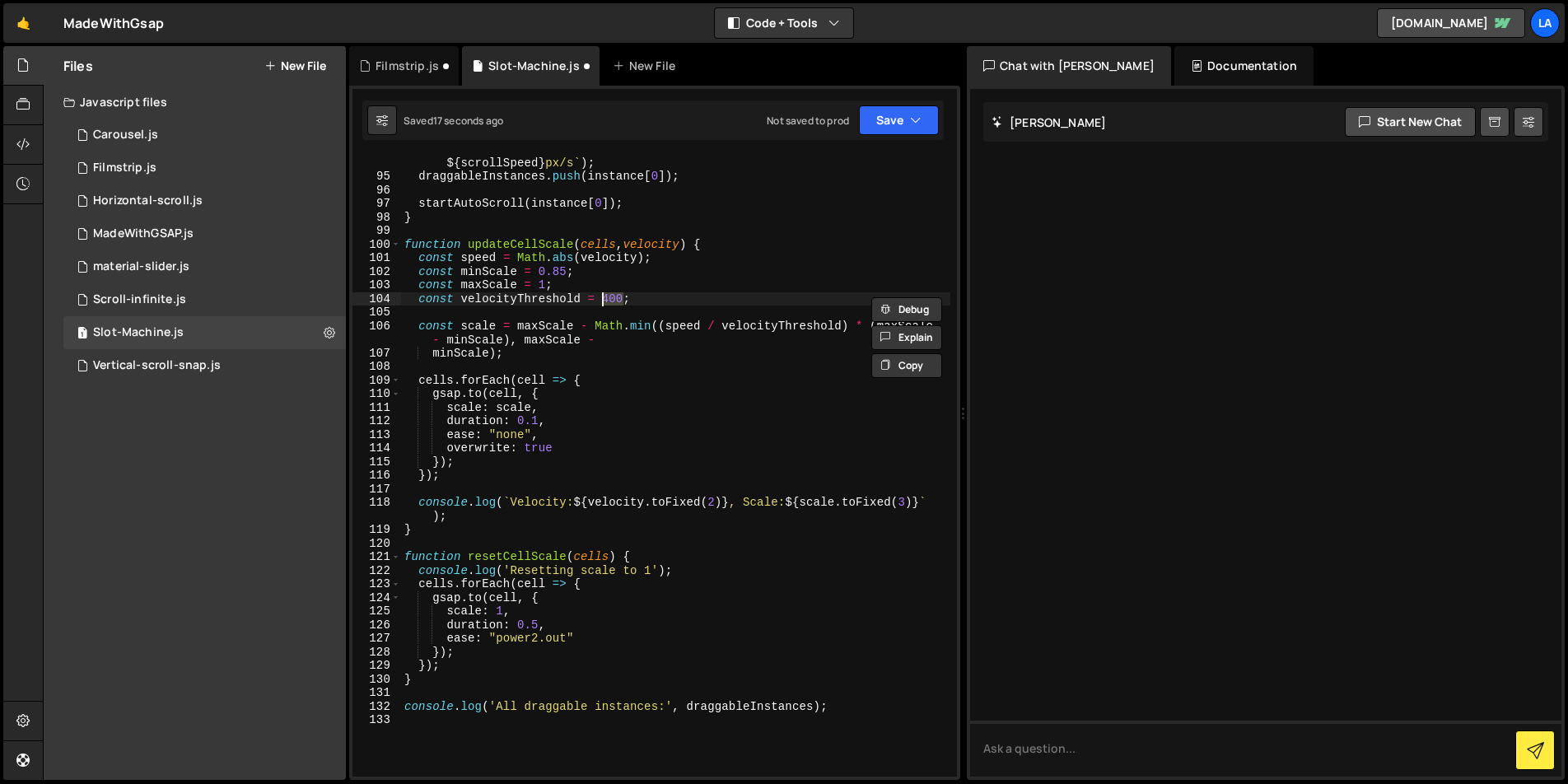
drag, startPoint x: 620, startPoint y: 295, endPoint x: 603, endPoint y: 293, distance: 17.1
click at [603, 293] on div "` Draggable instance created for column ${ i } with auto-scroll speed: ${ scrol…" at bounding box center [675, 473] width 549 height 663
click at [898, 119] on button "Save" at bounding box center [899, 120] width 80 height 30
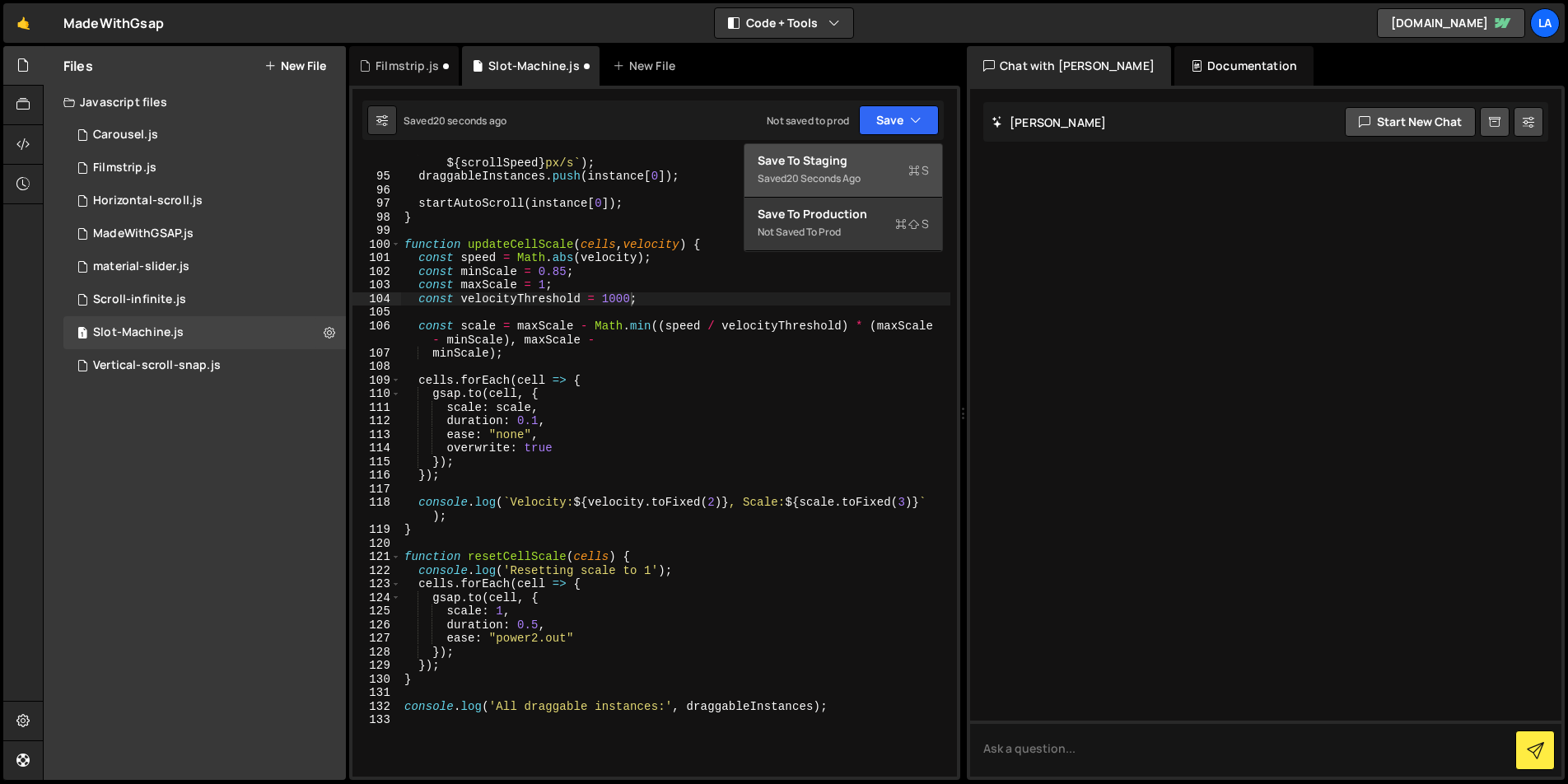
click at [891, 167] on div "Save to Staging S" at bounding box center [844, 160] width 171 height 16
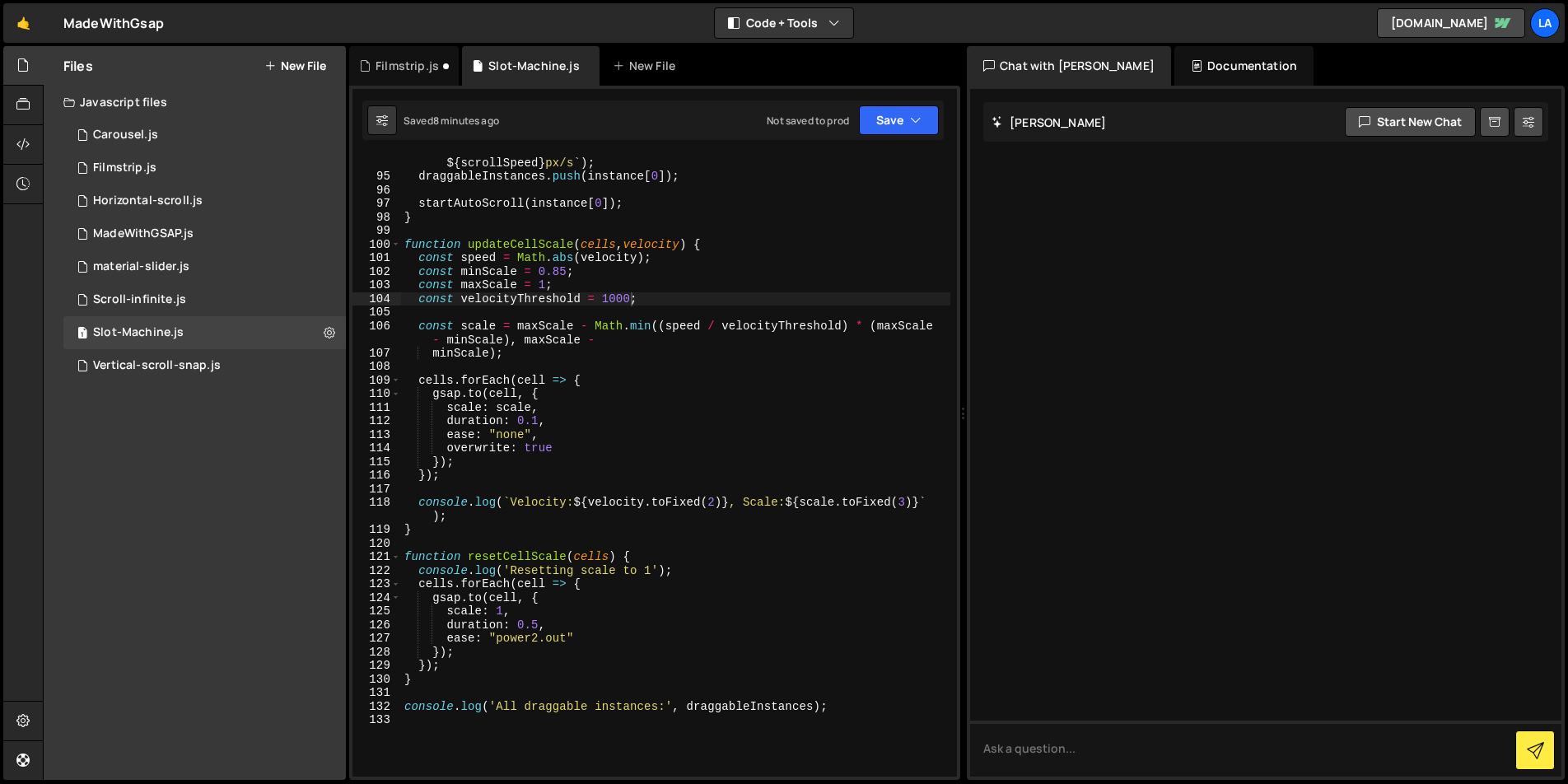
click at [685, 279] on div "` Draggable instance created for column ${ i } with auto-scroll speed: ${ scrol…" at bounding box center [675, 473] width 549 height 663
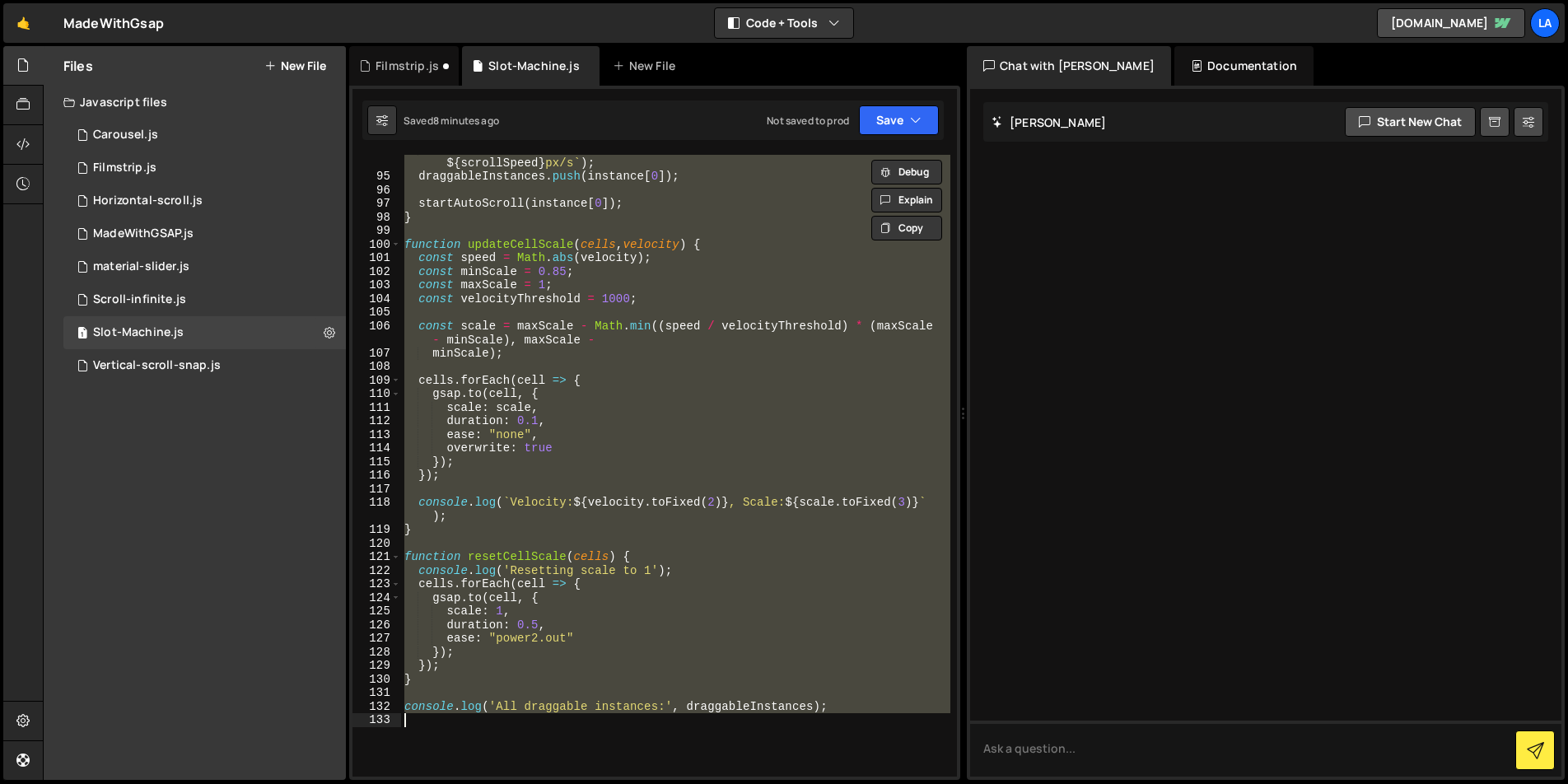
paste textarea "la"
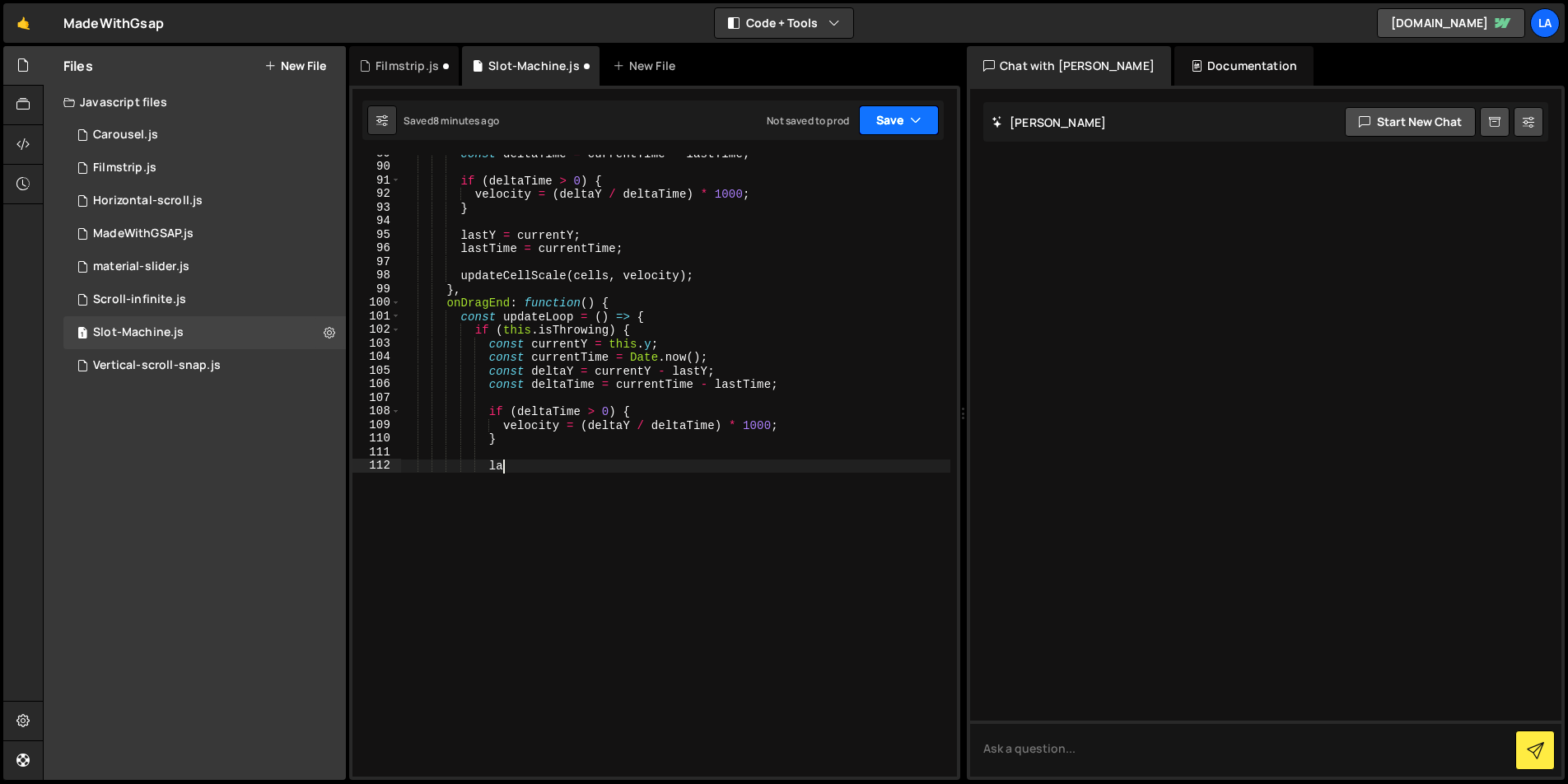
click at [888, 111] on button "Save" at bounding box center [899, 120] width 80 height 30
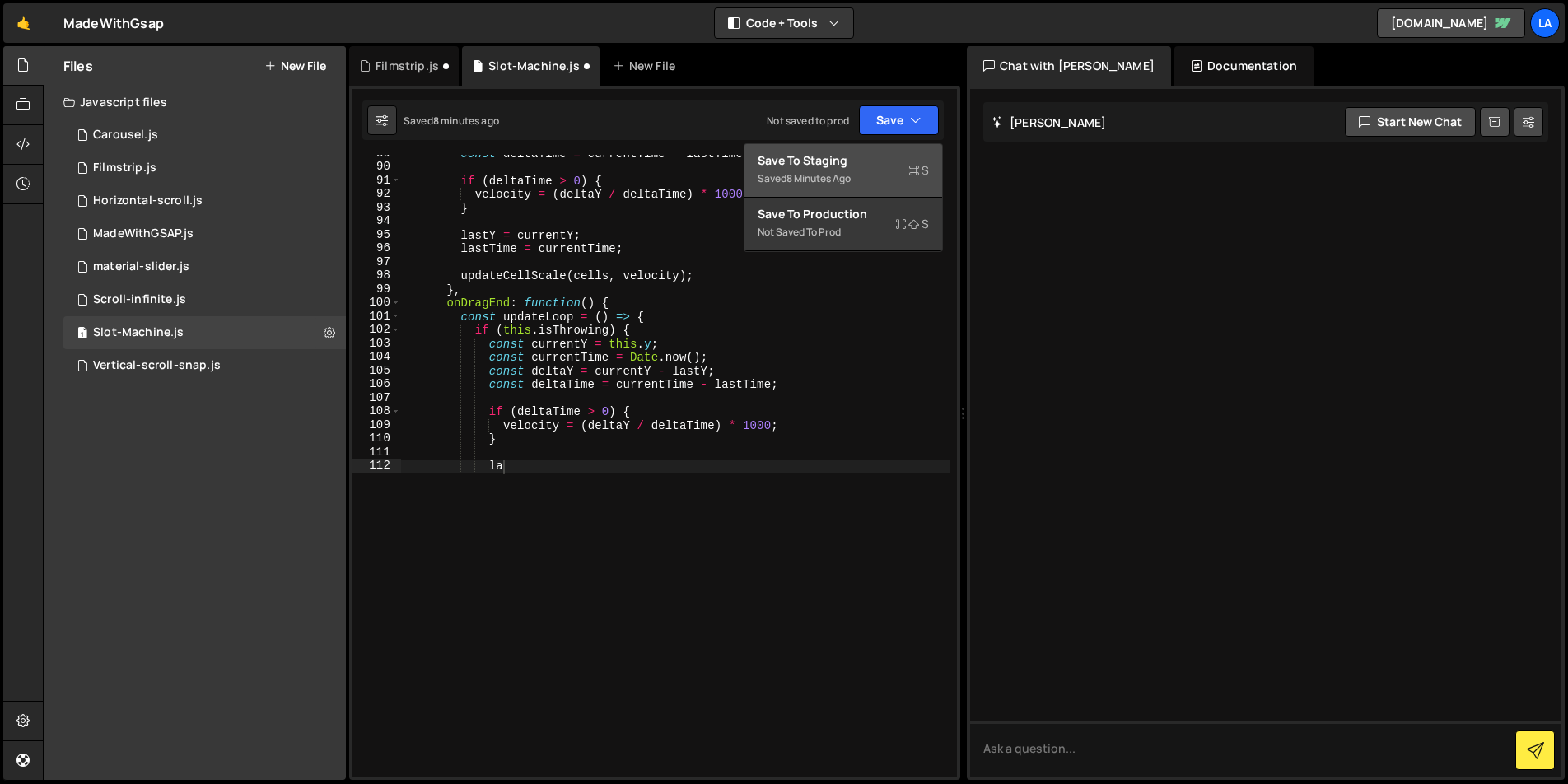
click at [840, 178] on div "8 minutes ago" at bounding box center [818, 178] width 65 height 14
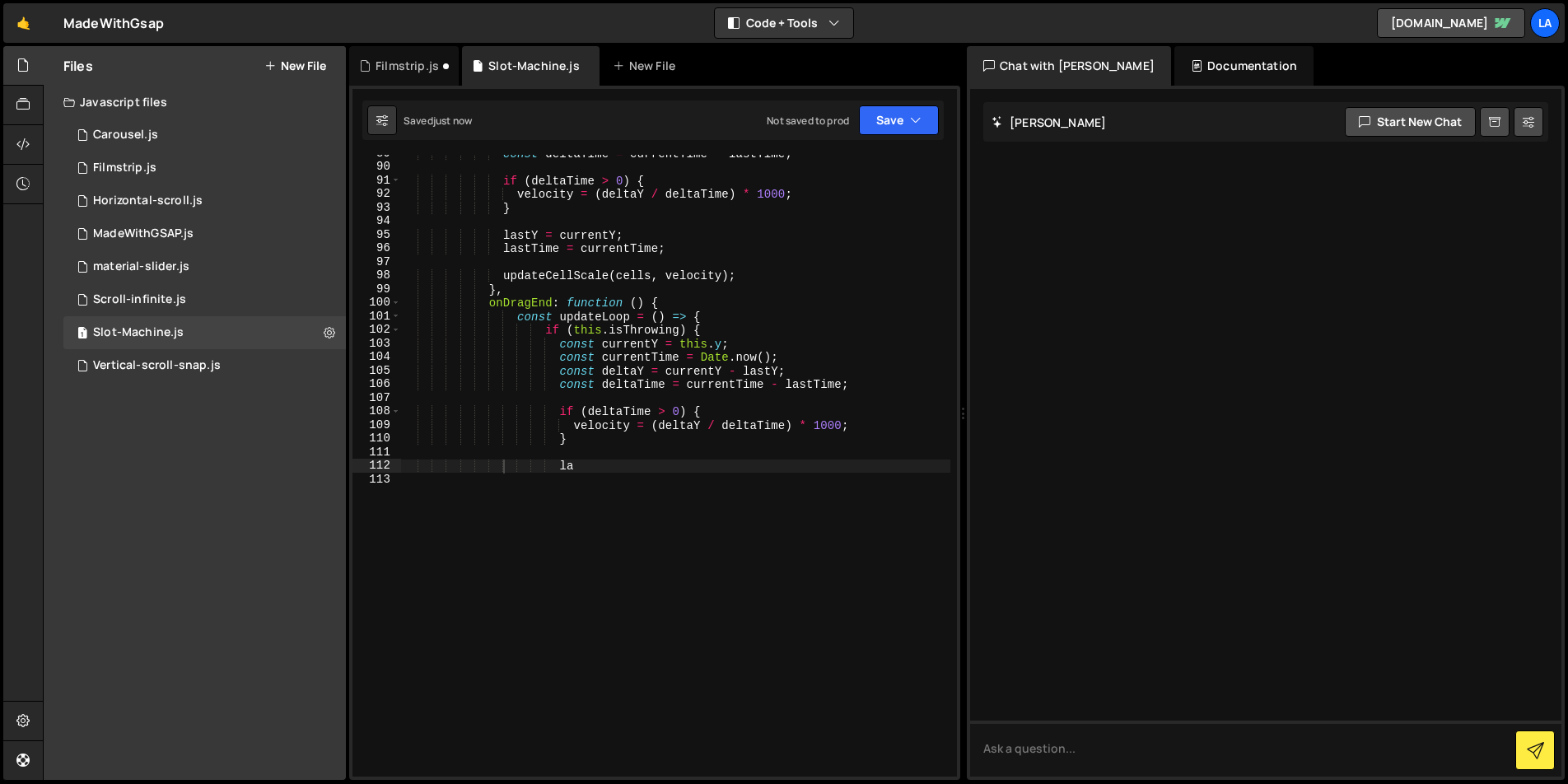
click at [743, 416] on div "const deltaTime = currentTime - lastTime ; if ( deltaTime > 0 ) { velocity = ( …" at bounding box center [675, 471] width 549 height 648
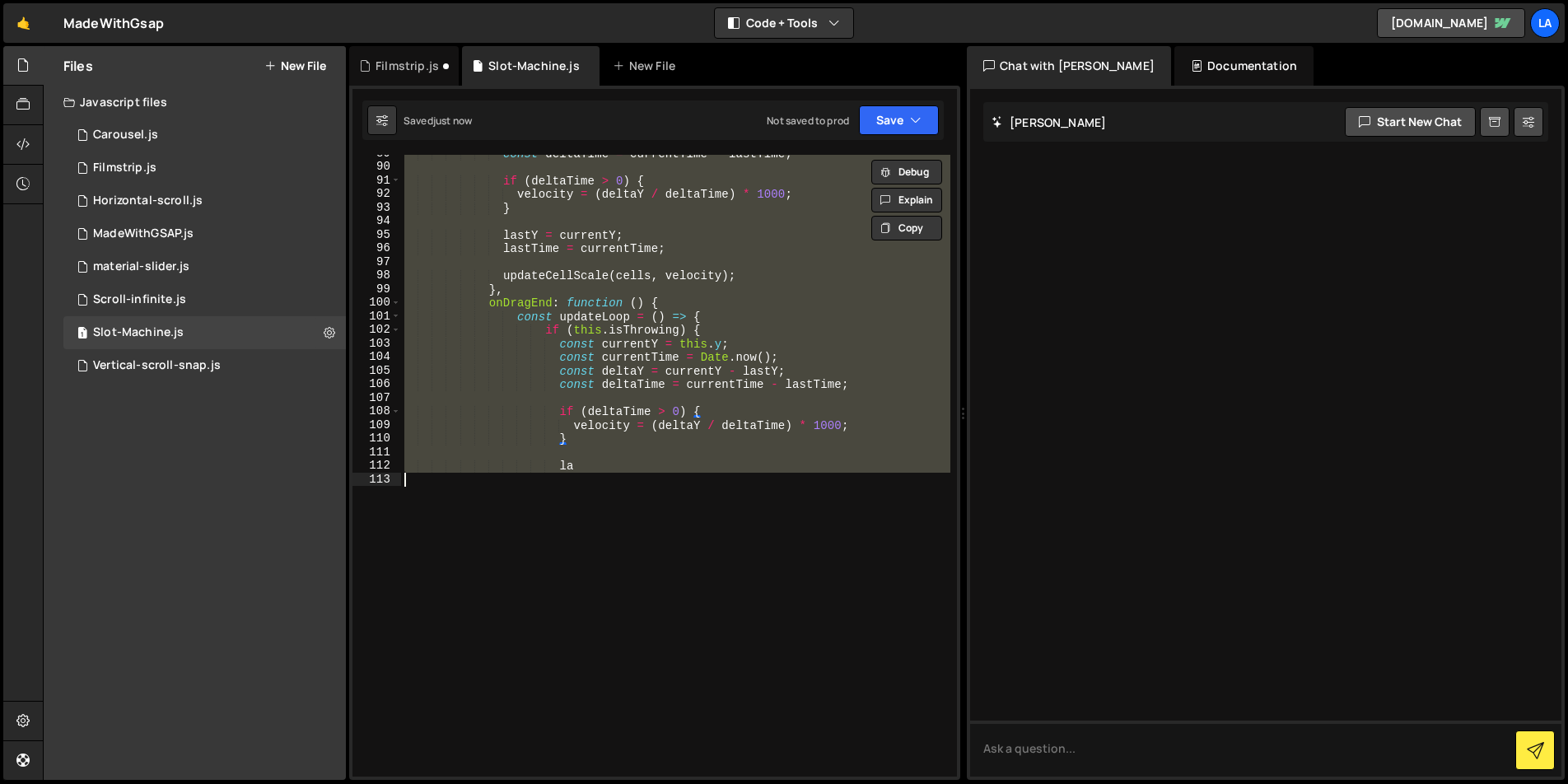
paste textarea "console.log('All draggable instances:', draggableInstances);"
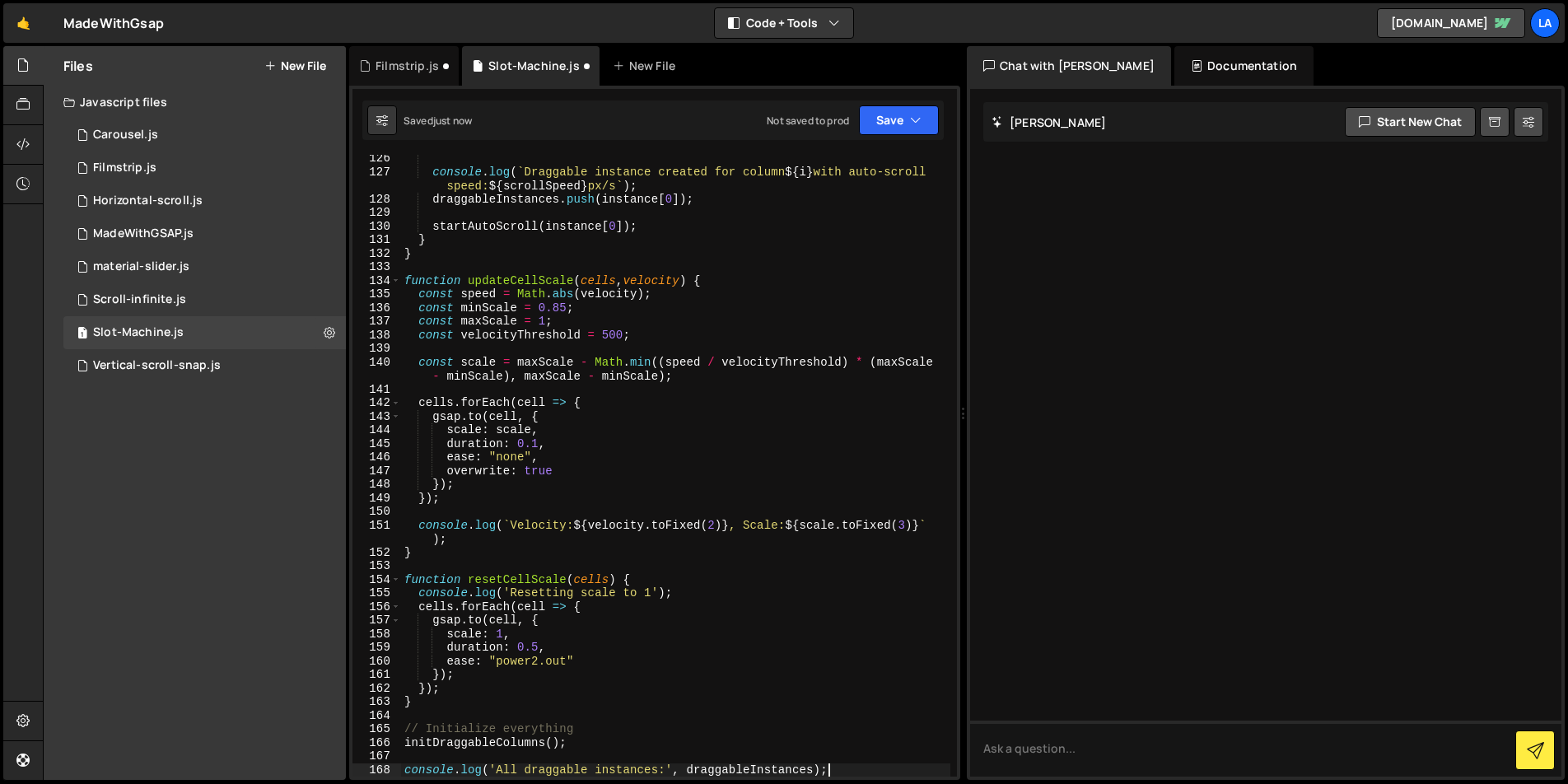
scroll to position [1715, 0]
click at [917, 123] on icon "button" at bounding box center [916, 120] width 12 height 16
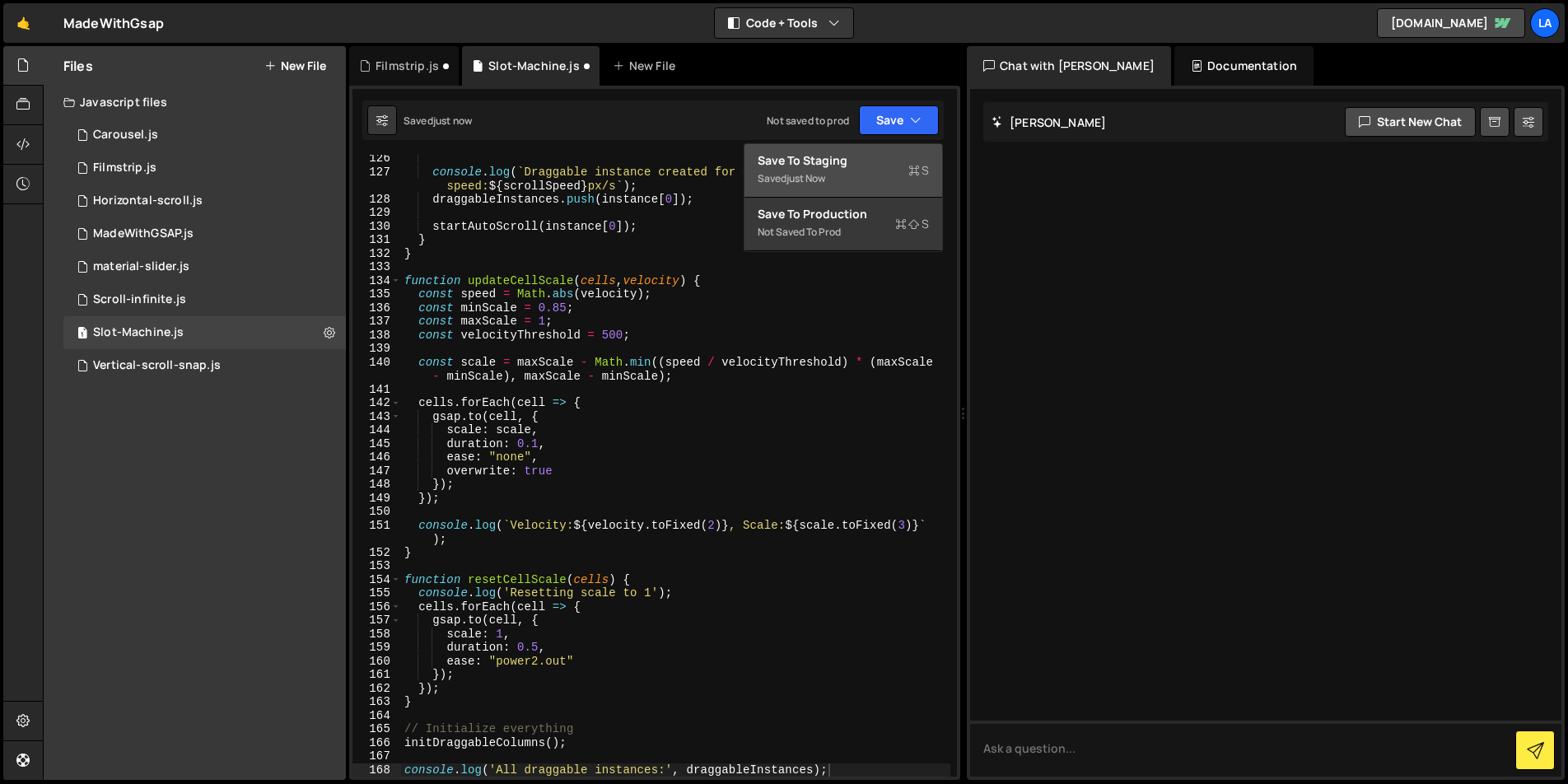
click at [892, 159] on div "Save to Staging S" at bounding box center [844, 160] width 171 height 16
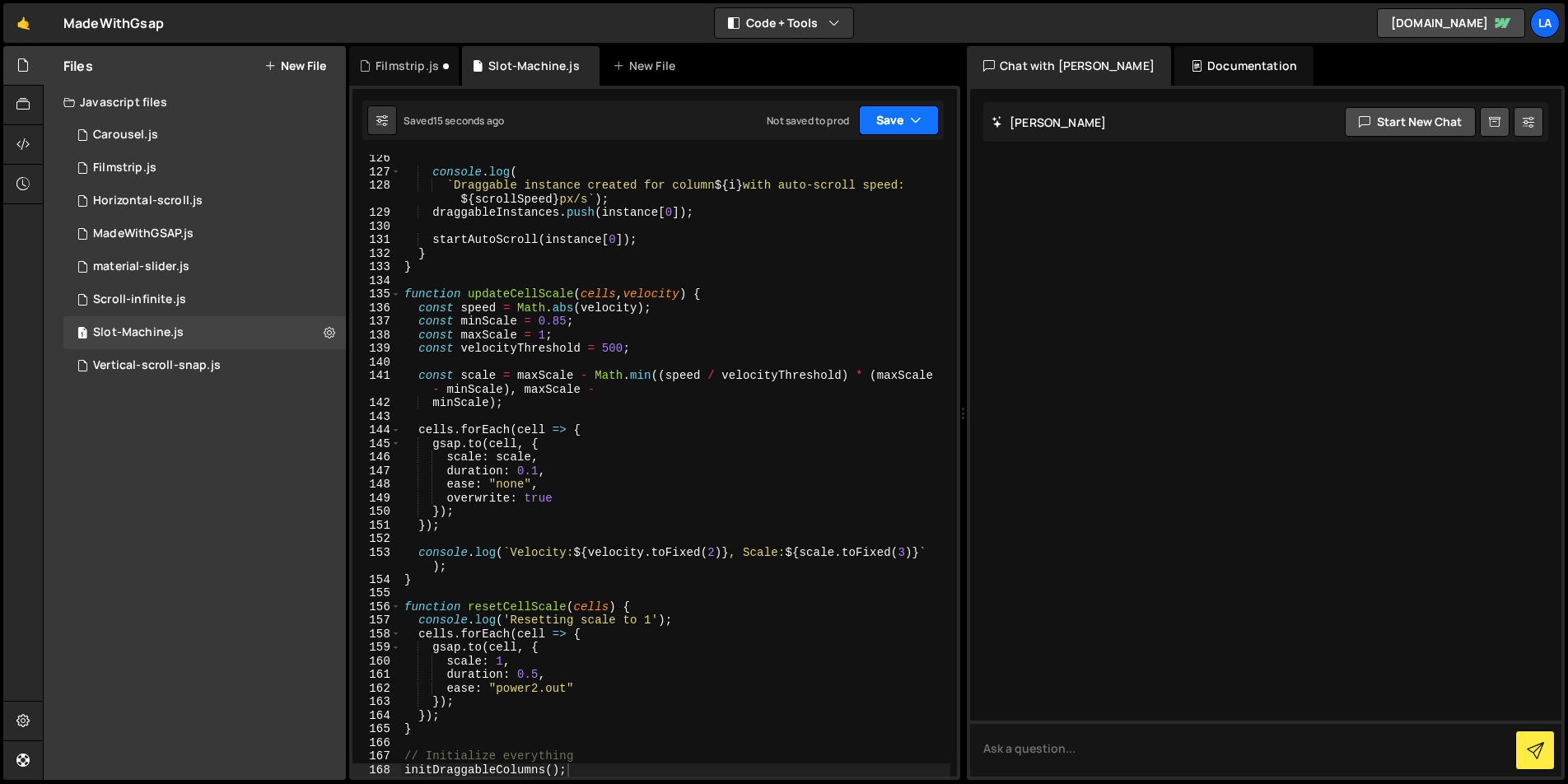
click at [907, 119] on button "Save" at bounding box center [899, 120] width 80 height 30
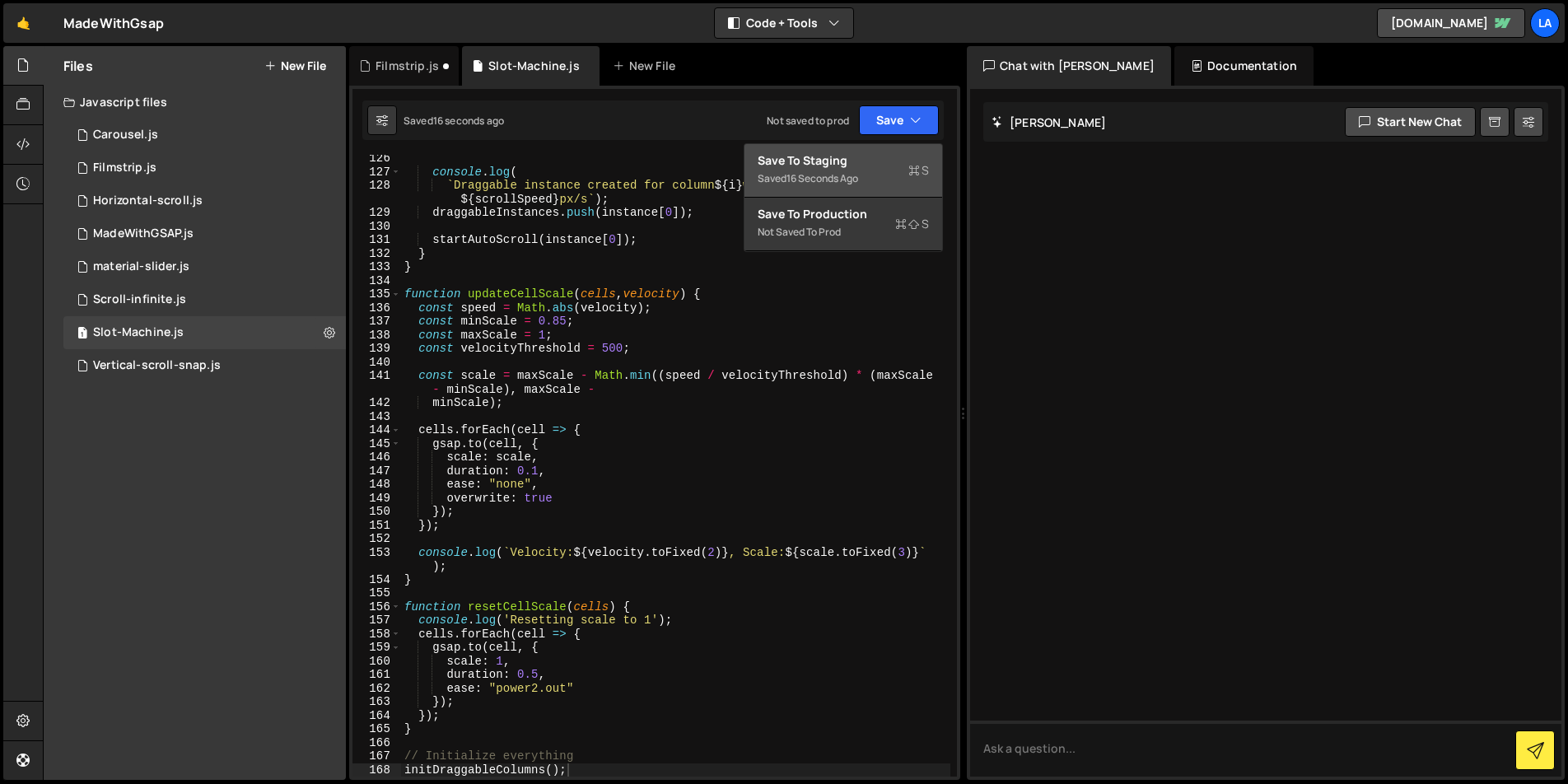
click at [849, 164] on div "Save to Staging S" at bounding box center [844, 160] width 171 height 16
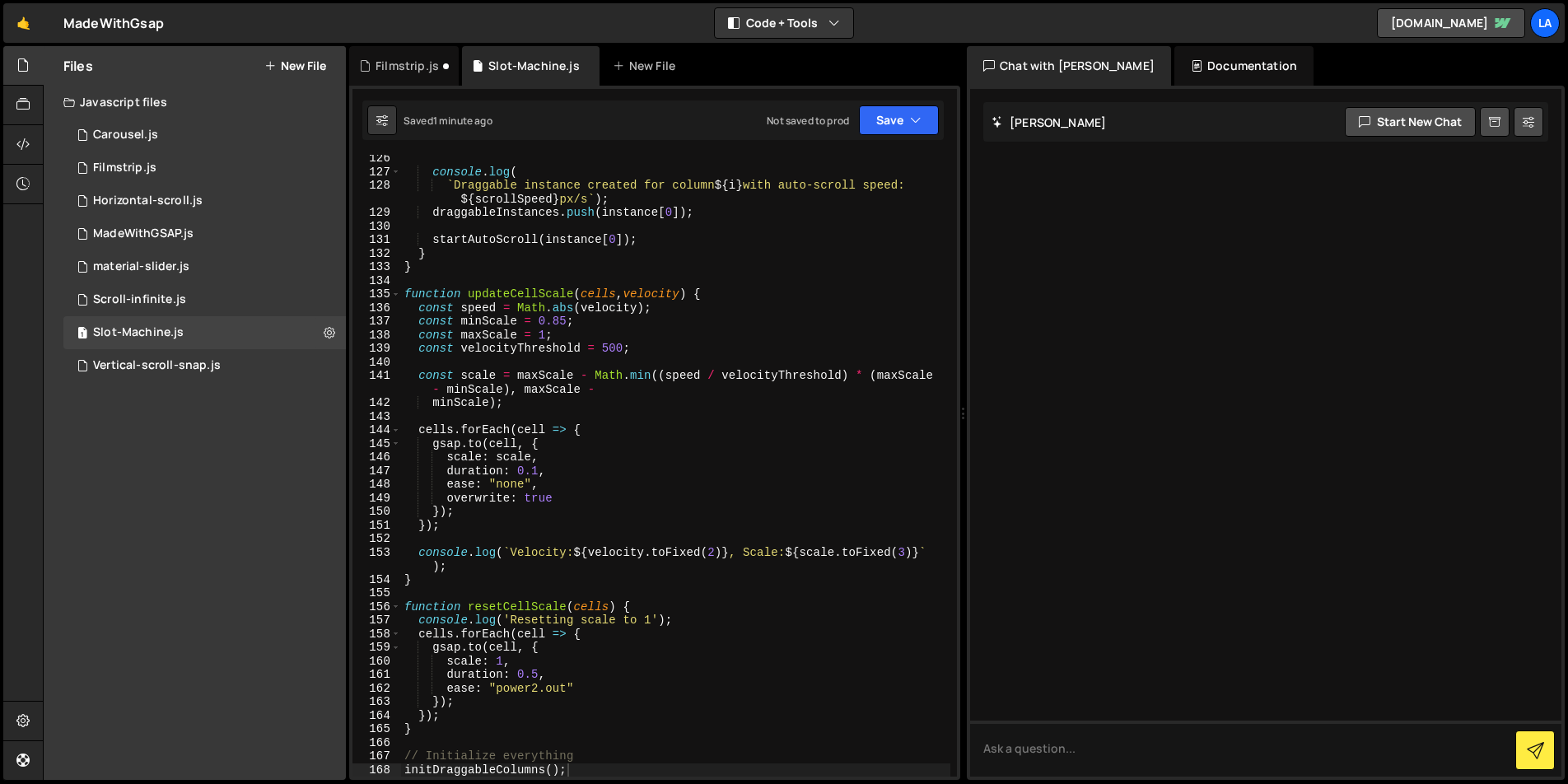
click at [635, 348] on div "console . log ( ` Draggable instance created for column ${ i } with auto-scroll…" at bounding box center [675, 475] width 549 height 648
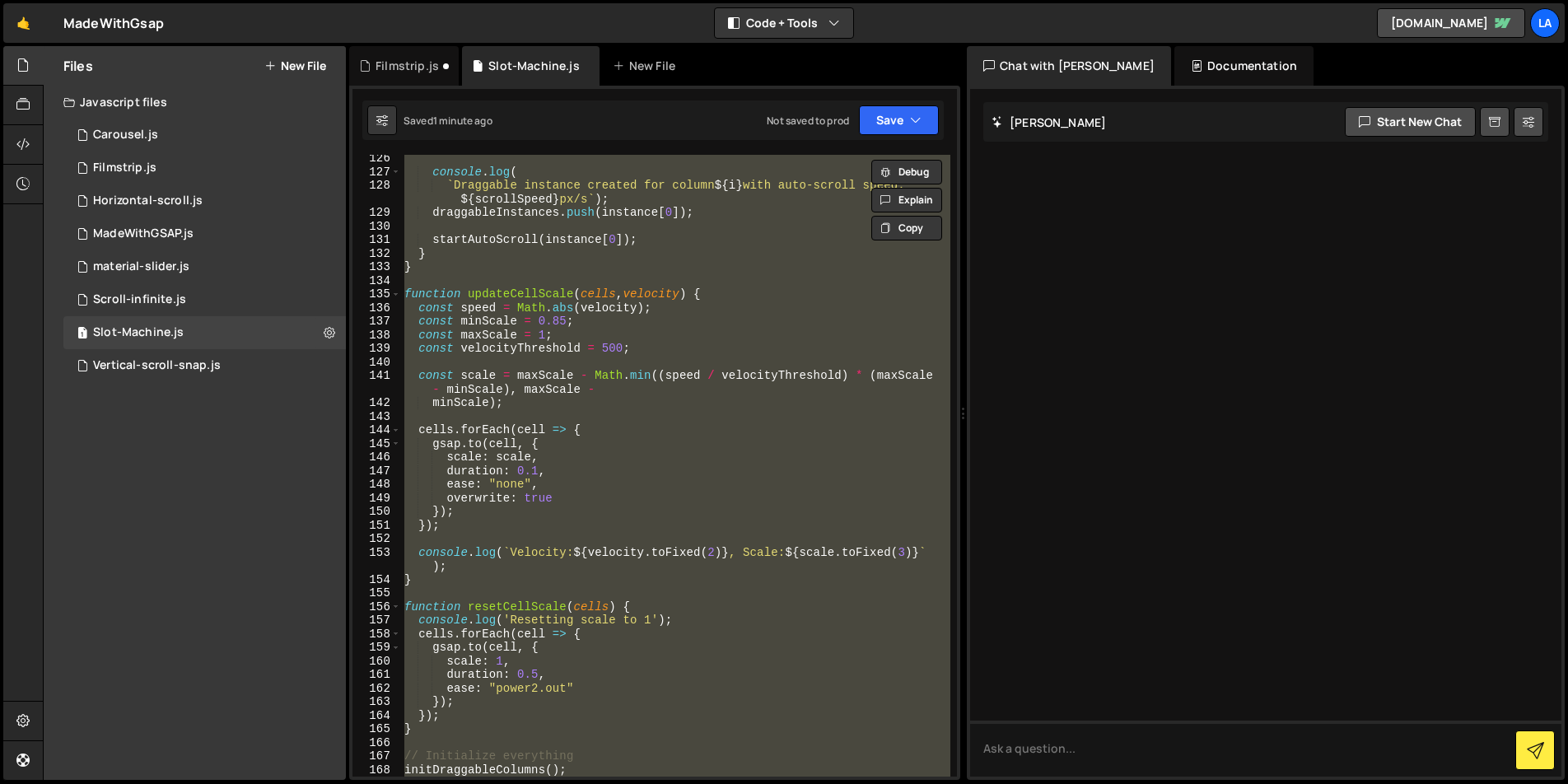
paste textarea
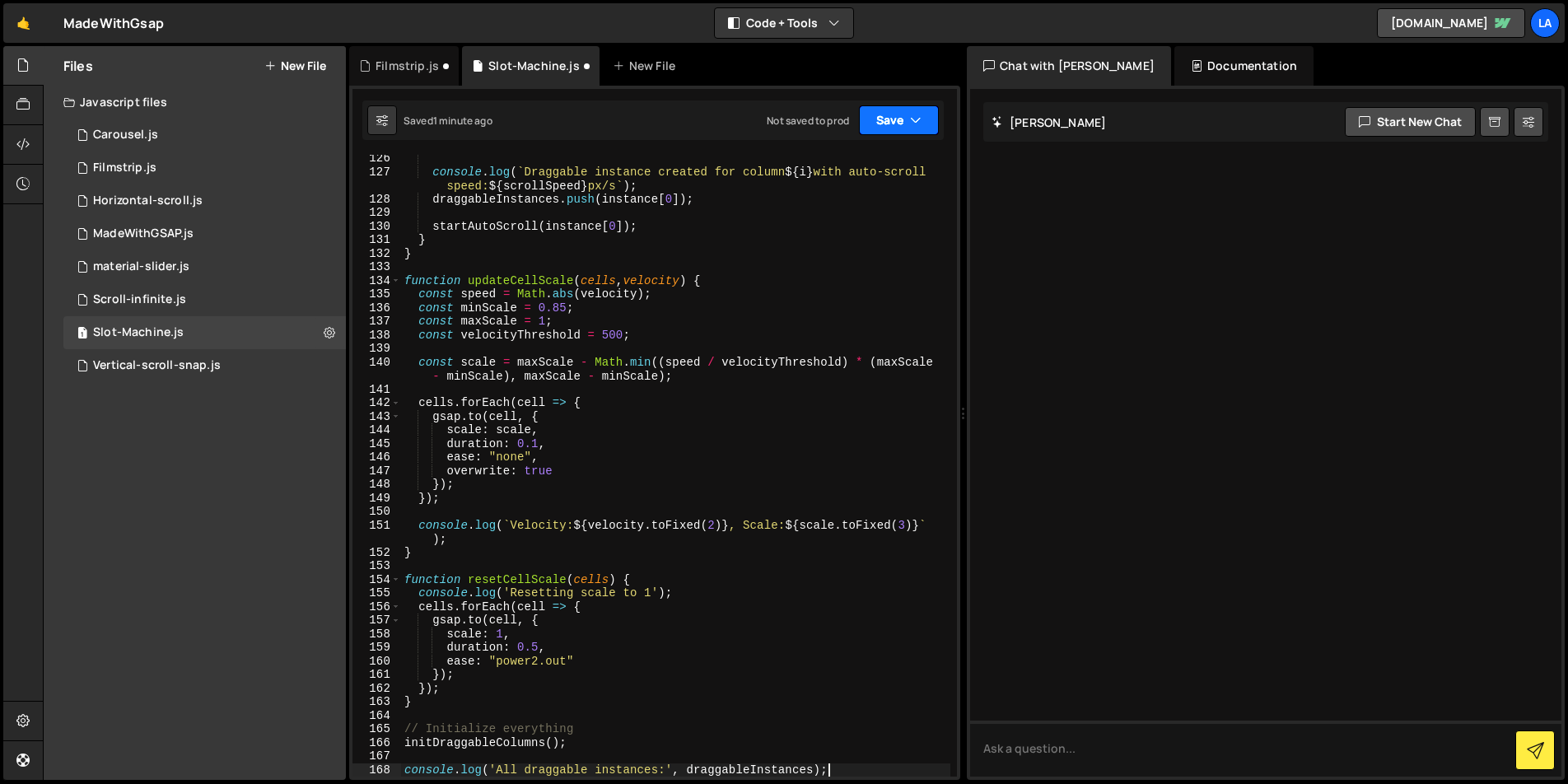
click at [885, 125] on button "Save" at bounding box center [899, 120] width 80 height 30
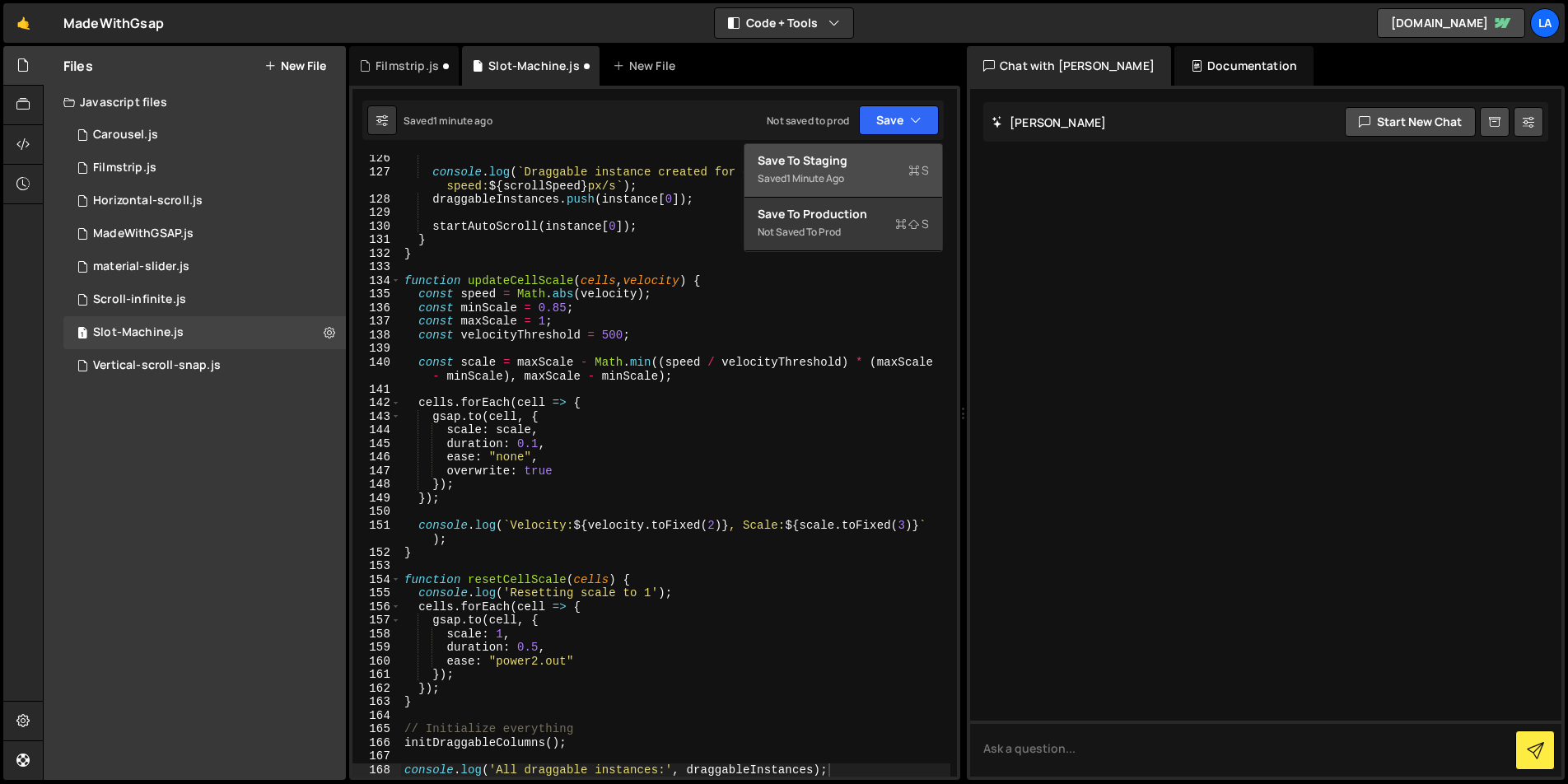
click at [863, 168] on div "Save to Staging S" at bounding box center [844, 160] width 171 height 16
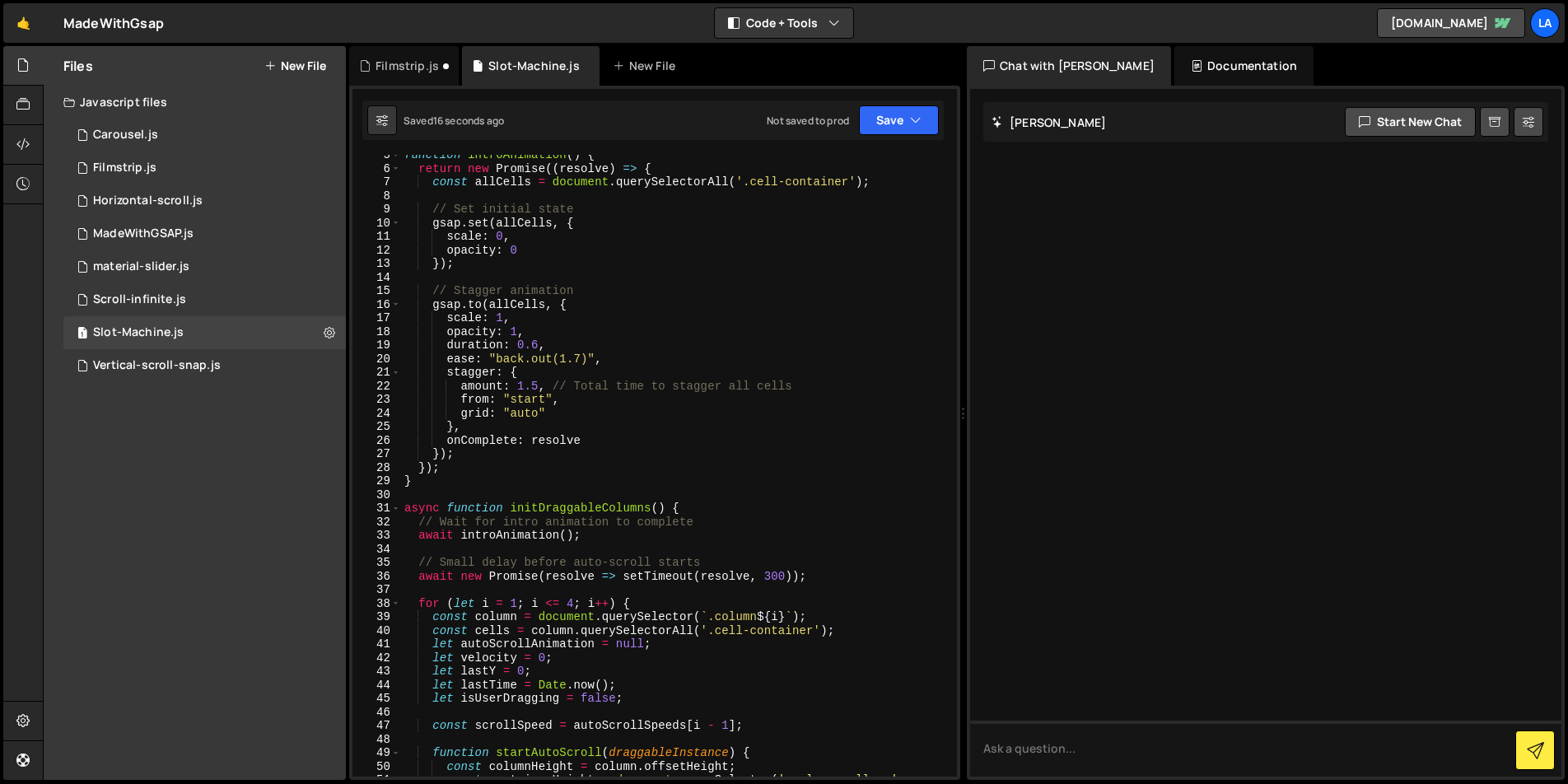
scroll to position [0, 0]
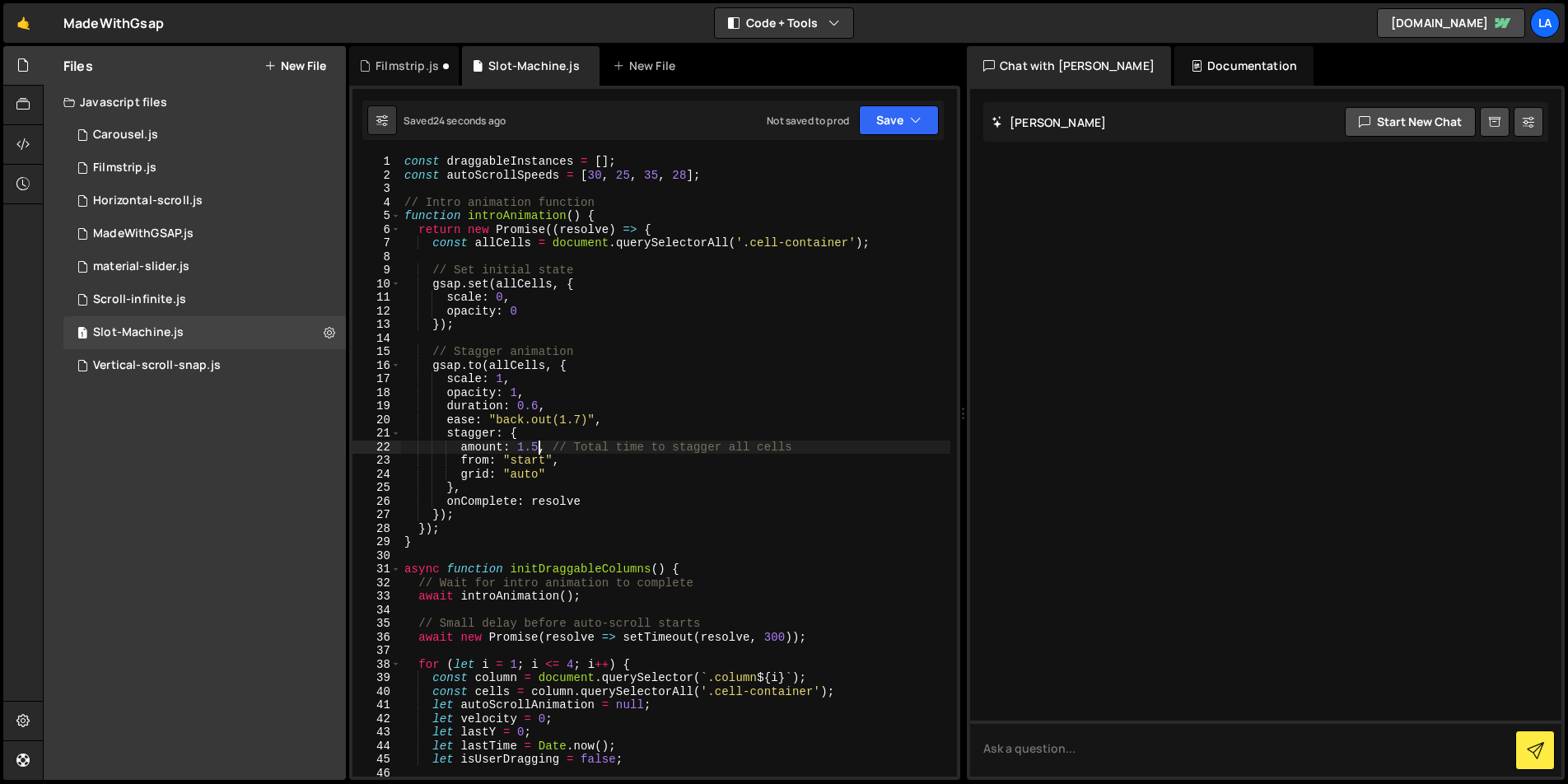
click at [537, 444] on div "const draggableInstances = [ ] ; const autoScrollSpeeds = [ 30 , 25 , 35 , 28 ]…" at bounding box center [675, 479] width 549 height 648
click at [502, 294] on div "const draggableInstances = [ ] ; const autoScrollSpeeds = [ 30 , 25 , 35 , 28 ]…" at bounding box center [675, 479] width 549 height 648
click at [639, 392] on div "const draggableInstances = [ ] ; const autoScrollSpeeds = [ 30 , 25 , 35 , 28 ]…" at bounding box center [675, 479] width 549 height 648
type textarea "opacity: 1,"
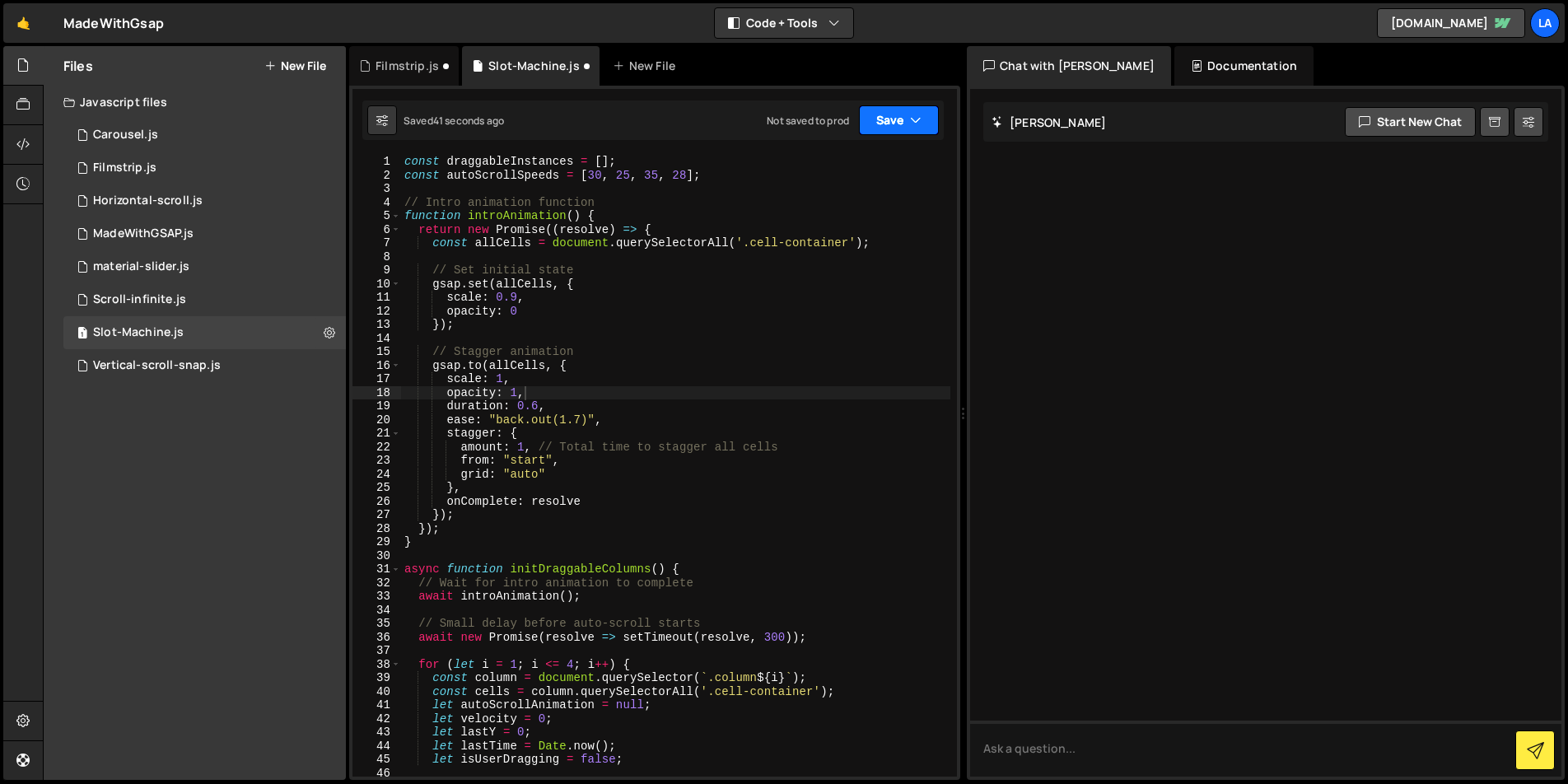
click at [895, 121] on button "Save" at bounding box center [899, 120] width 80 height 30
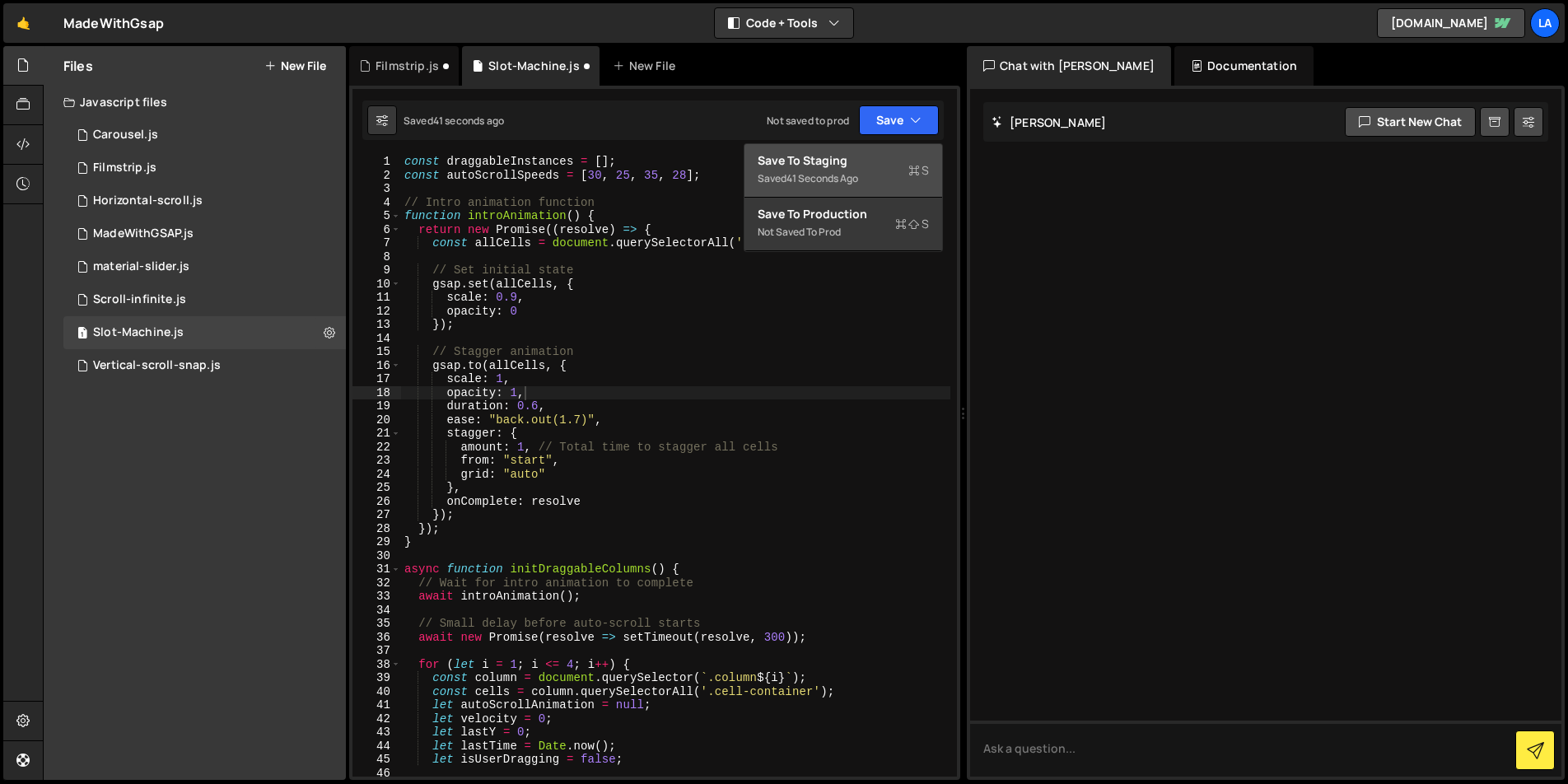
click at [876, 162] on div "Save to Staging S" at bounding box center [844, 160] width 171 height 16
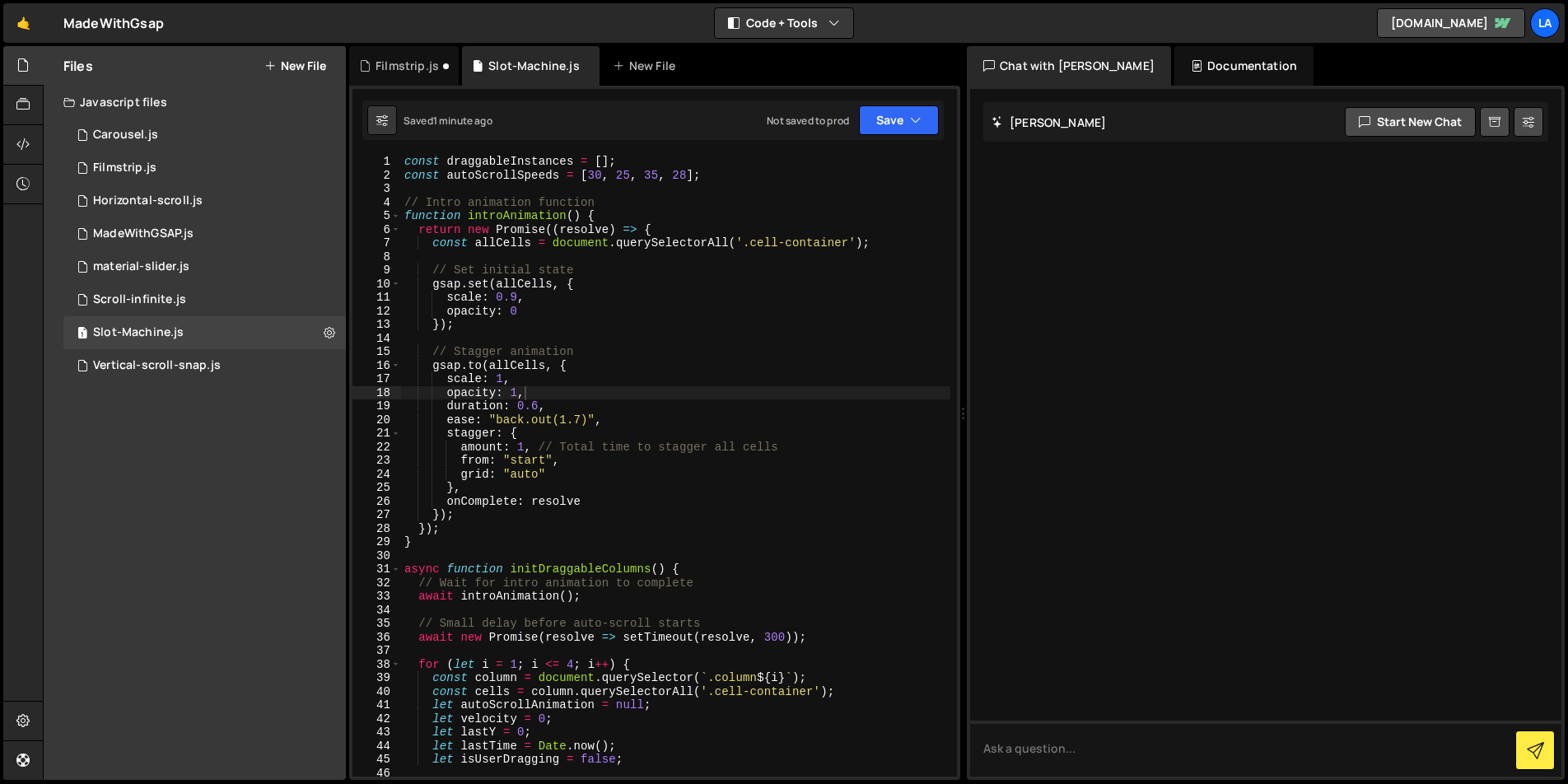
click at [805, 260] on div "const draggableInstances = [ ] ; const autoScrollSpeeds = [ 30 , 25 , 35 , 28 ]…" at bounding box center [675, 479] width 549 height 648
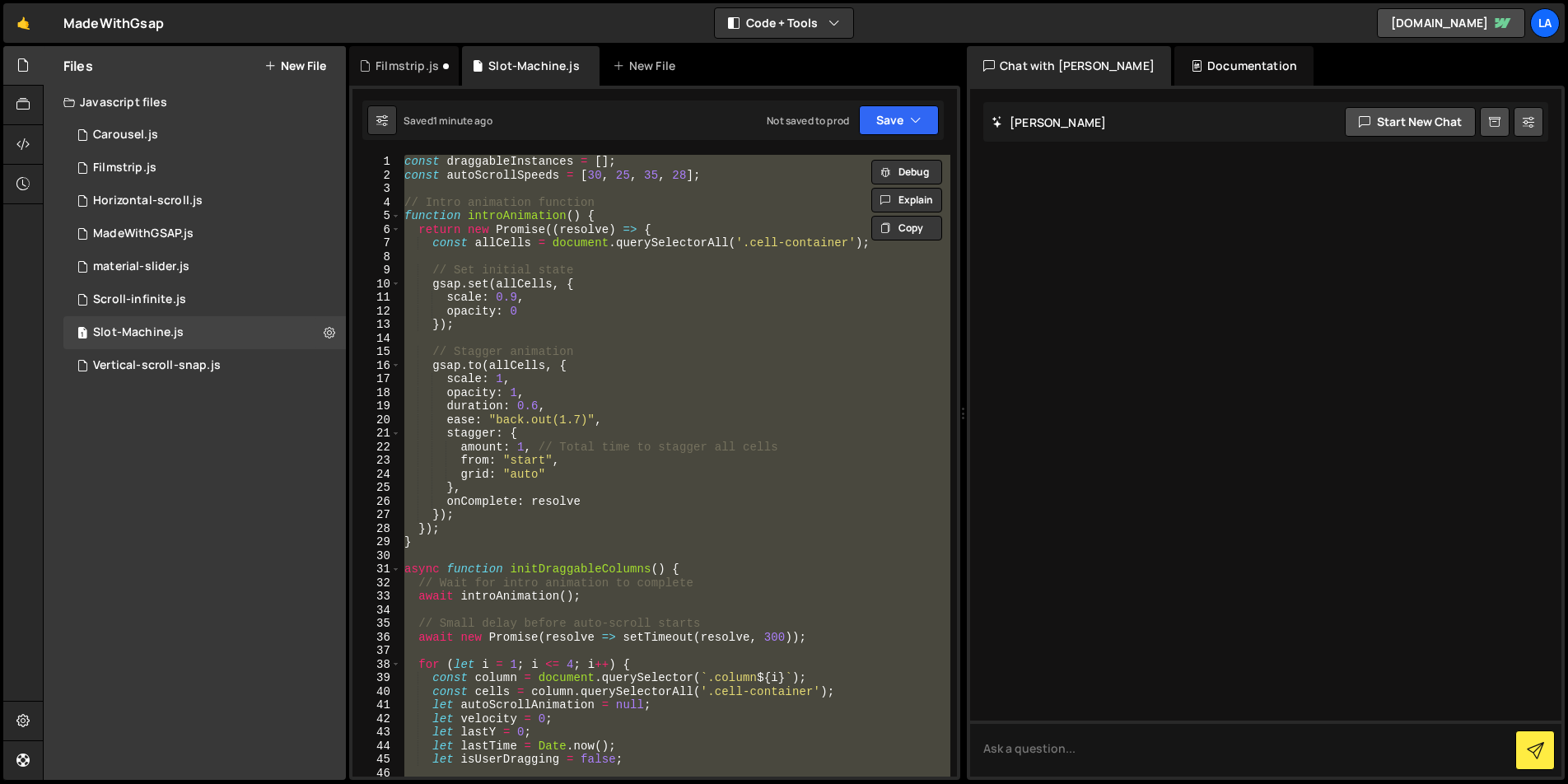
paste textarea
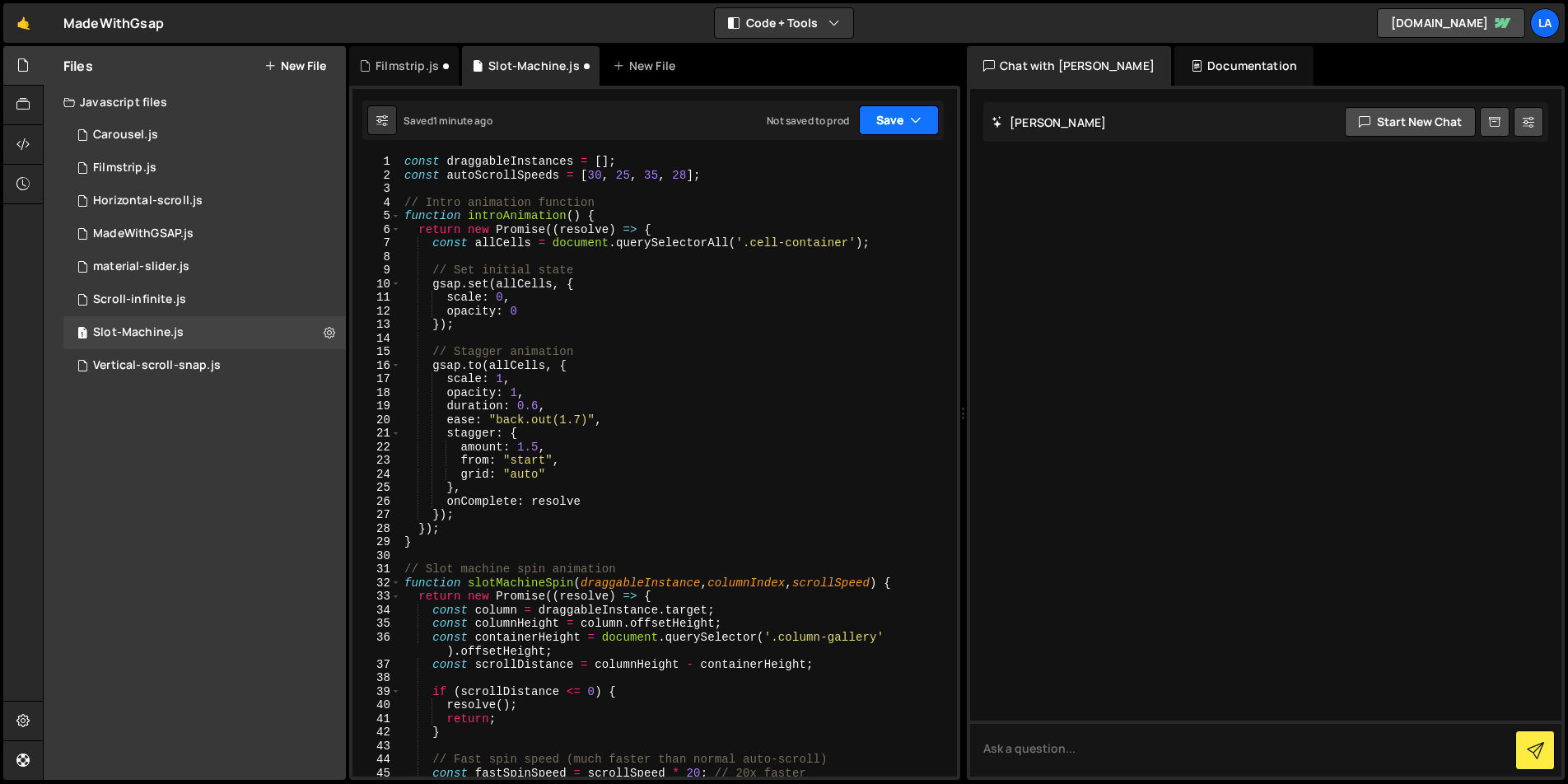
click at [885, 127] on button "Save" at bounding box center [899, 120] width 80 height 30
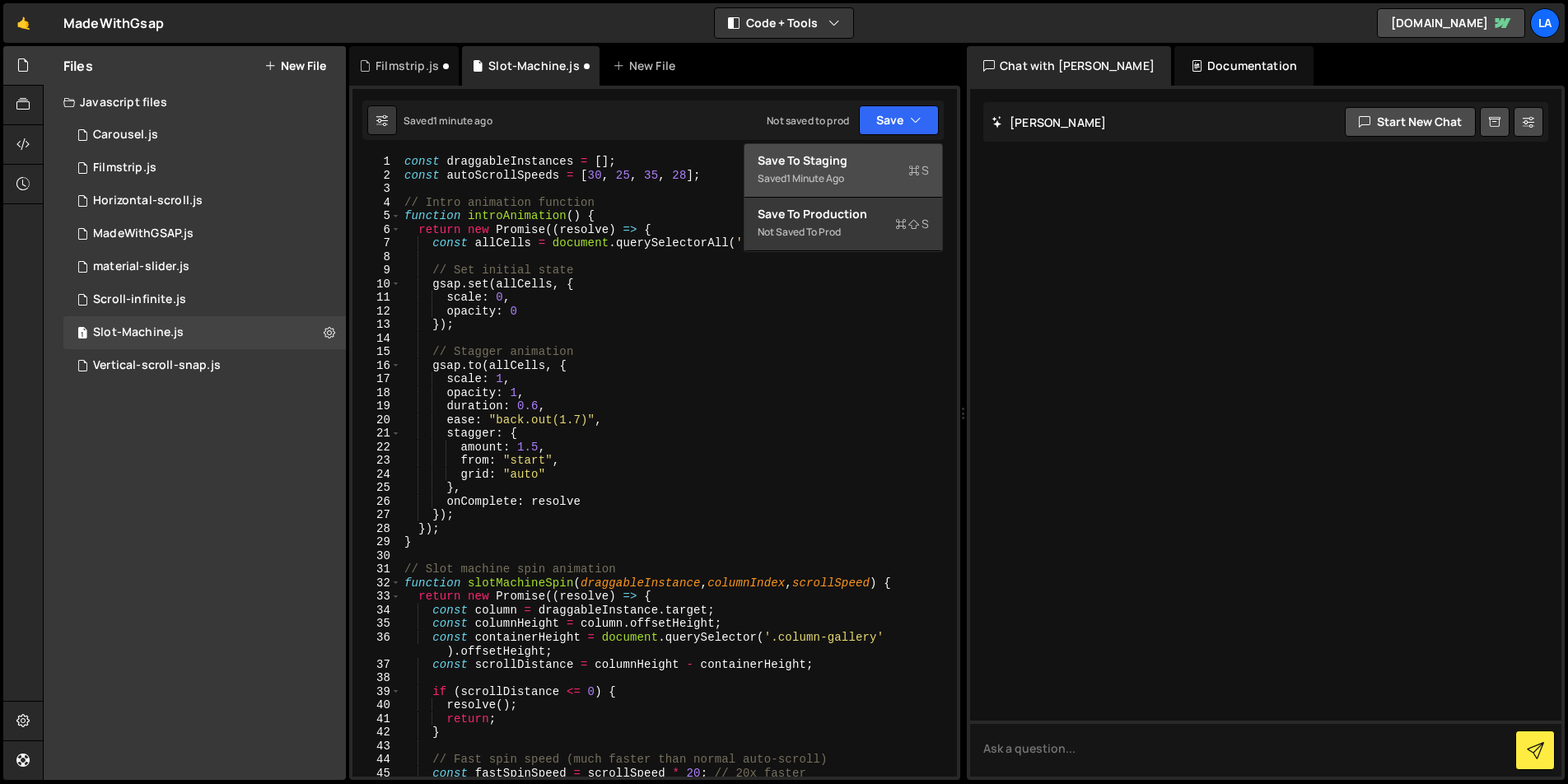
click at [877, 166] on div "Save to Staging S" at bounding box center [844, 160] width 171 height 16
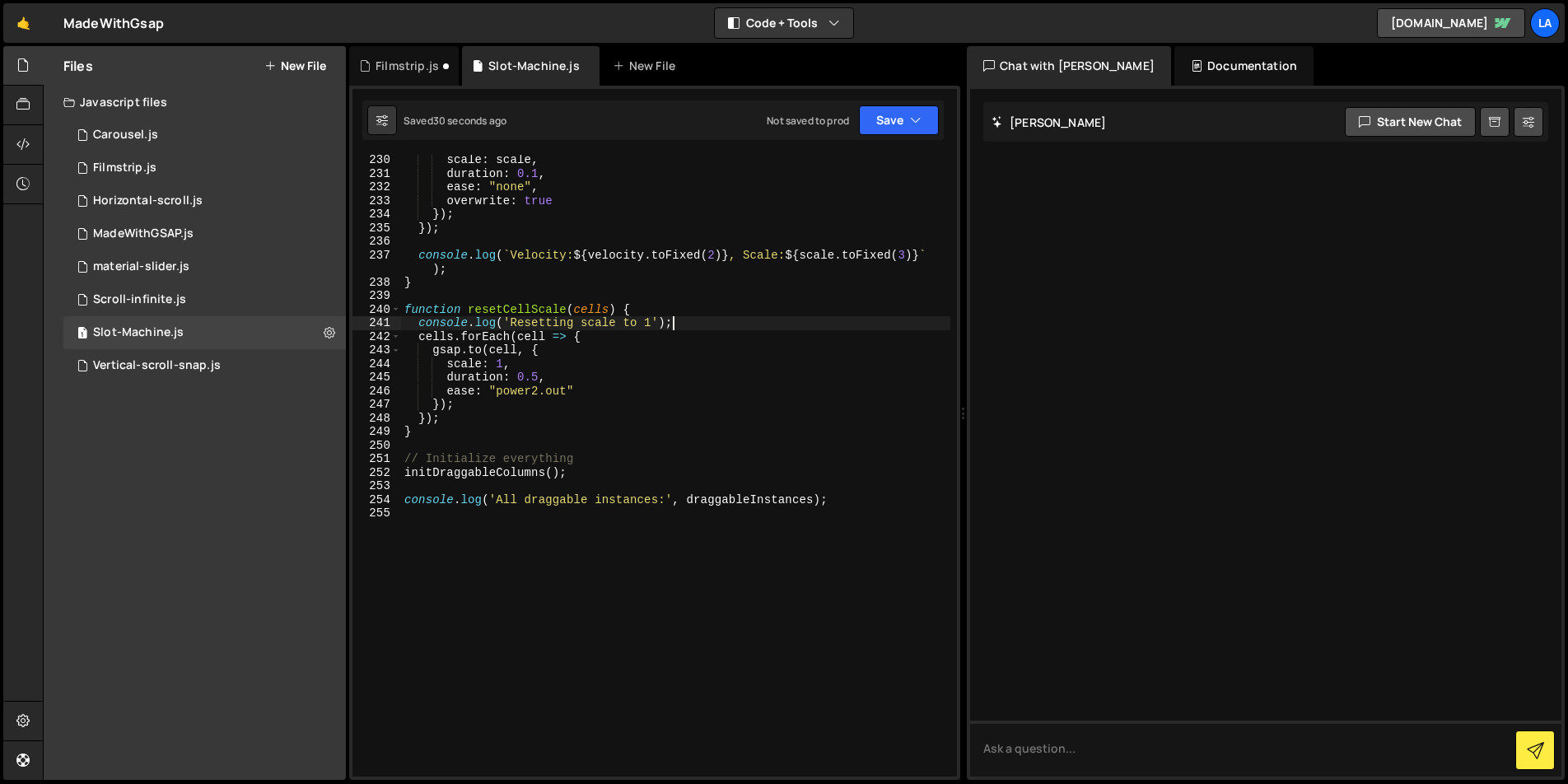
click at [774, 321] on div "scale : scale , duration : 0.1 , ease : "none" , overwrite : true }) ; }) ; con…" at bounding box center [675, 477] width 549 height 648
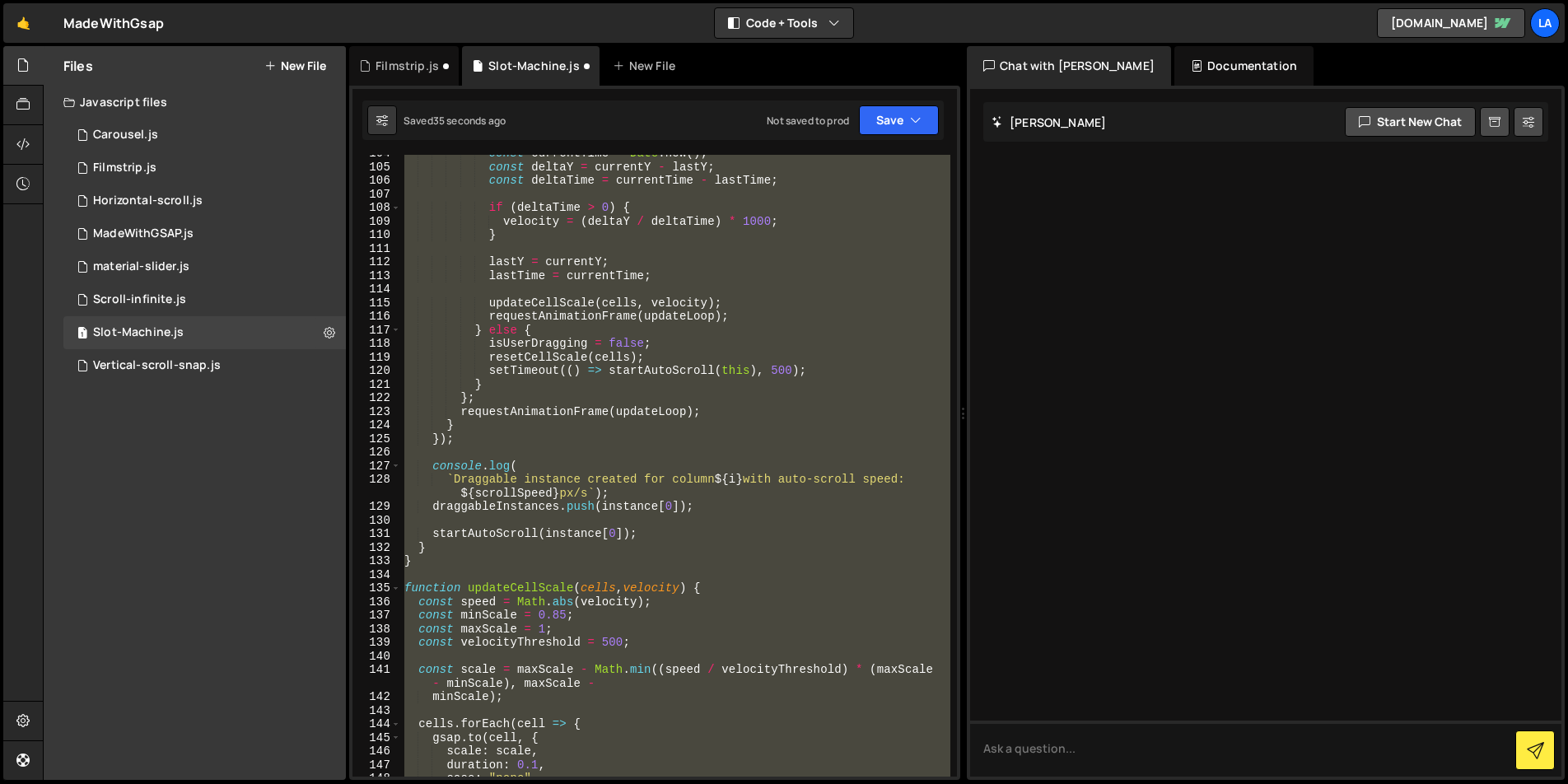
scroll to position [1420, 0]
click at [876, 126] on button "Save" at bounding box center [899, 120] width 80 height 30
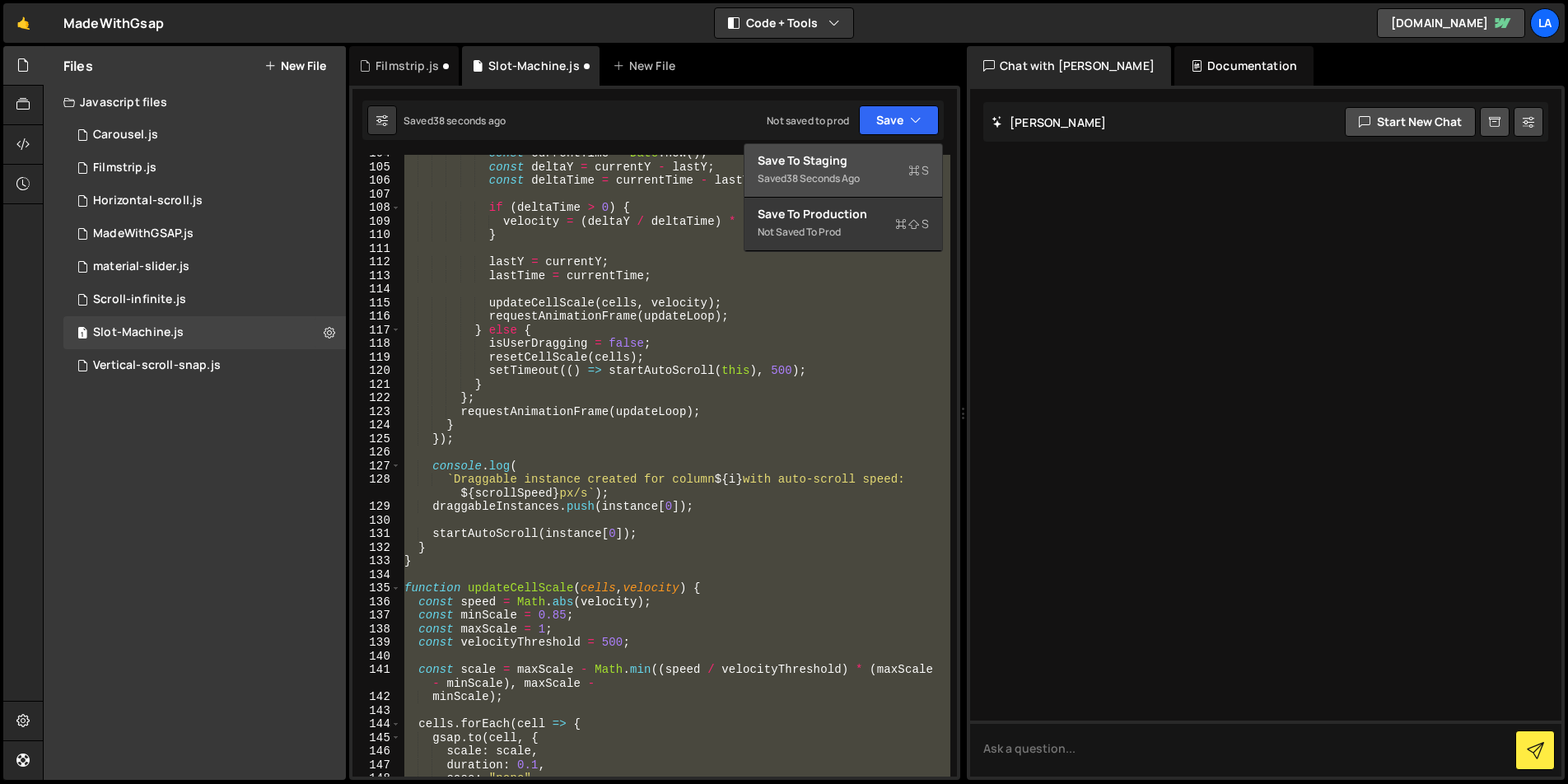
click at [886, 168] on div "Save to Staging S" at bounding box center [844, 160] width 171 height 16
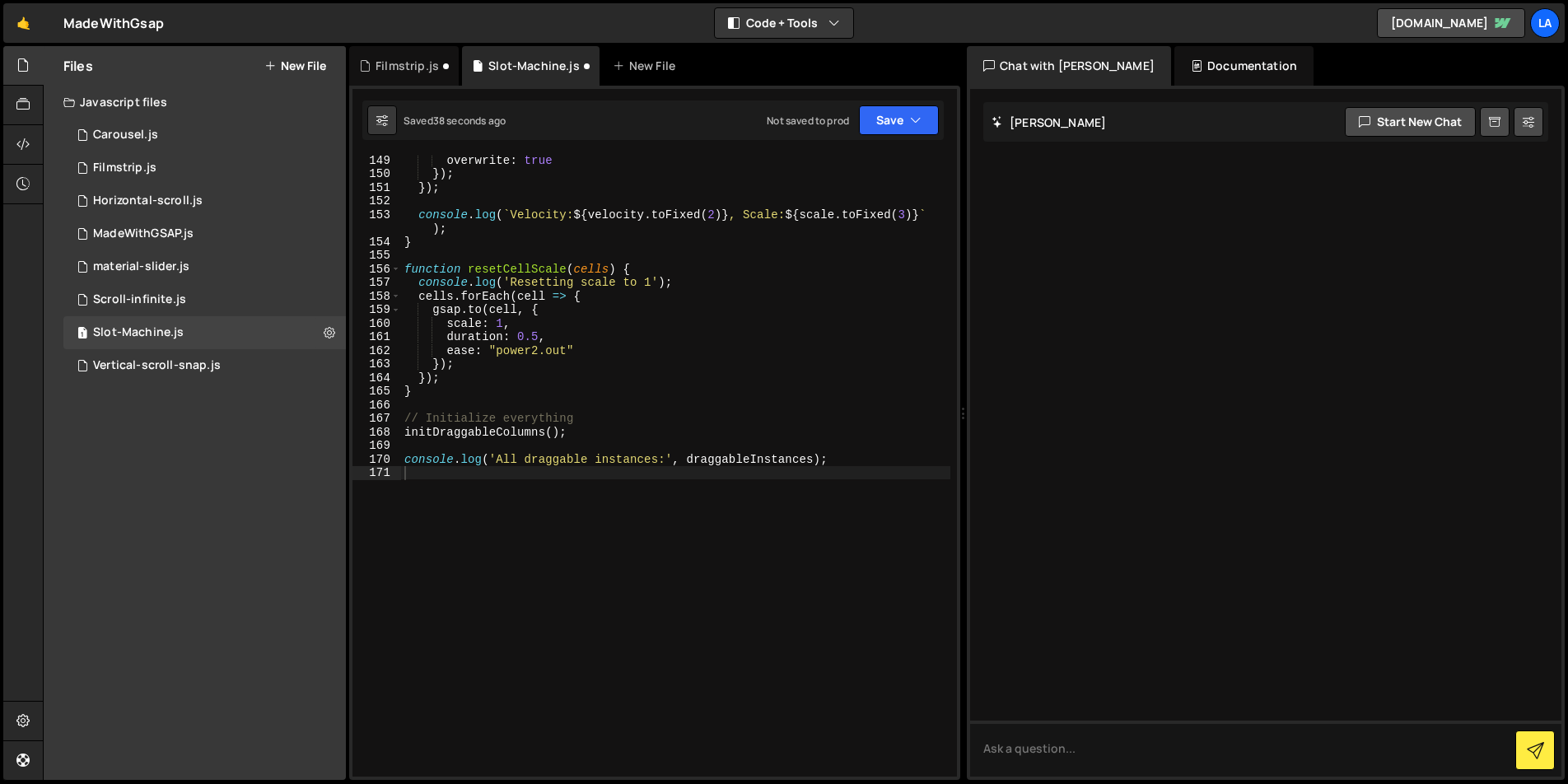
scroll to position [2052, 0]
click at [597, 242] on div "overwrite : true }) ; }) ; console . log ( ` Velocity: ${ velocity . toFixed ( …" at bounding box center [675, 477] width 549 height 648
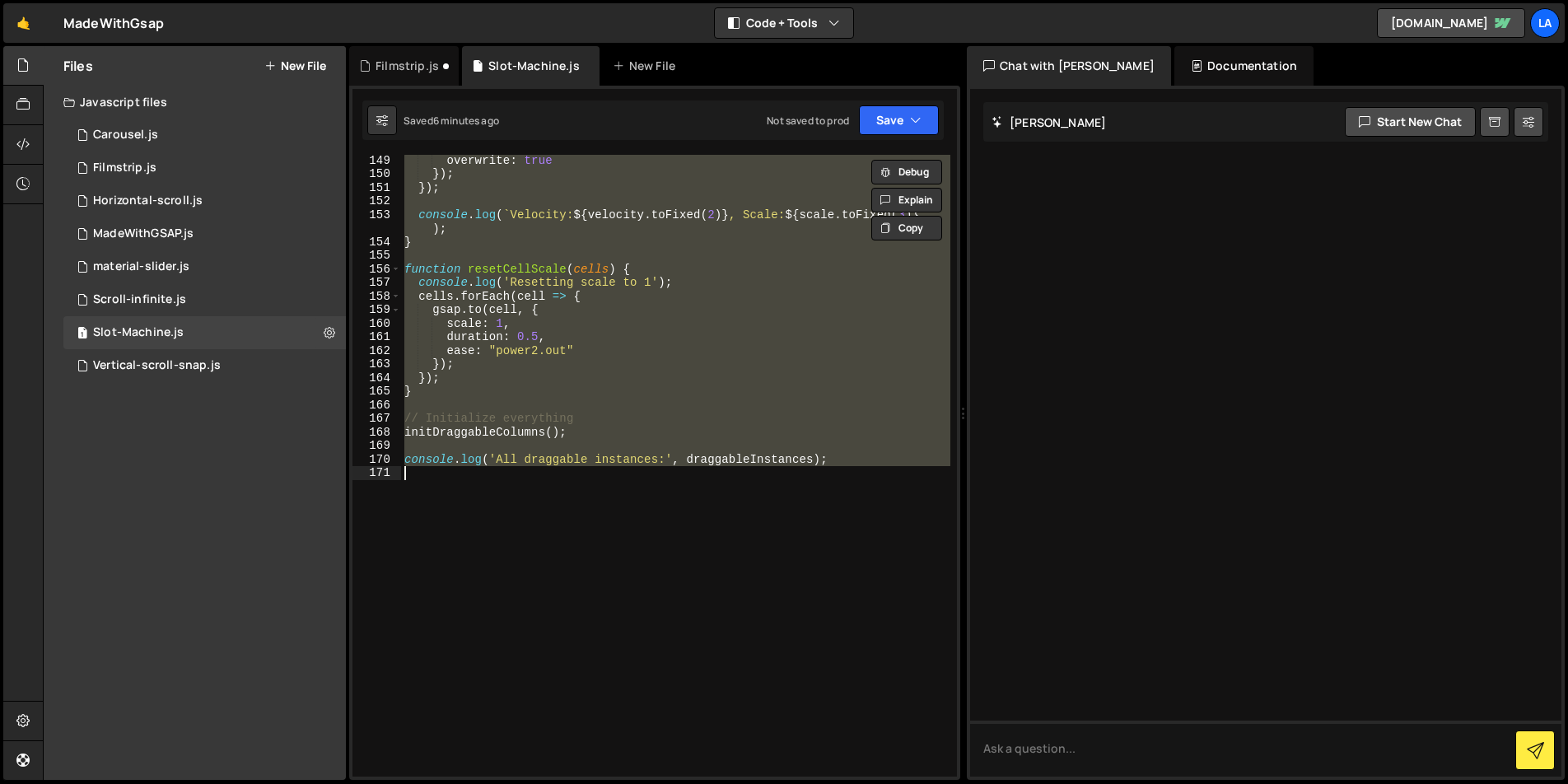
click at [713, 297] on div "overwrite : true }) ; }) ; console . log ( ` Velocity: ${ velocity . toFixed ( …" at bounding box center [675, 465] width 549 height 622
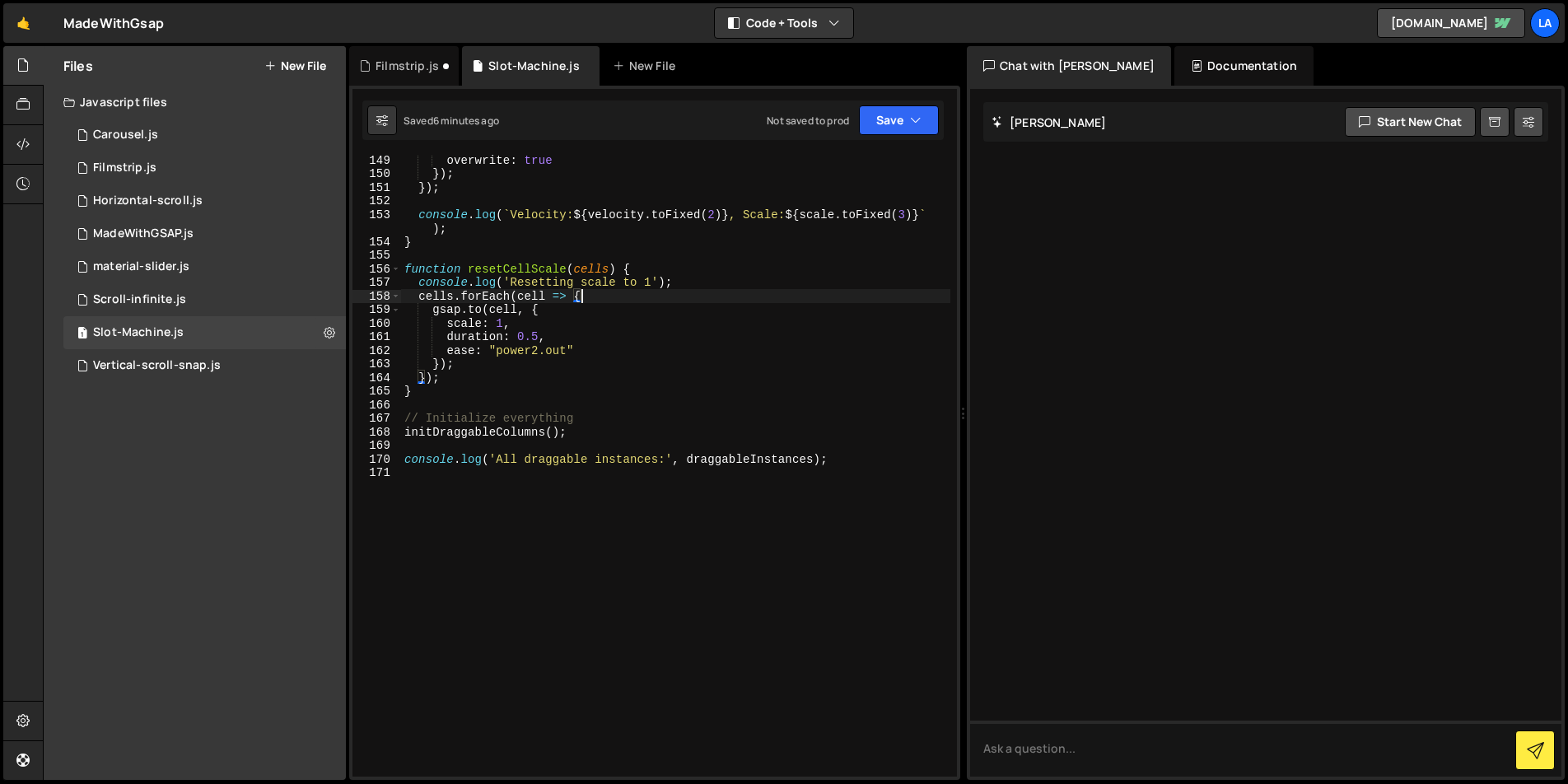
type textarea "console.log('All draggable instances:', draggableInstances);"
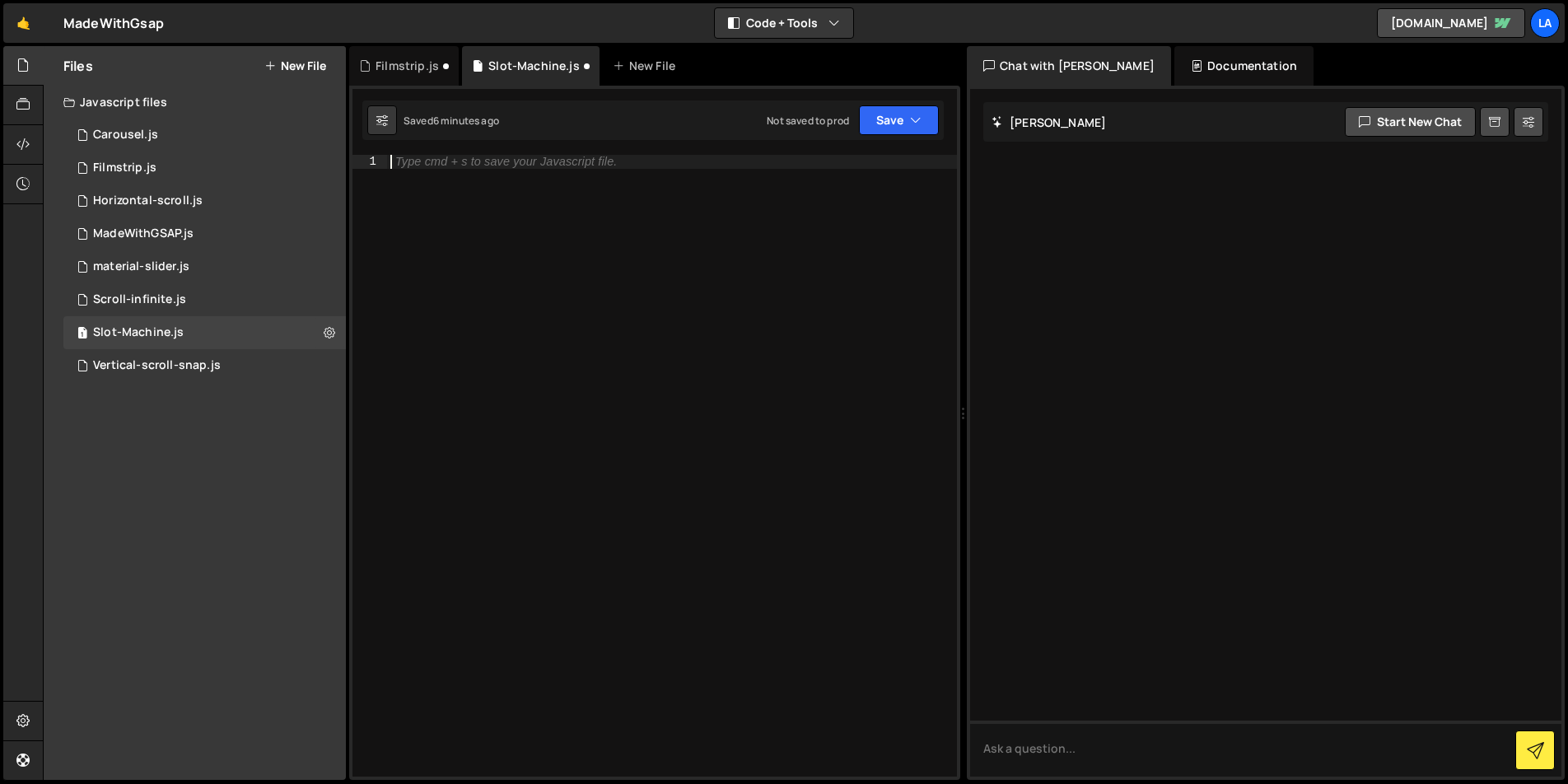
paste textarea "console.log('All draggable instances:', draggableInstances);"
type textarea "console.log('All draggable instances:', draggableInstances);"
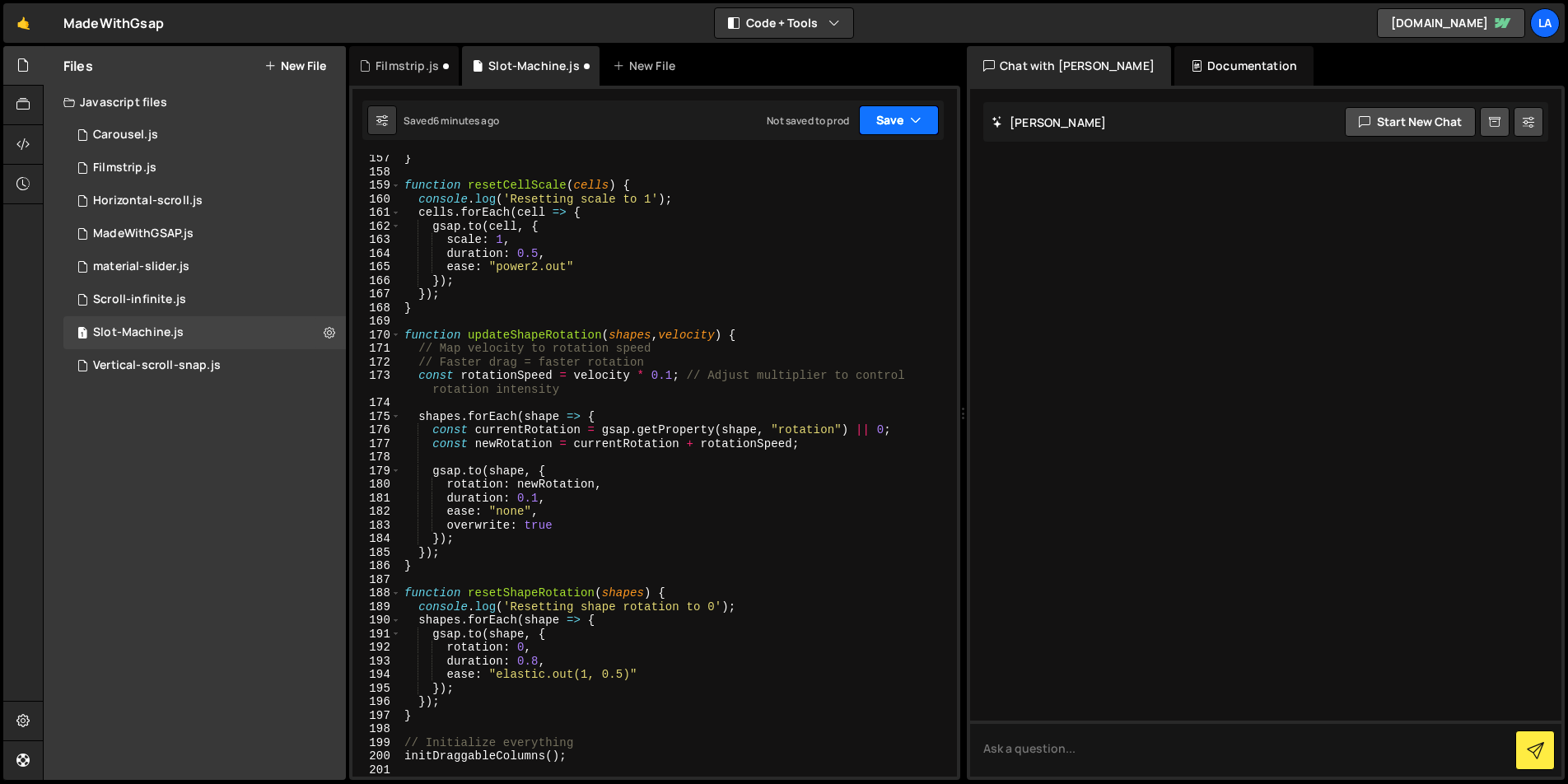
click at [895, 120] on button "Save" at bounding box center [899, 120] width 80 height 30
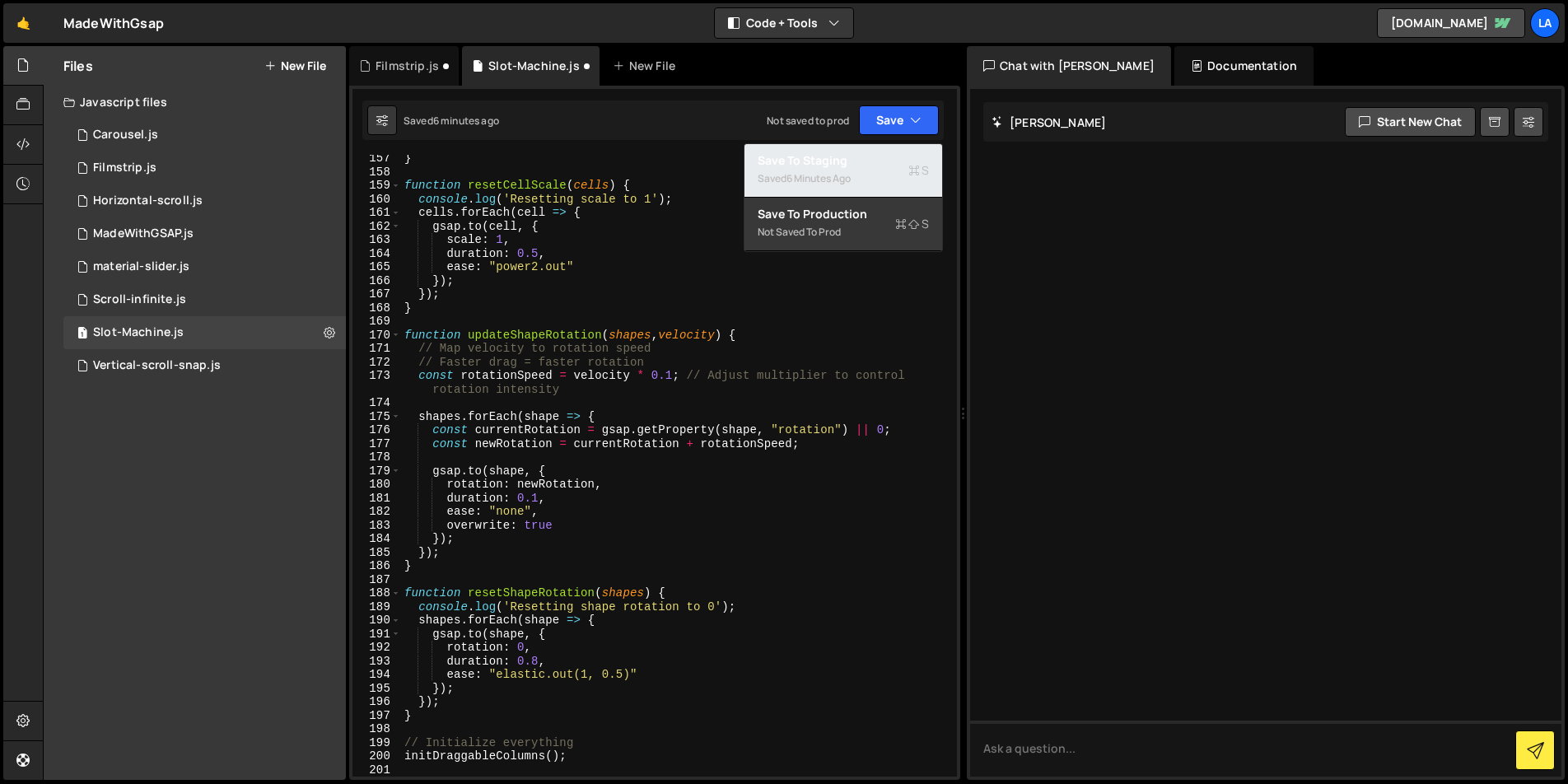
click at [883, 172] on div "Saved 6 minutes ago" at bounding box center [844, 178] width 171 height 20
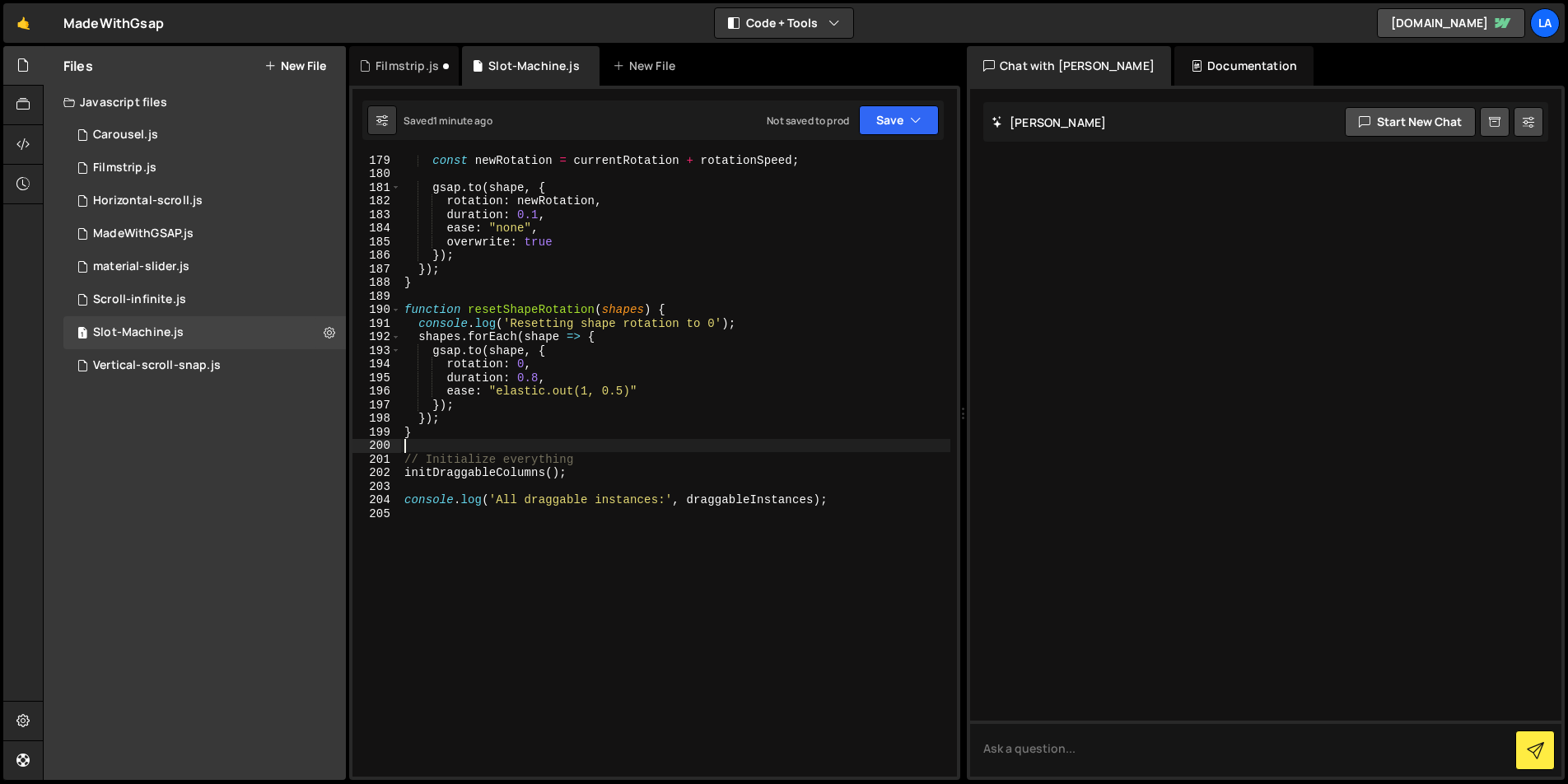
click at [663, 440] on div "const newRotation = currentRotation + rotationSpeed ; gsap . to ( shape , { rot…" at bounding box center [675, 477] width 549 height 648
click at [469, 430] on div "const newRotation = currentRotation + rotationSpeed ; gsap . to ( shape , { rot…" at bounding box center [675, 477] width 549 height 648
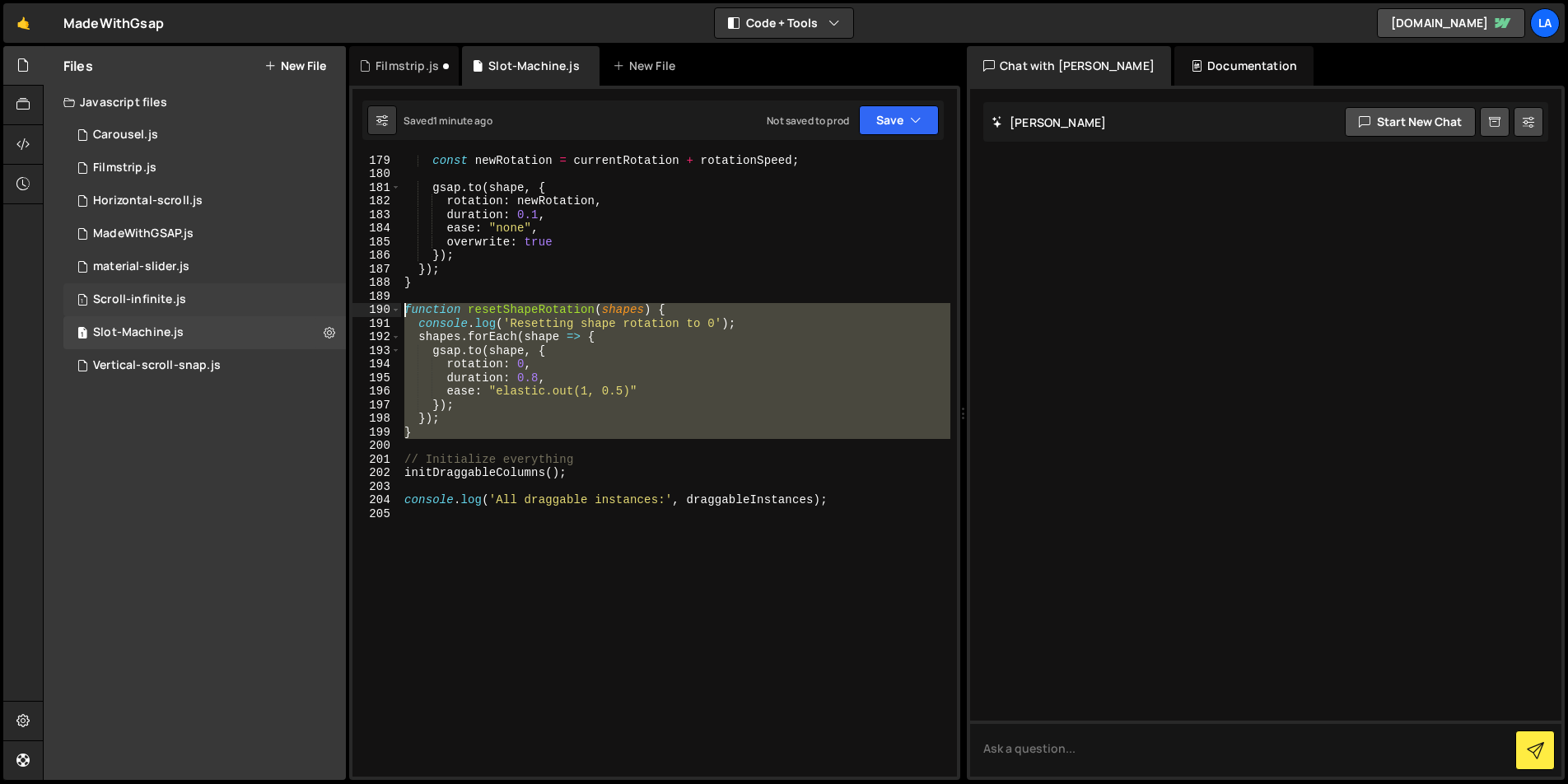
drag, startPoint x: 476, startPoint y: 436, endPoint x: 345, endPoint y: 311, distance: 181.1
click at [345, 311] on div "Files New File Javascript files 1 Carousel.js 0 1 Filmstrip.js 0 1 Horizontal-s…" at bounding box center [805, 413] width 1525 height 734
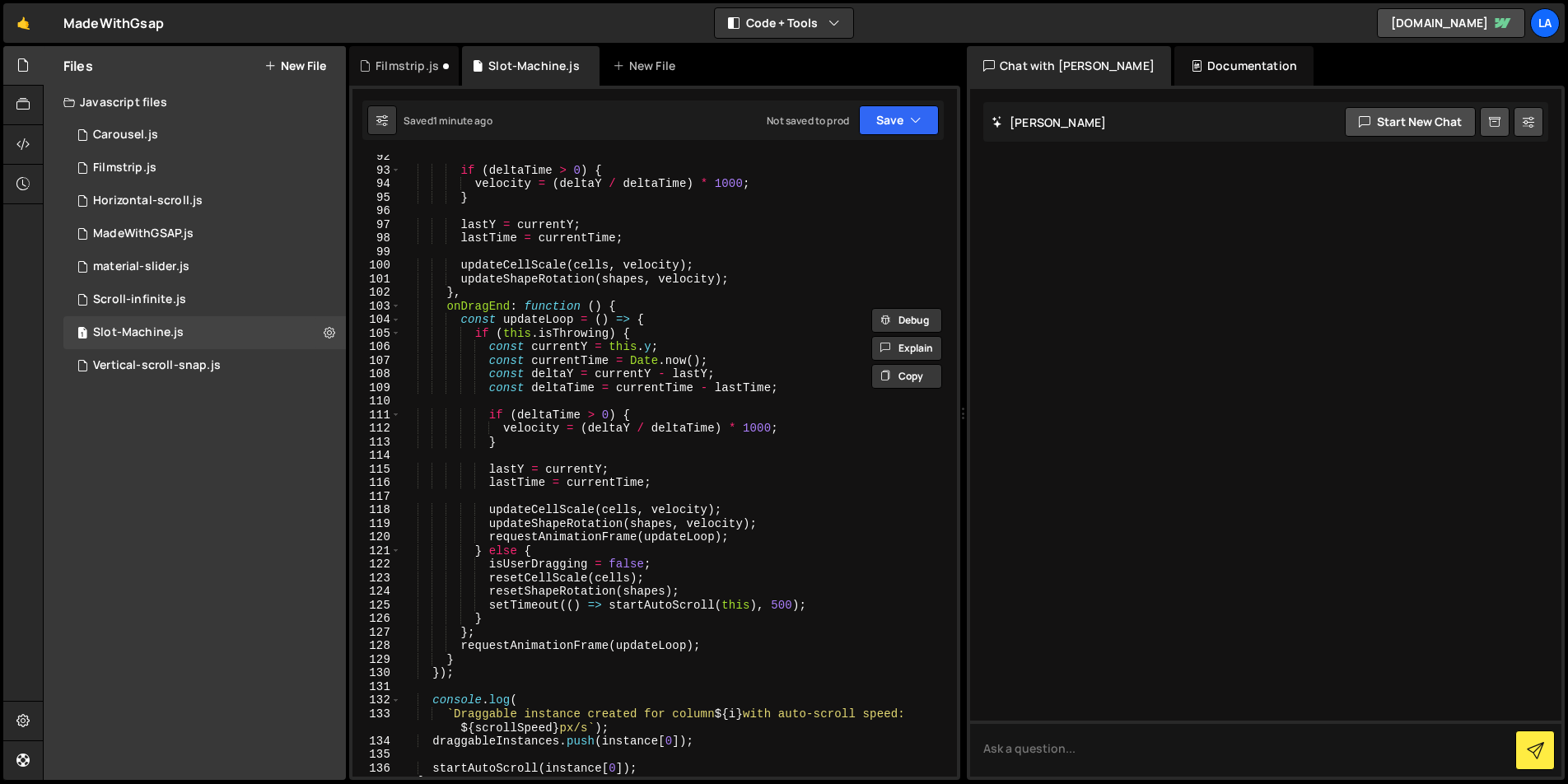
scroll to position [1279, 0]
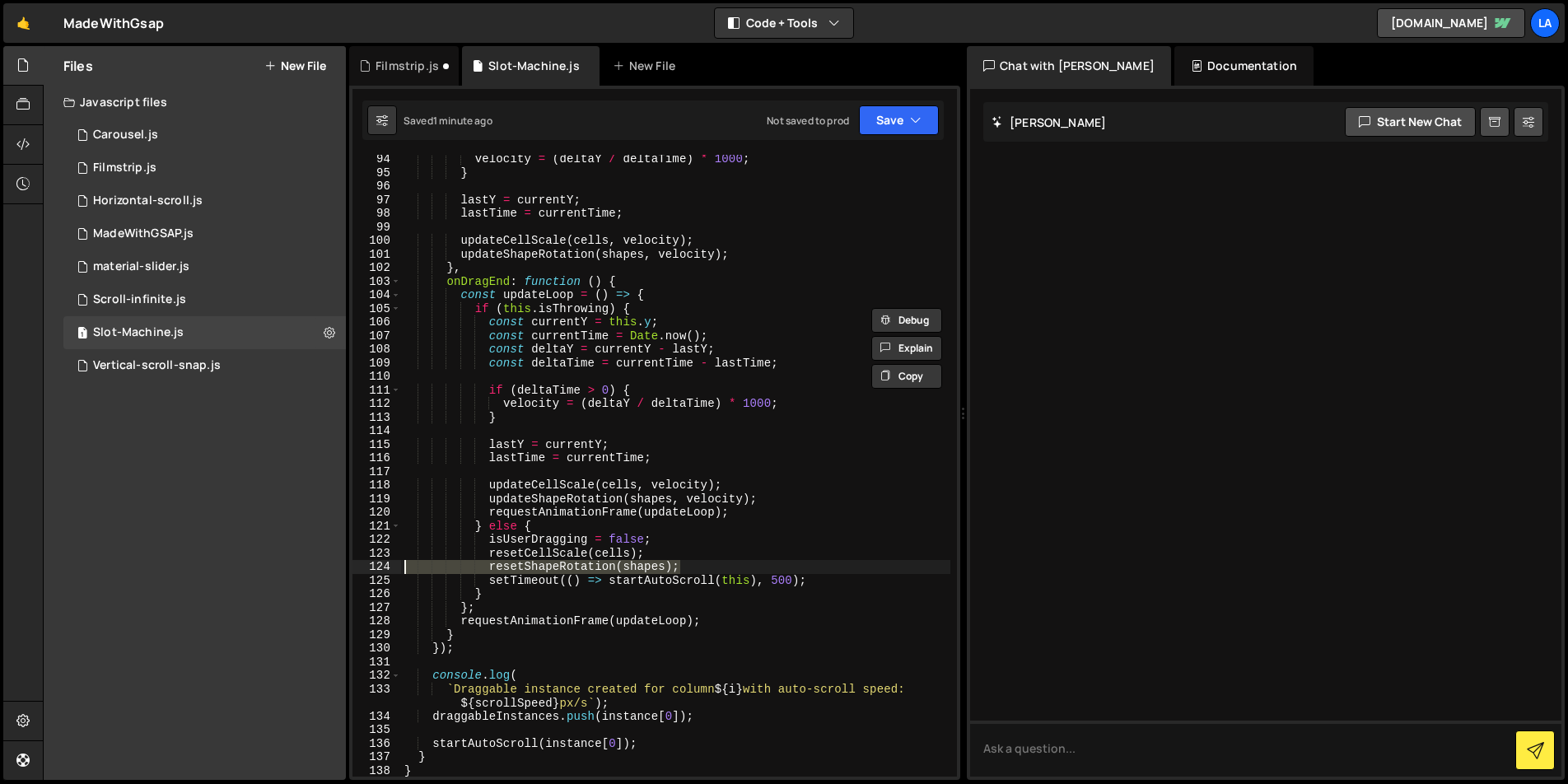
drag, startPoint x: 729, startPoint y: 563, endPoint x: 347, endPoint y: 566, distance: 382.0
click at [350, 569] on div "Type cmd + s to save your Javascript file. XXXXXXXXXXXXXXXXXXXXXXXXXXXXXXXXXXXX…" at bounding box center [654, 433] width 611 height 694
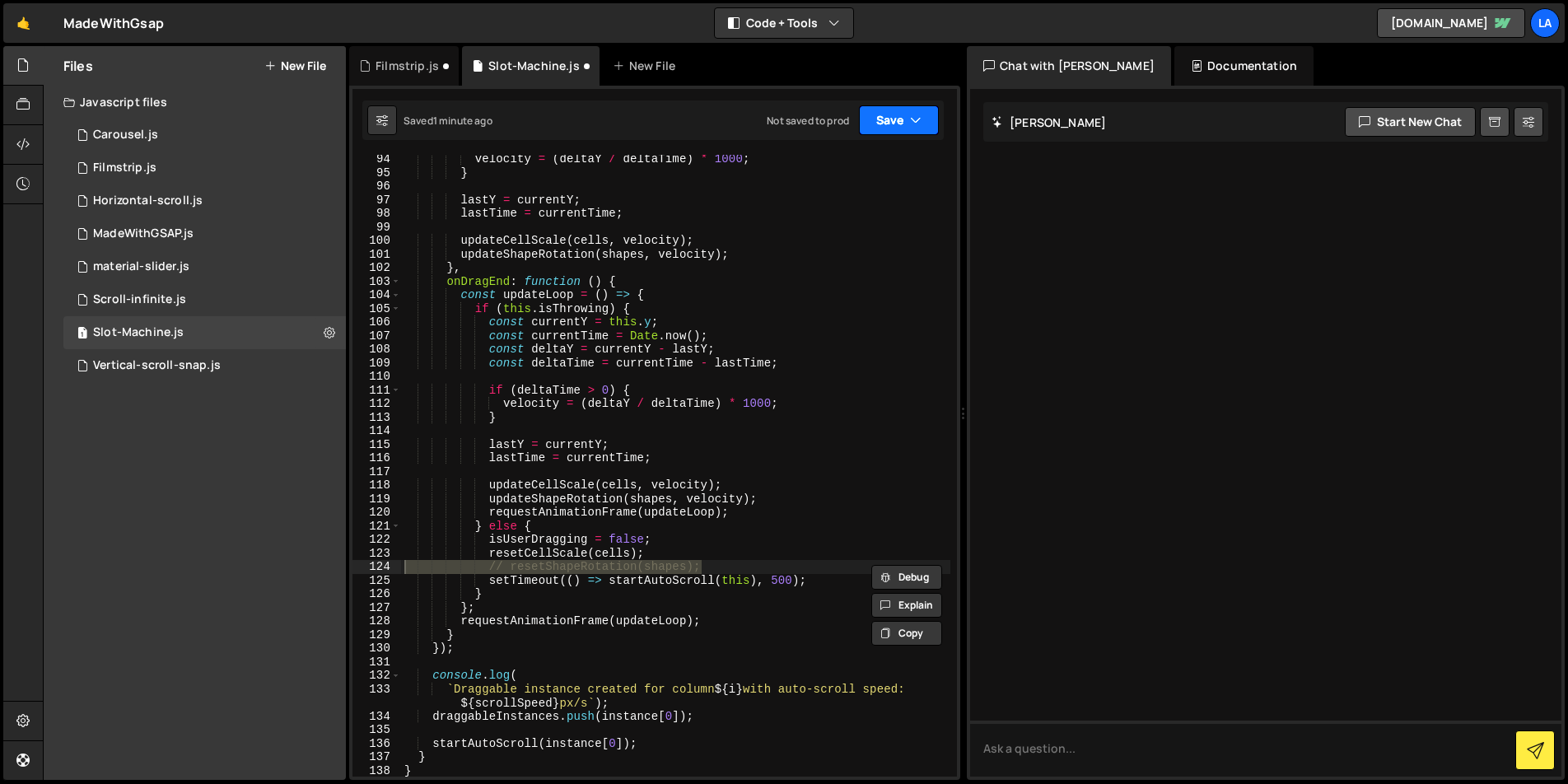
click at [889, 131] on button "Save" at bounding box center [899, 120] width 80 height 30
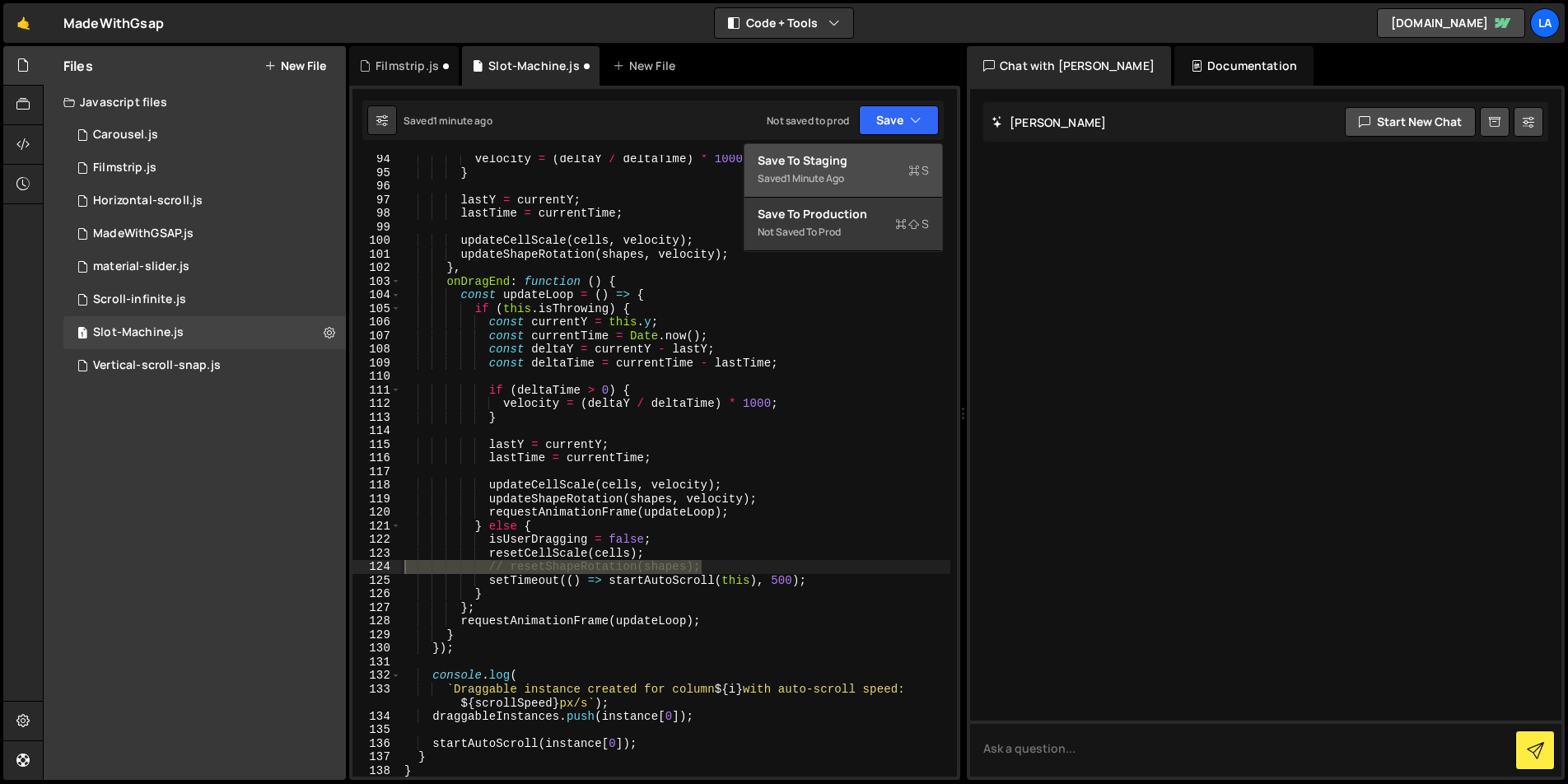
click at [886, 170] on div "Saved 1 minute ago" at bounding box center [844, 178] width 171 height 20
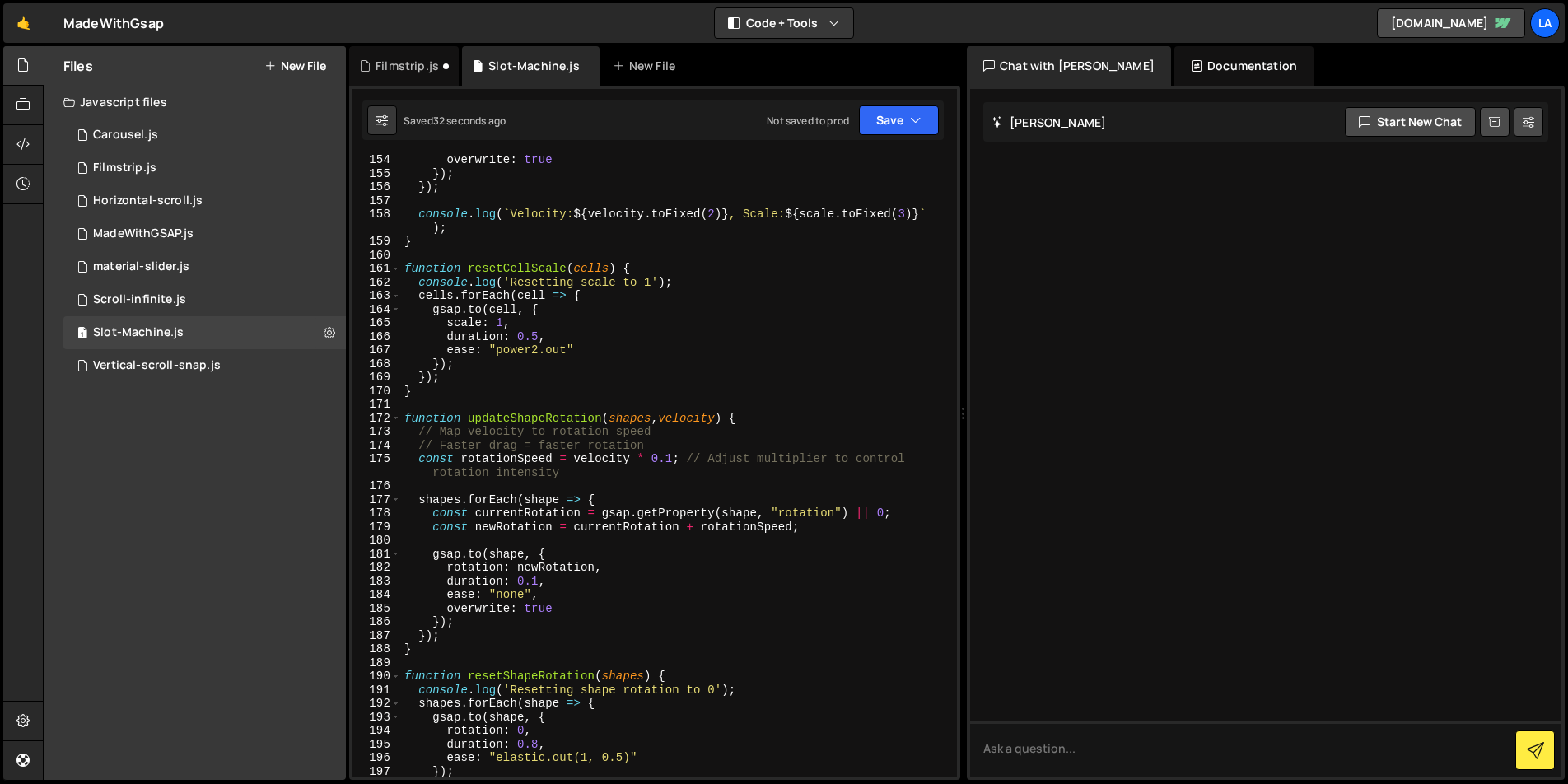
scroll to position [2121, 0]
click at [671, 457] on div "overwrite : true }) ; }) ; console . log ( ` Velocity: ${ velocity . toFixed ( …" at bounding box center [675, 477] width 549 height 648
click at [891, 124] on button "Save" at bounding box center [899, 120] width 80 height 30
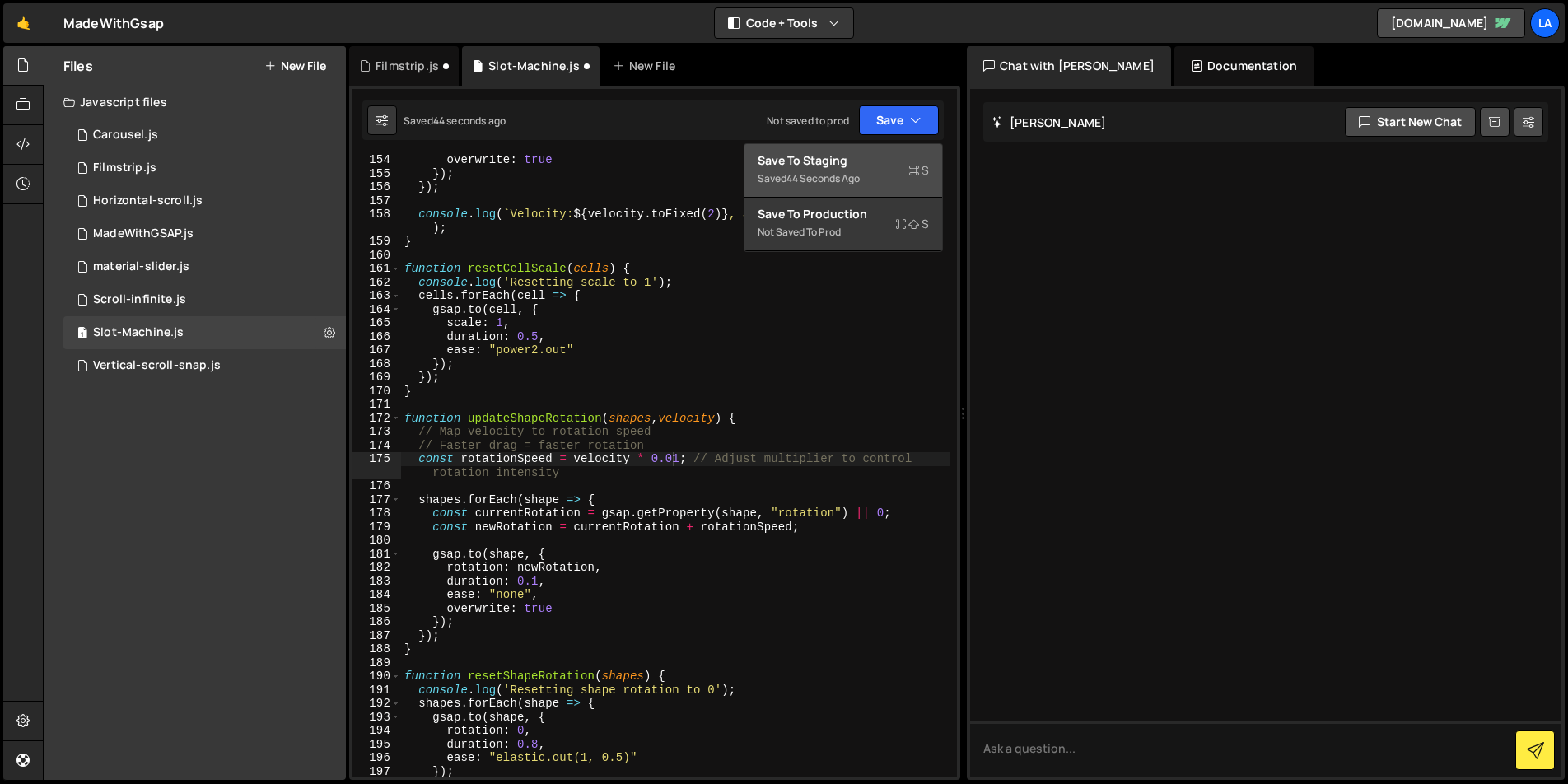
click at [880, 176] on div "Saved 44 seconds ago" at bounding box center [844, 178] width 171 height 20
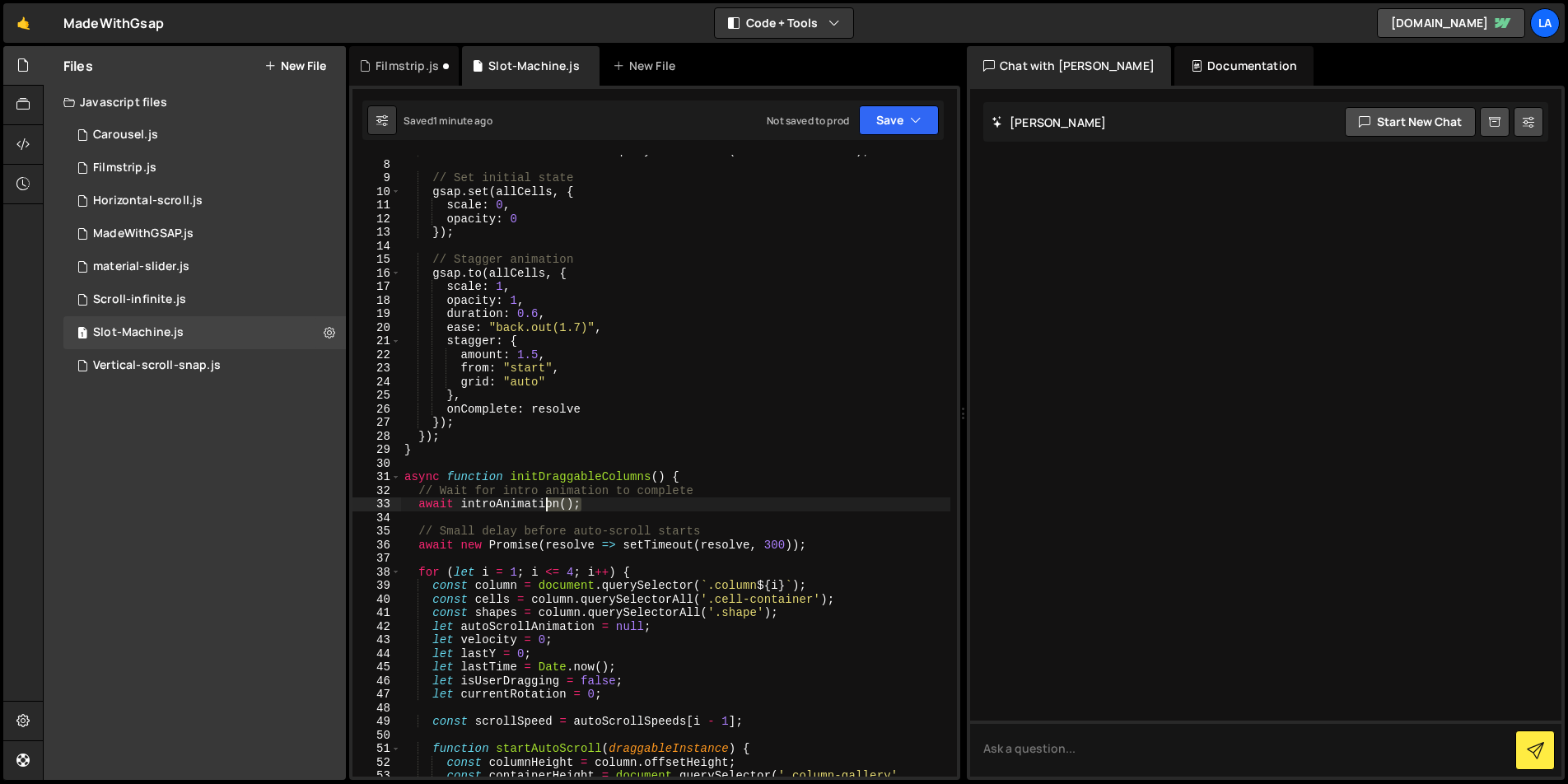
scroll to position [0, 12]
drag, startPoint x: 496, startPoint y: 500, endPoint x: 223, endPoint y: 498, distance: 273.0
click at [223, 498] on div "Files New File Javascript files 1 Carousel.js 0 1 Filmstrip.js 0 1 Horizontal-s…" at bounding box center [805, 413] width 1525 height 734
click at [894, 125] on button "Save" at bounding box center [899, 120] width 80 height 30
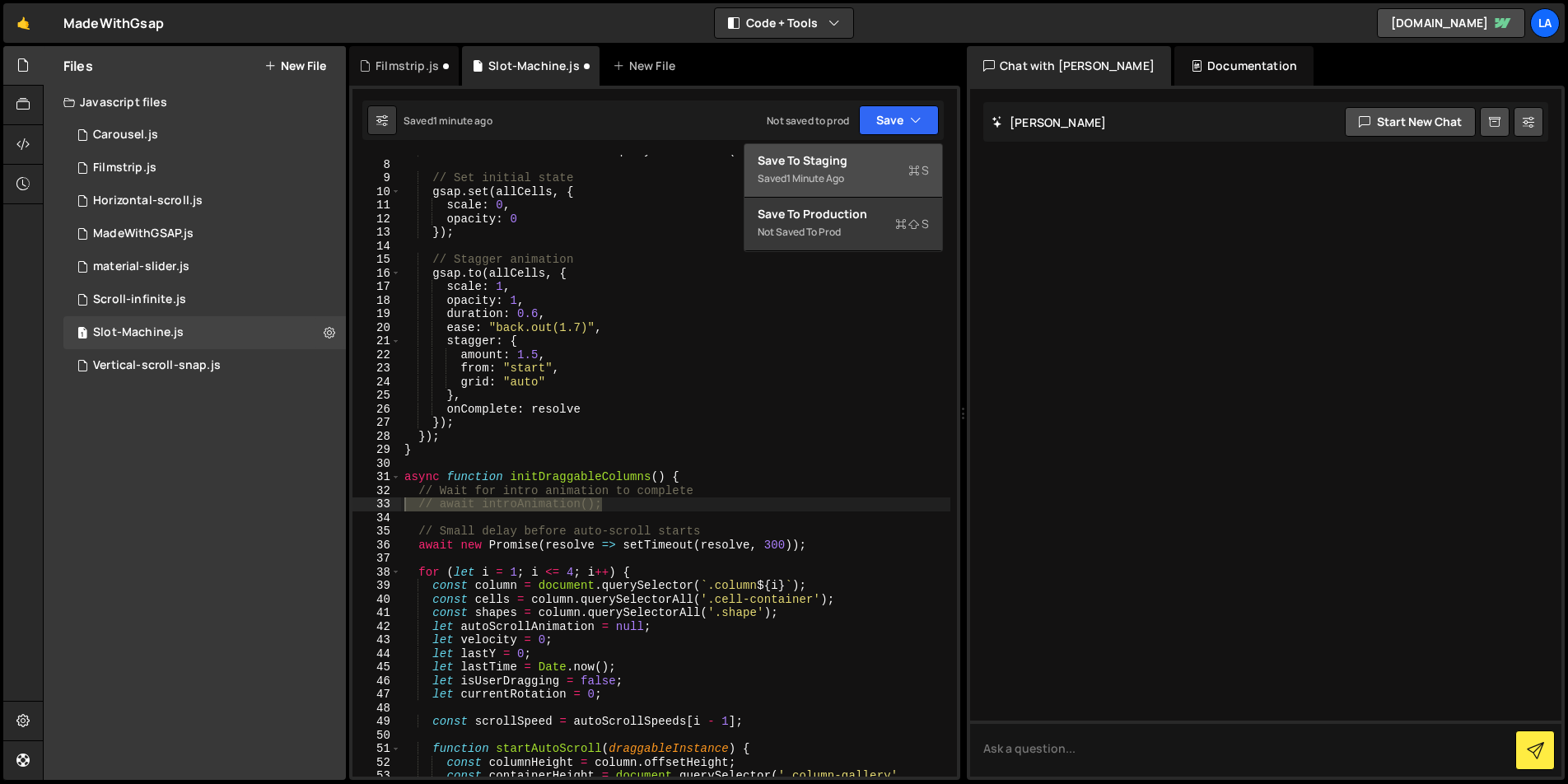
click at [879, 175] on div "Saved 1 minute ago" at bounding box center [844, 178] width 171 height 20
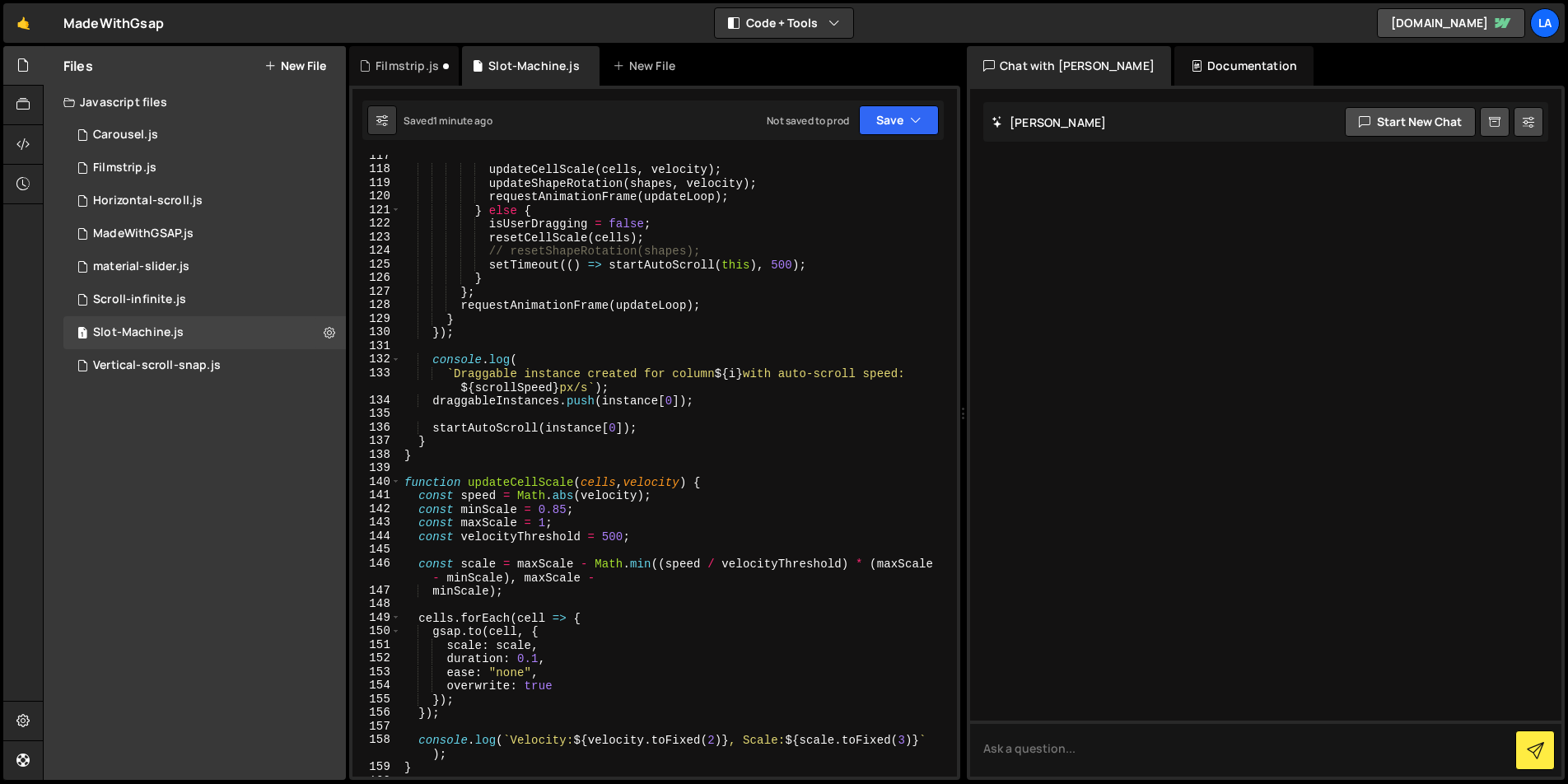
scroll to position [1595, 0]
click at [564, 508] on div "updateCellScale ( cells , velocity ) ; updateShapeRotation ( shapes , velocity …" at bounding box center [675, 473] width 549 height 648
click at [875, 501] on div "updateCellScale ( cells , velocity ) ; updateShapeRotation ( shapes , velocity …" at bounding box center [675, 473] width 549 height 648
drag, startPoint x: 610, startPoint y: 536, endPoint x: 622, endPoint y: 535, distance: 12.0
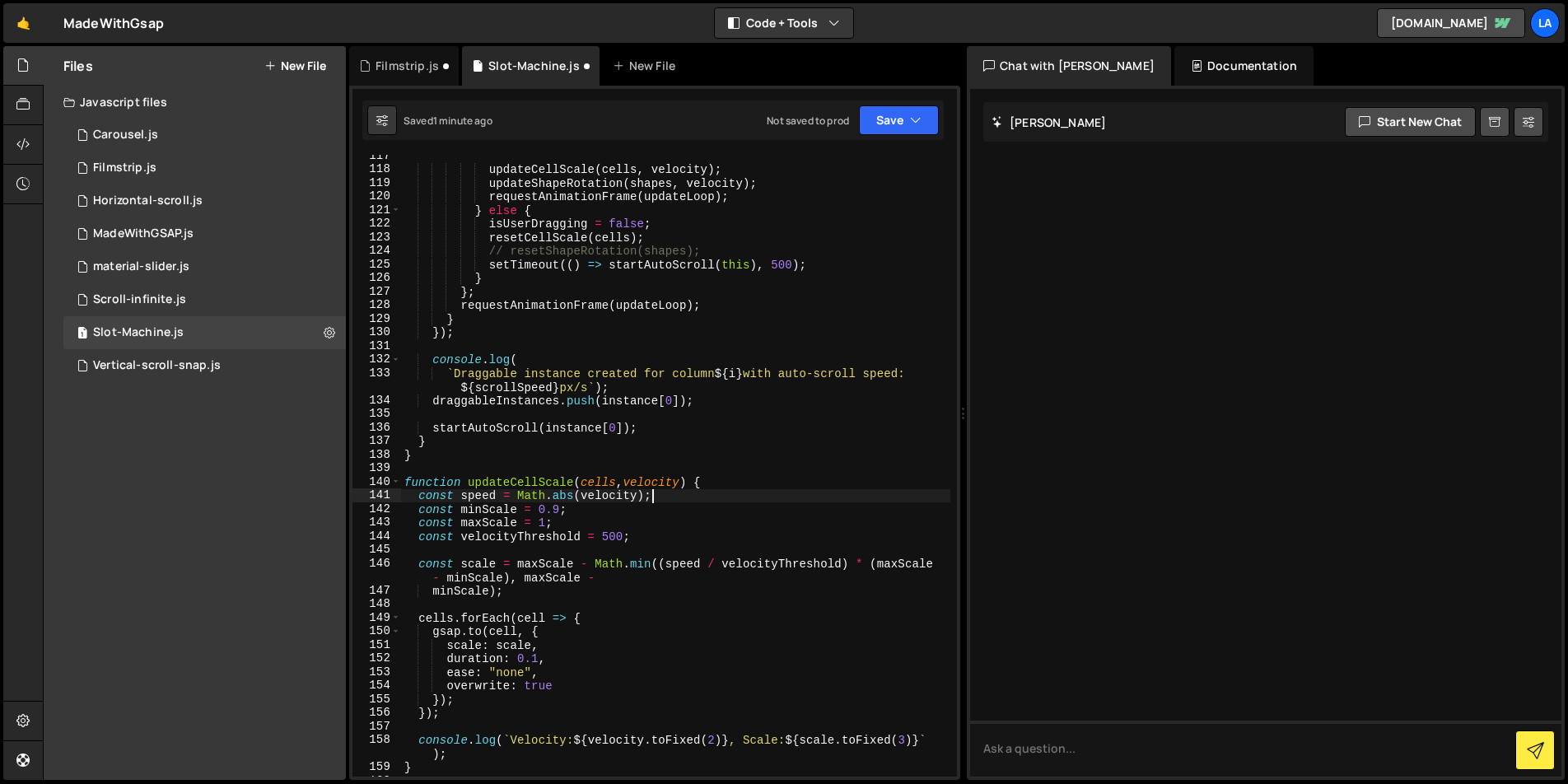
click at [610, 536] on div "updateCellScale ( cells , velocity ) ; updateShapeRotation ( shapes , velocity …" at bounding box center [675, 473] width 549 height 648
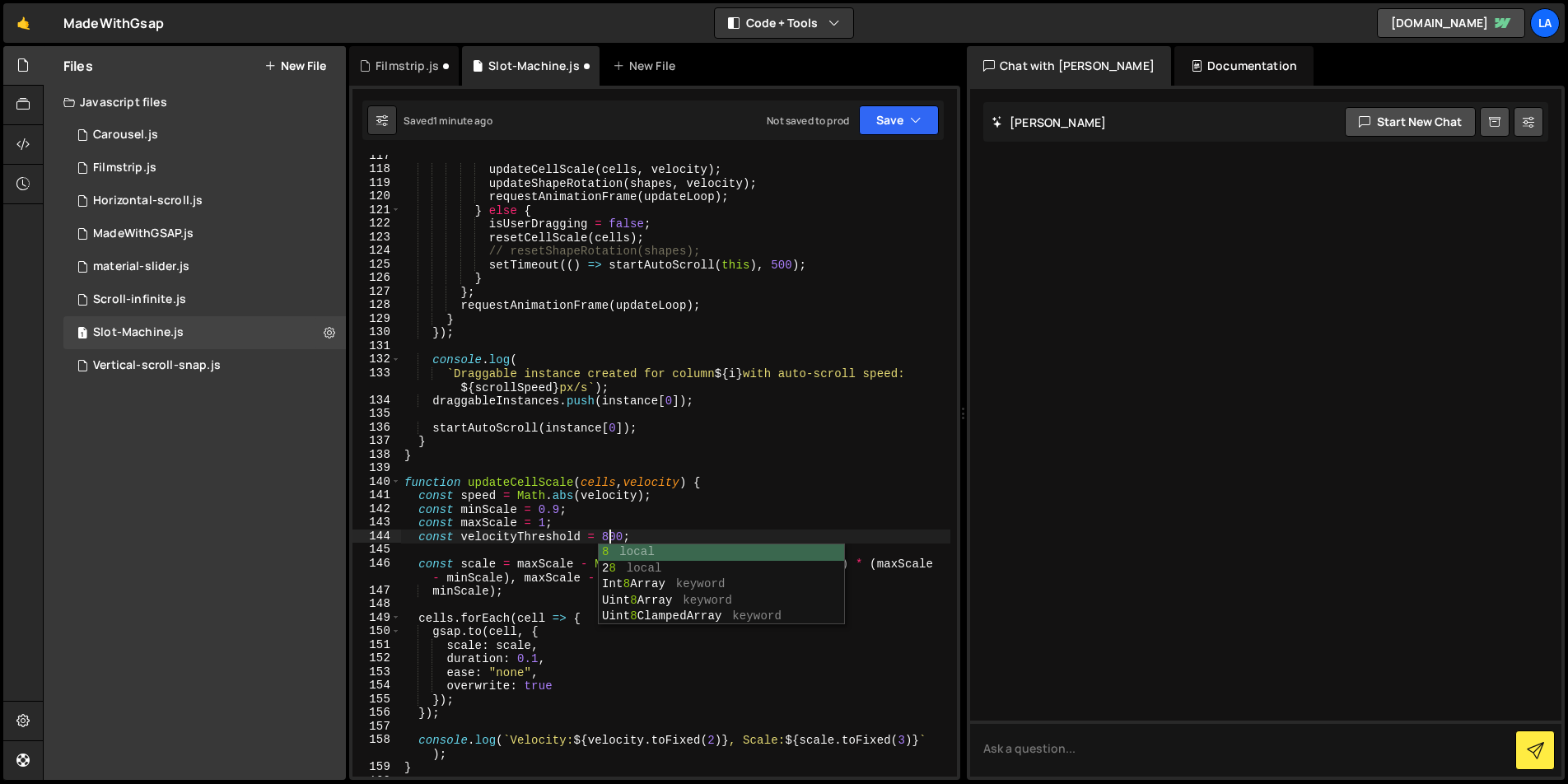
click at [749, 486] on div "updateCellScale ( cells , velocity ) ; updateShapeRotation ( shapes , velocity …" at bounding box center [675, 473] width 549 height 648
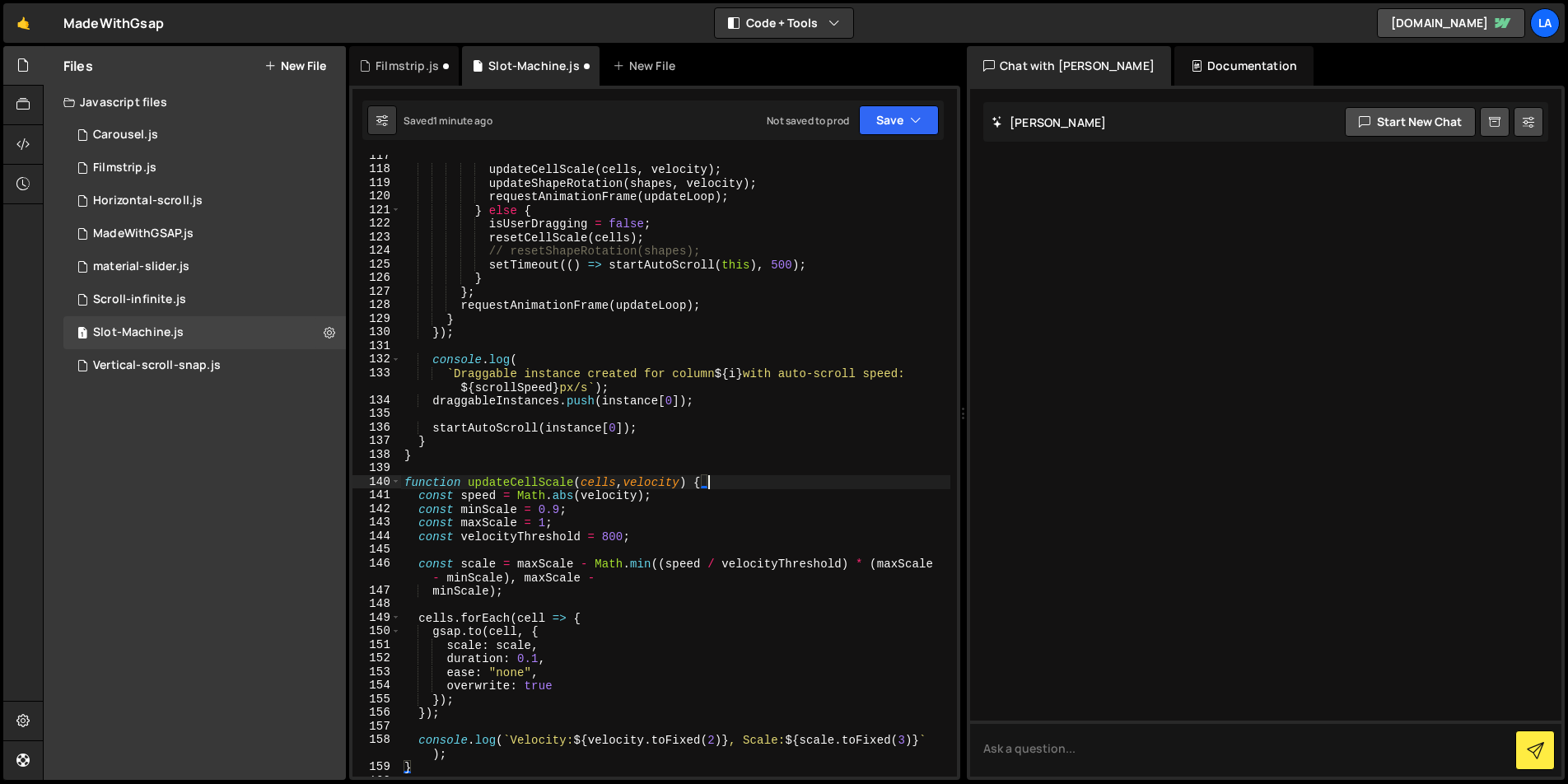
click at [560, 505] on div "updateCellScale ( cells , velocity ) ; updateShapeRotation ( shapes , velocity …" at bounding box center [675, 473] width 549 height 648
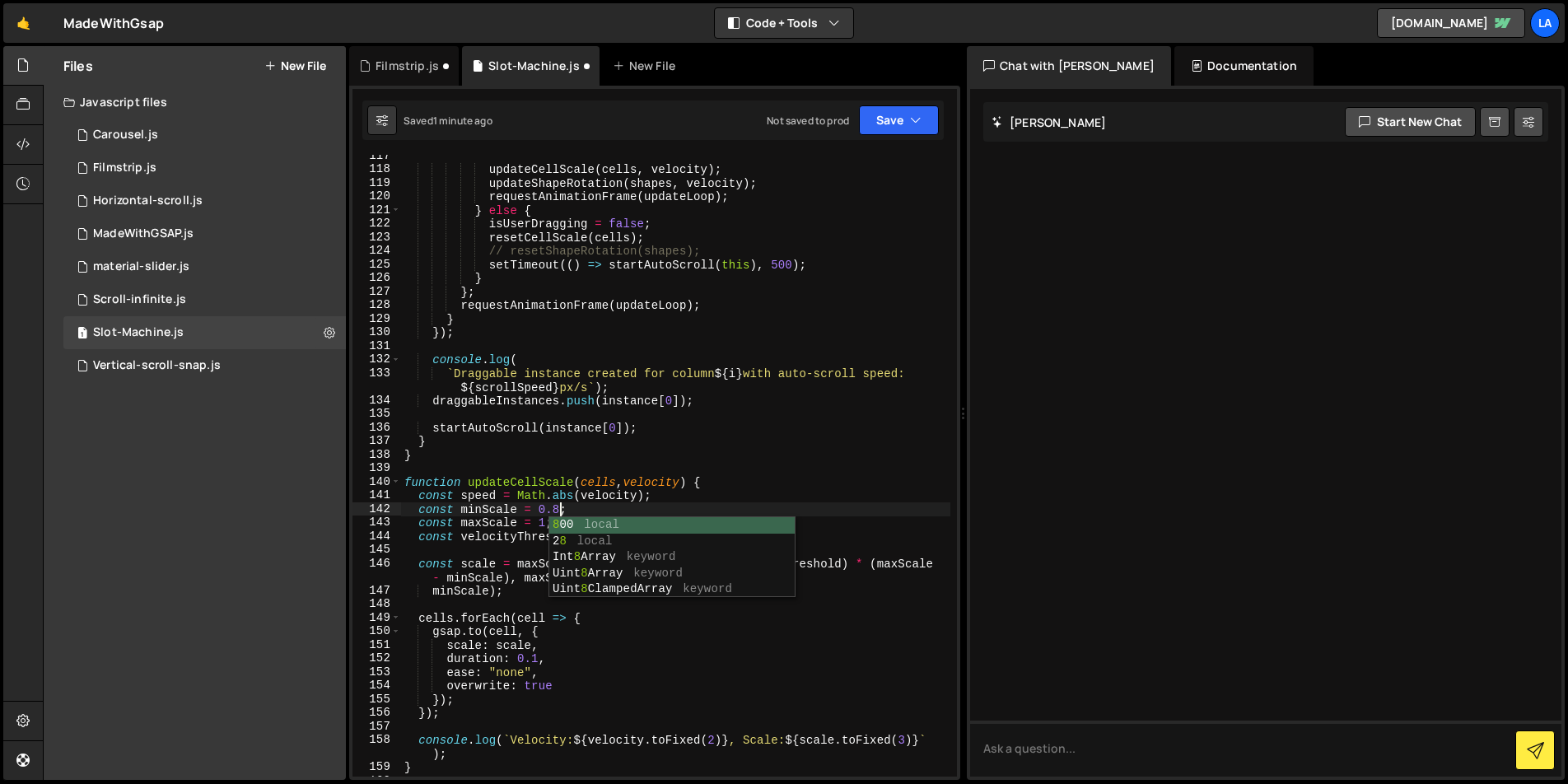
scroll to position [0, 11]
click at [894, 136] on div "Saved 1 minute ago Not saved to prod Upgrade to Edit Save Save to Staging S Sav…" at bounding box center [653, 119] width 581 height 39
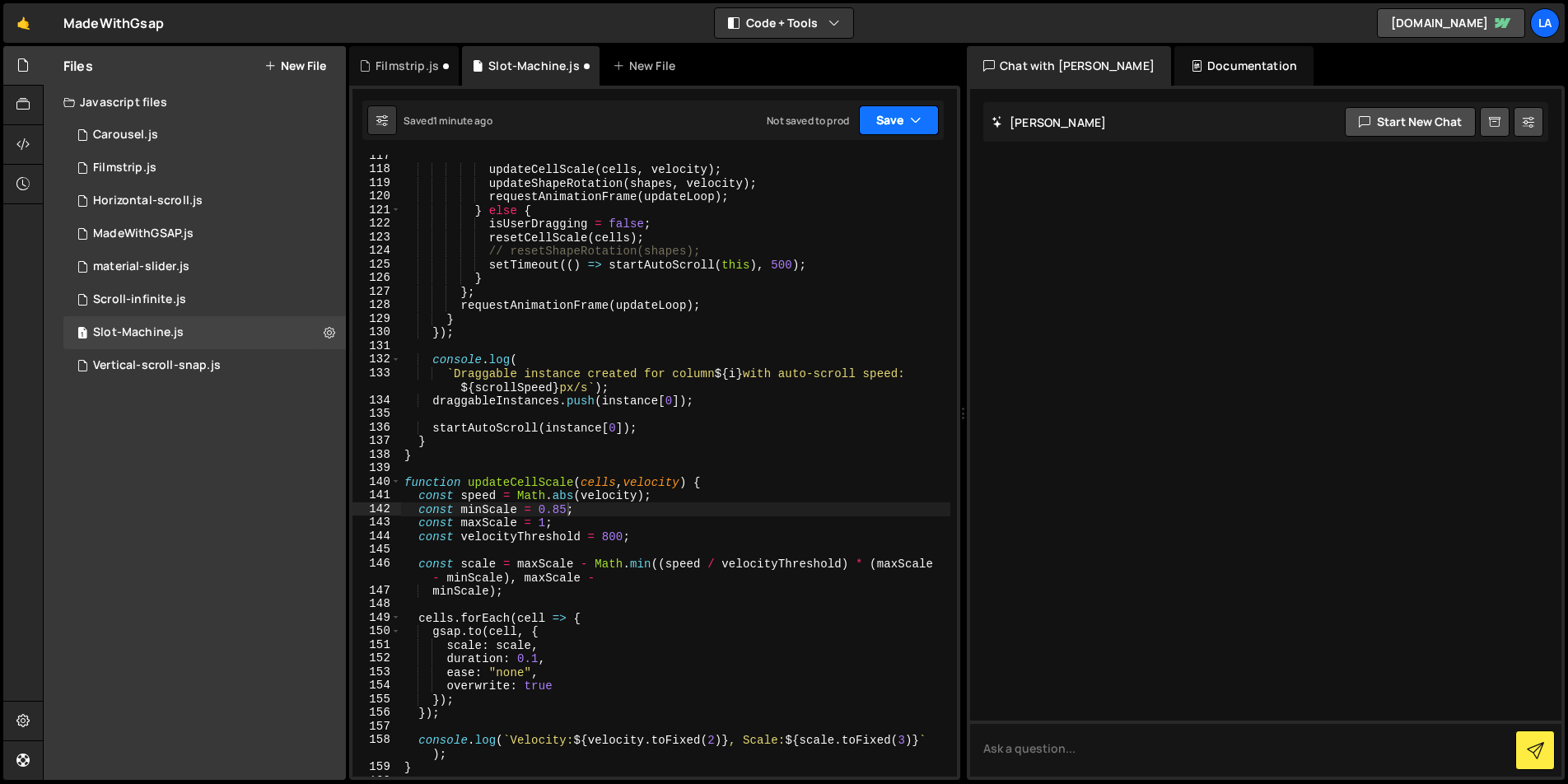
click at [894, 130] on button "Save" at bounding box center [899, 120] width 80 height 30
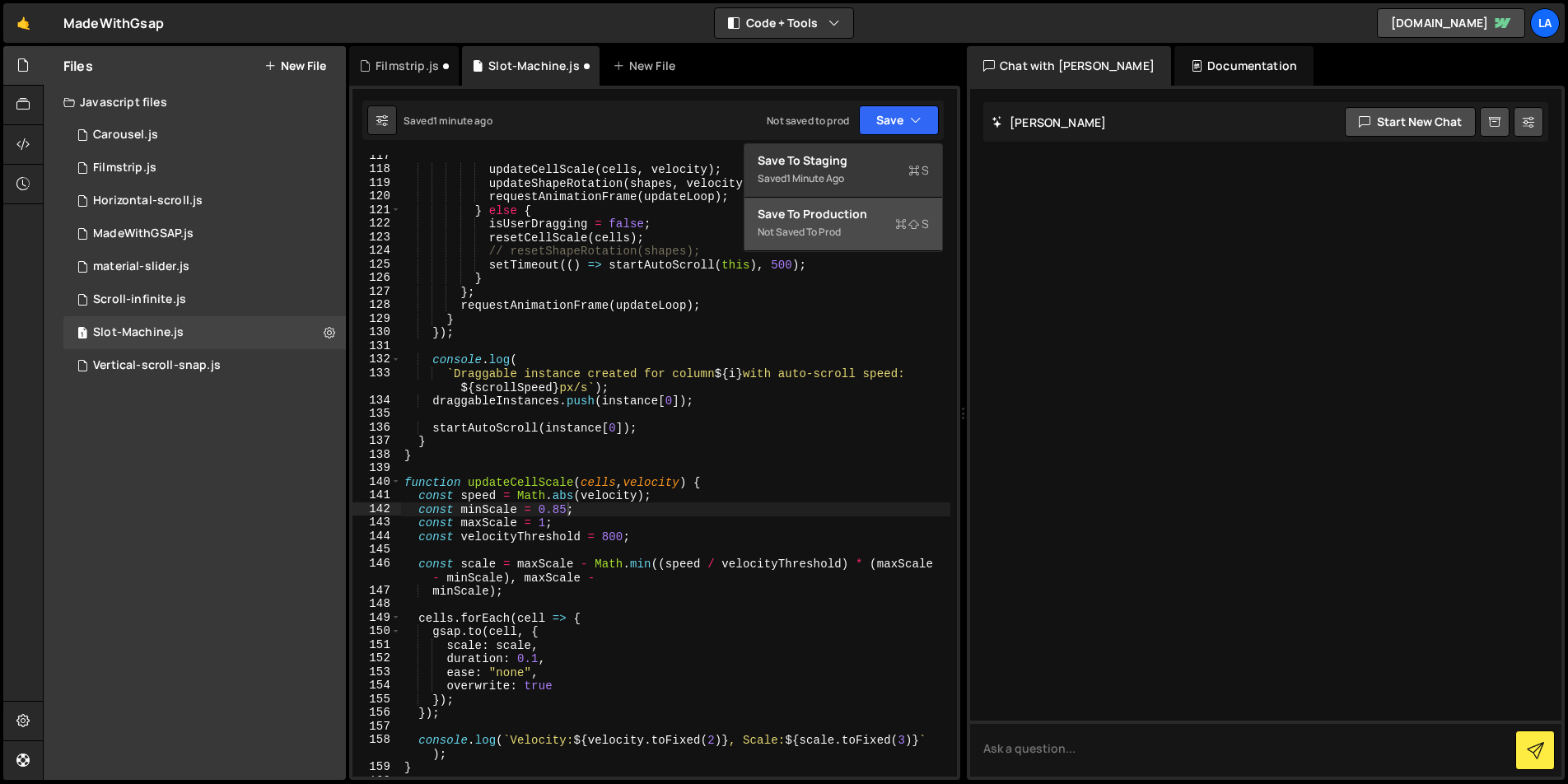
click at [886, 203] on button "Save to Production S Not saved to prod" at bounding box center [843, 224] width 198 height 54
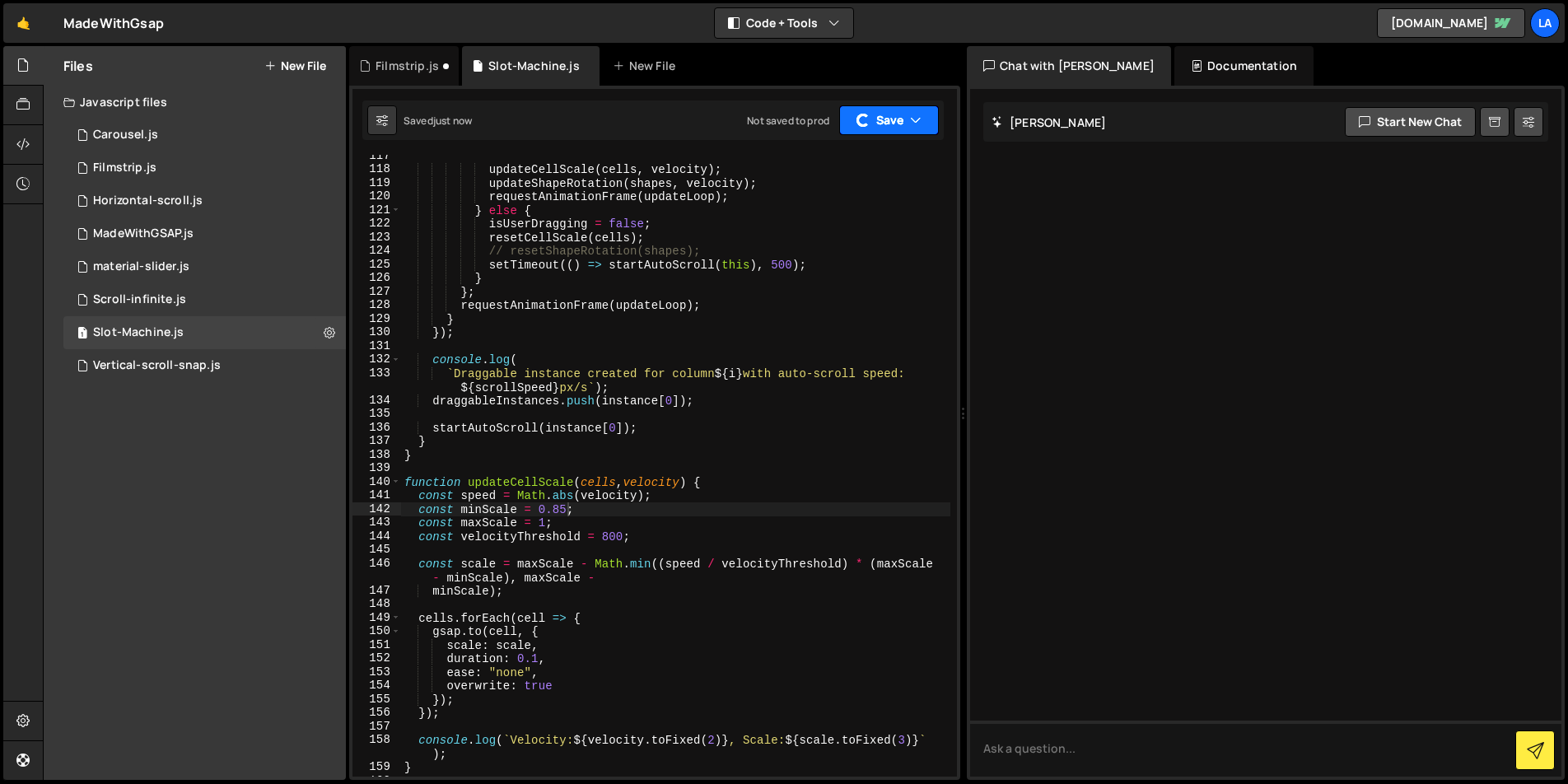
click at [903, 130] on button "Save" at bounding box center [888, 120] width 99 height 30
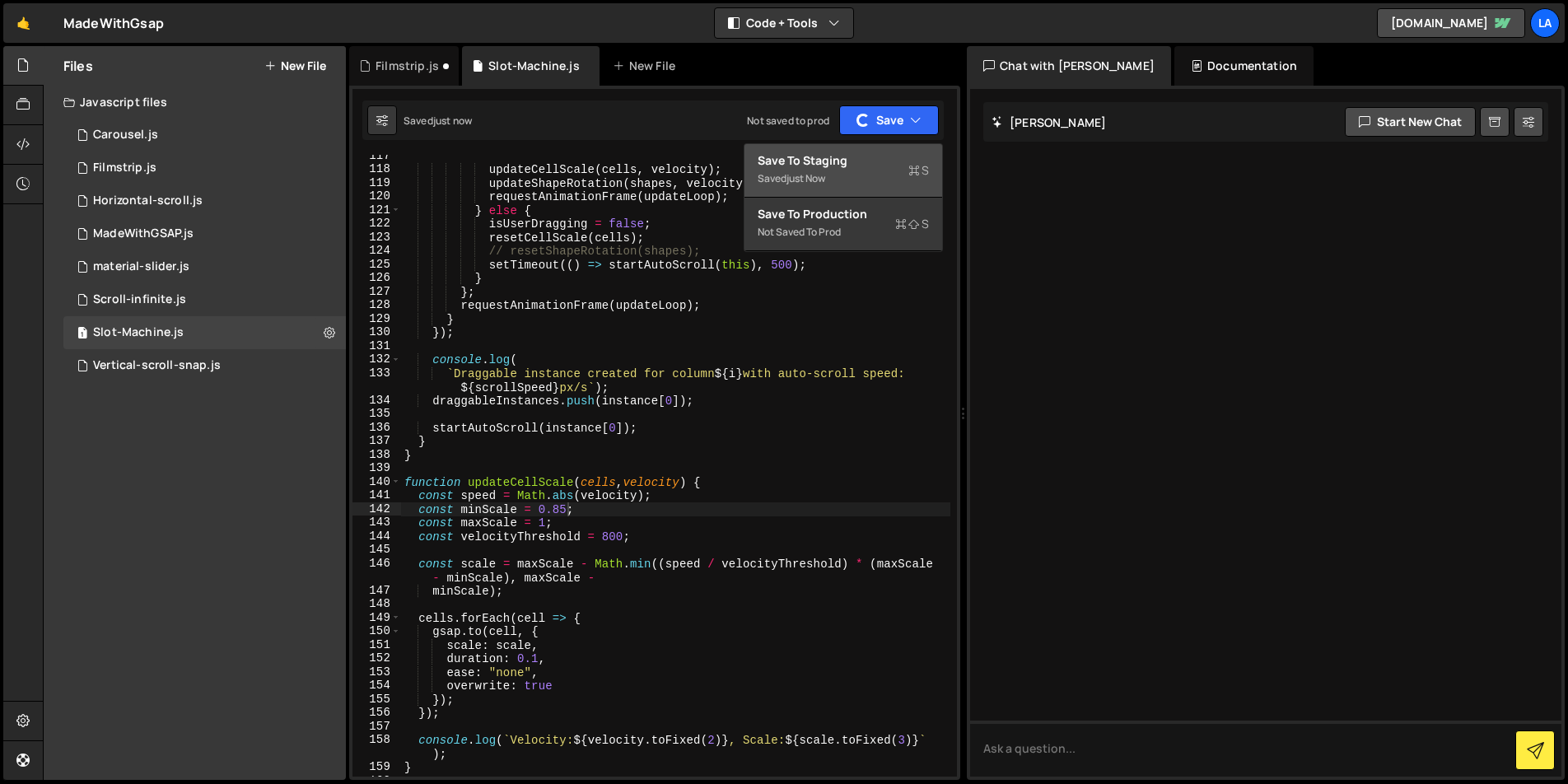
click at [874, 163] on div "Save to Staging S" at bounding box center [844, 160] width 171 height 16
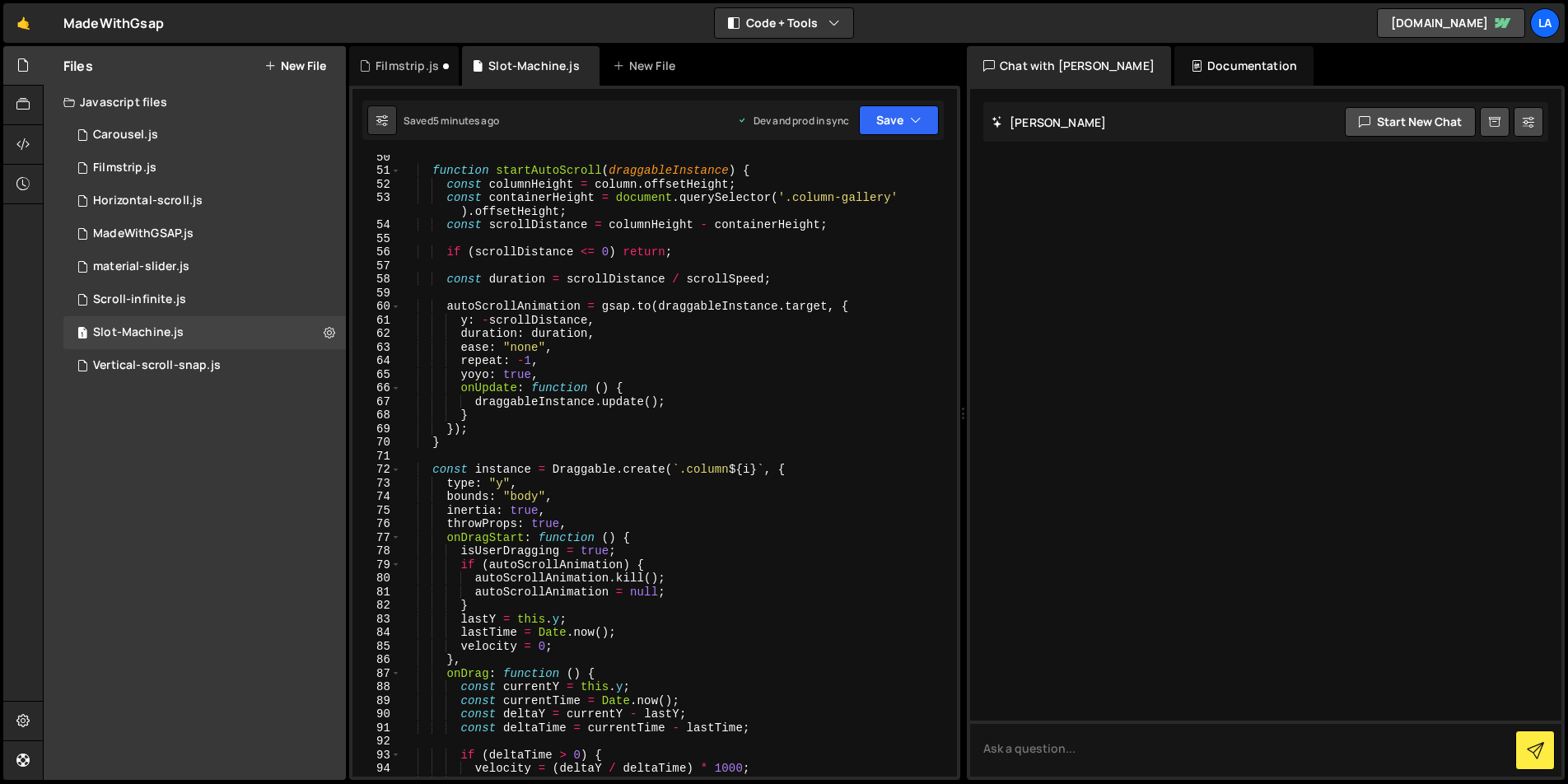
scroll to position [714, 0]
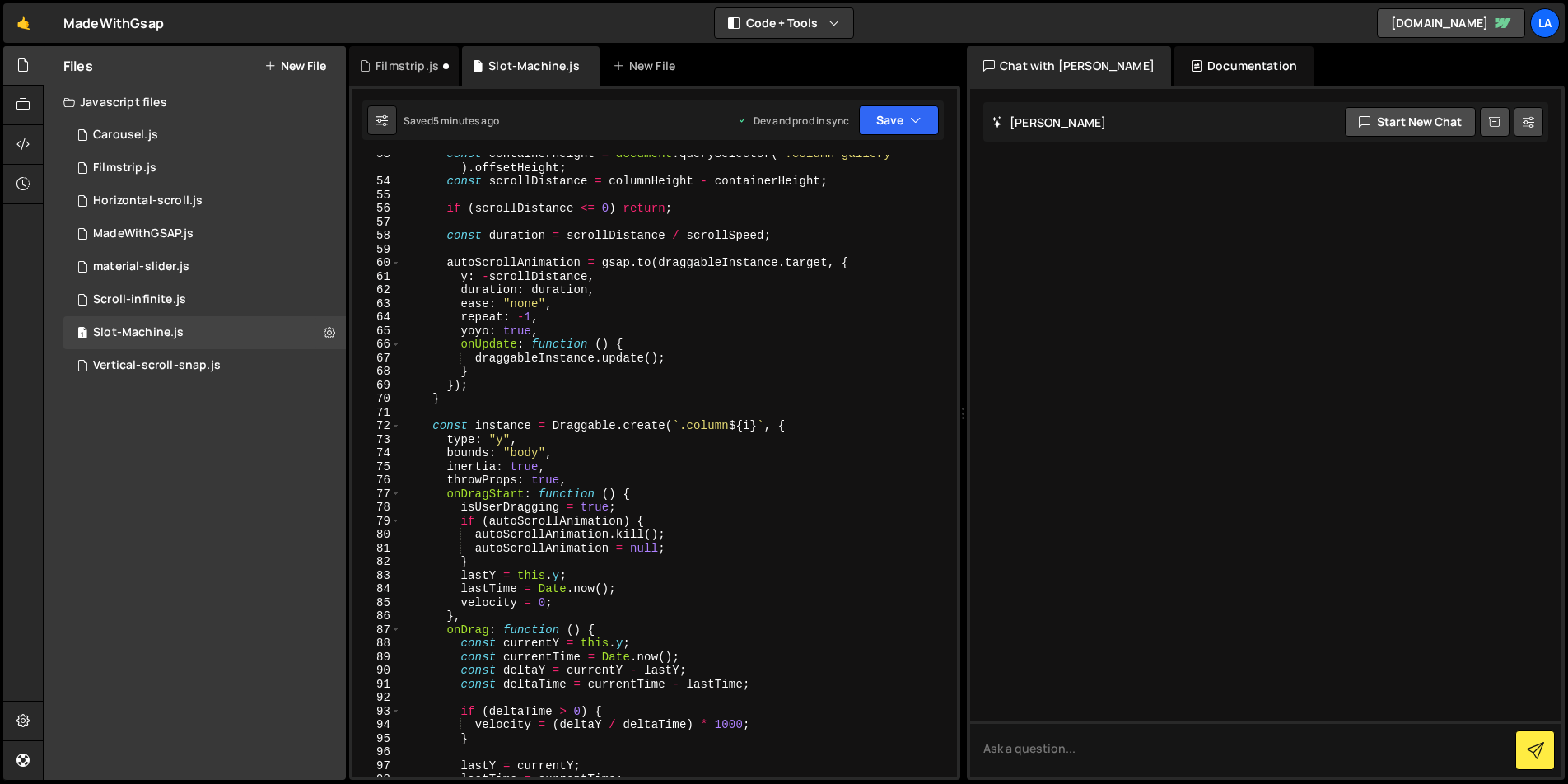
click at [668, 495] on div "const containerHeight = document . querySelector ( '.column-gallery' ) . offset…" at bounding box center [675, 479] width 549 height 663
click at [569, 564] on div "const containerHeight = document . querySelector ( '.column-gallery' ) . offset…" at bounding box center [675, 479] width 549 height 663
type textarea "}"
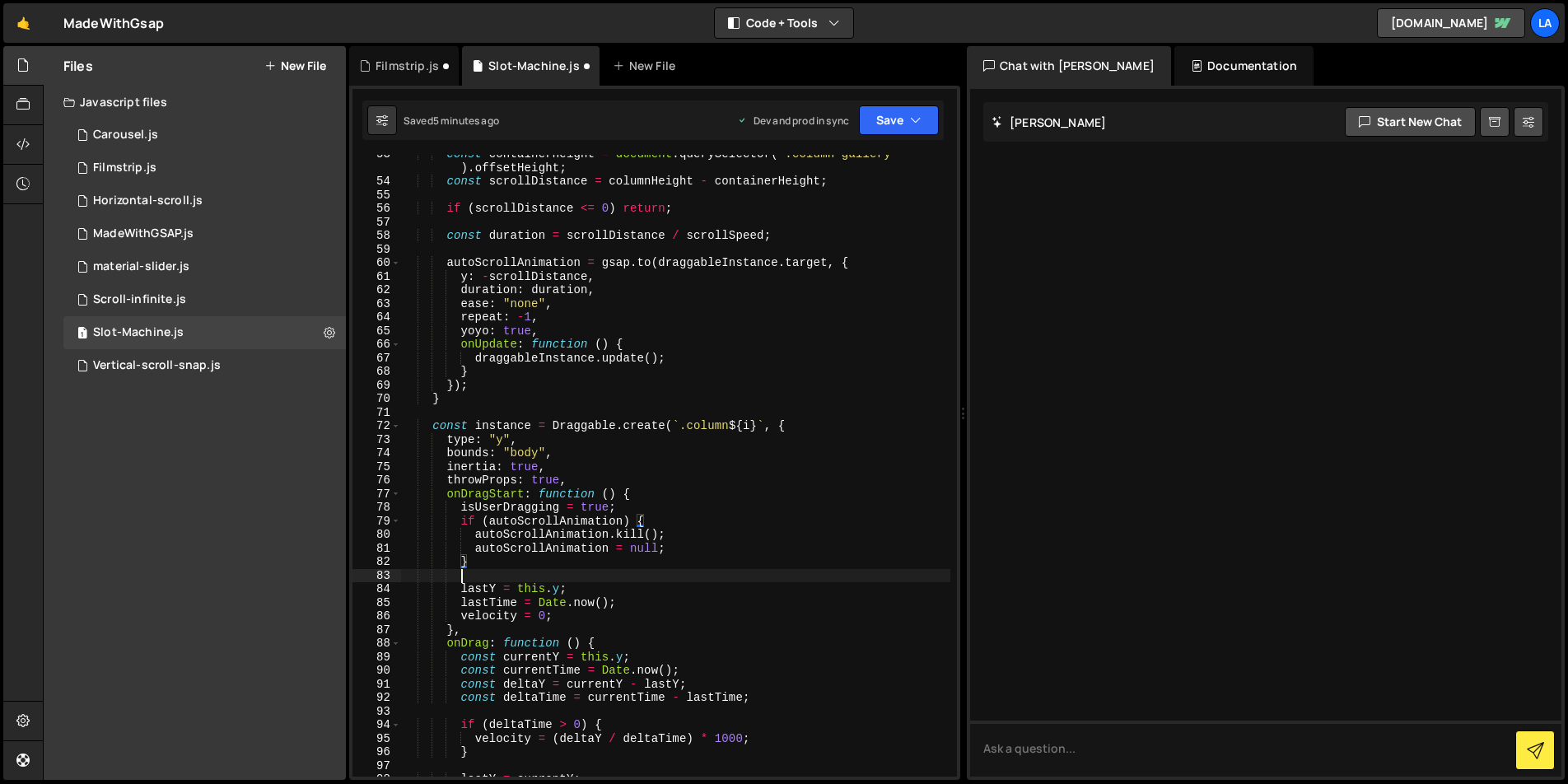
scroll to position [0, 4]
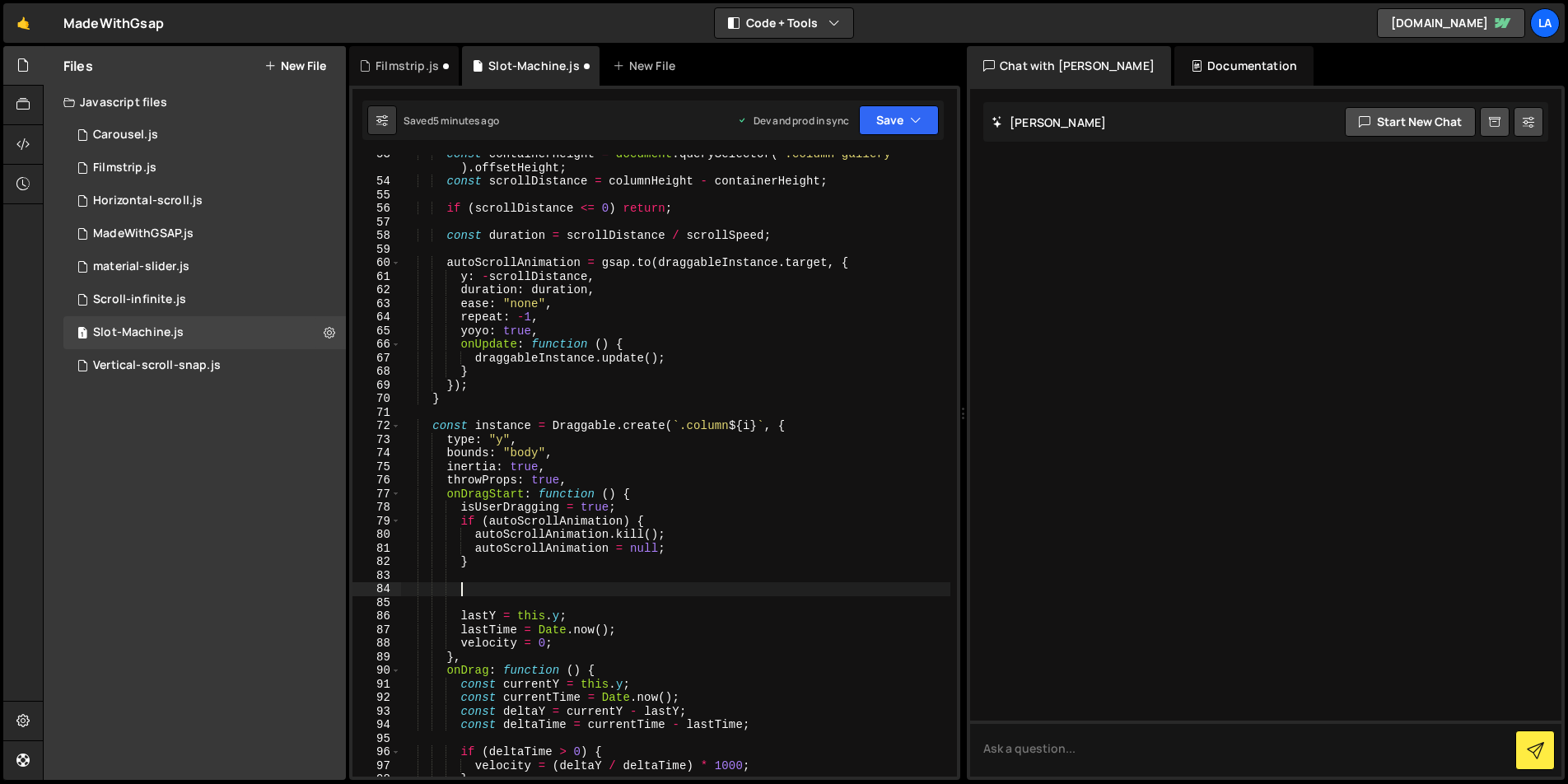
paste textarea
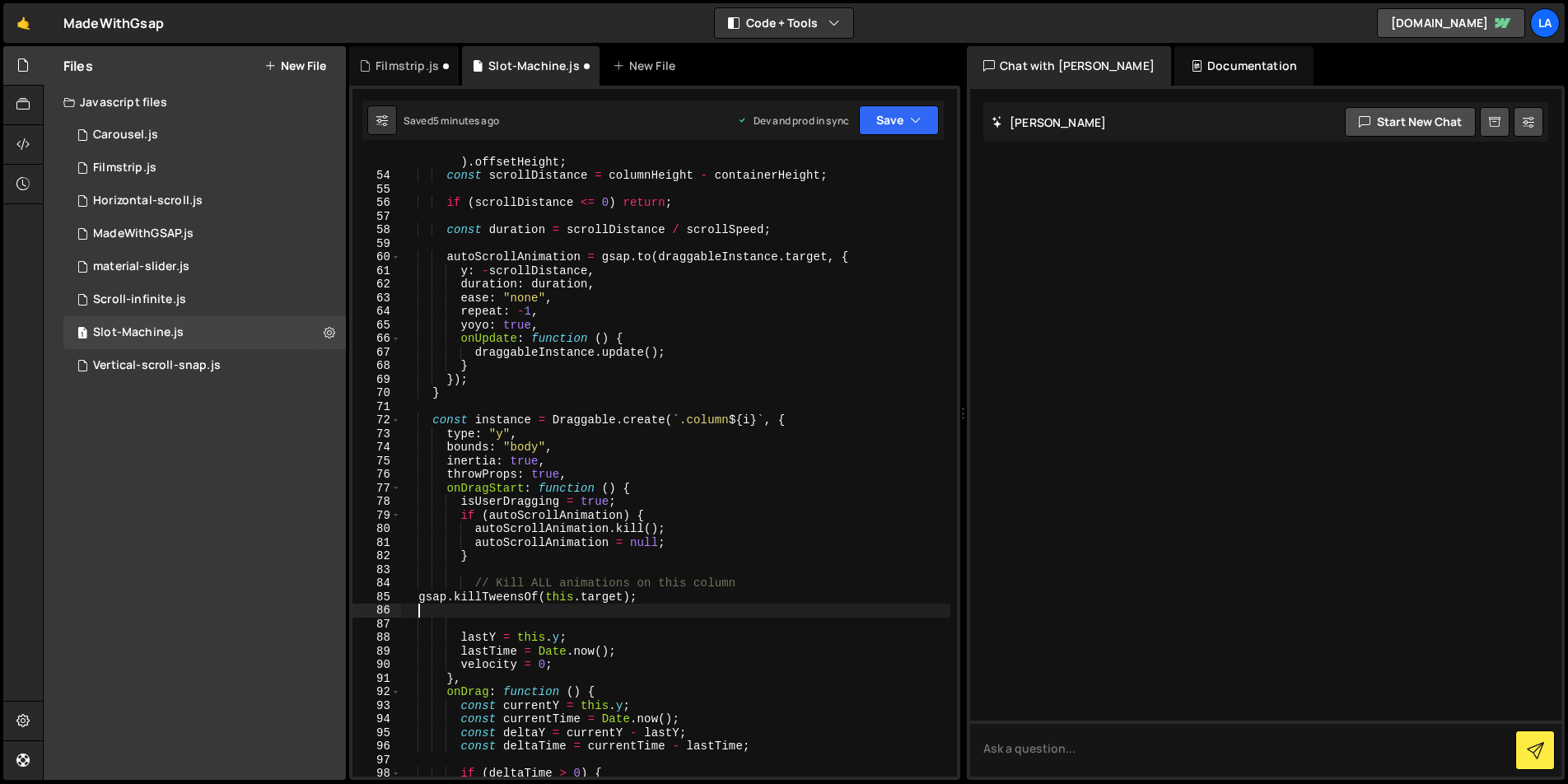
scroll to position [720, 0]
click at [419, 596] on div "const containerHeight = document . querySelector ( '.column-gallery' ) . offset…" at bounding box center [675, 473] width 549 height 663
type textarea "gsap.killTweensOf([DOMAIN_NAME]);"
click at [886, 118] on button "Save" at bounding box center [899, 120] width 80 height 30
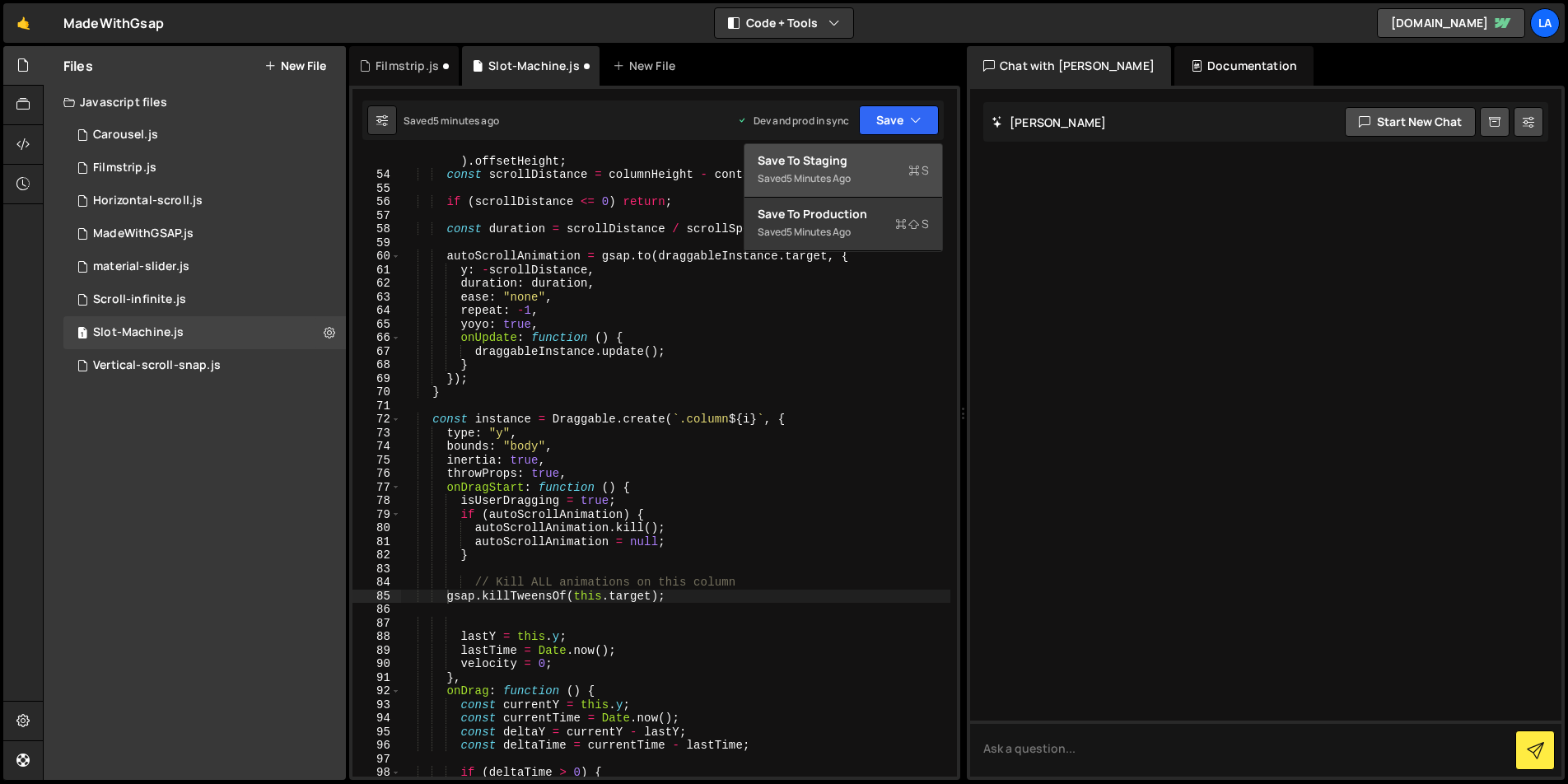
click at [880, 172] on div "Saved 5 minutes ago" at bounding box center [844, 178] width 171 height 20
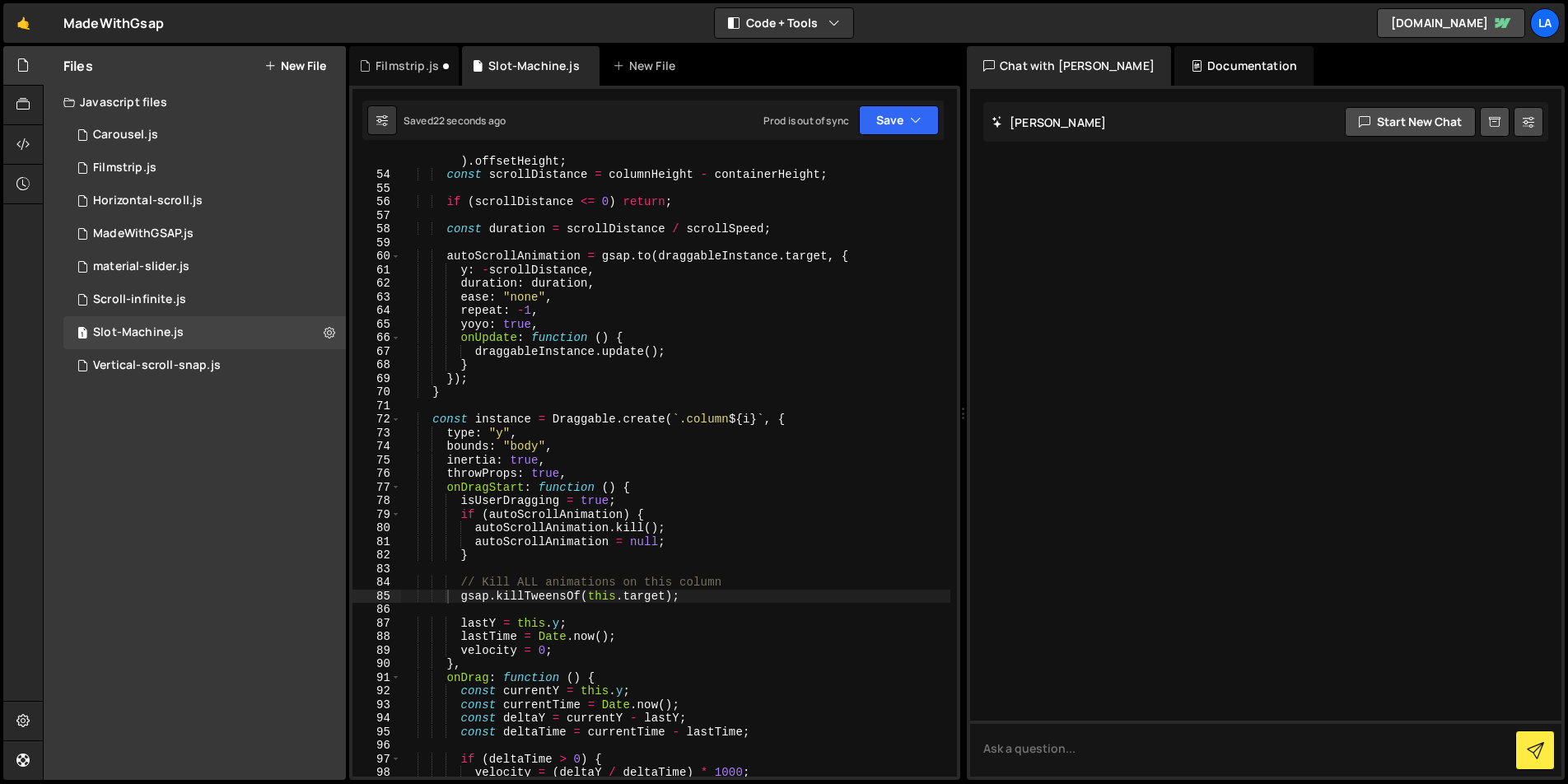
scroll to position [0, 0]
